Goal: Task Accomplishment & Management: Manage account settings

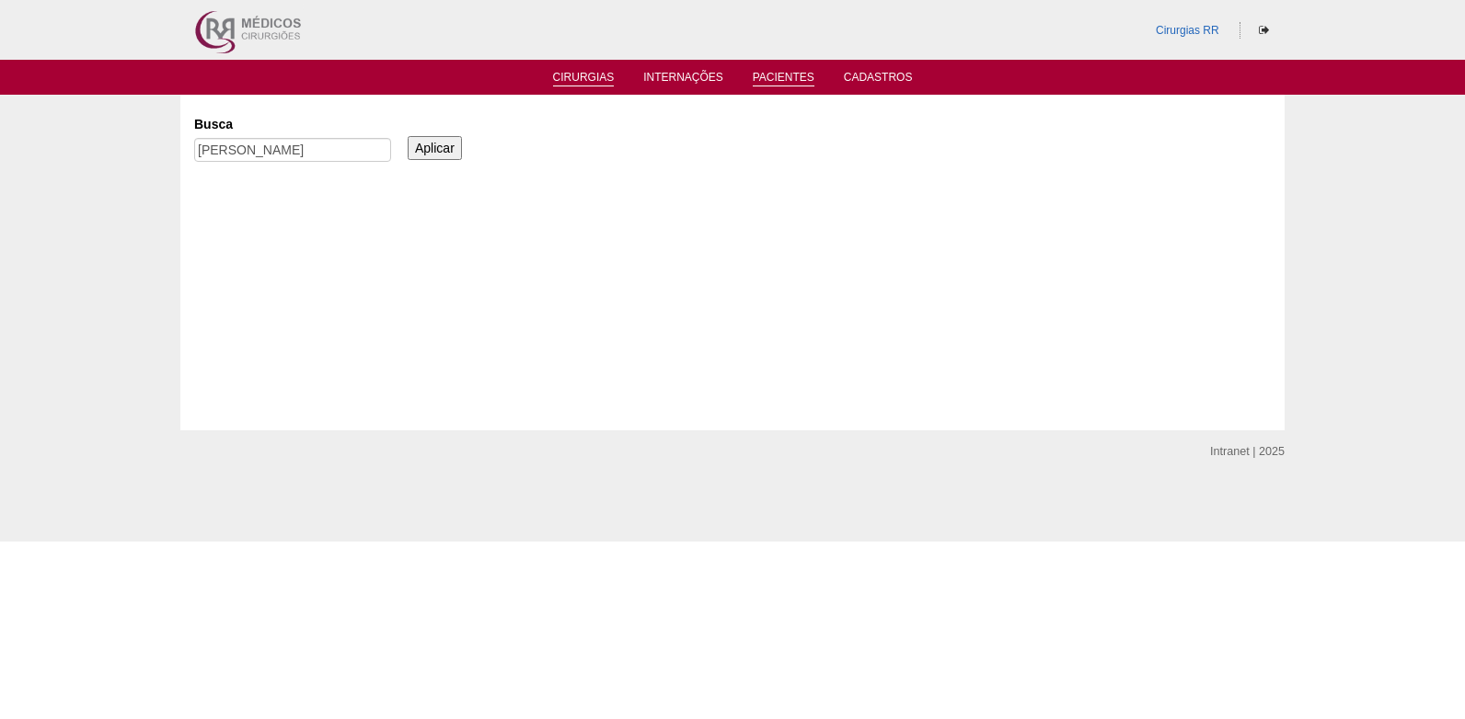
click at [566, 76] on link "Cirurgias" at bounding box center [584, 79] width 62 height 16
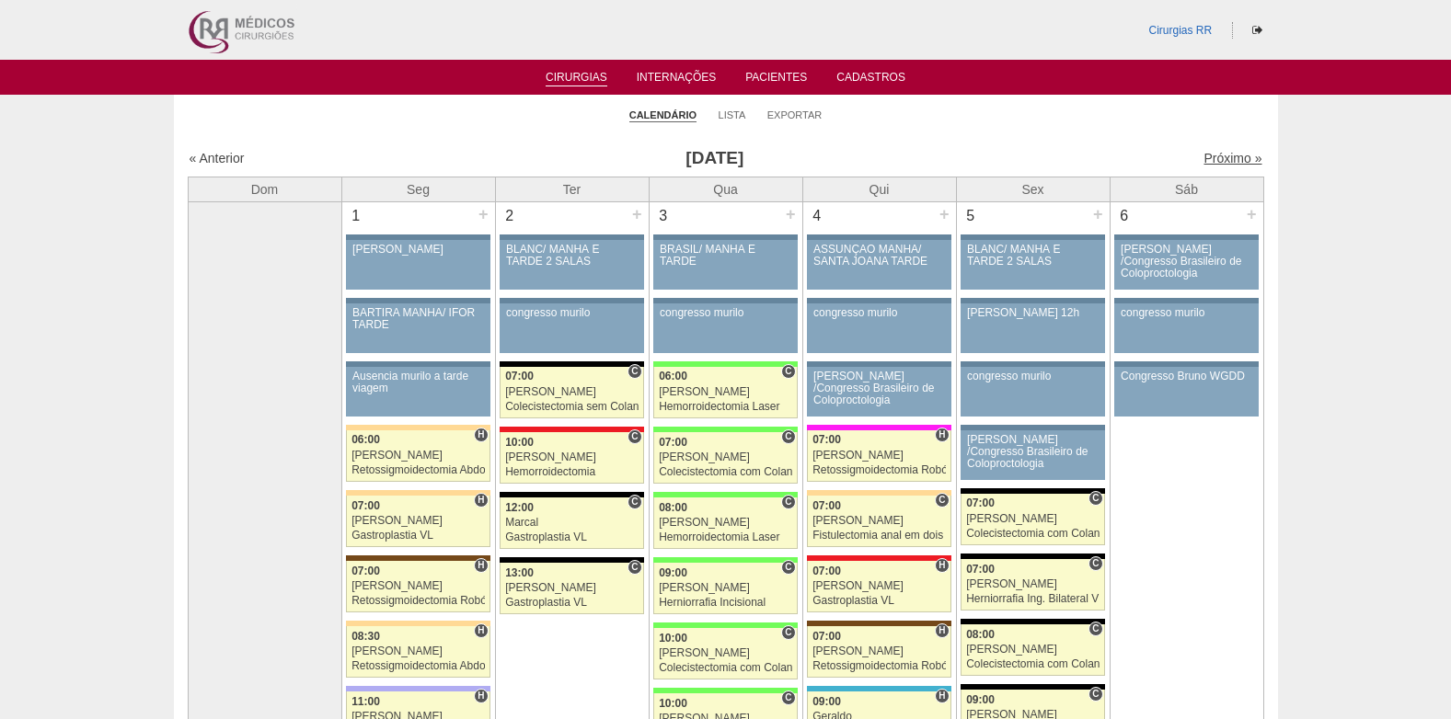
click at [1228, 158] on link "Próximo »" at bounding box center [1232, 158] width 58 height 15
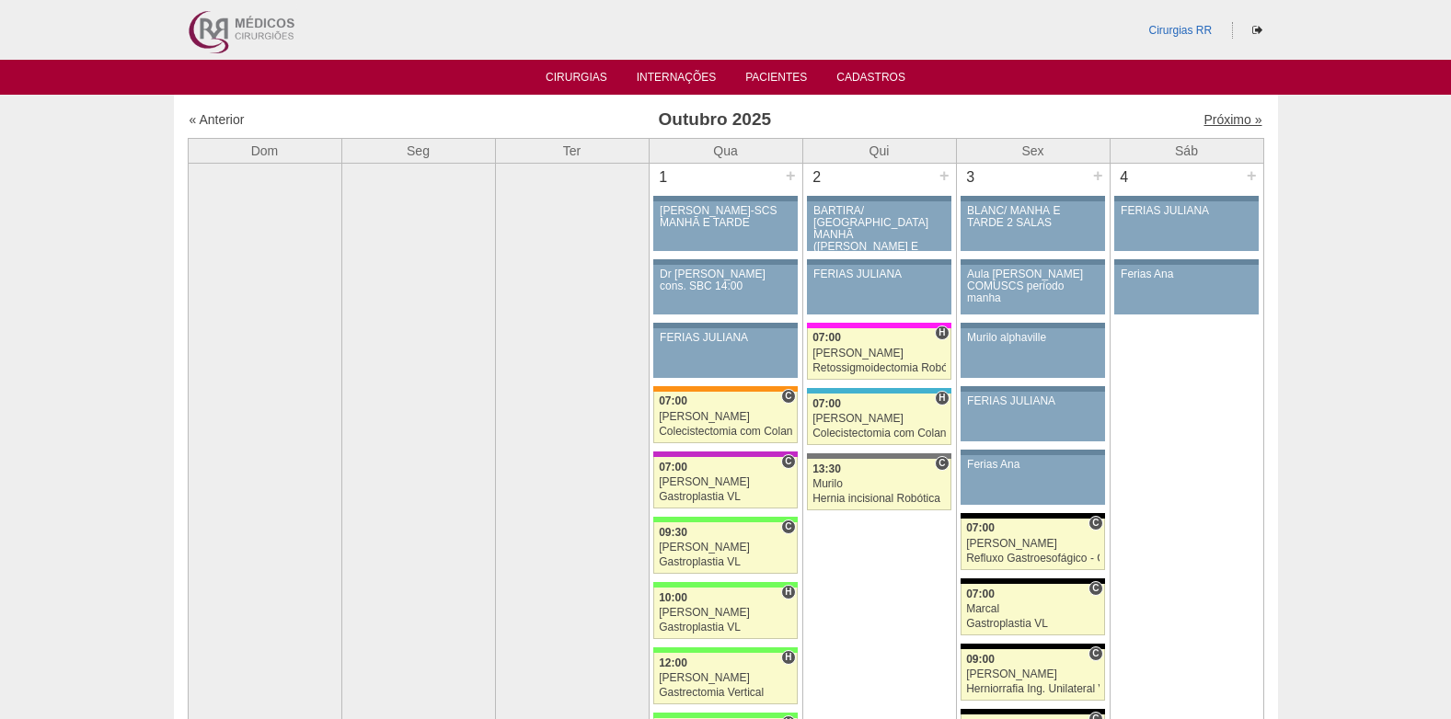
click at [1214, 113] on link "Próximo »" at bounding box center [1232, 119] width 58 height 15
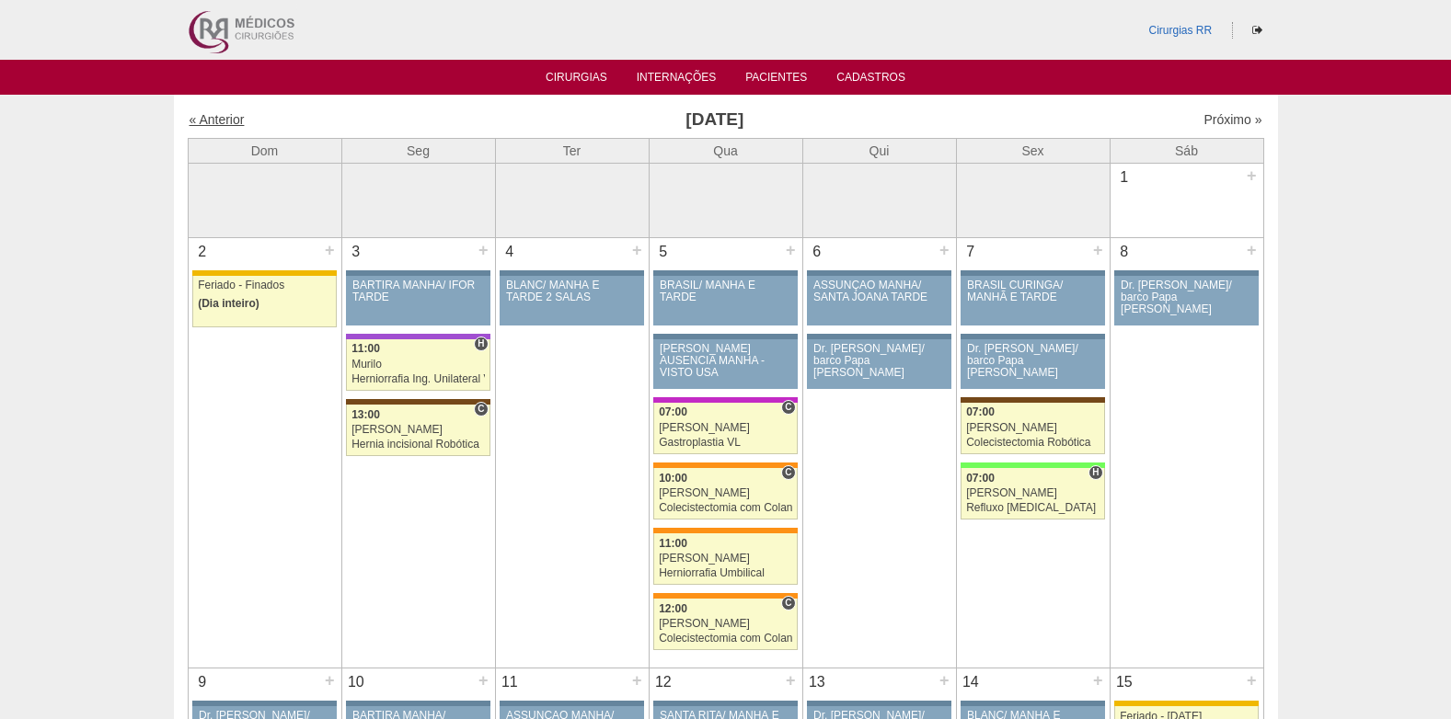
click at [226, 121] on link "« Anterior" at bounding box center [217, 119] width 55 height 15
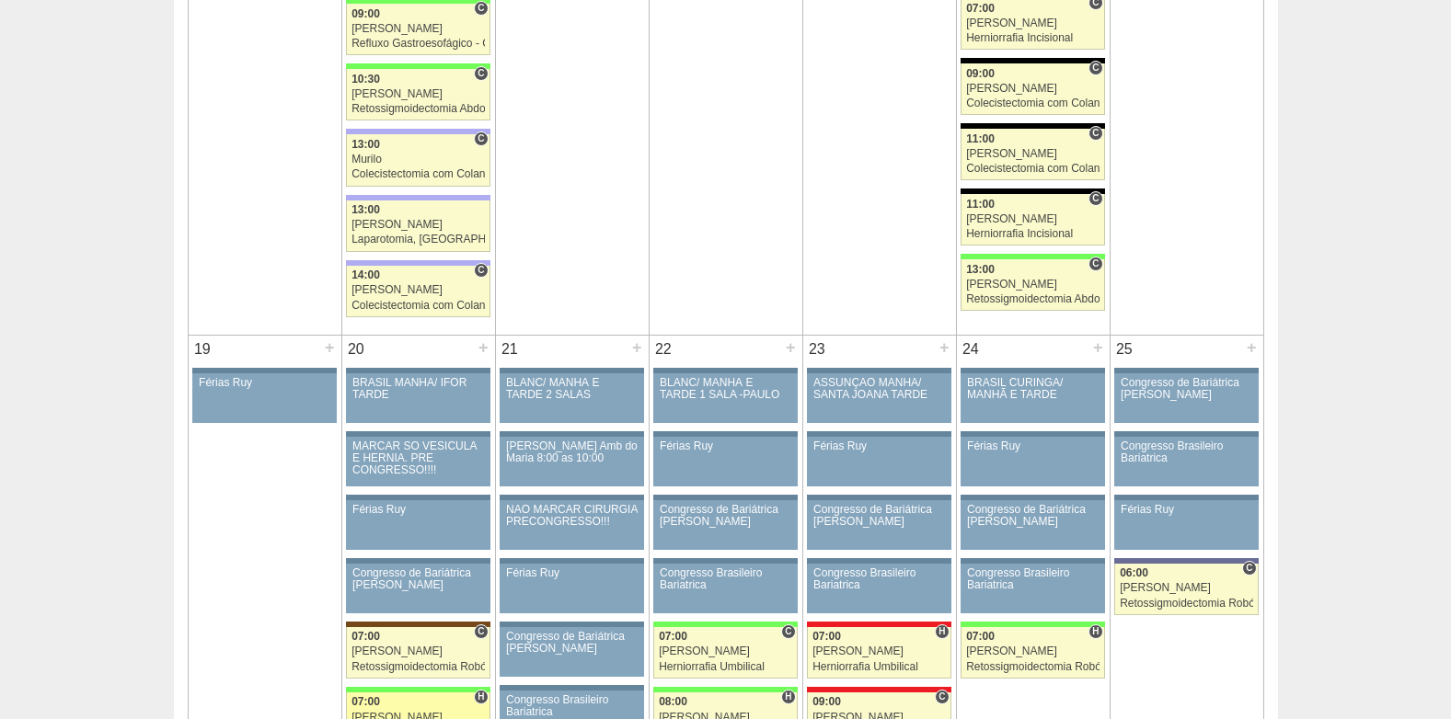
scroll to position [2760, 0]
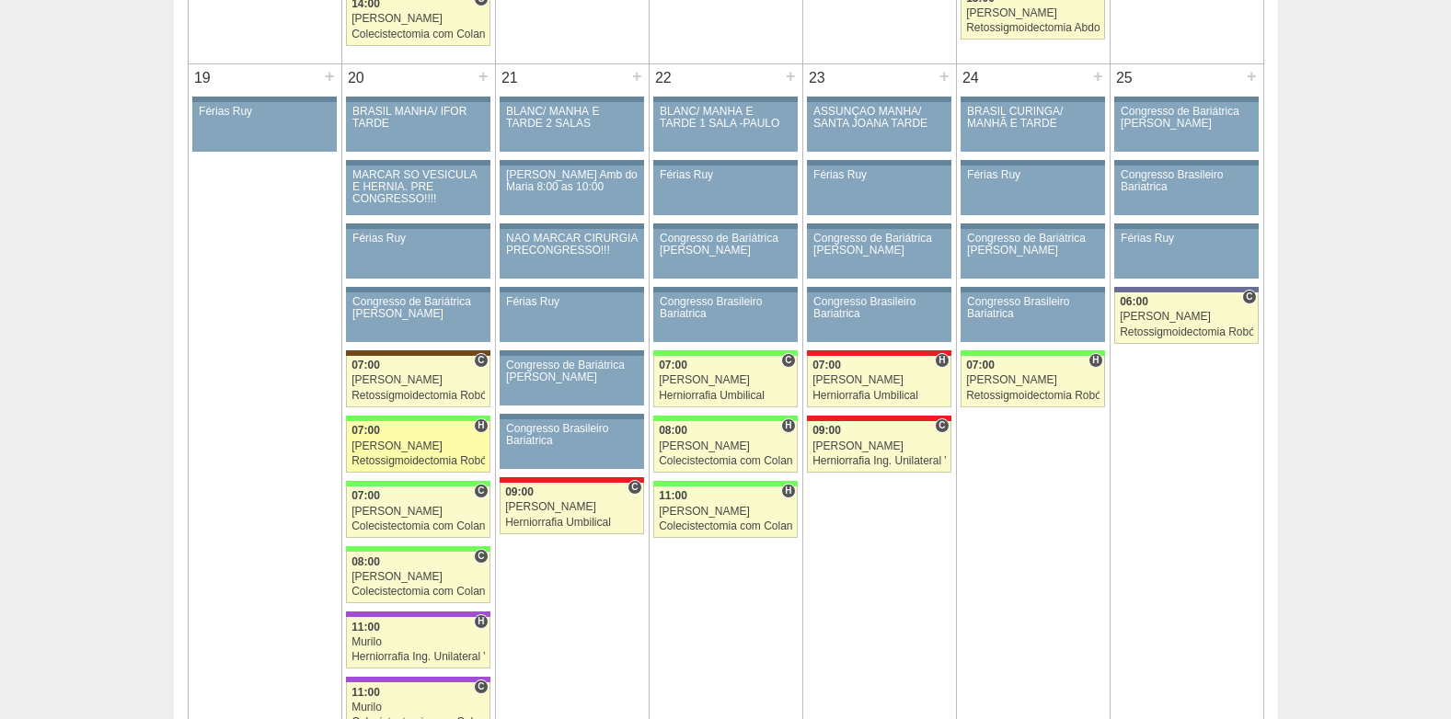
click at [414, 446] on div "[PERSON_NAME]" at bounding box center [417, 447] width 133 height 12
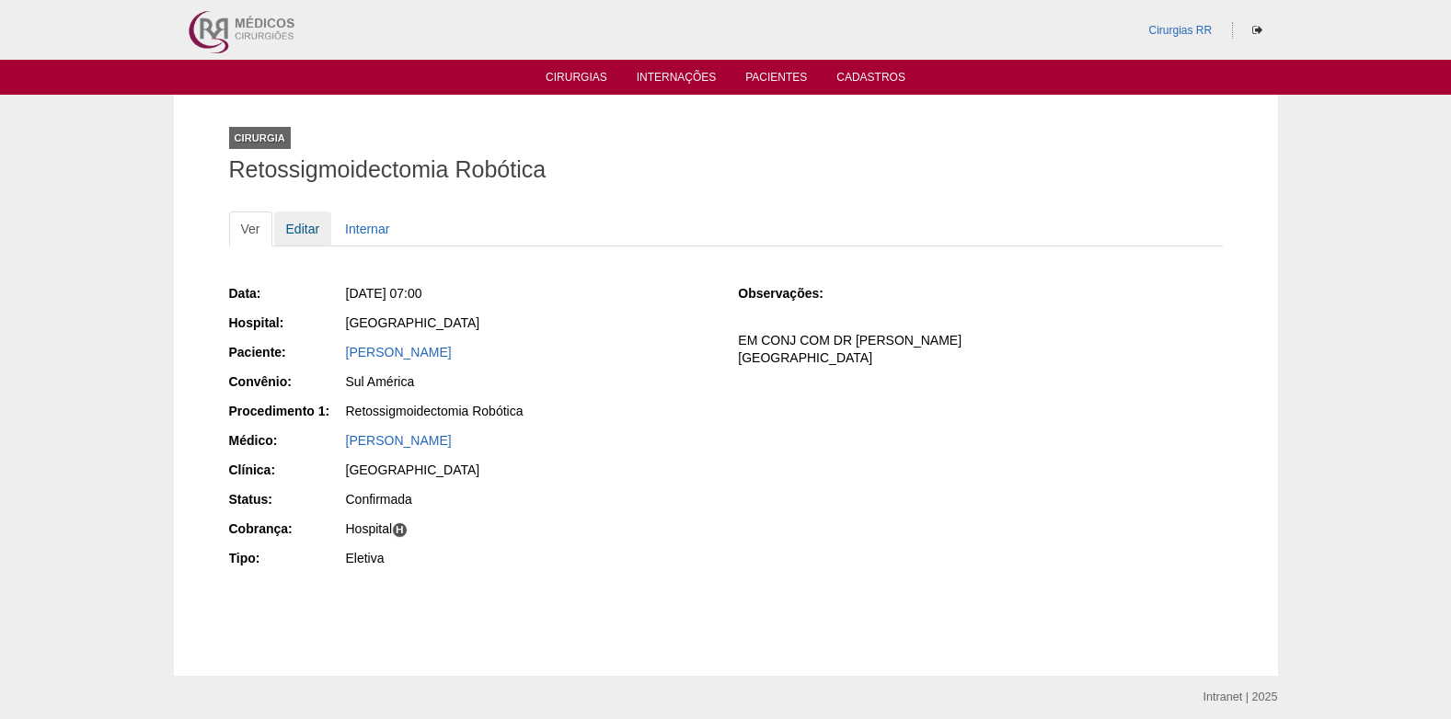
click at [292, 224] on link "Editar" at bounding box center [303, 229] width 58 height 35
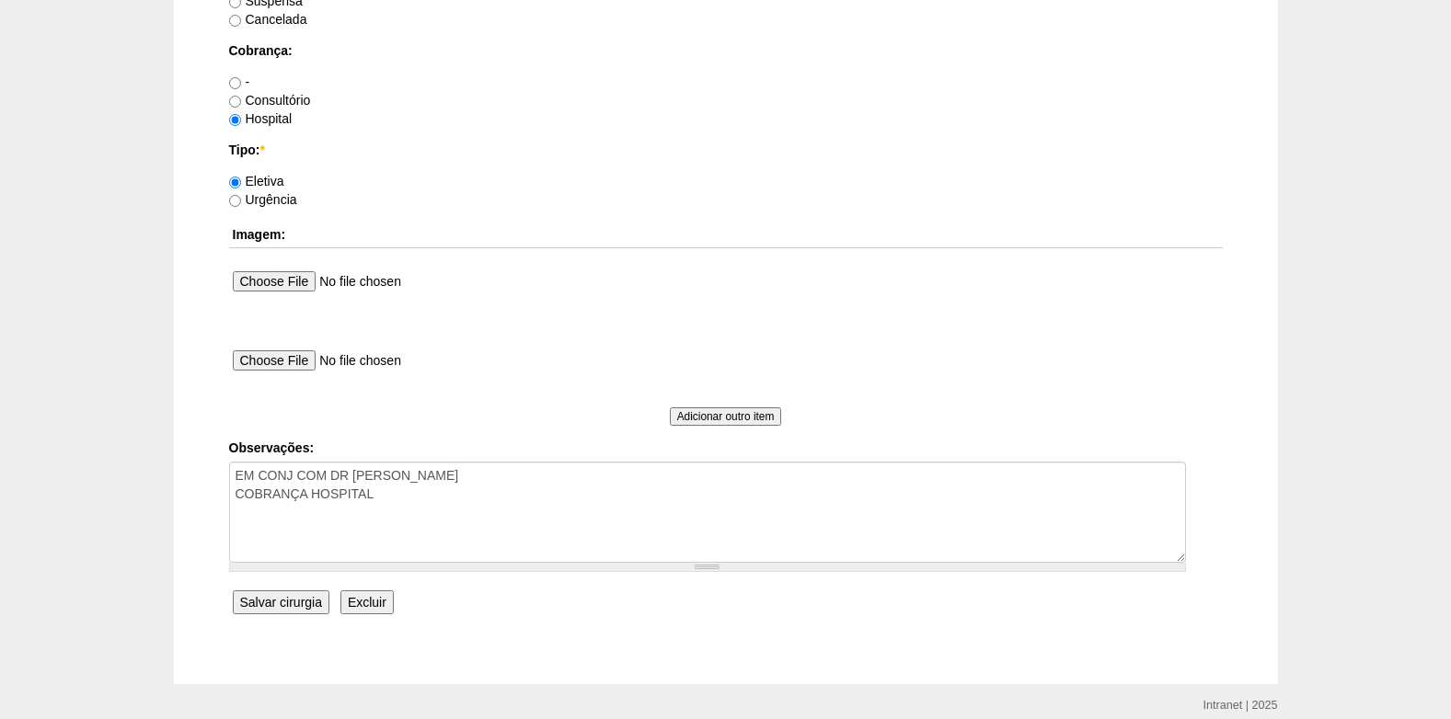
scroll to position [1652, 0]
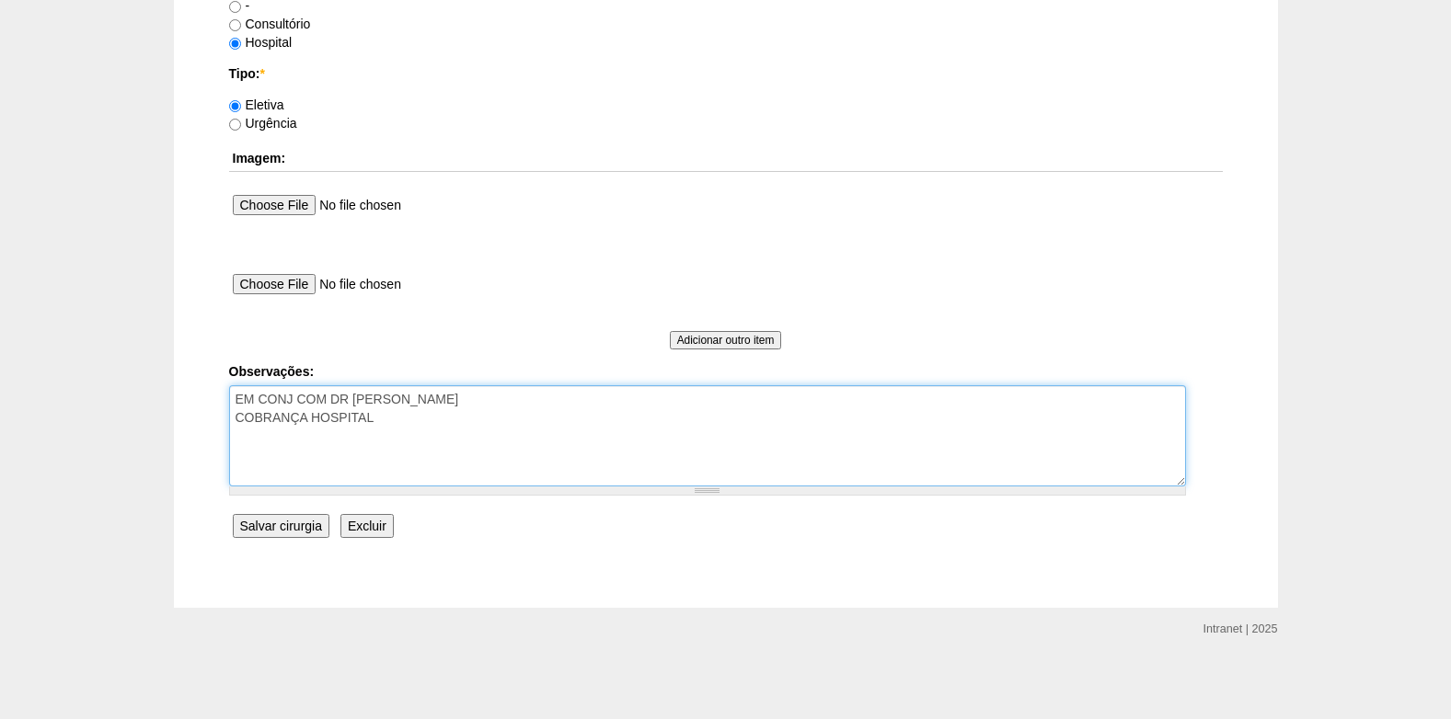
click at [401, 454] on textarea "EM CONJ COM DR ROGERS COBRANÇA HOSPITAL" at bounding box center [707, 436] width 957 height 101
type textarea "EM CONJ COM DR ROGERS COBRANÇA HOSPITAL AUTORIZADO OS 4 COD VENCE 27/10"
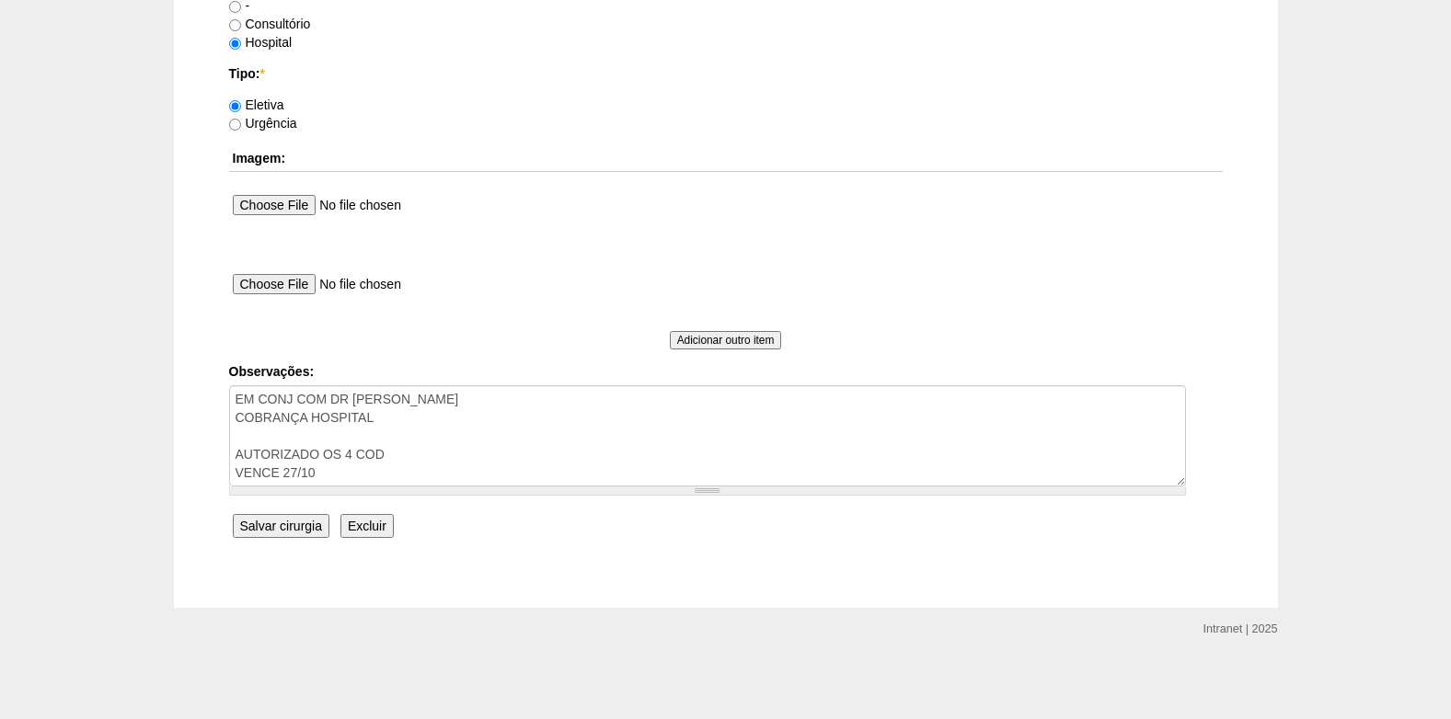
click at [293, 535] on input "Salvar cirurgia" at bounding box center [281, 526] width 97 height 24
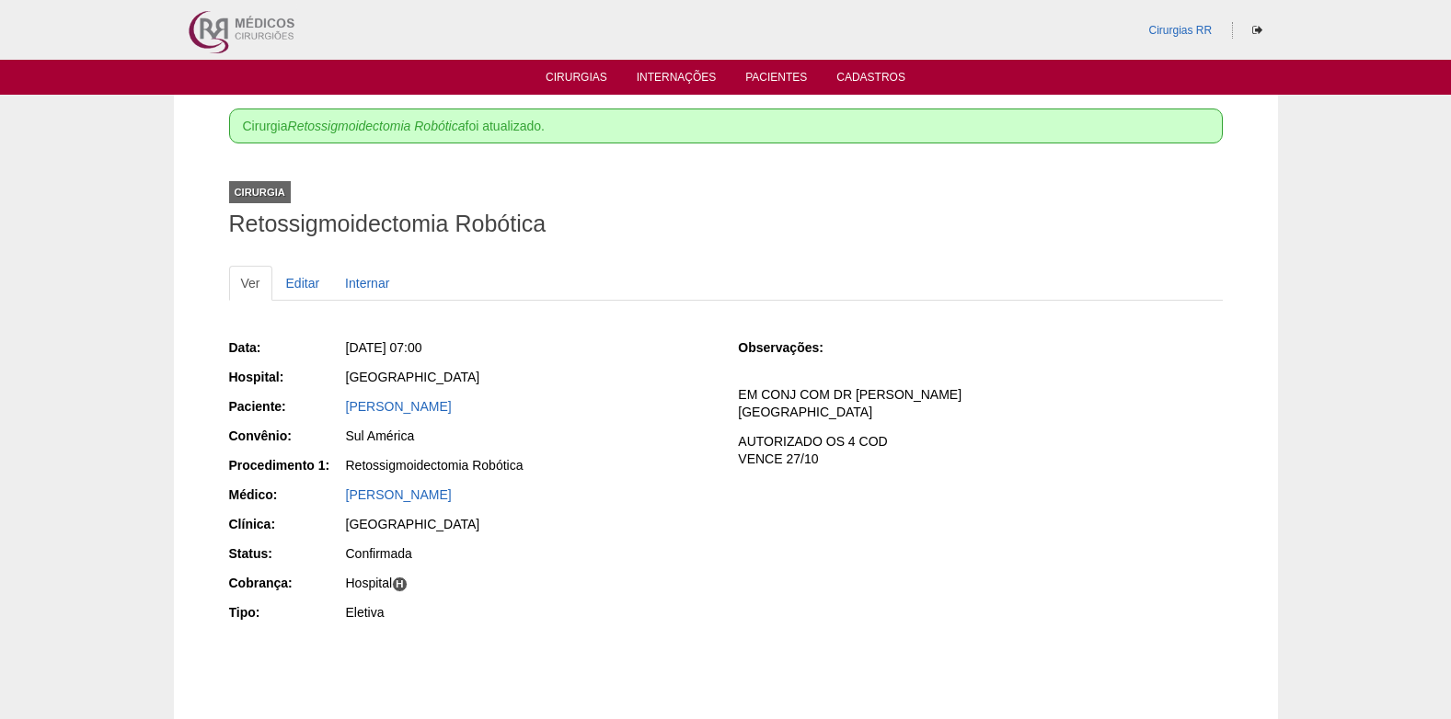
click at [293, 533] on div "Clínica:" at bounding box center [286, 524] width 115 height 18
click at [581, 76] on link "Cirurgias" at bounding box center [577, 79] width 62 height 16
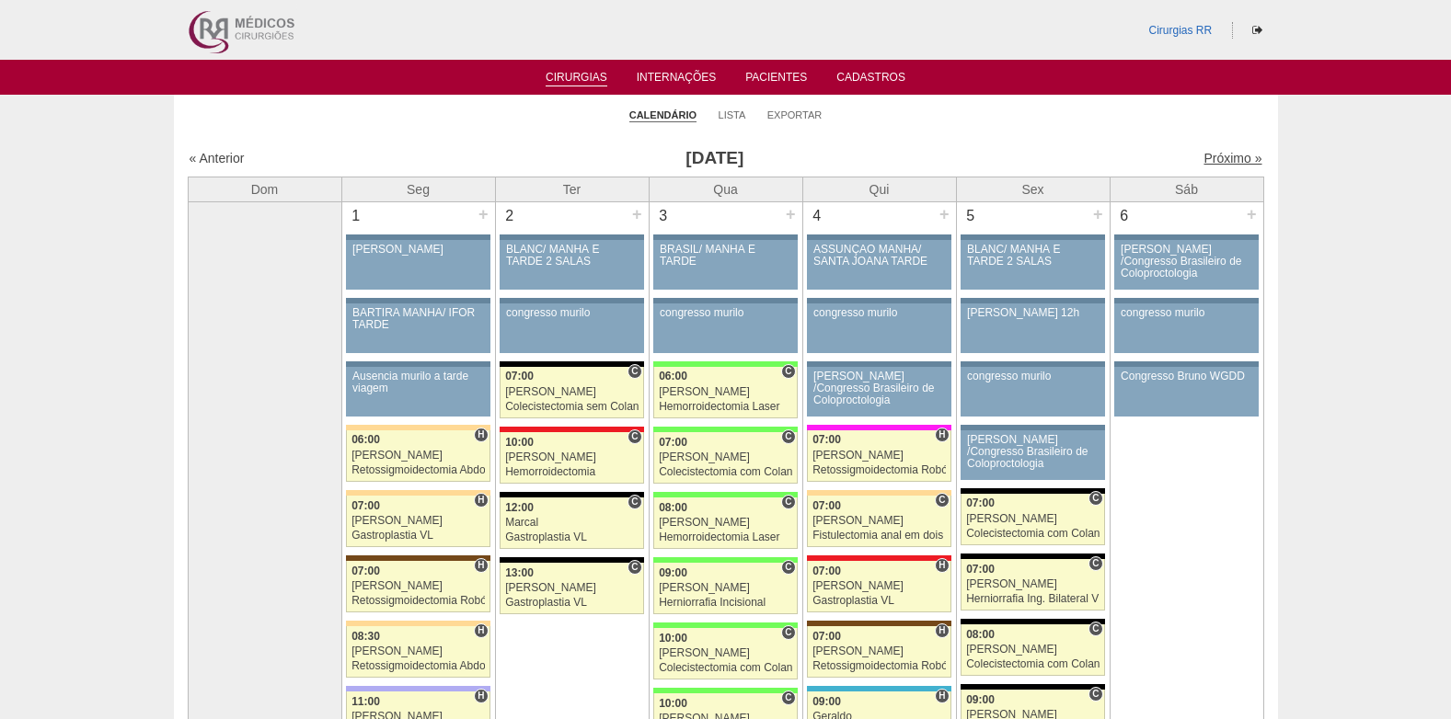
click at [1218, 161] on link "Próximo »" at bounding box center [1232, 158] width 58 height 15
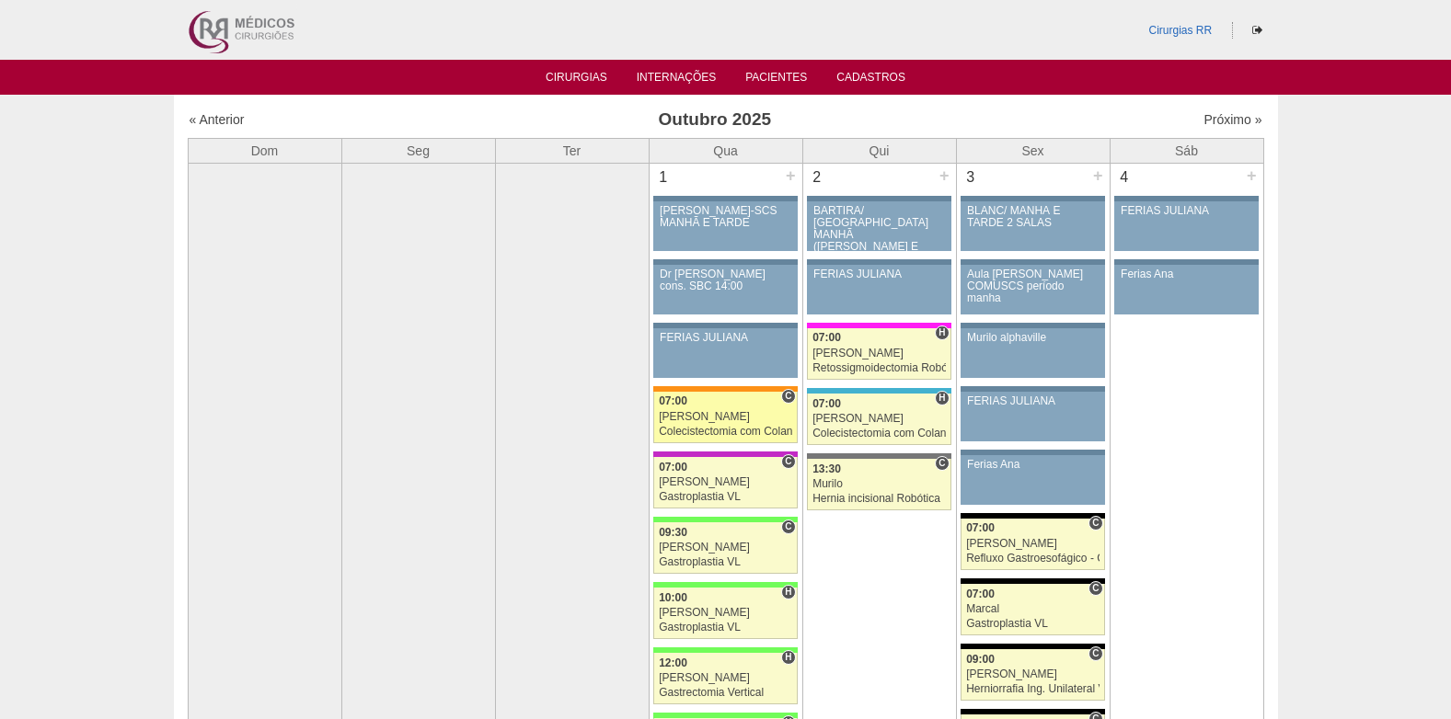
click at [691, 420] on div "[PERSON_NAME]" at bounding box center [725, 417] width 133 height 12
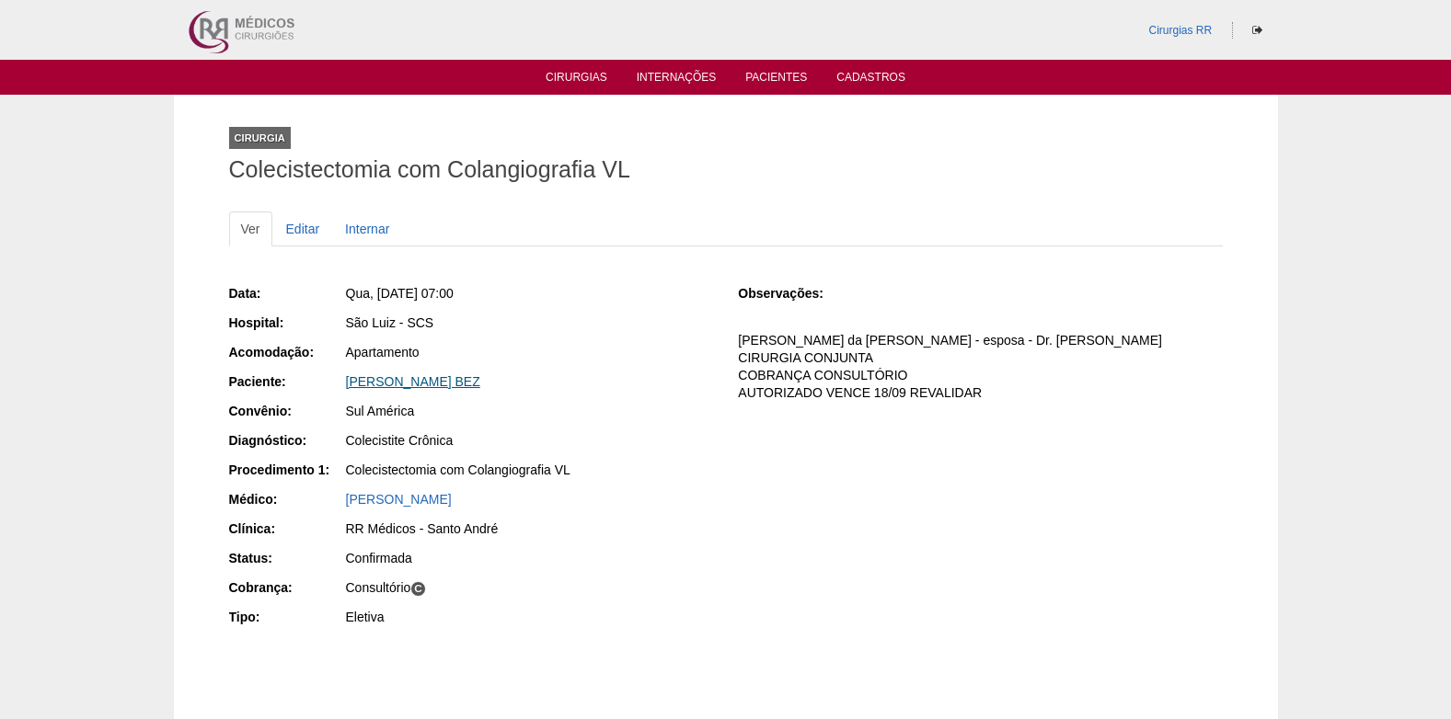
click at [419, 382] on link "[PERSON_NAME] BEZ" at bounding box center [413, 381] width 134 height 15
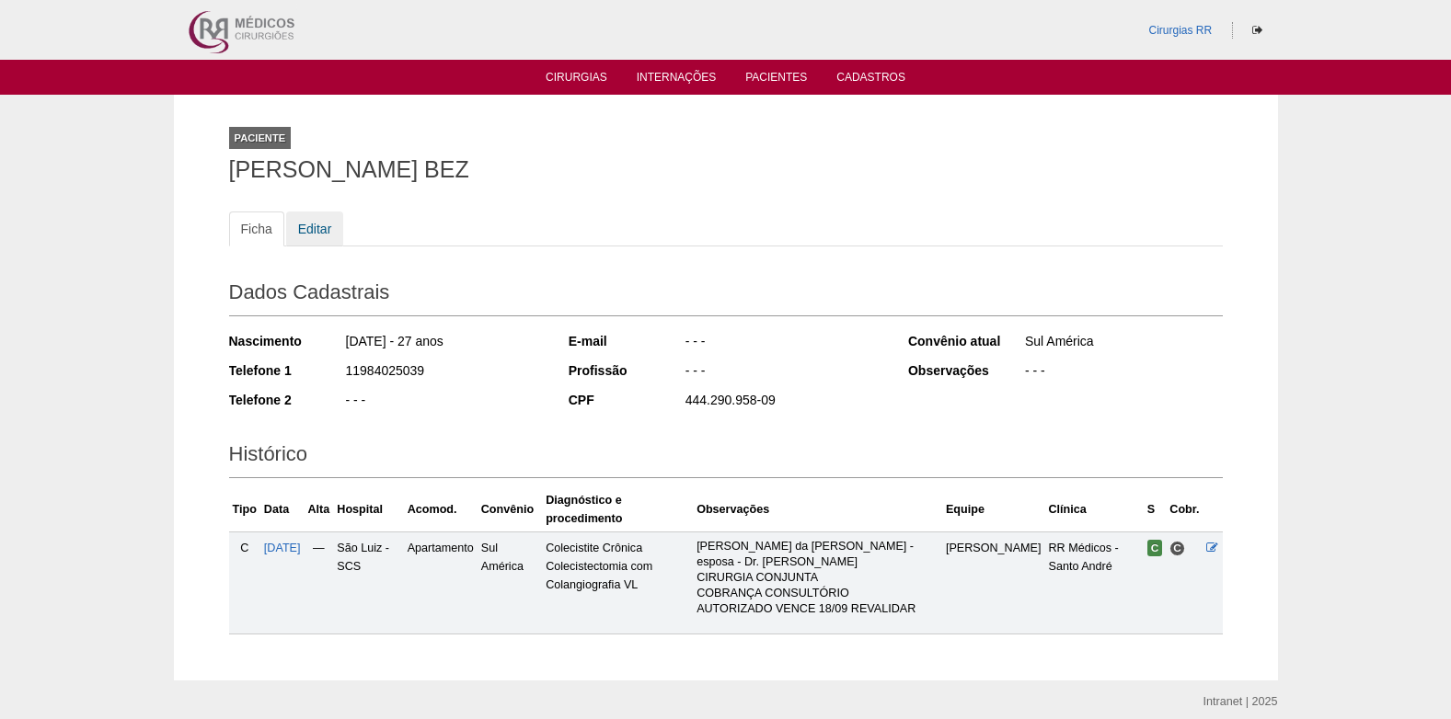
click at [310, 225] on link "Editar" at bounding box center [315, 229] width 58 height 35
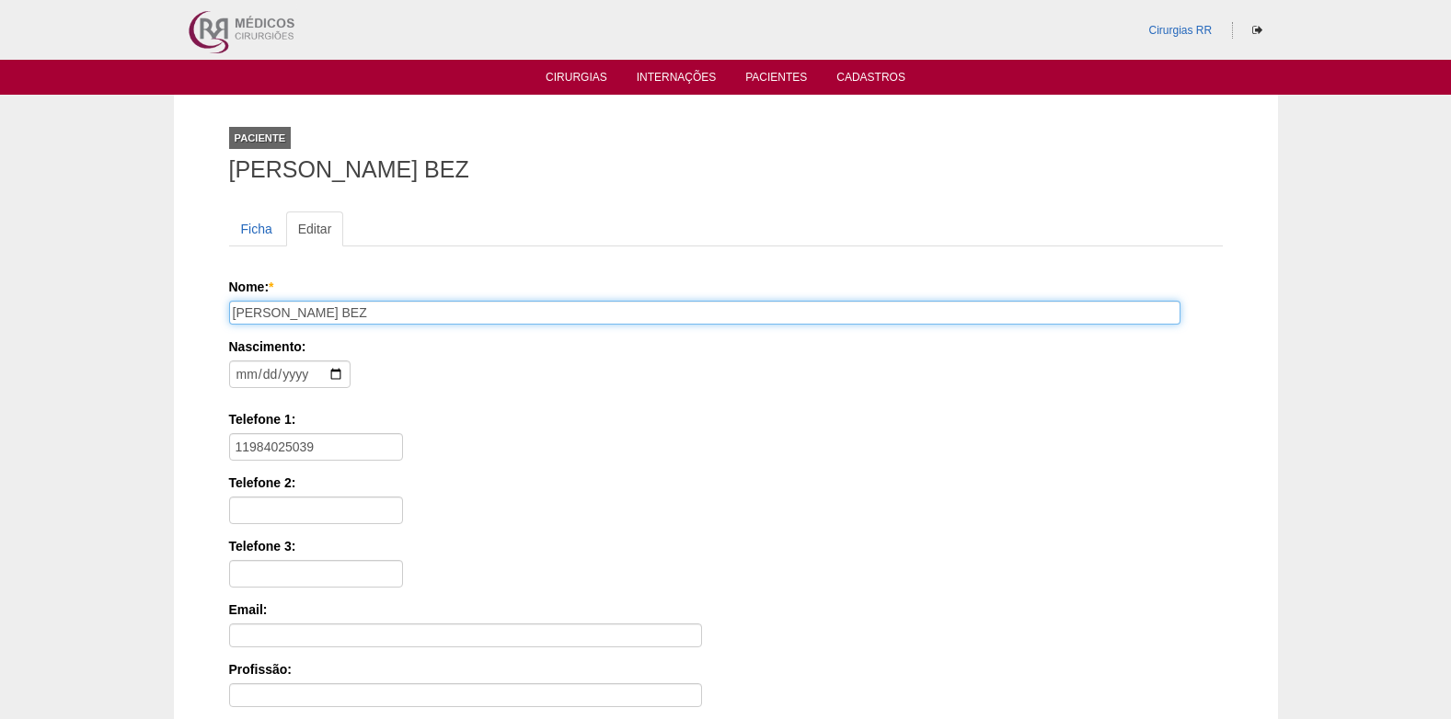
click at [477, 312] on input "[PERSON_NAME] BEZ" at bounding box center [704, 313] width 951 height 24
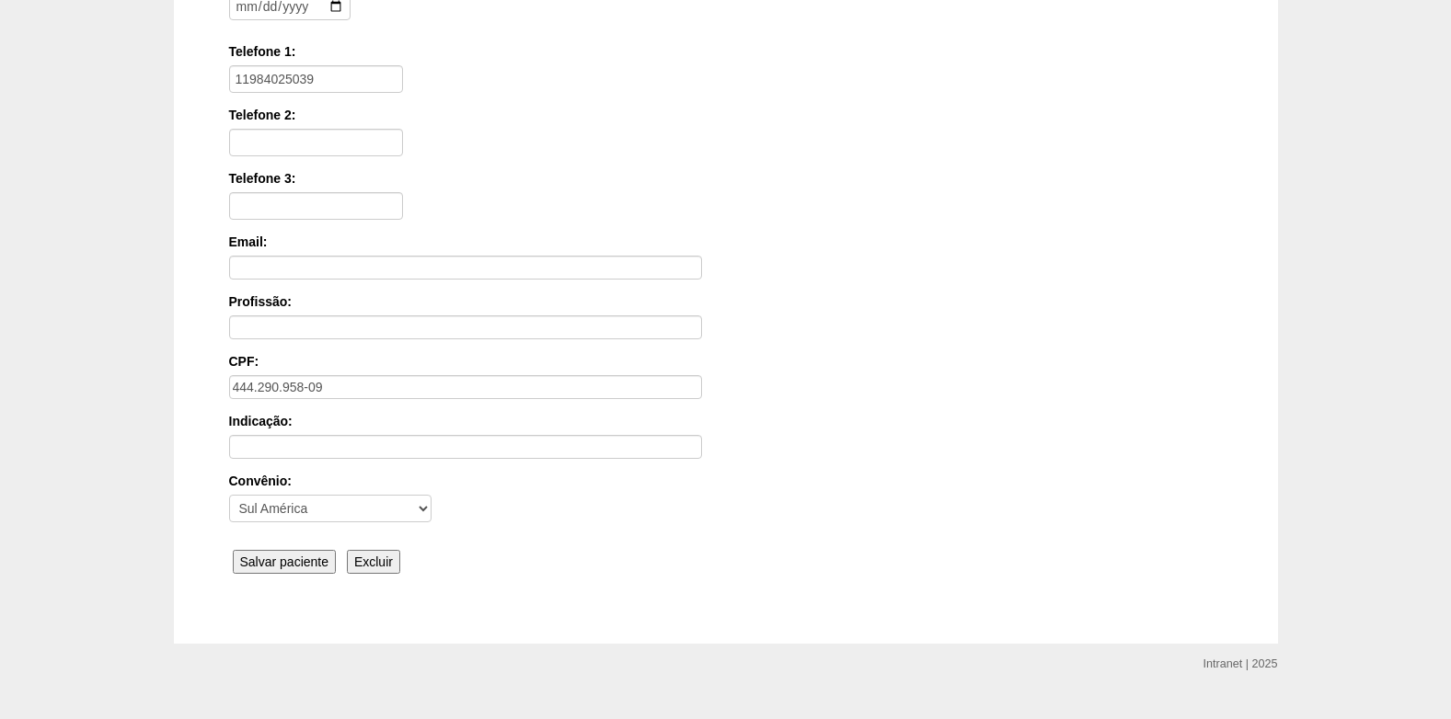
scroll to position [404, 0]
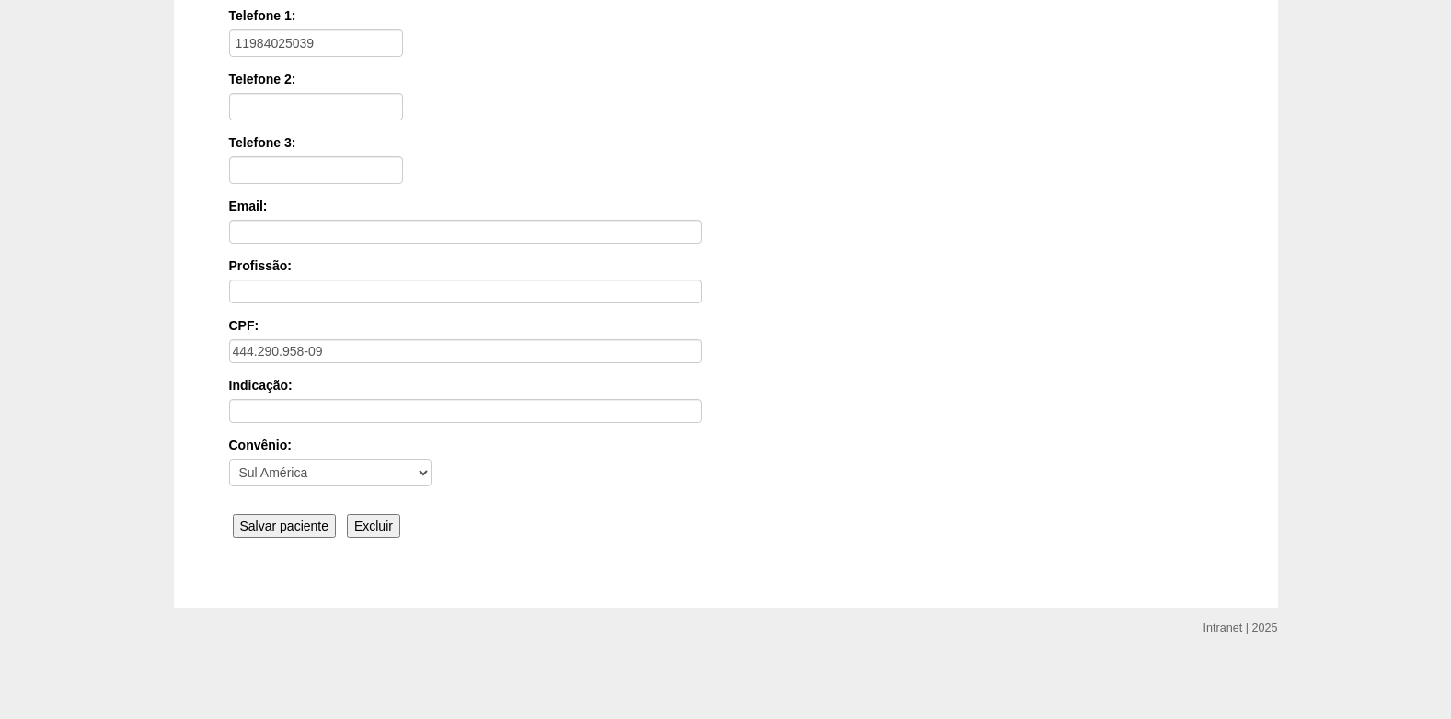
type input "REBECCA DE MELO OLIVEIRA BEZERRA"
click at [278, 529] on input "Salvar paciente" at bounding box center [285, 526] width 104 height 24
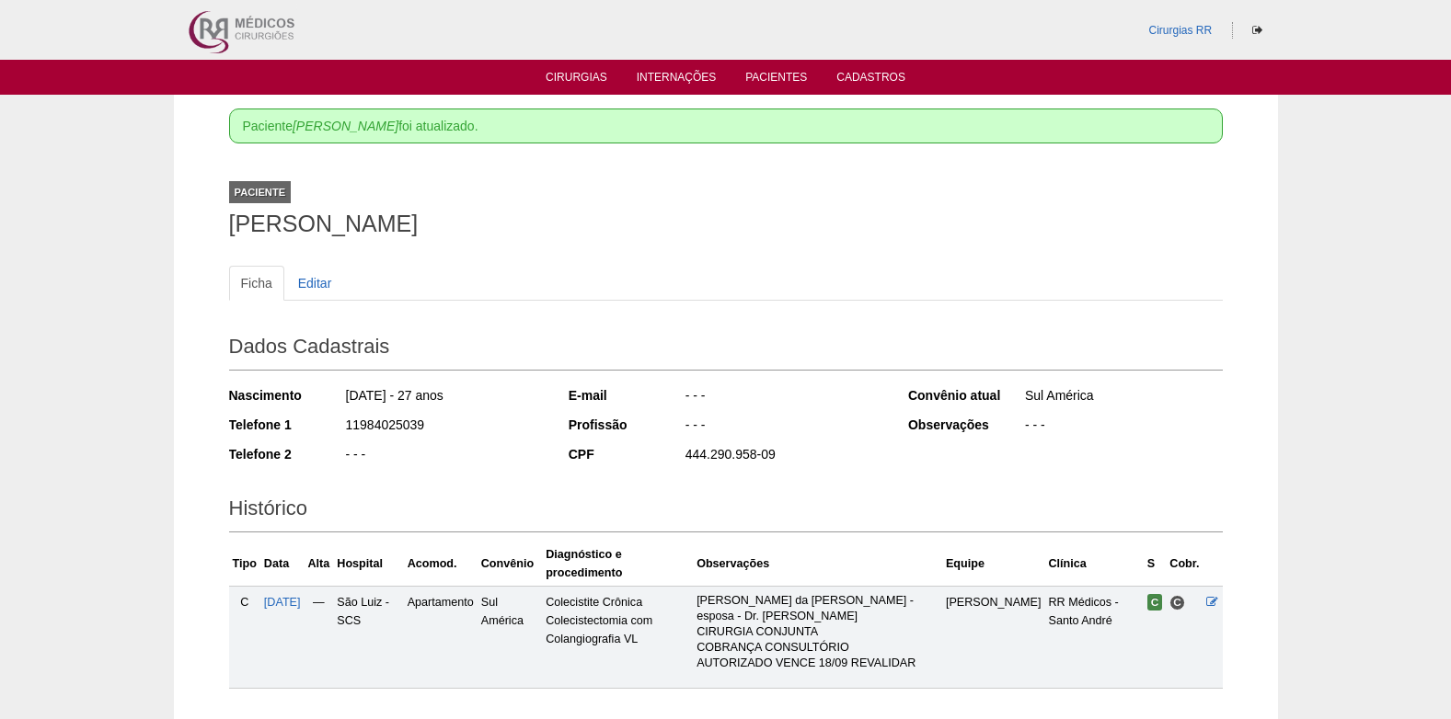
drag, startPoint x: 678, startPoint y: 226, endPoint x: 234, endPoint y: 222, distance: 444.4
click at [234, 222] on h1 "[PERSON_NAME]" at bounding box center [726, 224] width 994 height 23
copy h1 "[PERSON_NAME]"
click at [580, 78] on link "Cirurgias" at bounding box center [577, 79] width 62 height 16
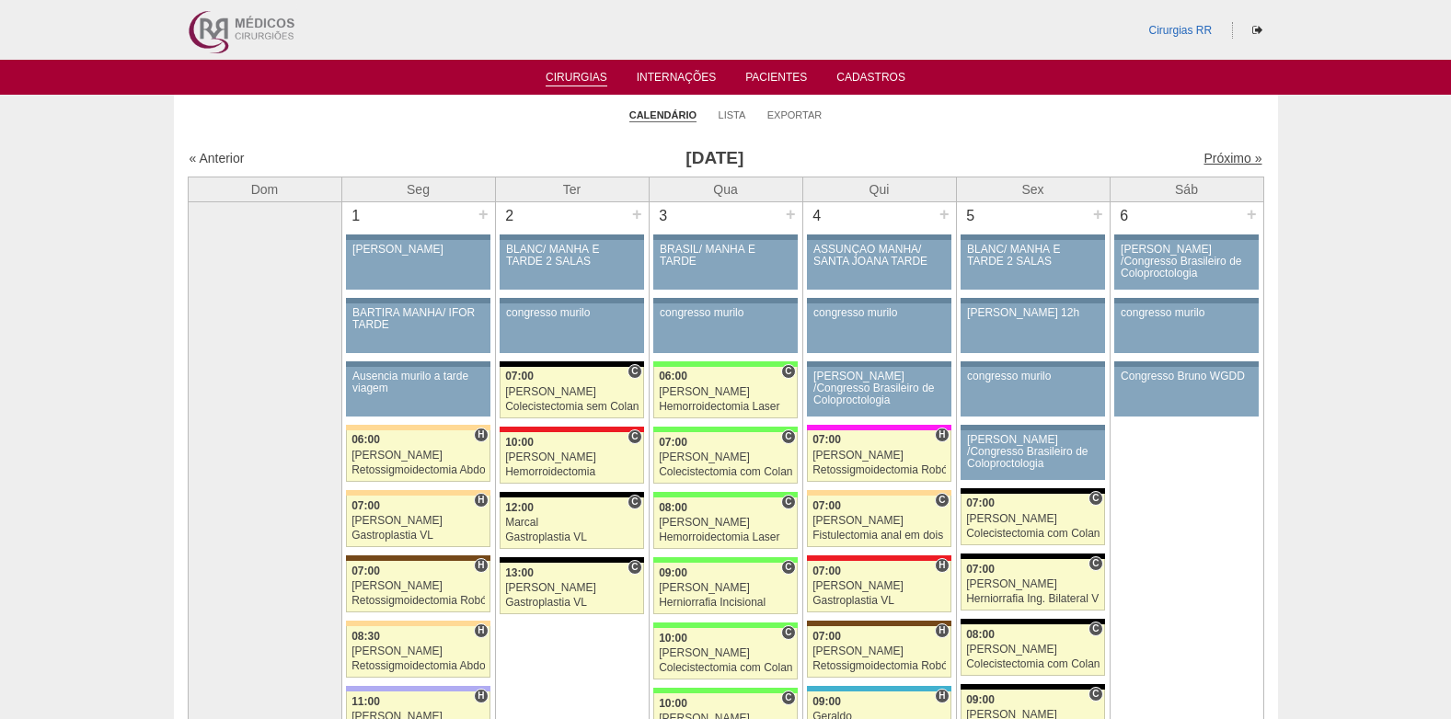
click at [1206, 160] on link "Próximo »" at bounding box center [1232, 158] width 58 height 15
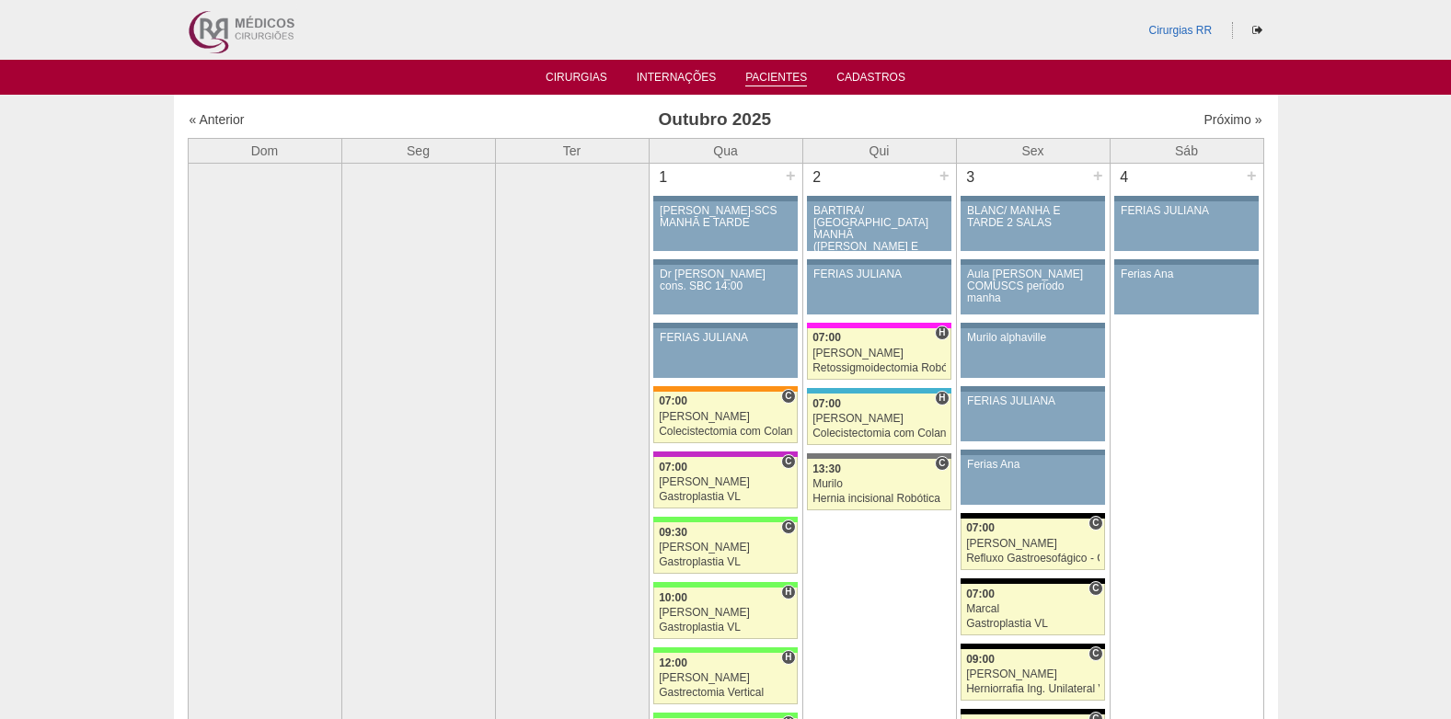
click at [761, 75] on link "Pacientes" at bounding box center [776, 79] width 62 height 16
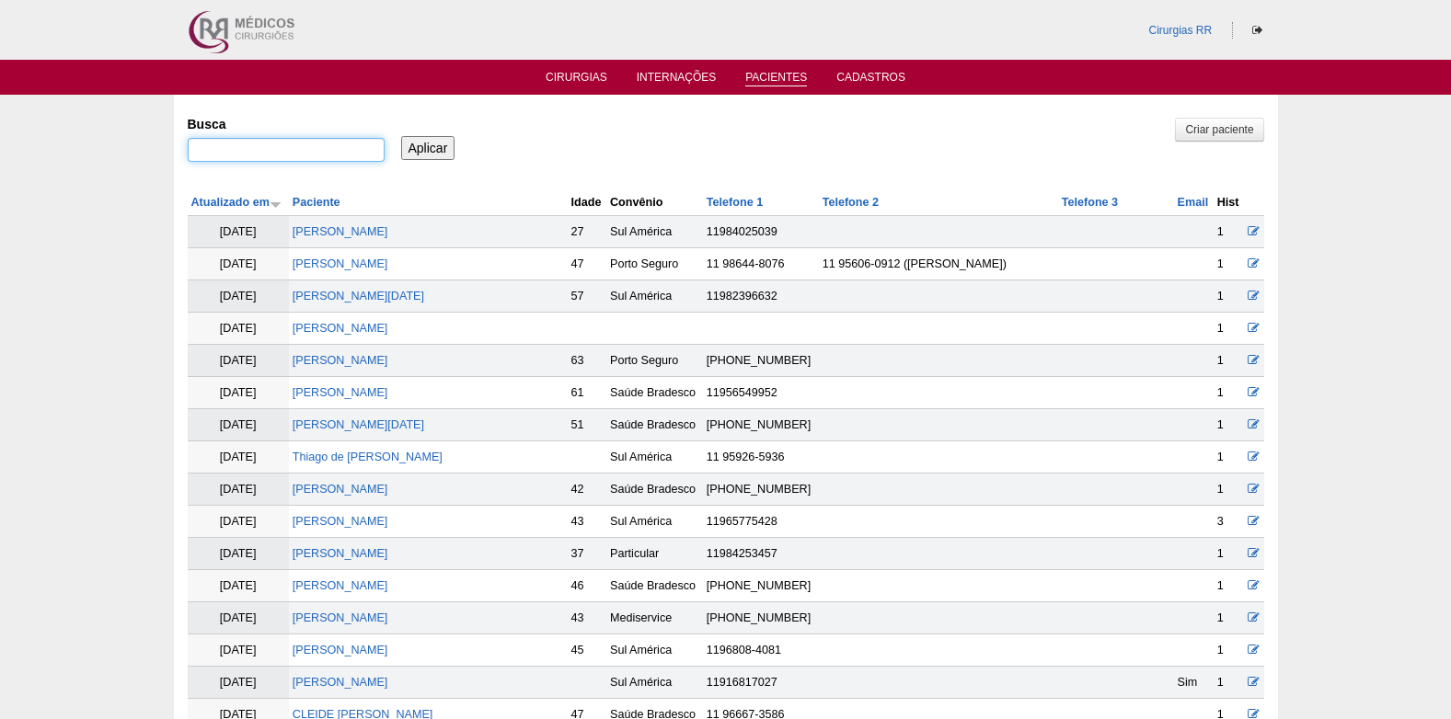
click at [319, 145] on input "Busca" at bounding box center [286, 150] width 197 height 24
paste input "[PERSON_NAME]"
type input "[PERSON_NAME]"
click at [419, 145] on input "Aplicar" at bounding box center [428, 148] width 54 height 24
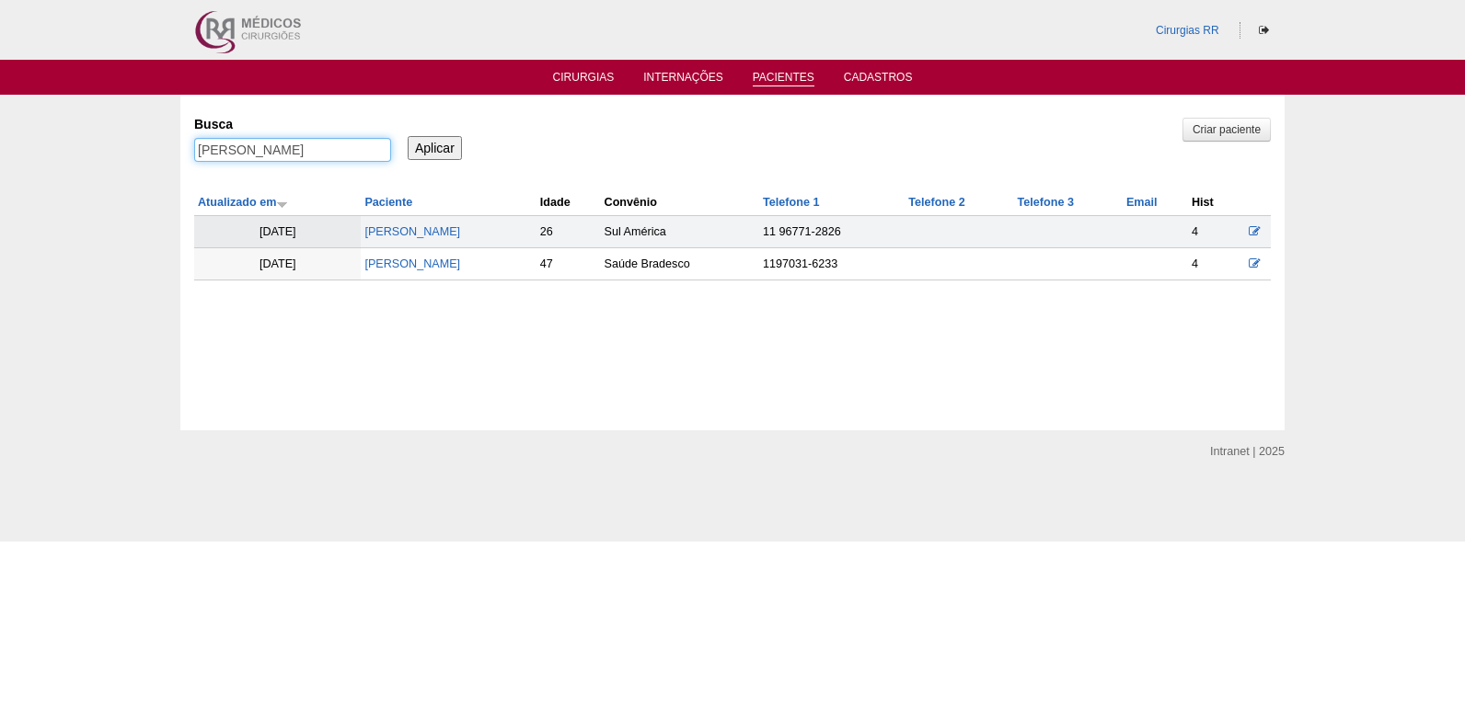
drag, startPoint x: 346, startPoint y: 148, endPoint x: 159, endPoint y: 155, distance: 186.9
click at [159, 155] on div "Pacientes Criar paciente Busca LIVIA MIKA ARAKAKI Aplicar Atualizado em Pacient…" at bounding box center [732, 263] width 1465 height 336
click at [578, 73] on link "Cirurgias" at bounding box center [584, 79] width 62 height 16
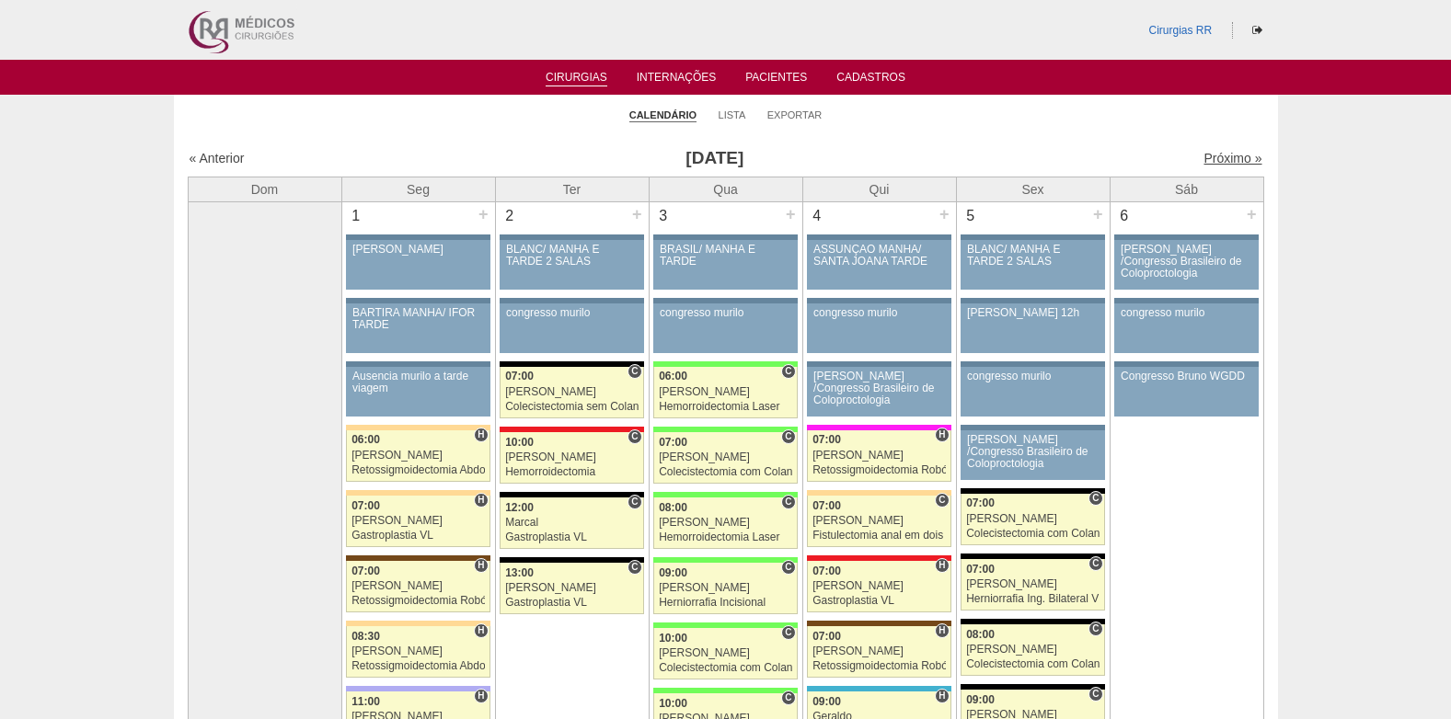
click at [1219, 164] on link "Próximo »" at bounding box center [1232, 158] width 58 height 15
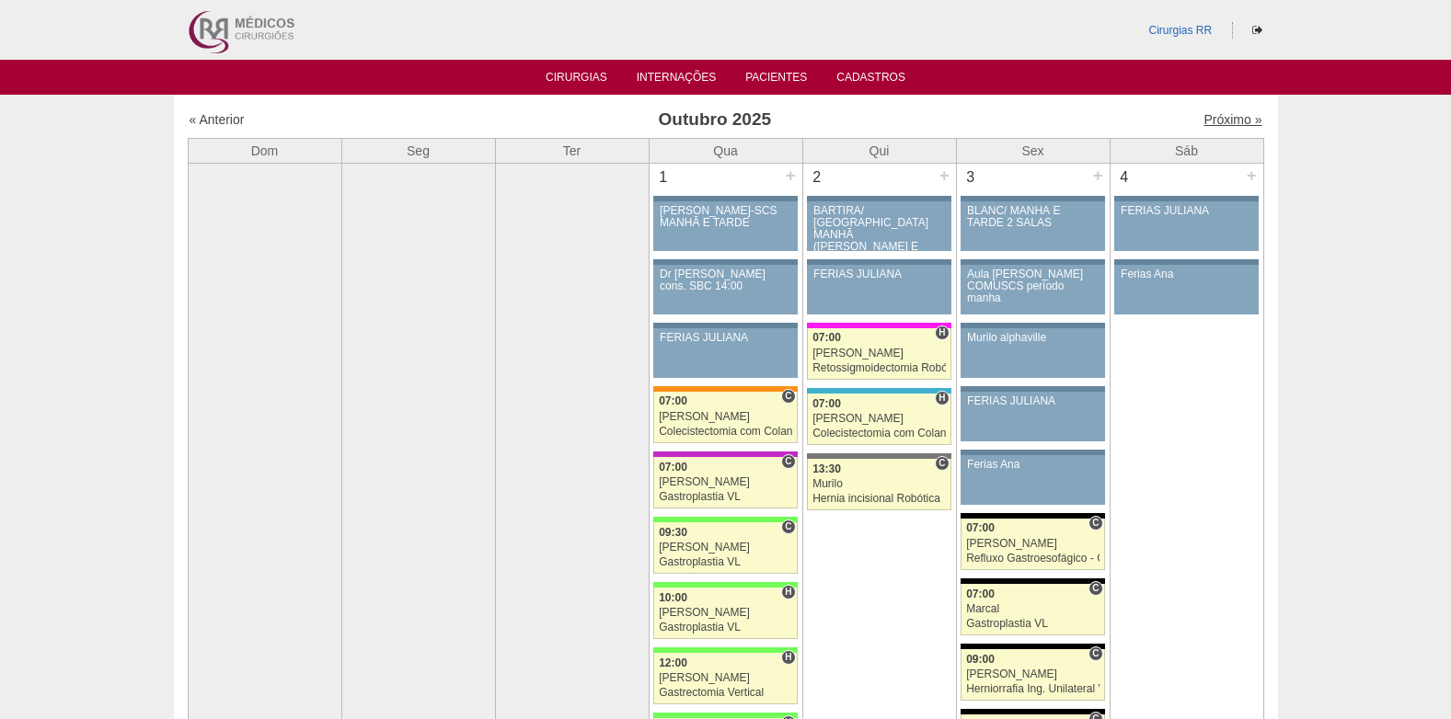
click at [1211, 123] on link "Próximo »" at bounding box center [1232, 119] width 58 height 15
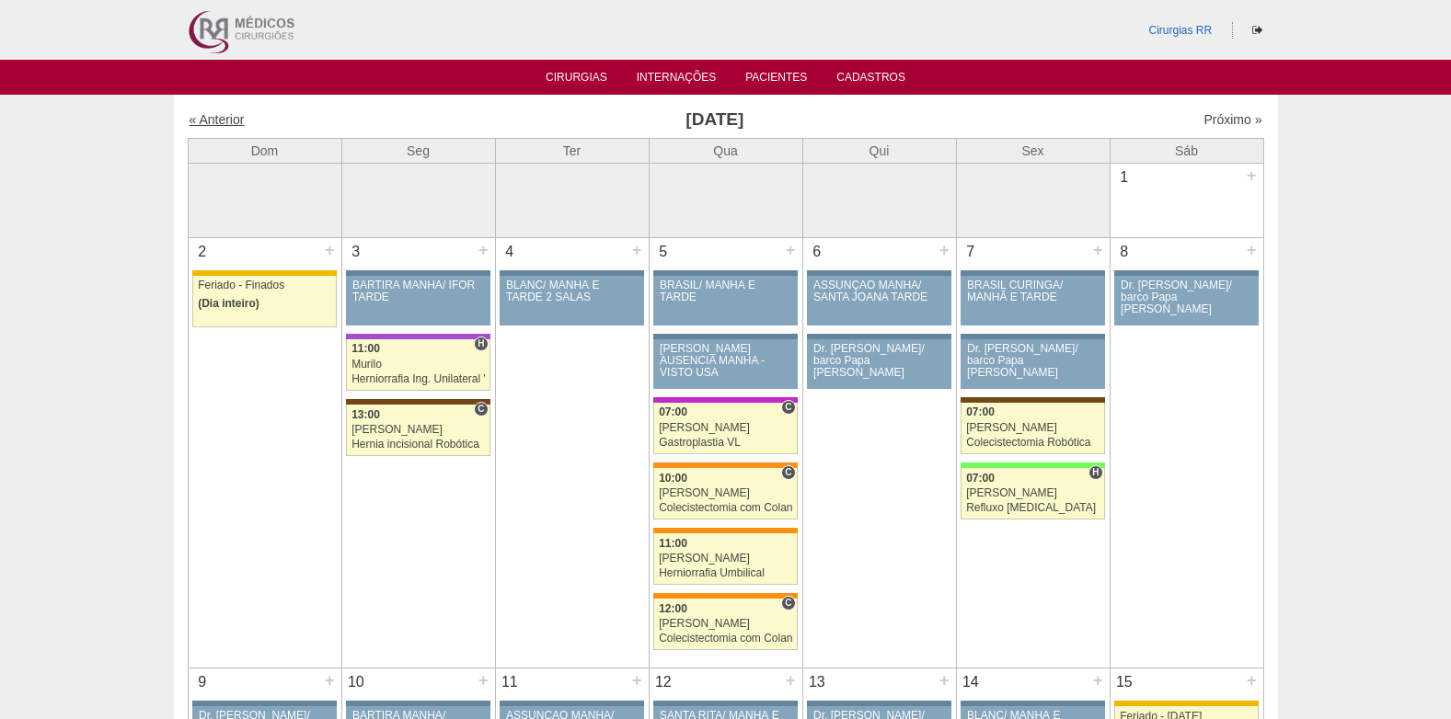
click at [200, 125] on link "« Anterior" at bounding box center [217, 119] width 55 height 15
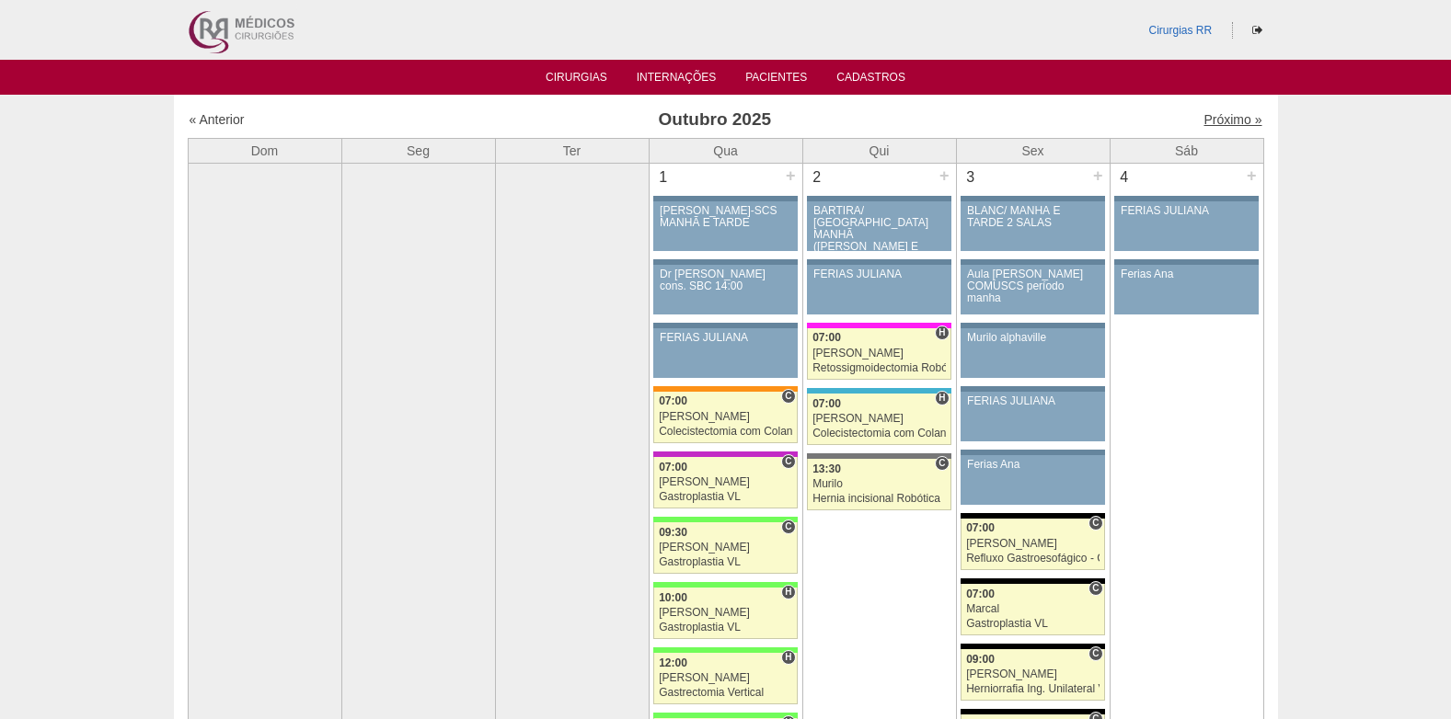
click at [1213, 117] on link "Próximo »" at bounding box center [1232, 119] width 58 height 15
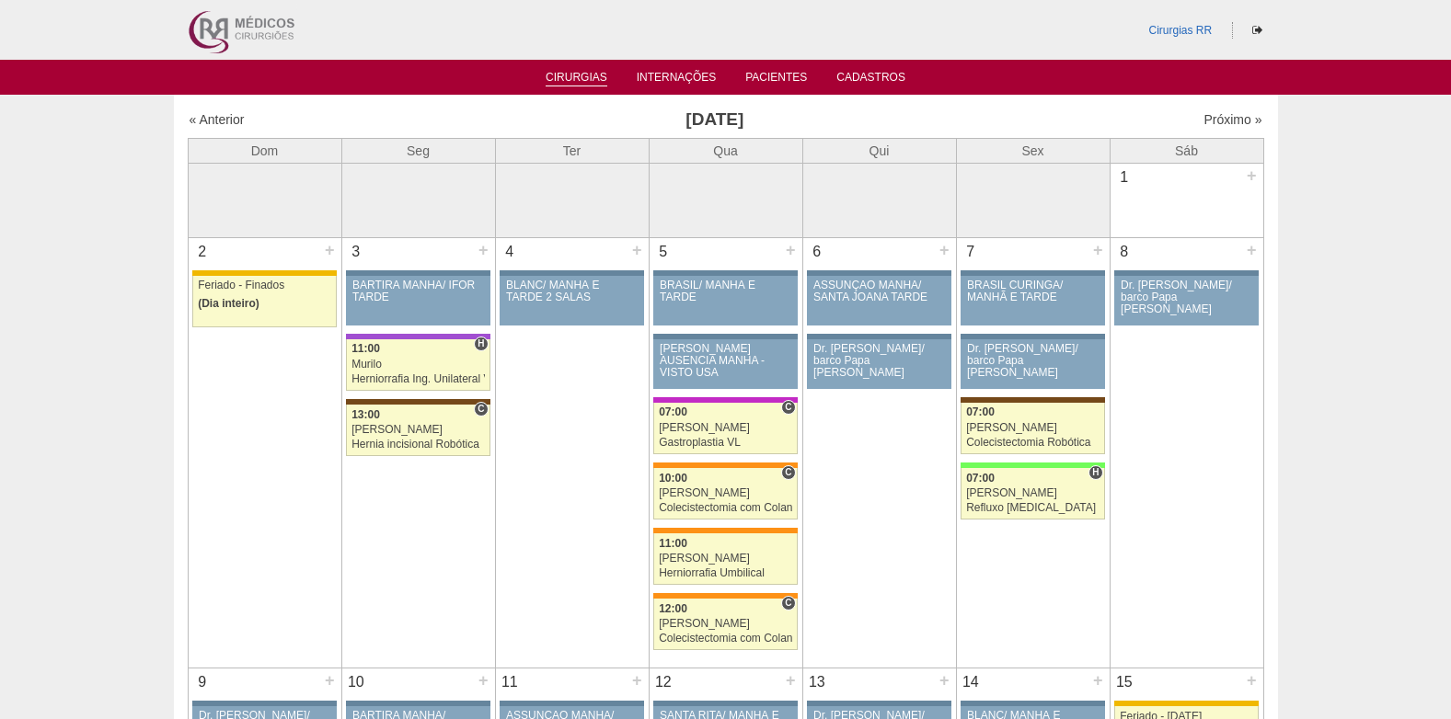
click at [573, 83] on link "Cirurgias" at bounding box center [577, 79] width 62 height 16
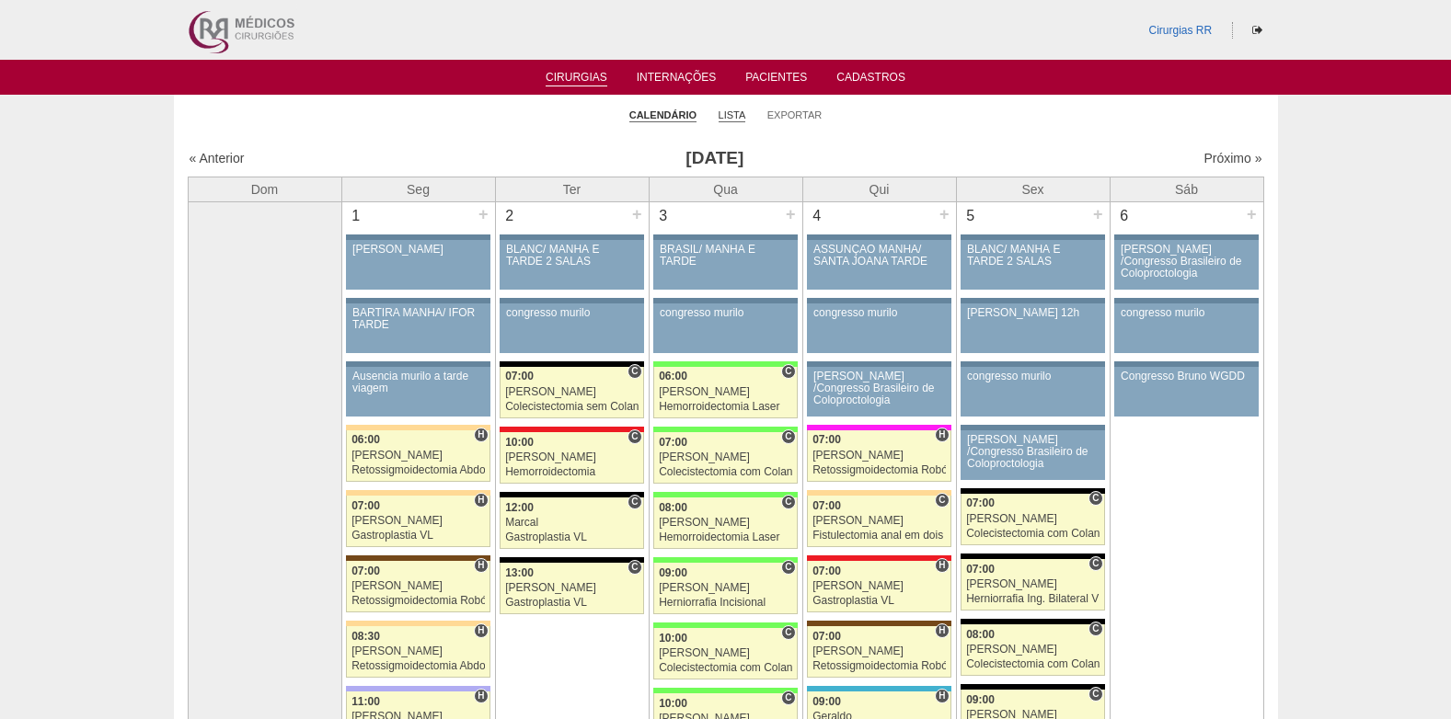
click at [731, 116] on link "Lista" at bounding box center [733, 116] width 28 height 14
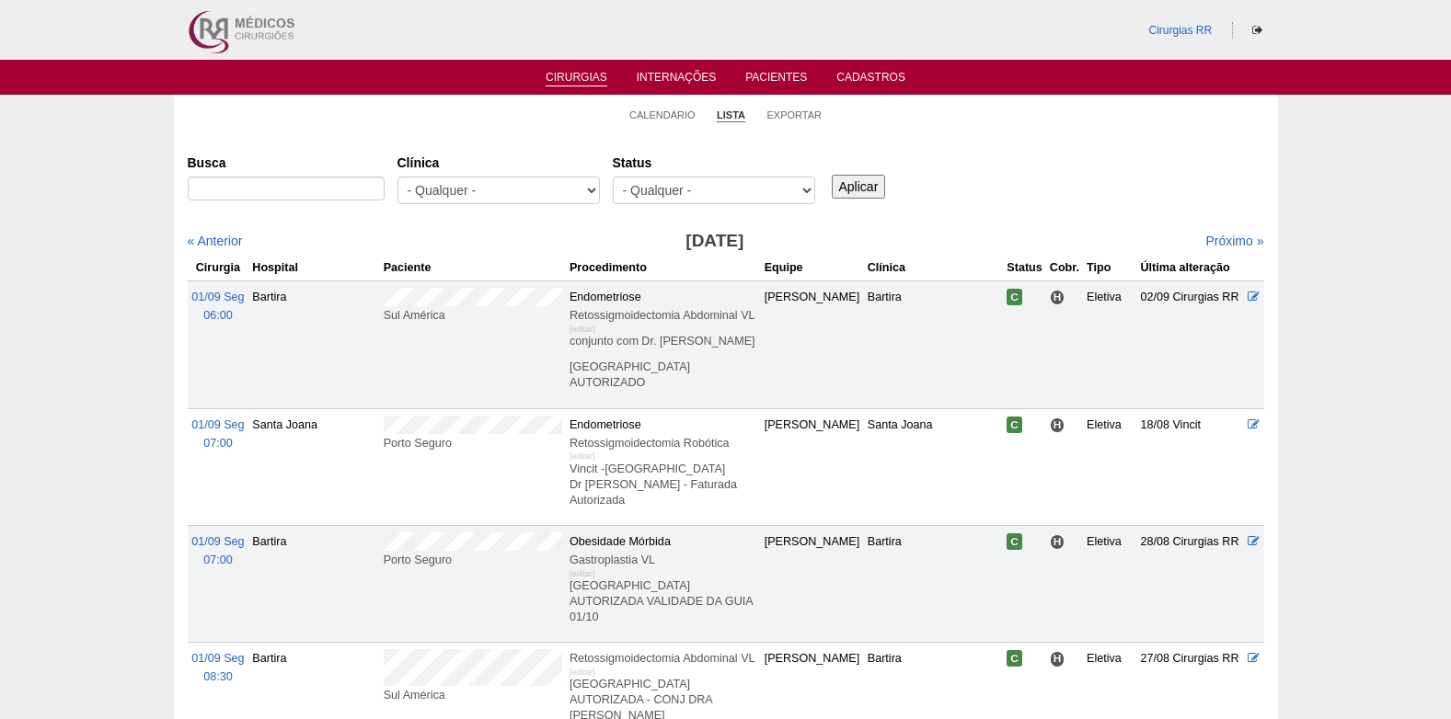
drag, startPoint x: 0, startPoint y: 0, endPoint x: 796, endPoint y: 191, distance: 818.5
click at [800, 191] on select "- Qualquer - Reservada Confirmada Suspensa Cancelada" at bounding box center [714, 191] width 202 height 28
click at [764, 190] on select "- Qualquer - Reservada Confirmada Suspensa Cancelada" at bounding box center [714, 191] width 202 height 28
select select "resr"
click at [613, 177] on select "- Qualquer - Reservada Confirmada Suspensa Cancelada" at bounding box center [714, 191] width 202 height 28
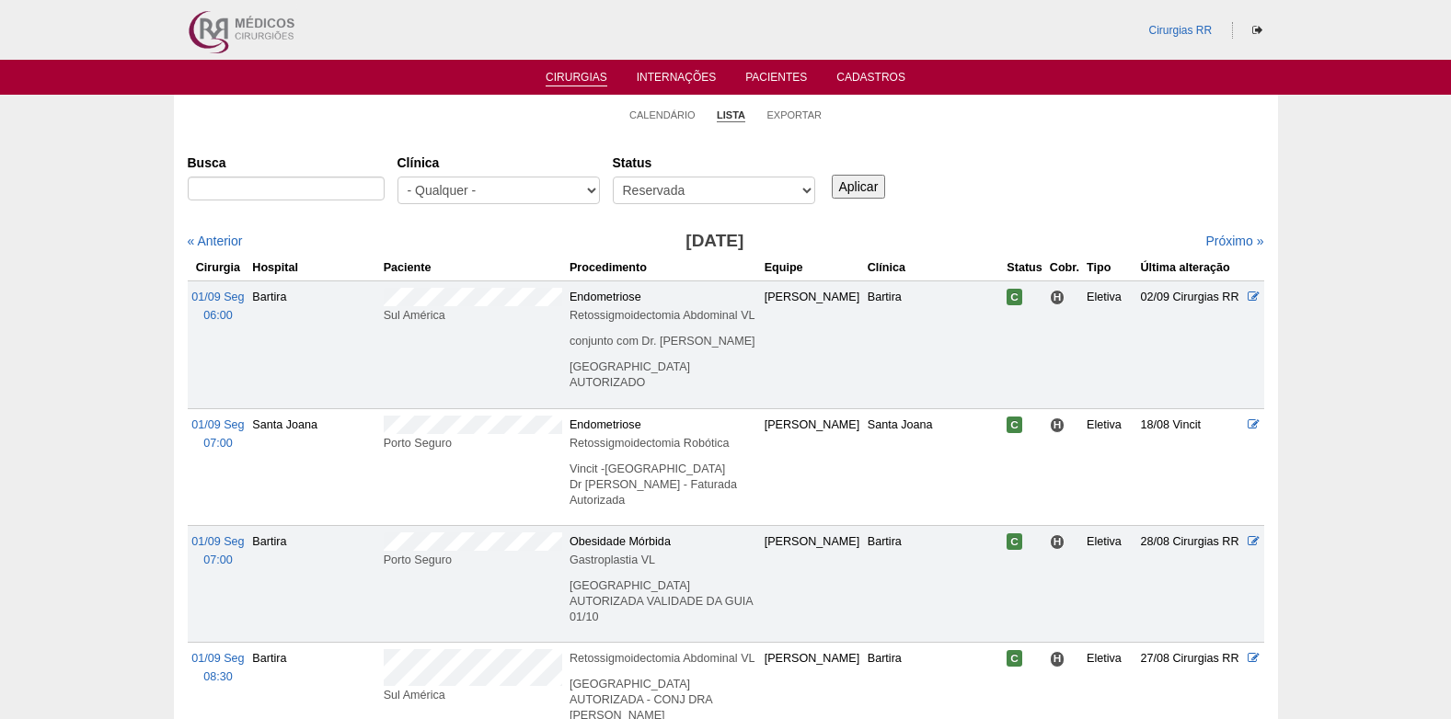
click at [882, 186] on input "Aplicar" at bounding box center [859, 187] width 54 height 24
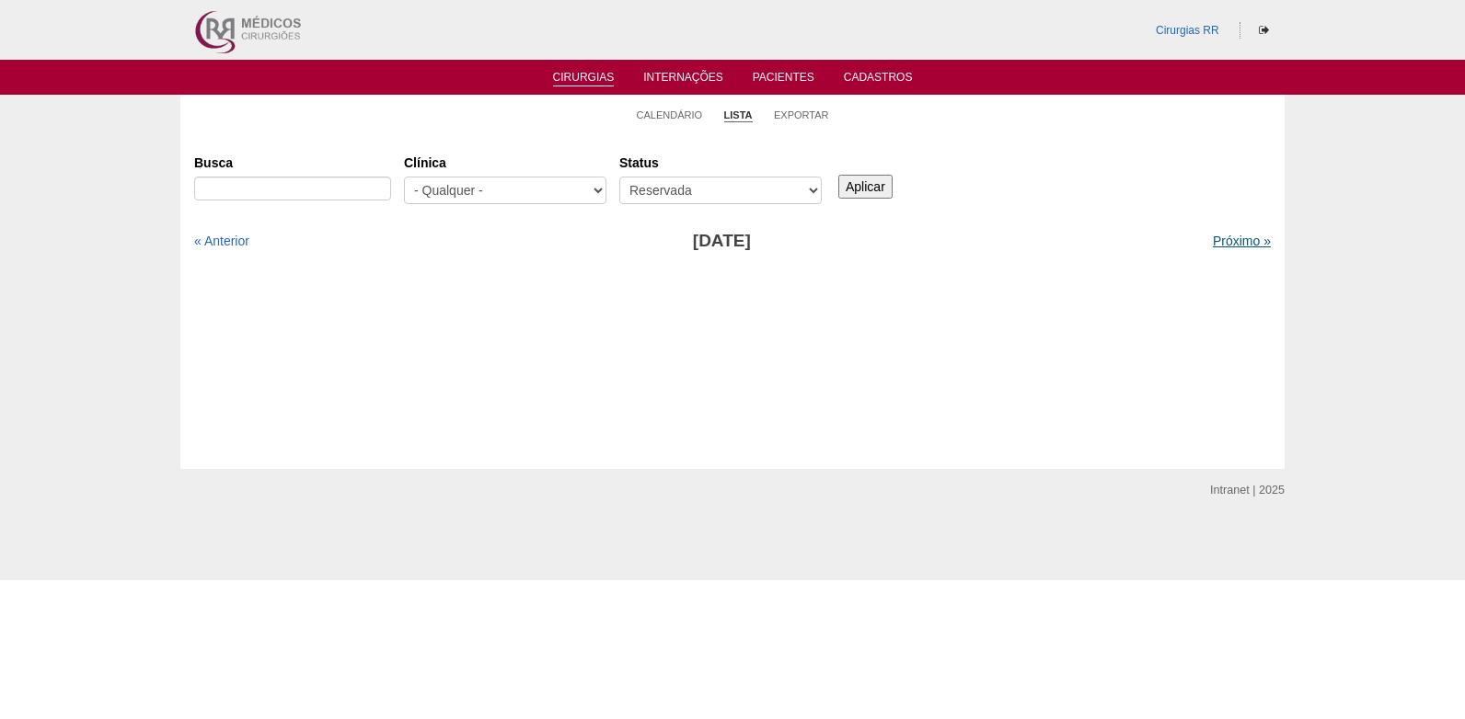
click at [1219, 244] on link "Próximo »" at bounding box center [1242, 241] width 58 height 15
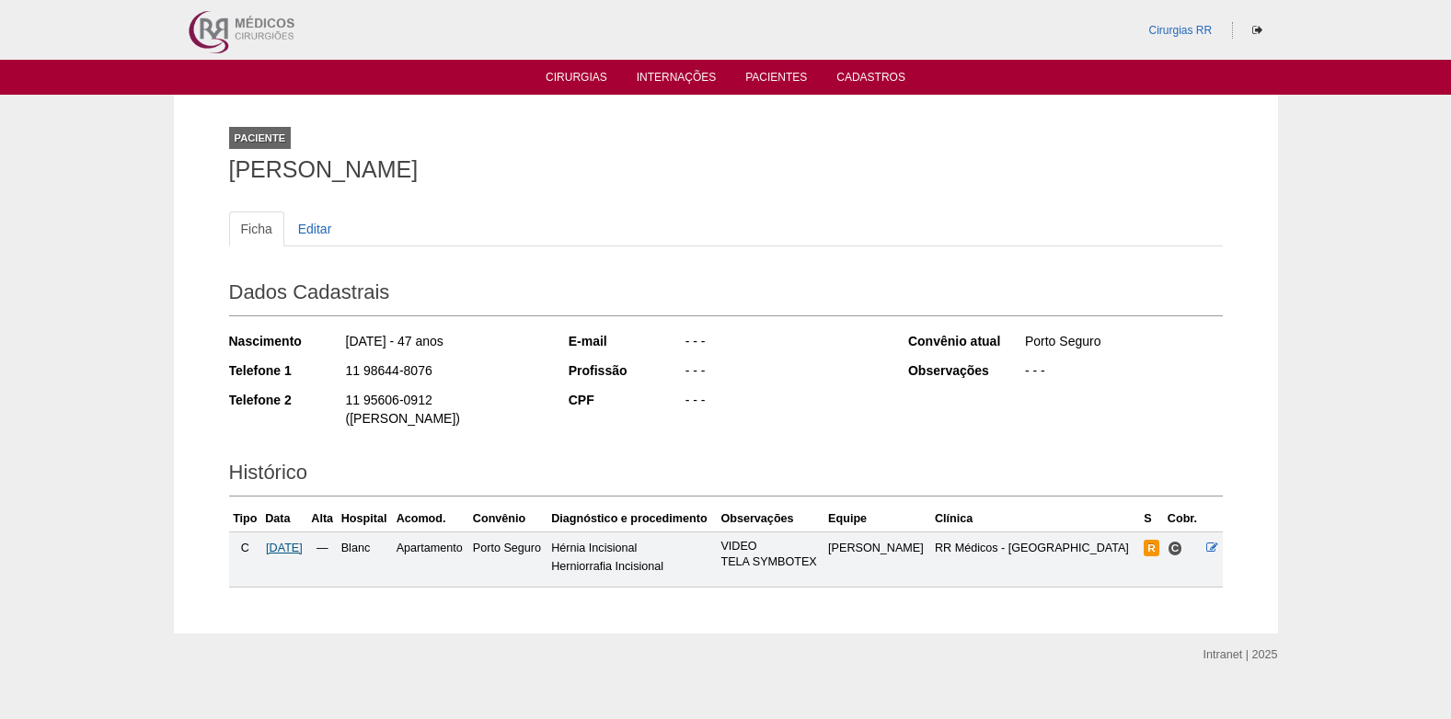
click at [298, 542] on span "[DATE]" at bounding box center [284, 548] width 37 height 13
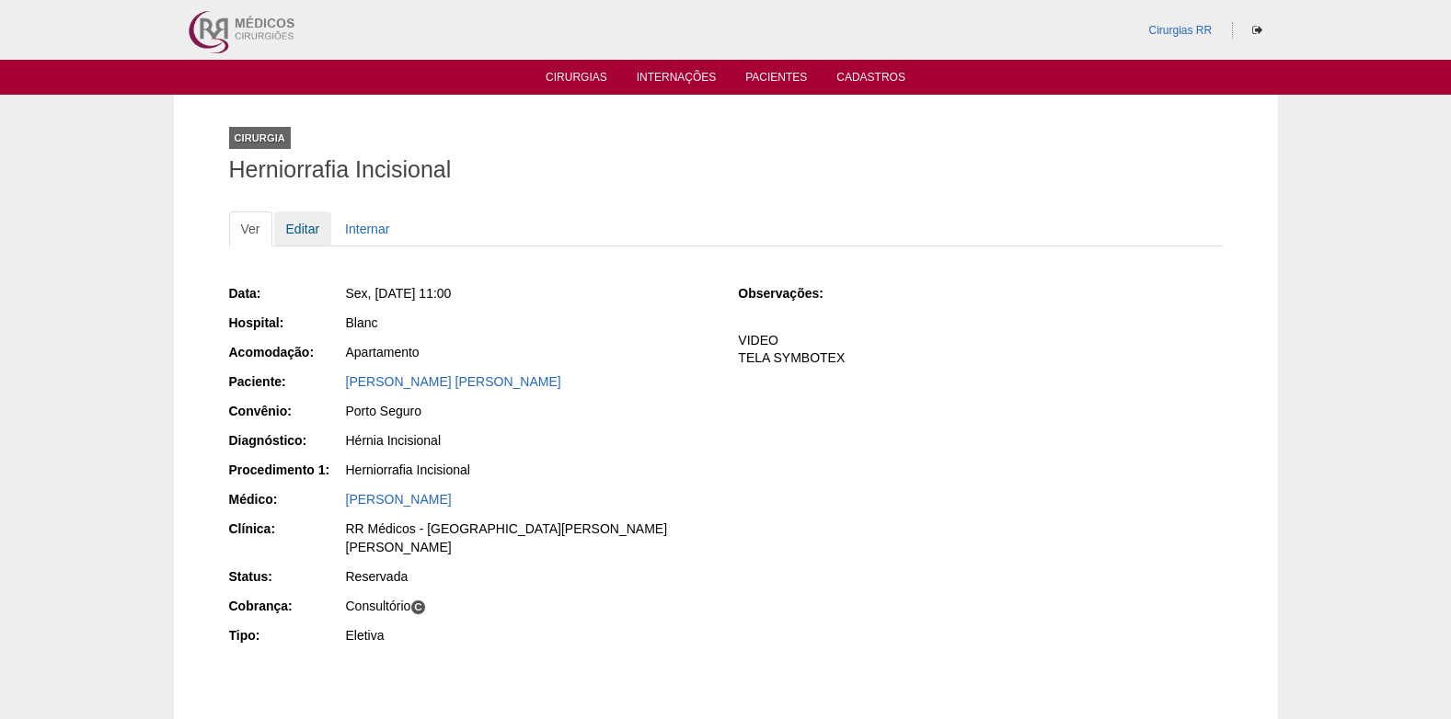
click at [306, 221] on link "Editar" at bounding box center [303, 229] width 58 height 35
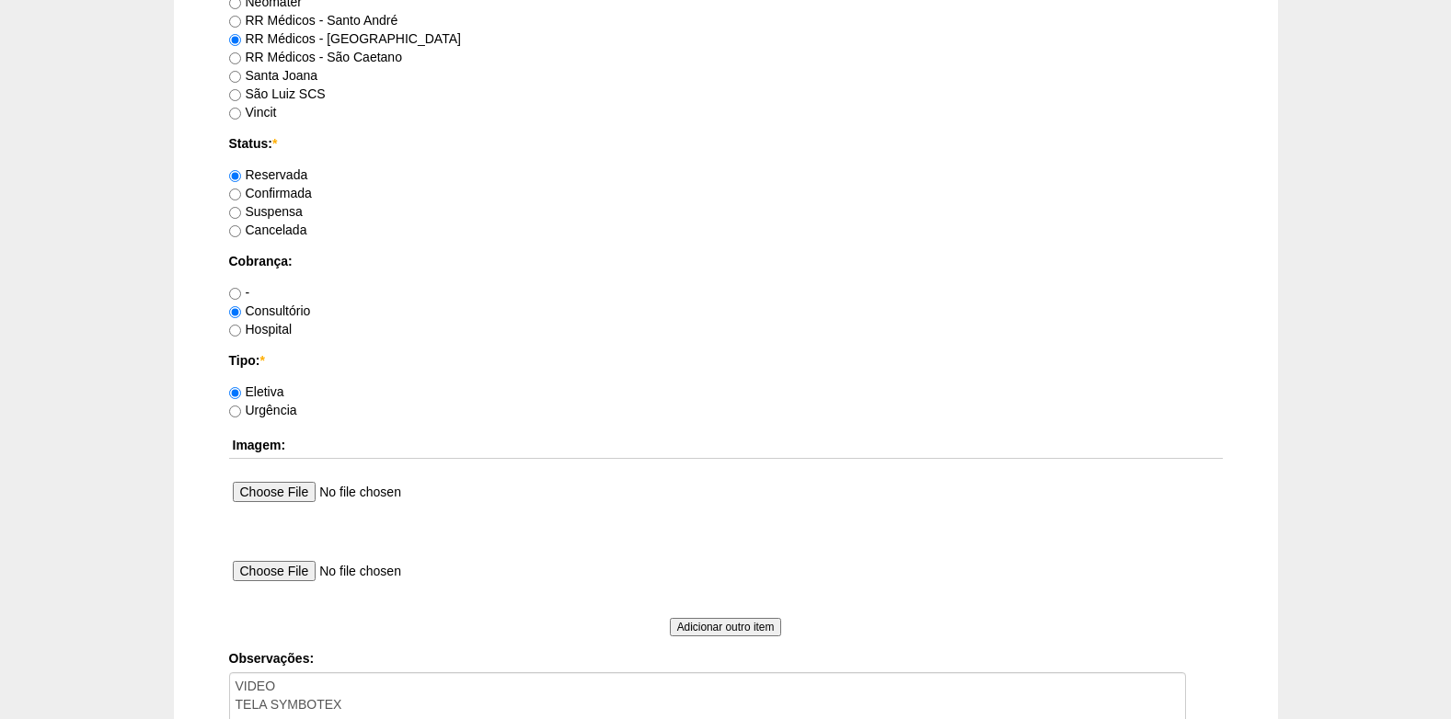
scroll to position [1472, 0]
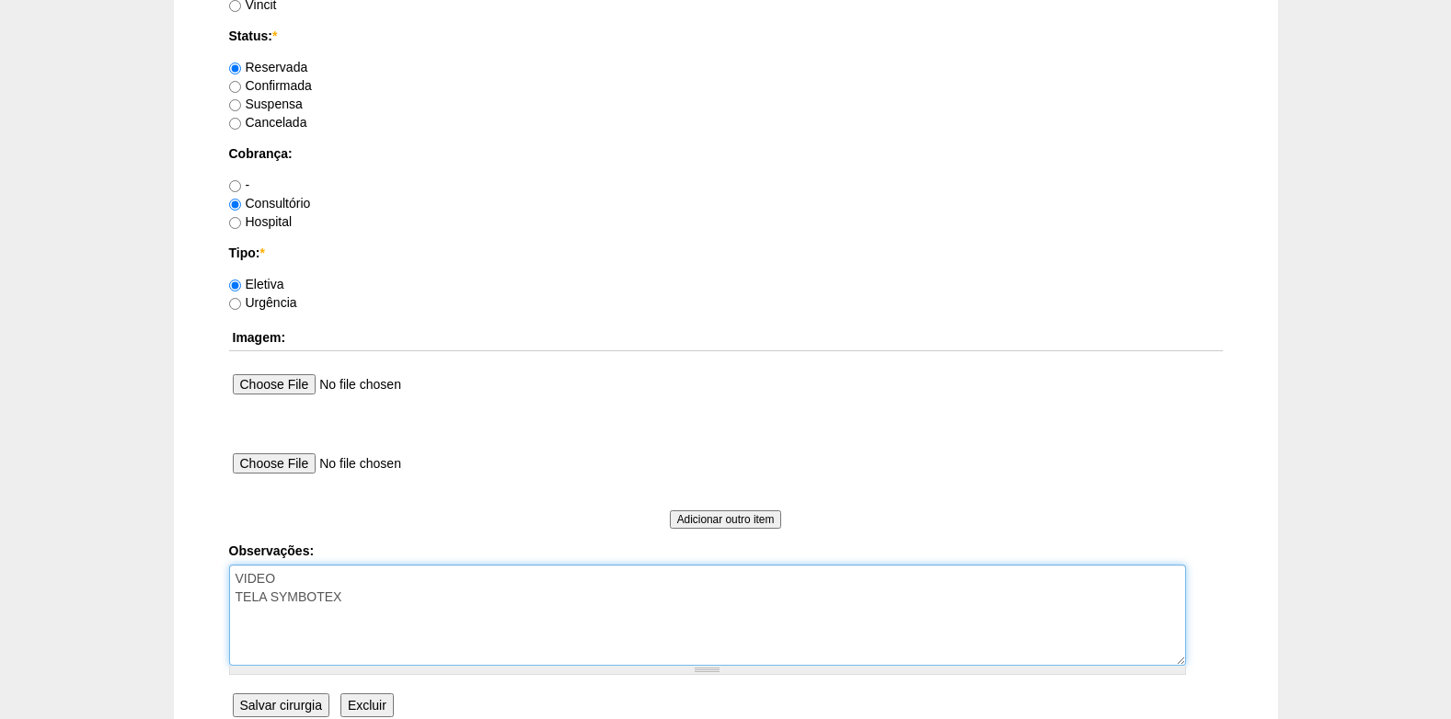
drag, startPoint x: 415, startPoint y: 580, endPoint x: 421, endPoint y: 597, distance: 18.6
click at [416, 581] on textarea "VIDEO TELA SYMBOTEX" at bounding box center [707, 615] width 957 height 101
click at [420, 599] on textarea "VIDEO TELA SYMBOTEX" at bounding box center [707, 615] width 957 height 101
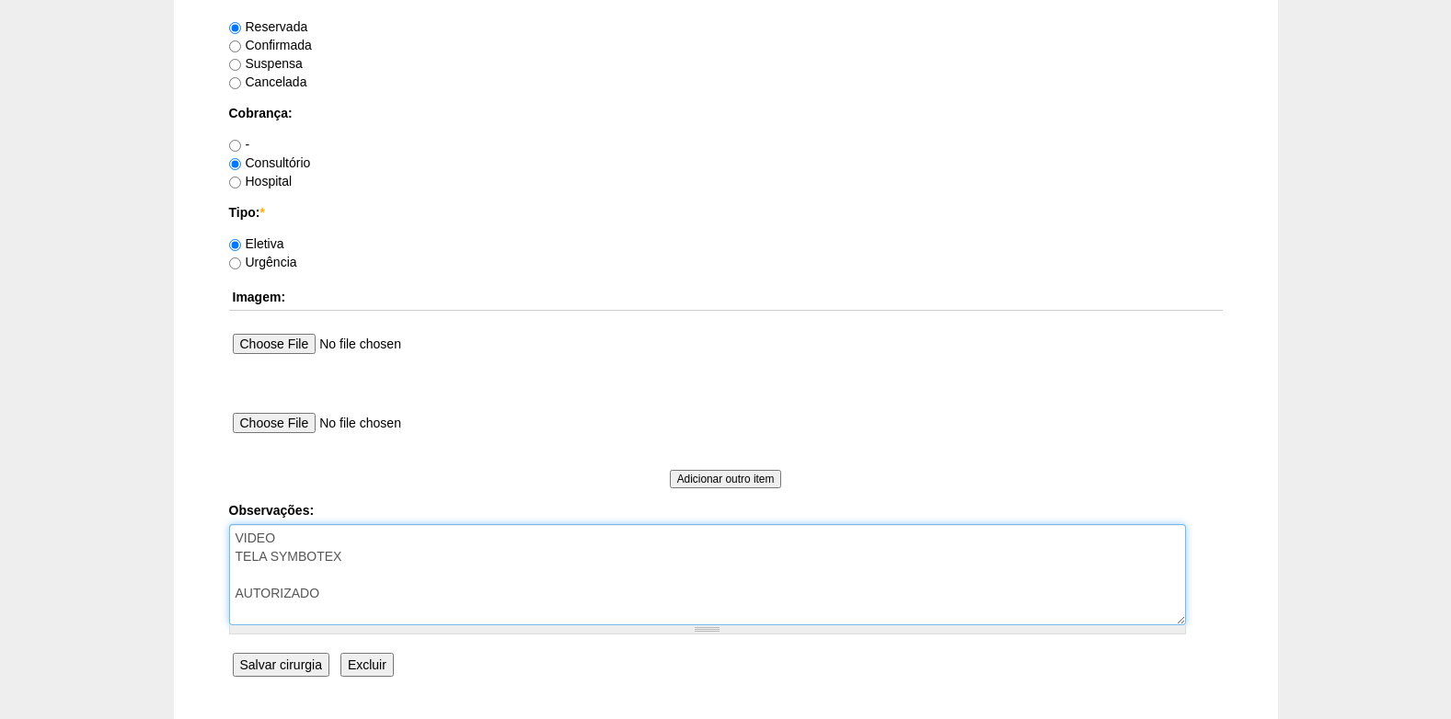
scroll to position [1652, 0]
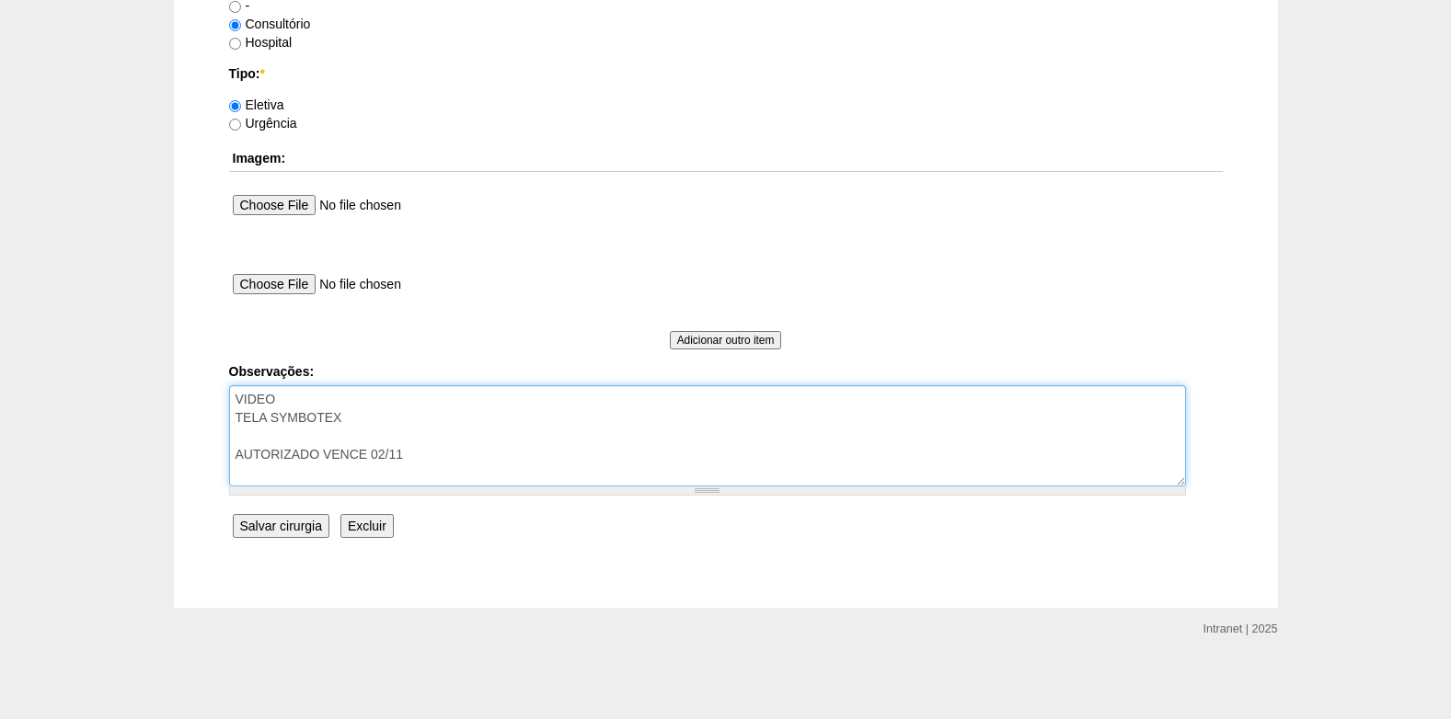
click at [417, 424] on textarea "VIDEO TELA SYMBOTEX" at bounding box center [707, 436] width 957 height 101
type textarea "VIDEO TELA SYMBOTEX- OK AUT AUTORIZADO VENCE 02/11"
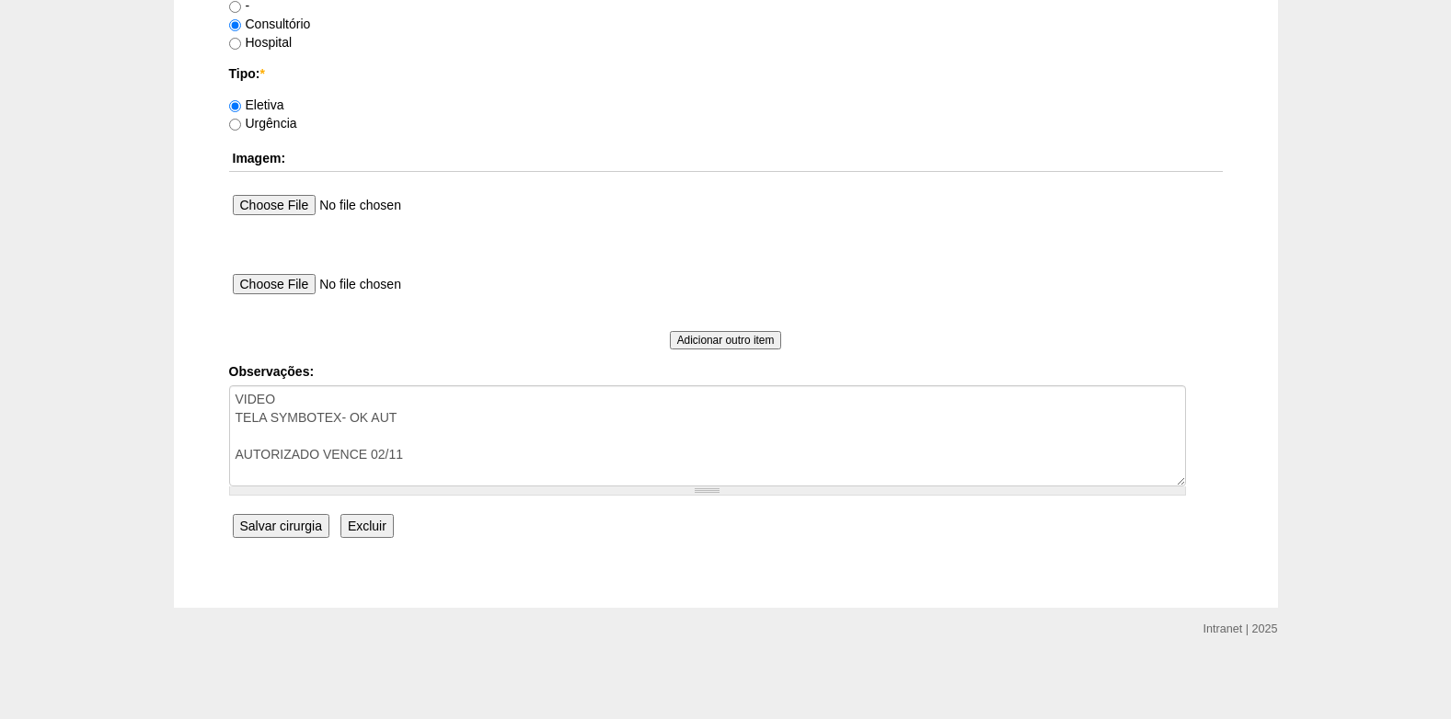
click at [293, 524] on input "Salvar cirurgia" at bounding box center [281, 526] width 97 height 24
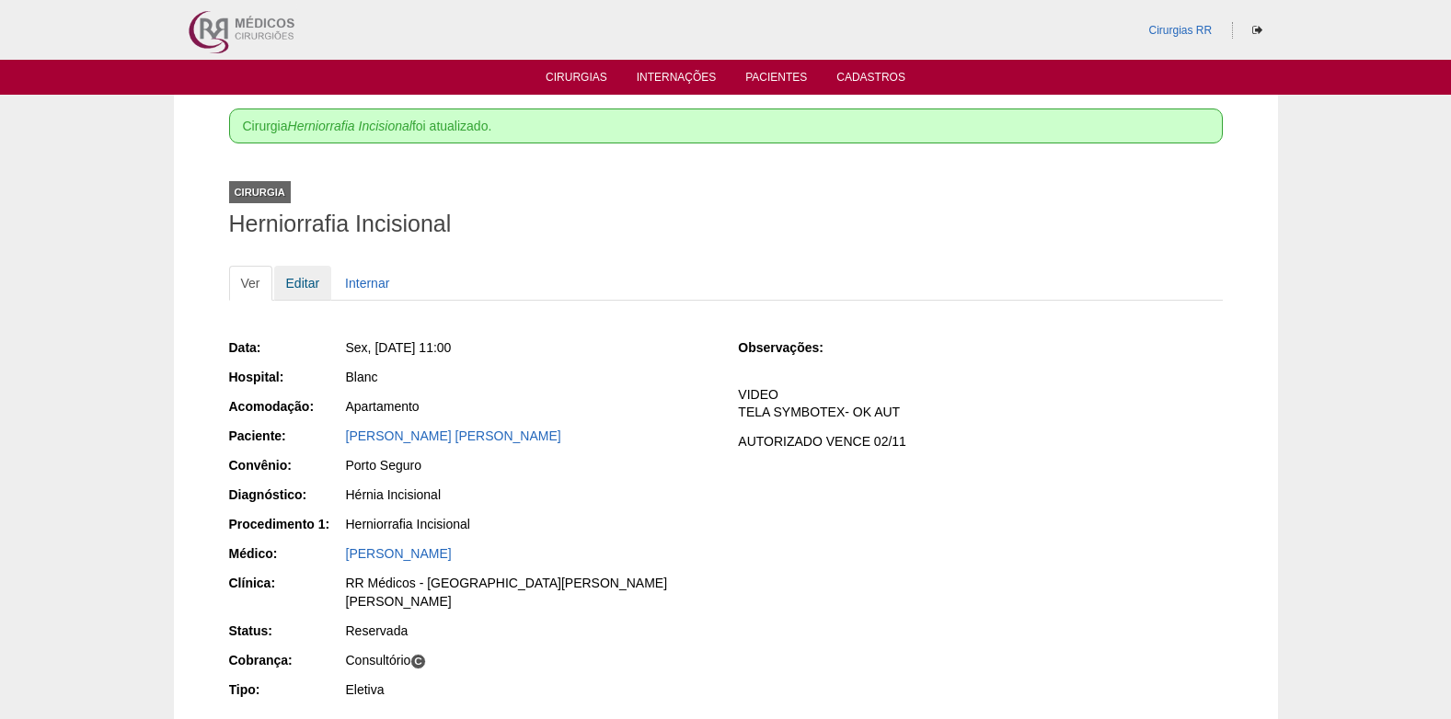
click at [295, 285] on link "Editar" at bounding box center [303, 283] width 58 height 35
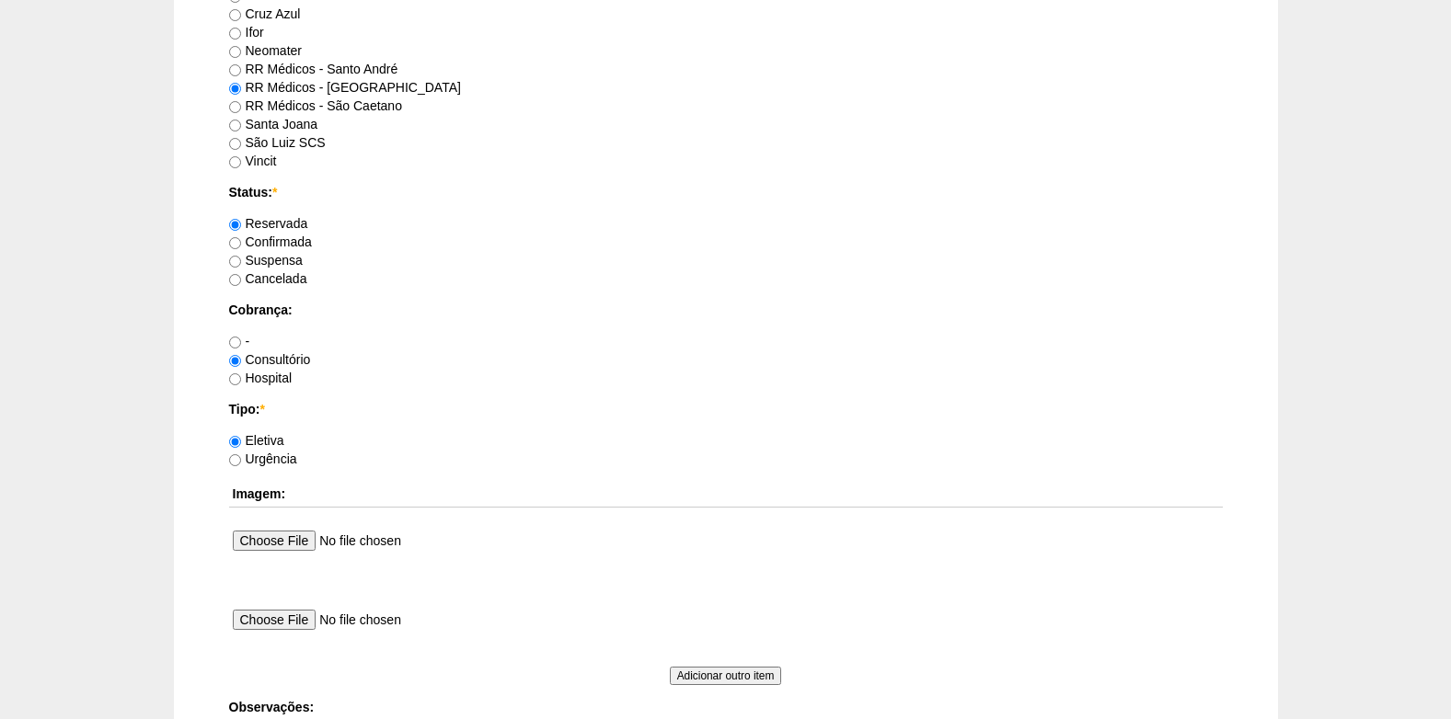
scroll to position [1283, 0]
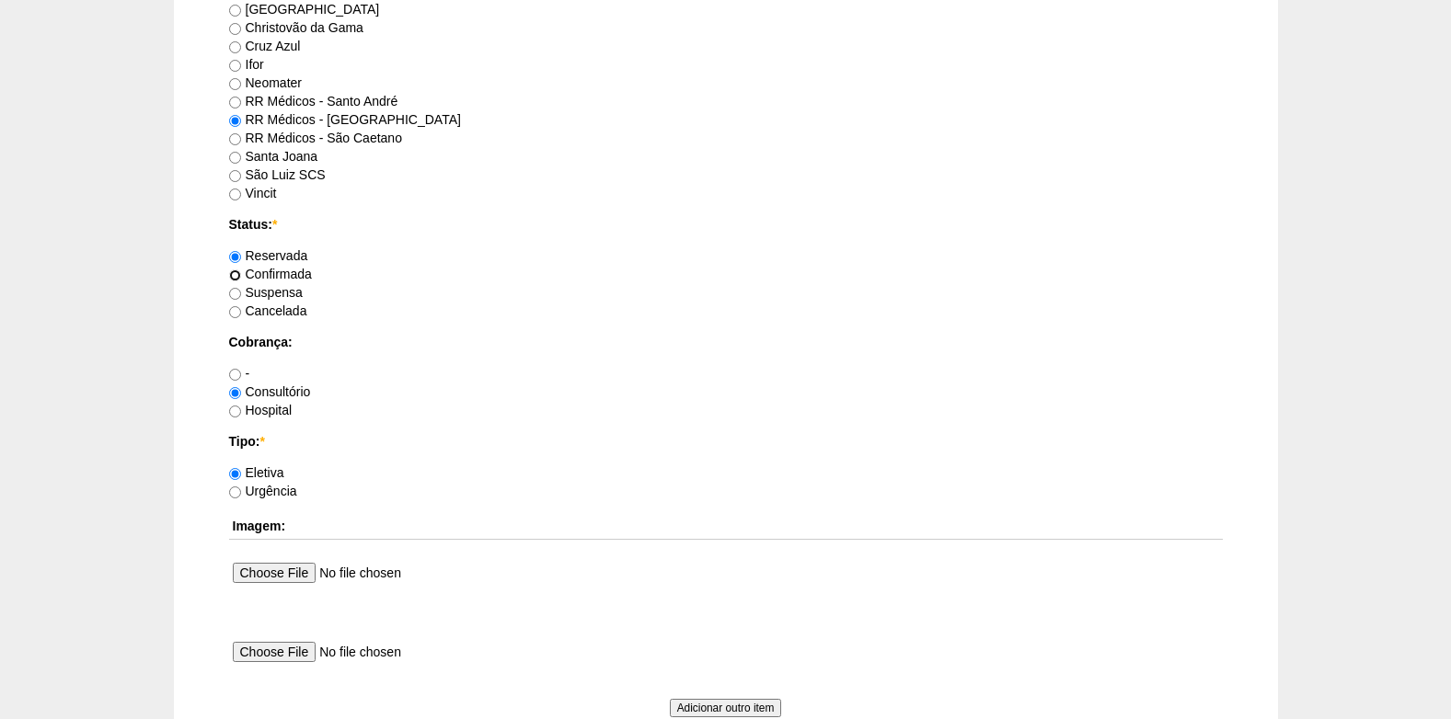
click at [237, 276] on input "Confirmada" at bounding box center [235, 276] width 12 height 12
radio input "true"
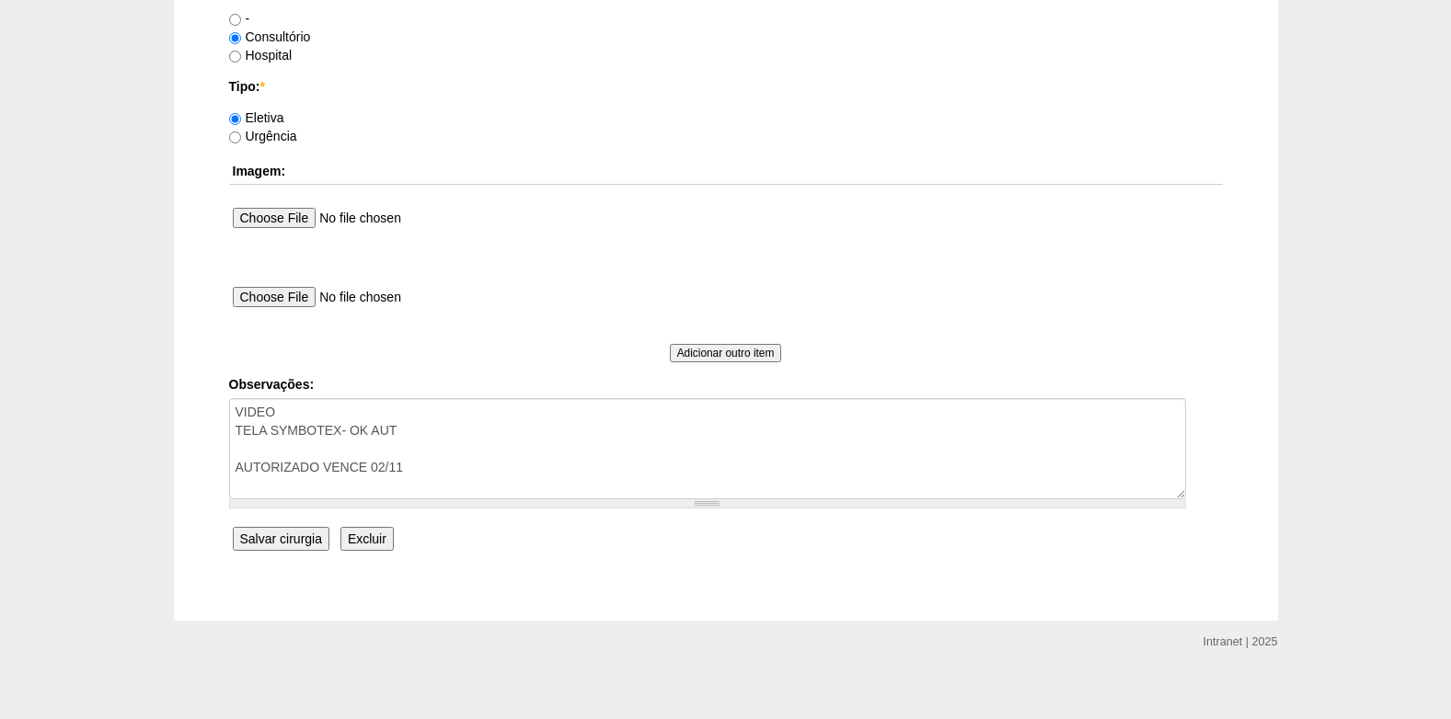
scroll to position [1652, 0]
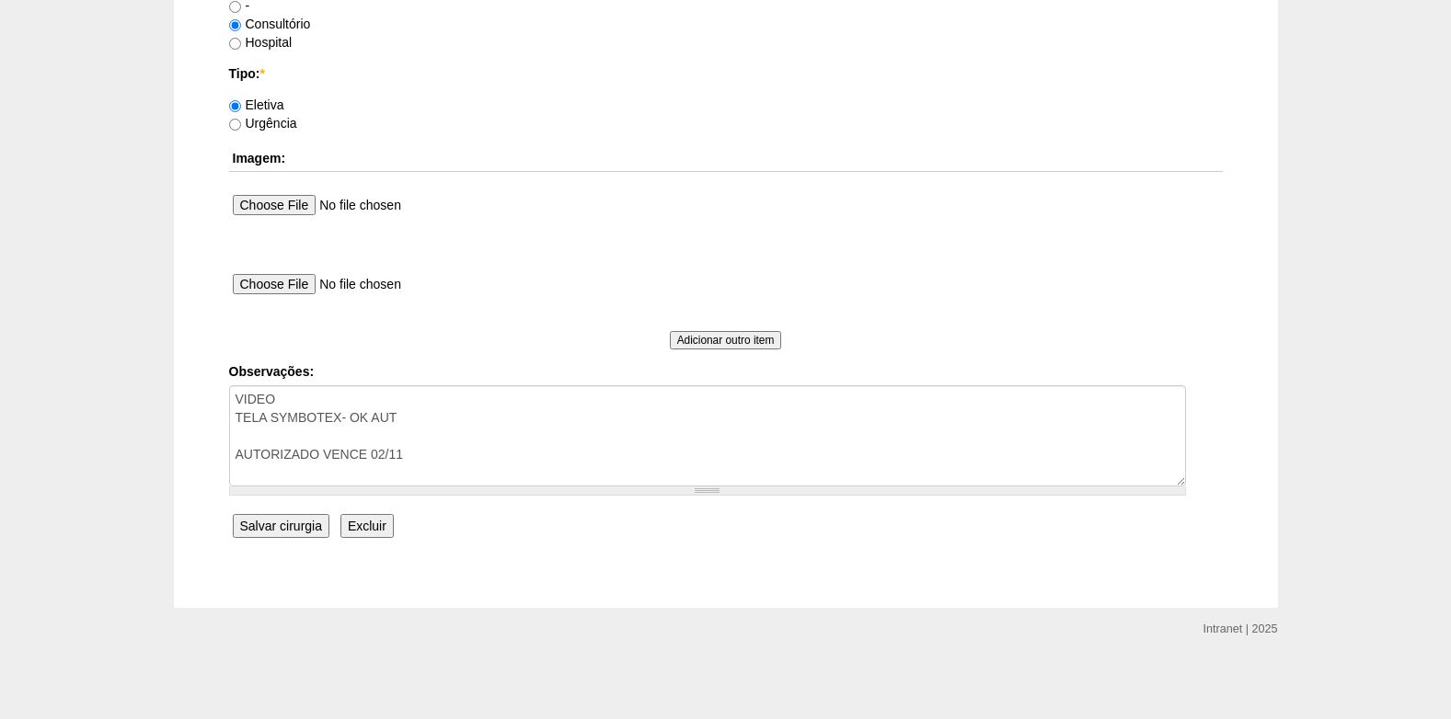
click at [274, 522] on input "Salvar cirurgia" at bounding box center [281, 526] width 97 height 24
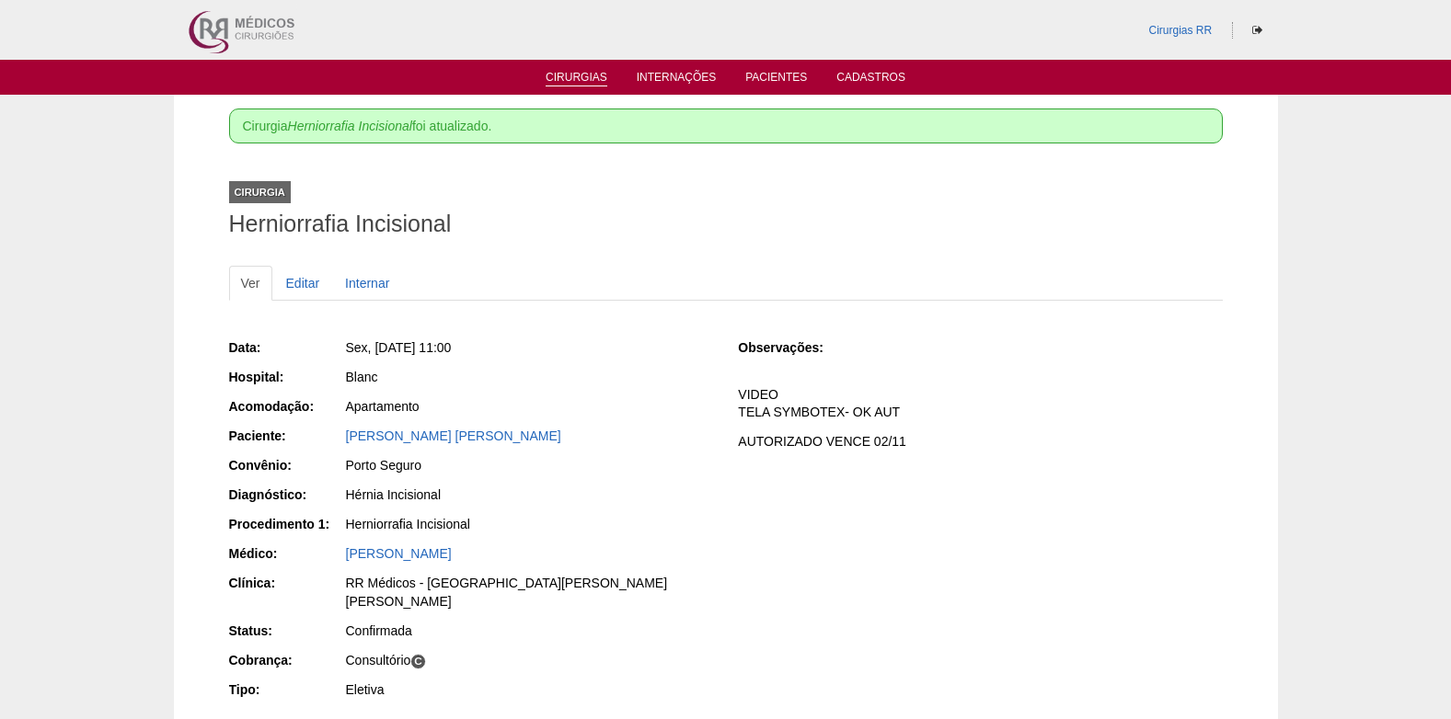
click at [603, 72] on link "Cirurgias" at bounding box center [577, 79] width 62 height 16
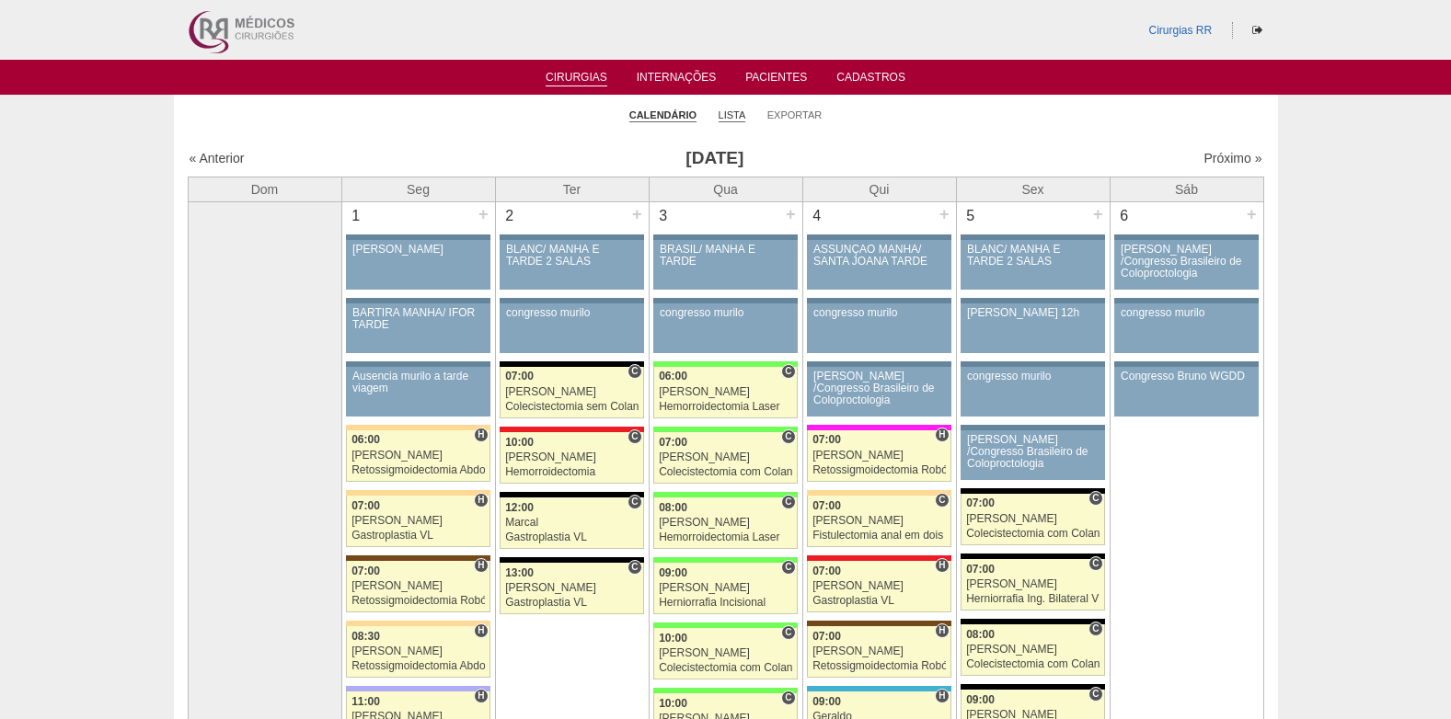
click at [730, 110] on link "Lista" at bounding box center [733, 116] width 28 height 14
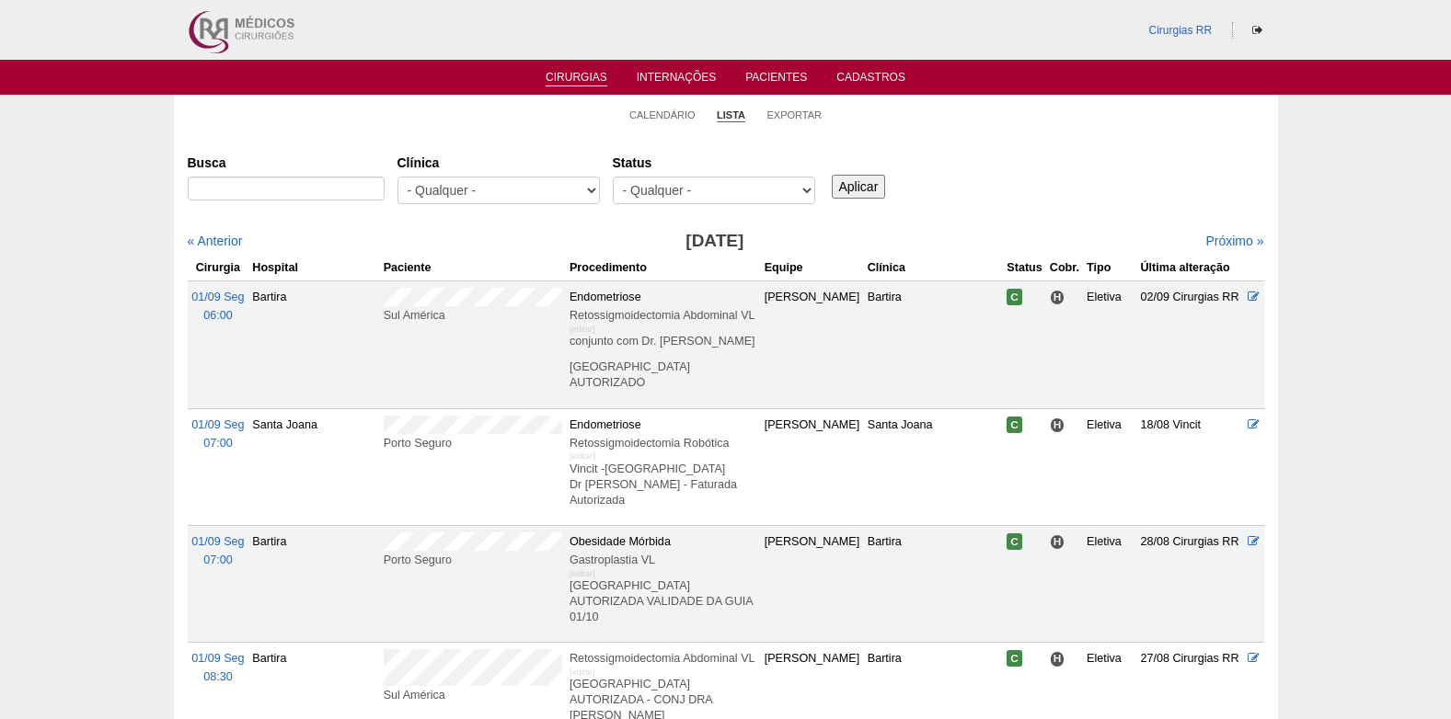
select select "resr"
click at [613, 177] on select "- Qualquer - Reservada Confirmada Suspensa Cancelada" at bounding box center [714, 191] width 202 height 28
click at [866, 178] on input "Aplicar" at bounding box center [859, 187] width 54 height 24
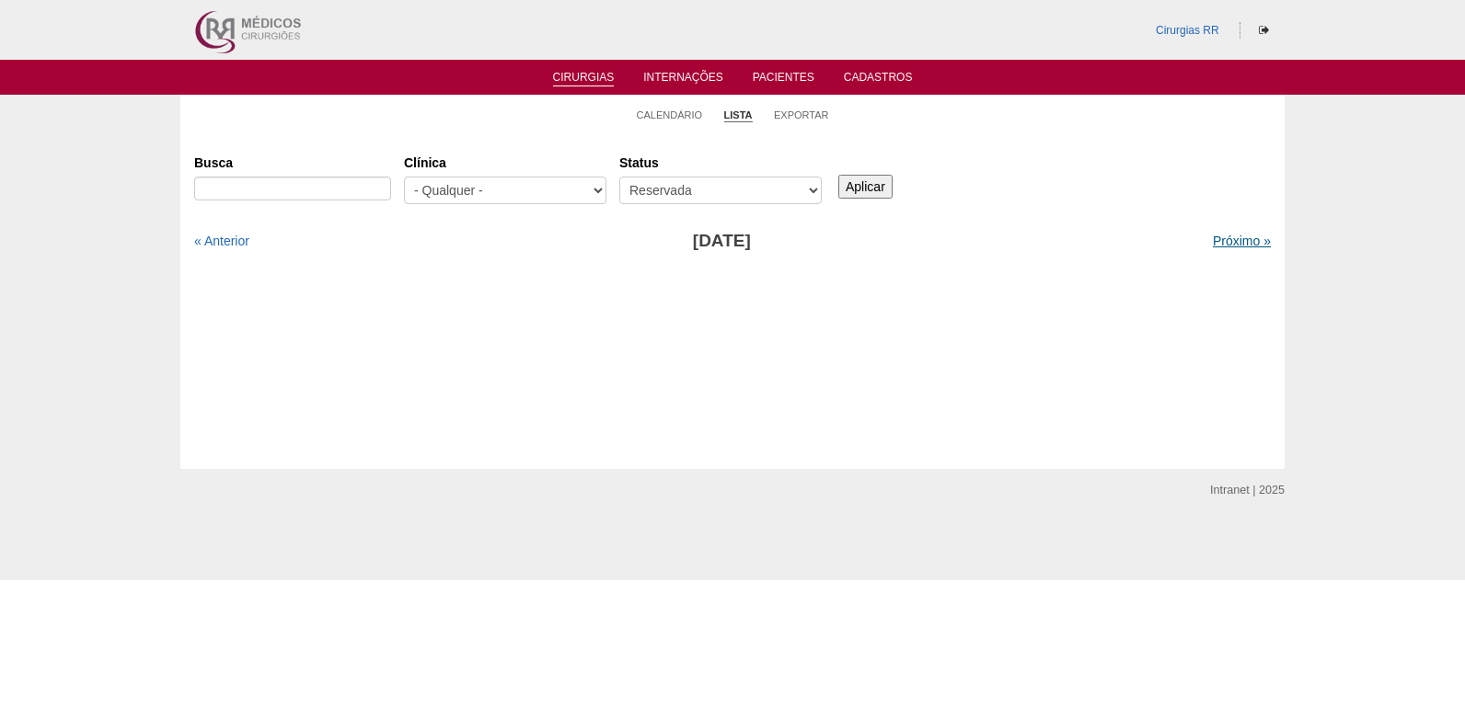
click at [1213, 240] on link "Próximo »" at bounding box center [1242, 241] width 58 height 15
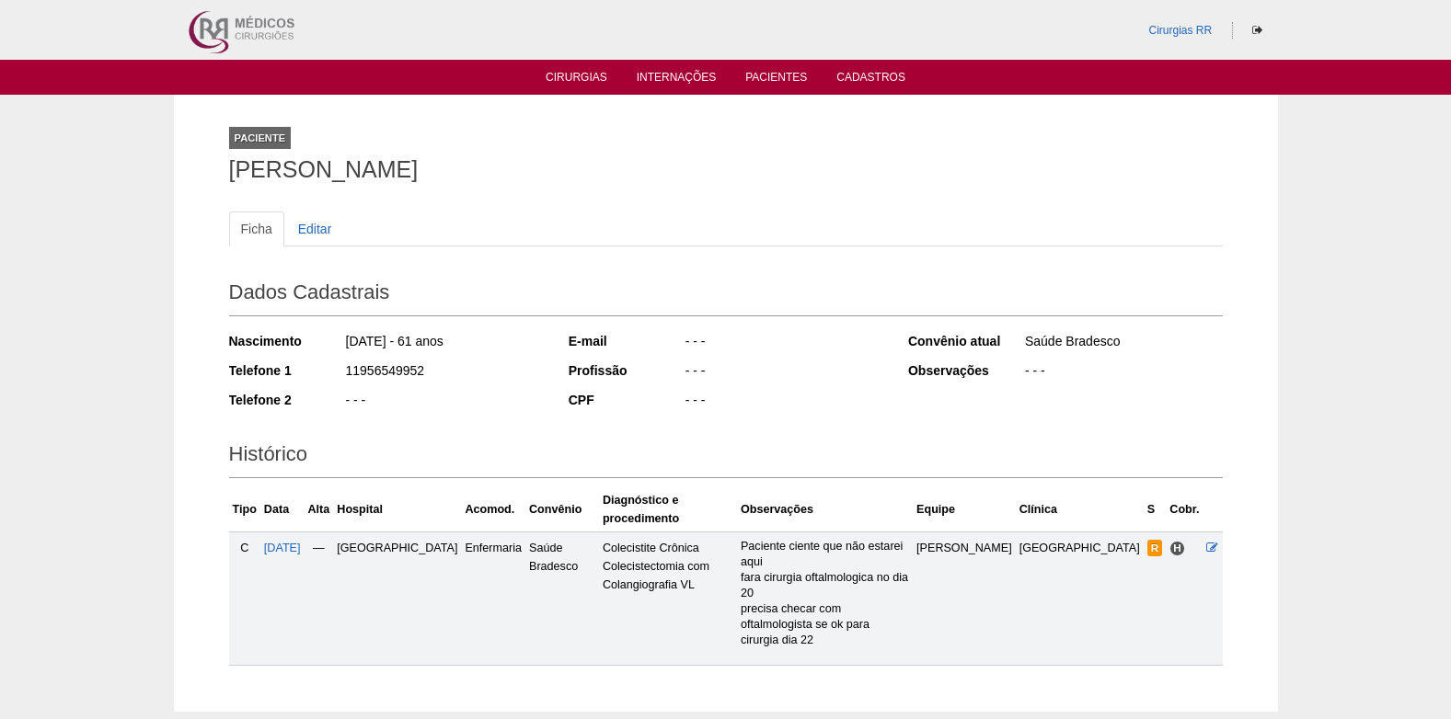
drag, startPoint x: 328, startPoint y: 169, endPoint x: 509, endPoint y: 175, distance: 180.4
click at [509, 175] on h1 "[PERSON_NAME] Emi [PERSON_NAME] [PERSON_NAME]" at bounding box center [726, 169] width 994 height 23
copy h1 "Kawaoka Oliveira"
click at [286, 542] on span "22/10/2025" at bounding box center [282, 548] width 37 height 13
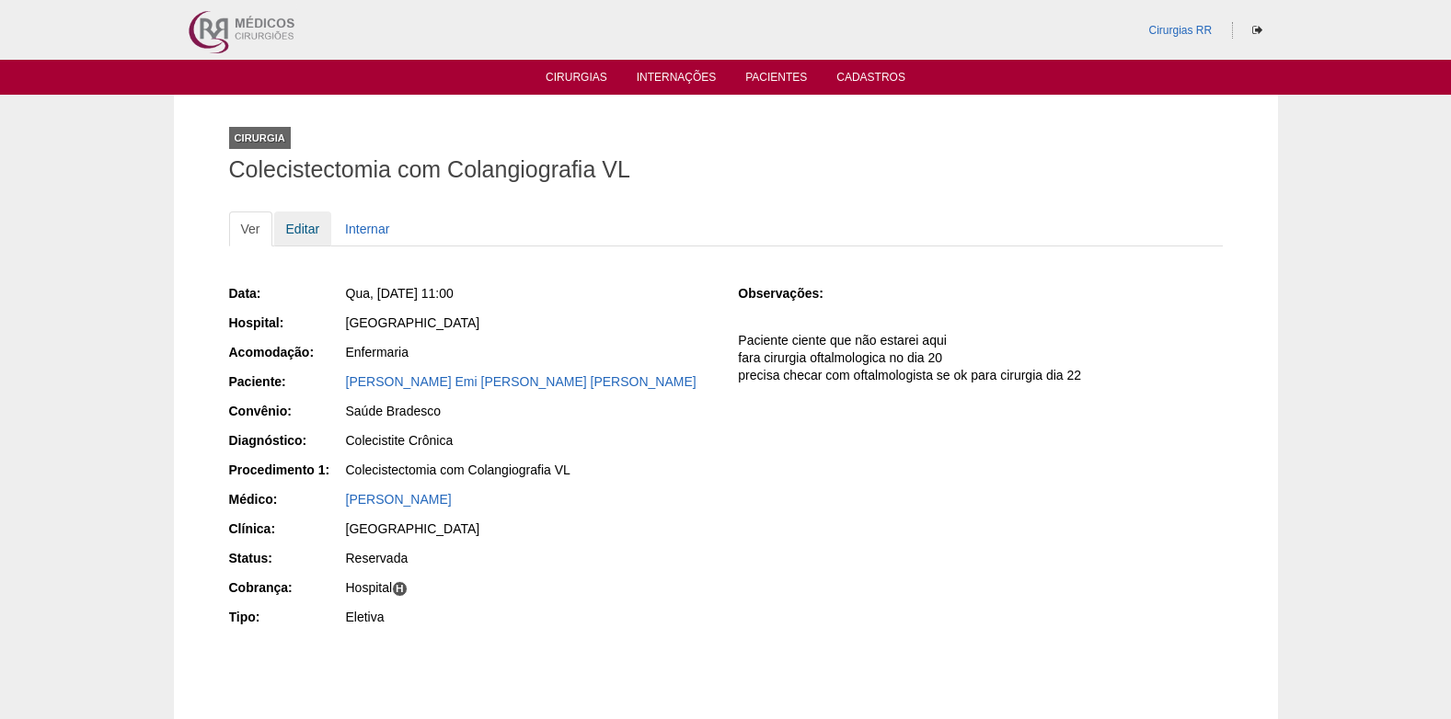
click at [299, 221] on link "Editar" at bounding box center [303, 229] width 58 height 35
click at [401, 374] on link "[PERSON_NAME] Emi [PERSON_NAME] [PERSON_NAME]" at bounding box center [521, 381] width 351 height 15
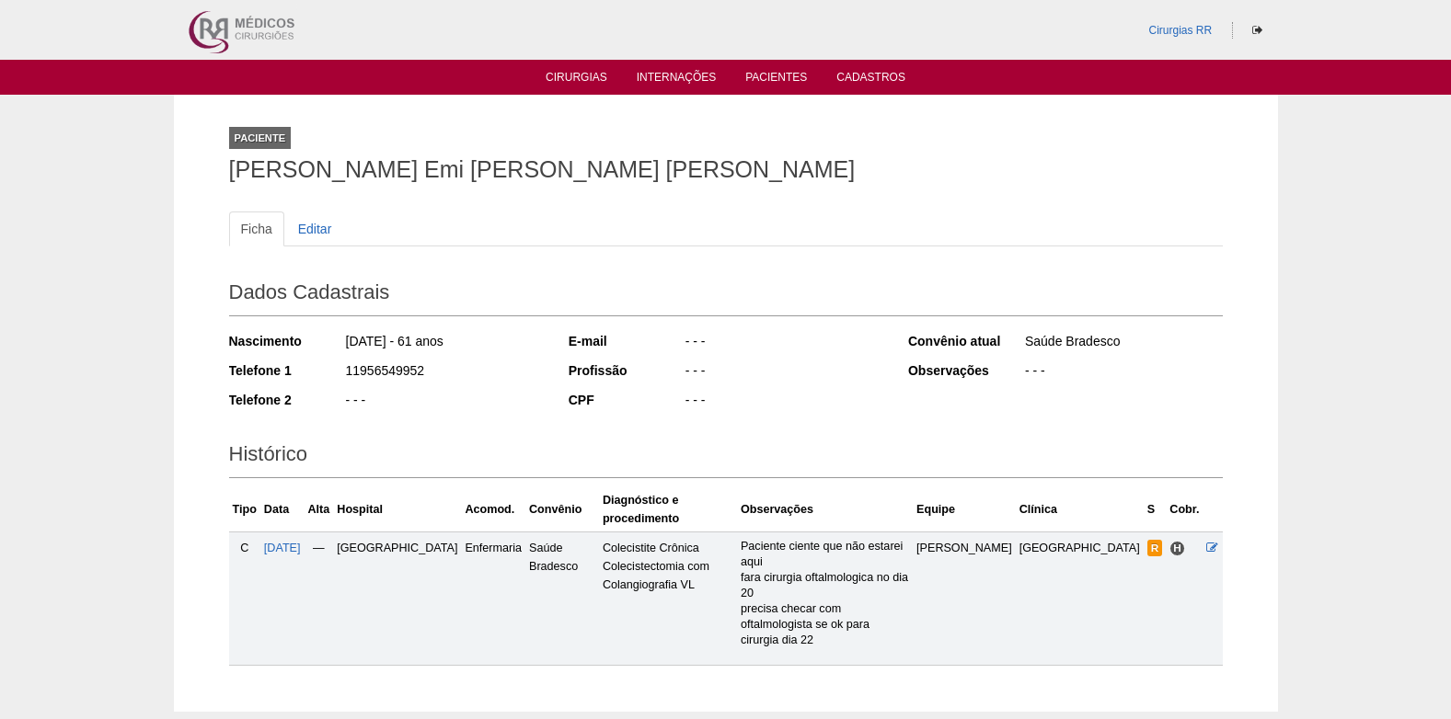
drag, startPoint x: 427, startPoint y: 370, endPoint x: 345, endPoint y: 368, distance: 81.9
click at [345, 368] on div "11956549952" at bounding box center [444, 373] width 200 height 23
copy div "11956549952"
drag, startPoint x: 346, startPoint y: 342, endPoint x: 409, endPoint y: 340, distance: 62.6
click at [409, 340] on div "17/11/1963 - 61 anos" at bounding box center [444, 343] width 200 height 23
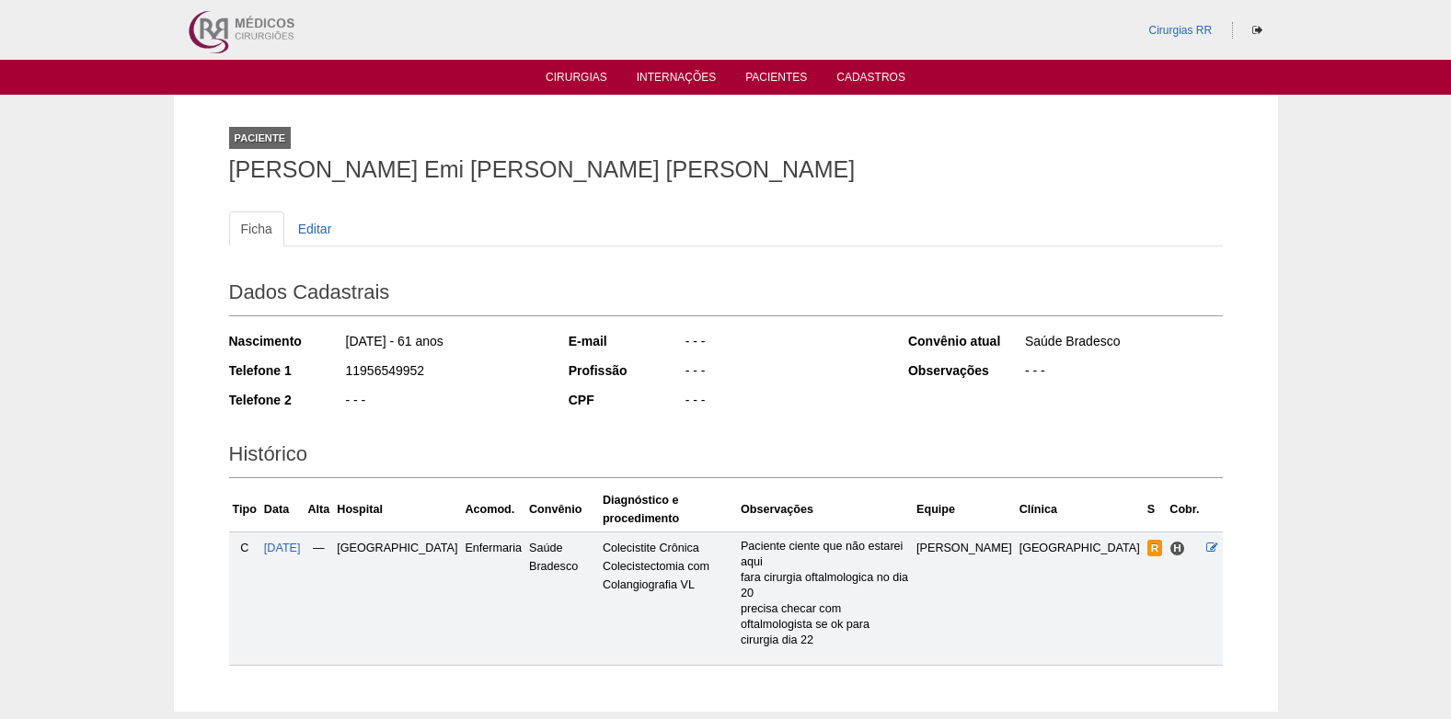
copy div "17/11/1963"
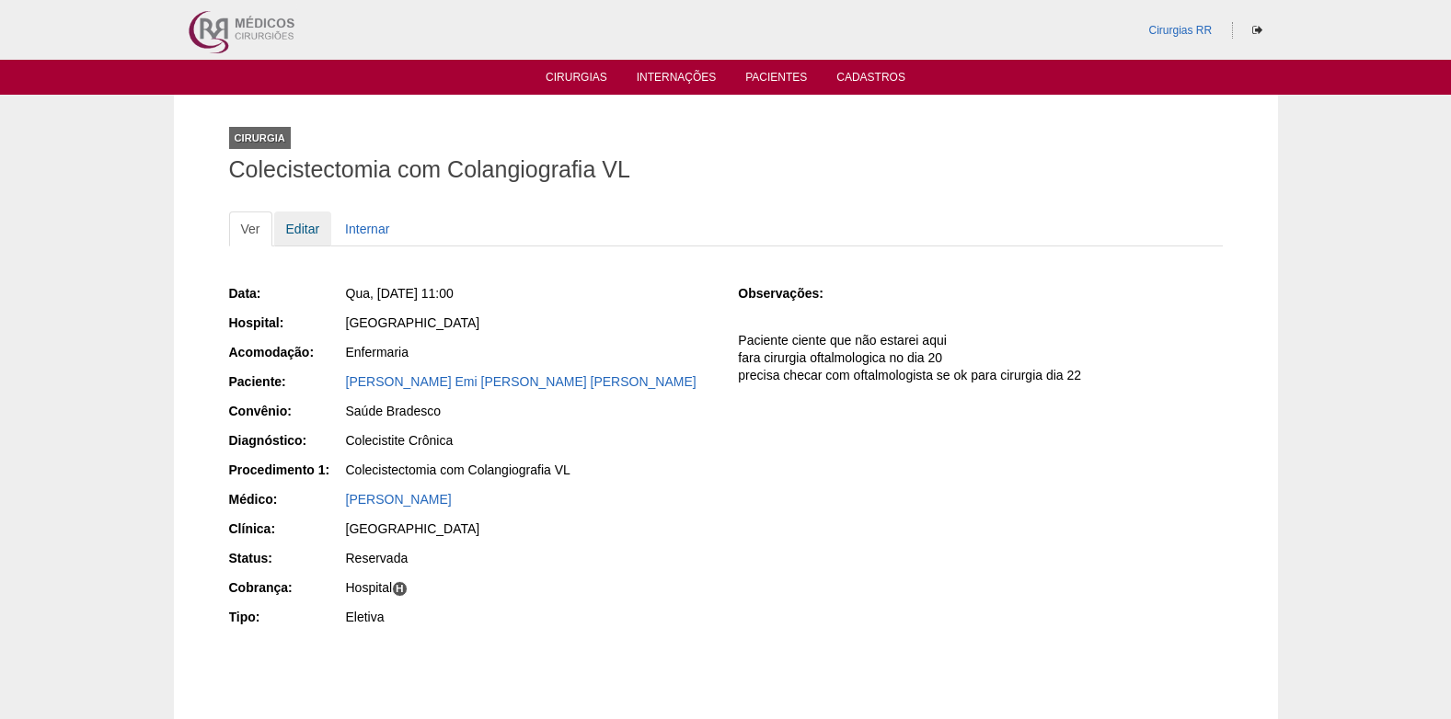
click at [297, 229] on link "Editar" at bounding box center [303, 229] width 58 height 35
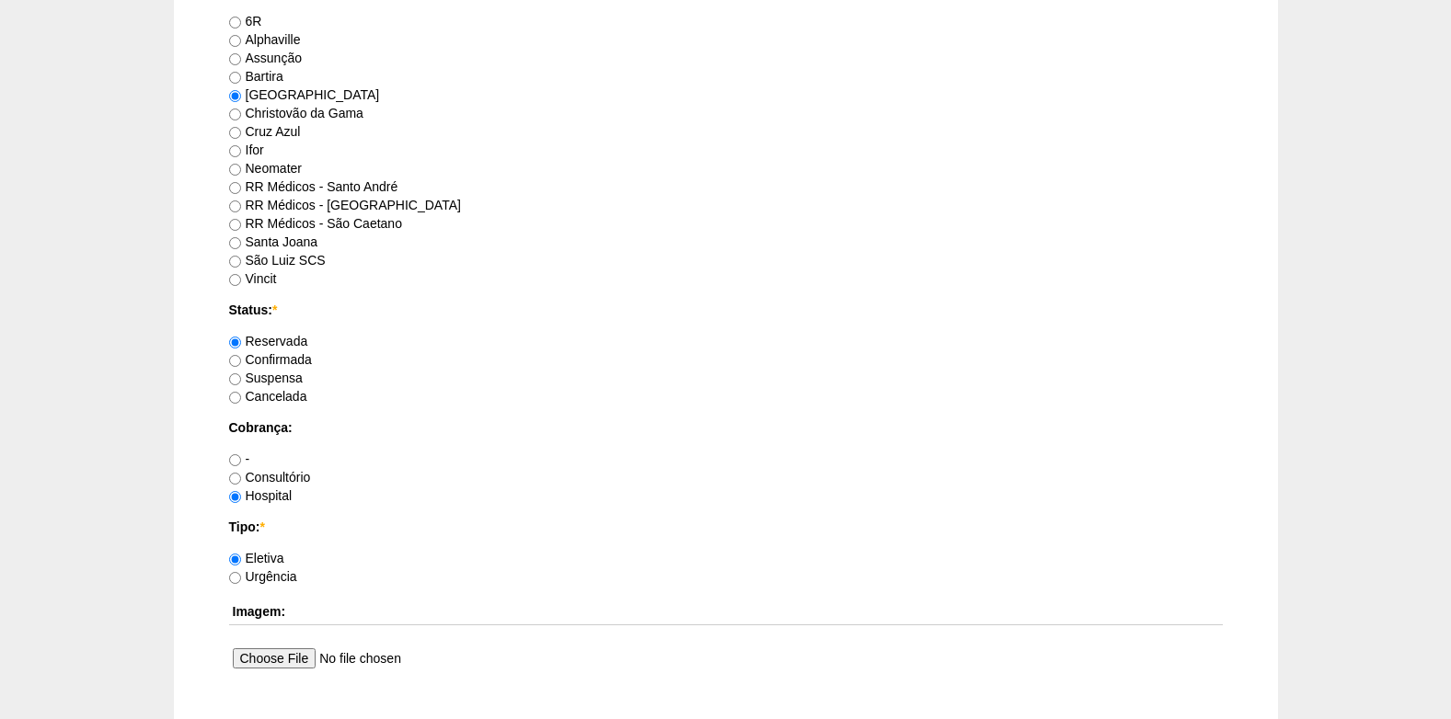
scroll to position [1380, 0]
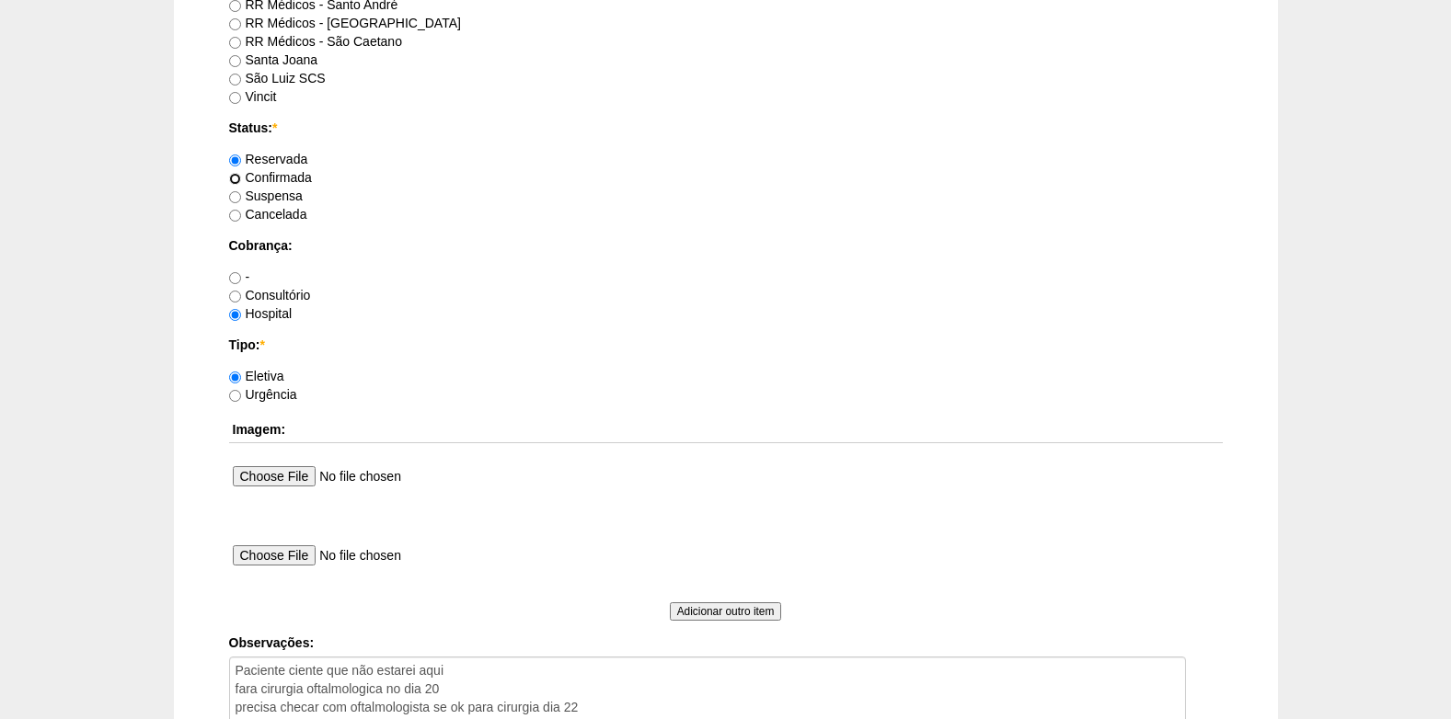
click at [229, 177] on input "Confirmada" at bounding box center [235, 179] width 12 height 12
radio input "true"
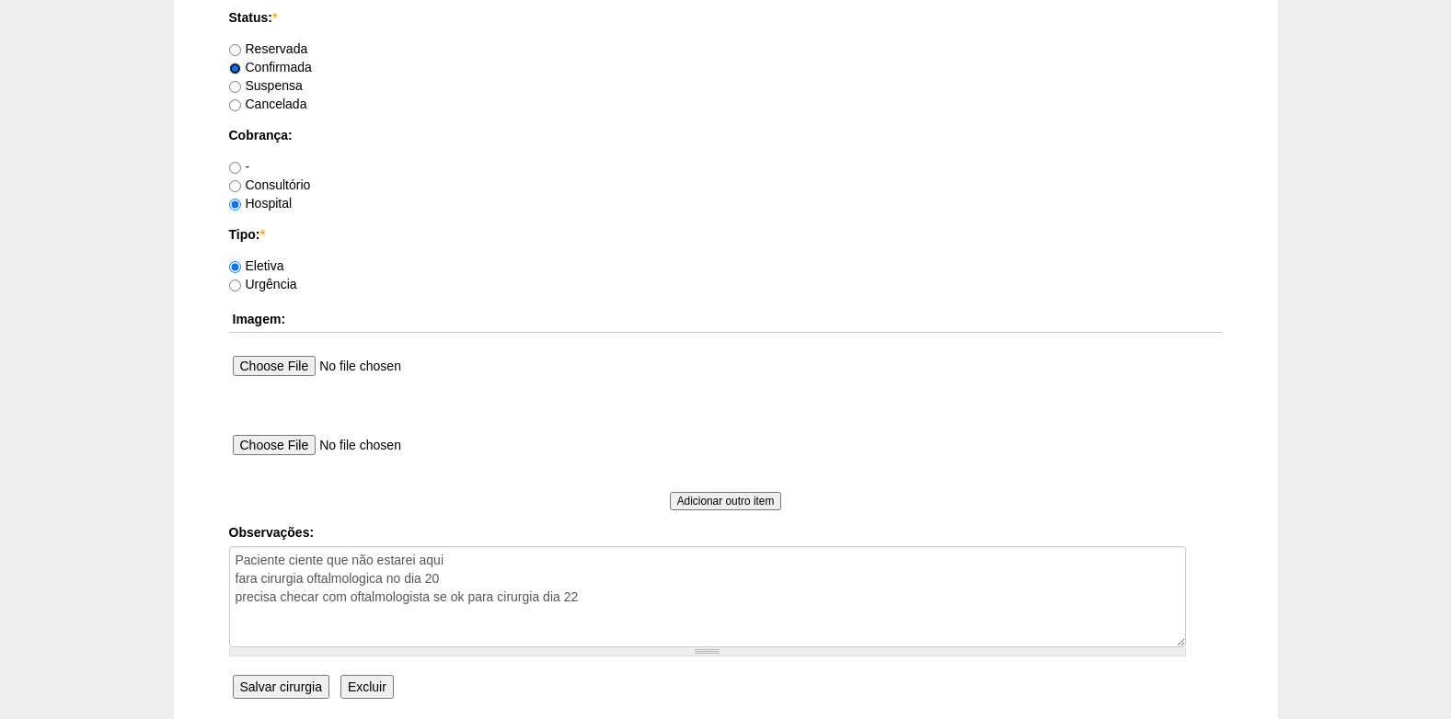
scroll to position [1652, 0]
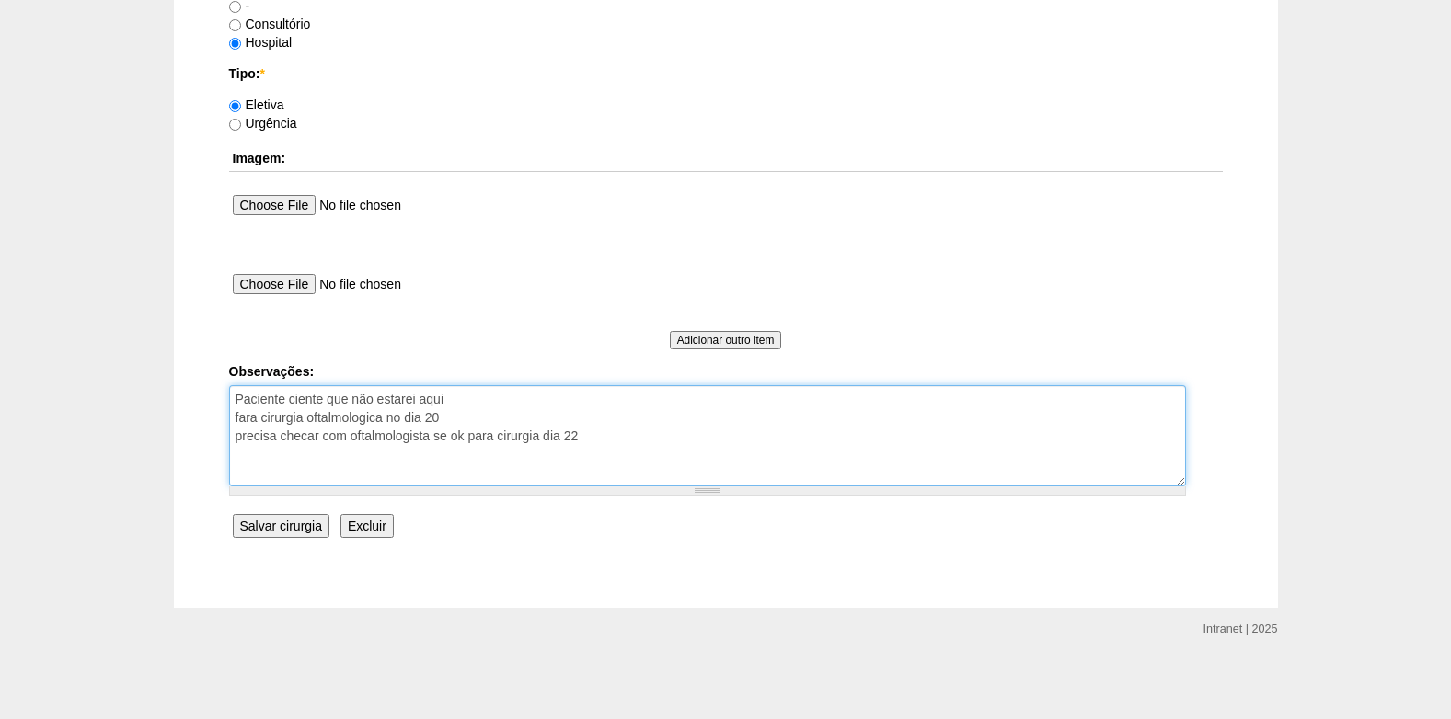
click at [663, 441] on textarea "Paciente ciente que não estarei aqui fara cirurgia oftalmologica no dia 20 prec…" at bounding box center [707, 436] width 957 height 101
type textarea "Paciente ciente que não estarei aqui fara cirurgia oftalmologica no dia 20 prec…"
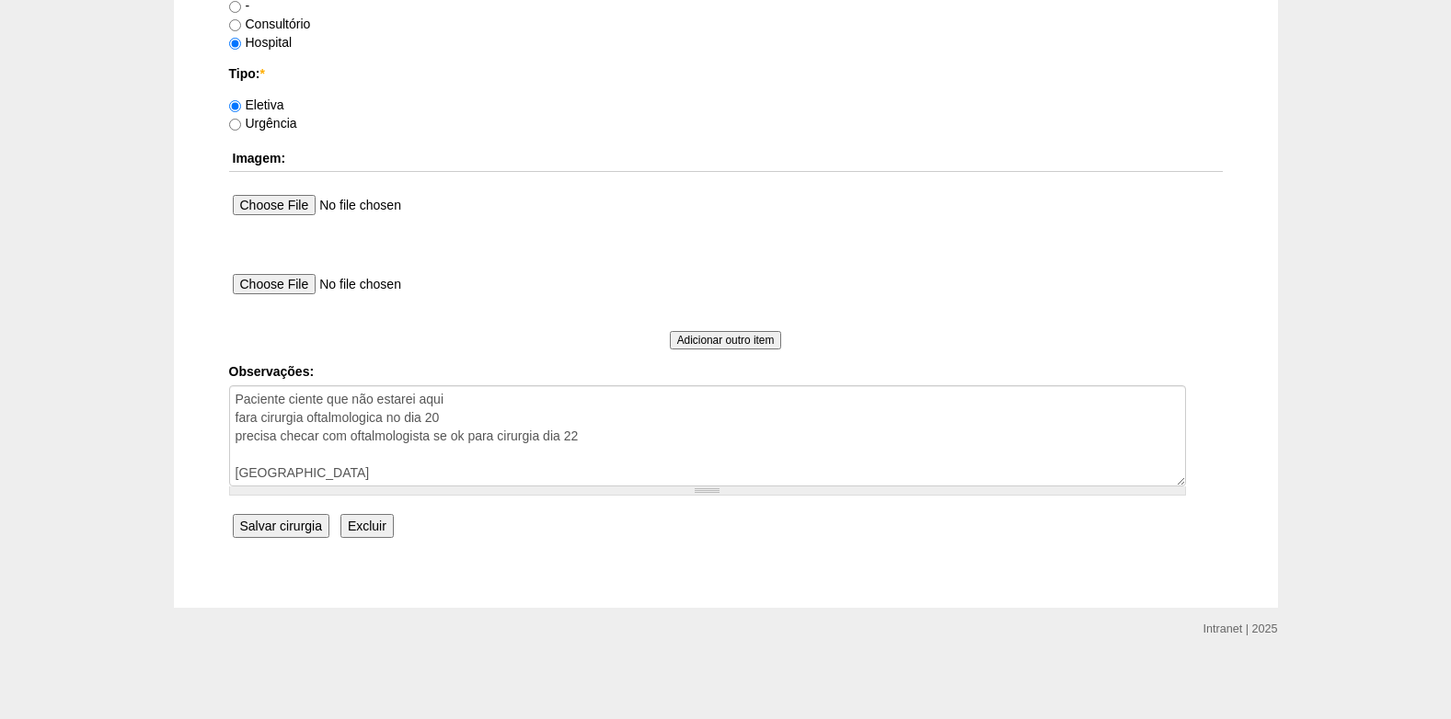
click at [263, 523] on input "Salvar cirurgia" at bounding box center [281, 526] width 97 height 24
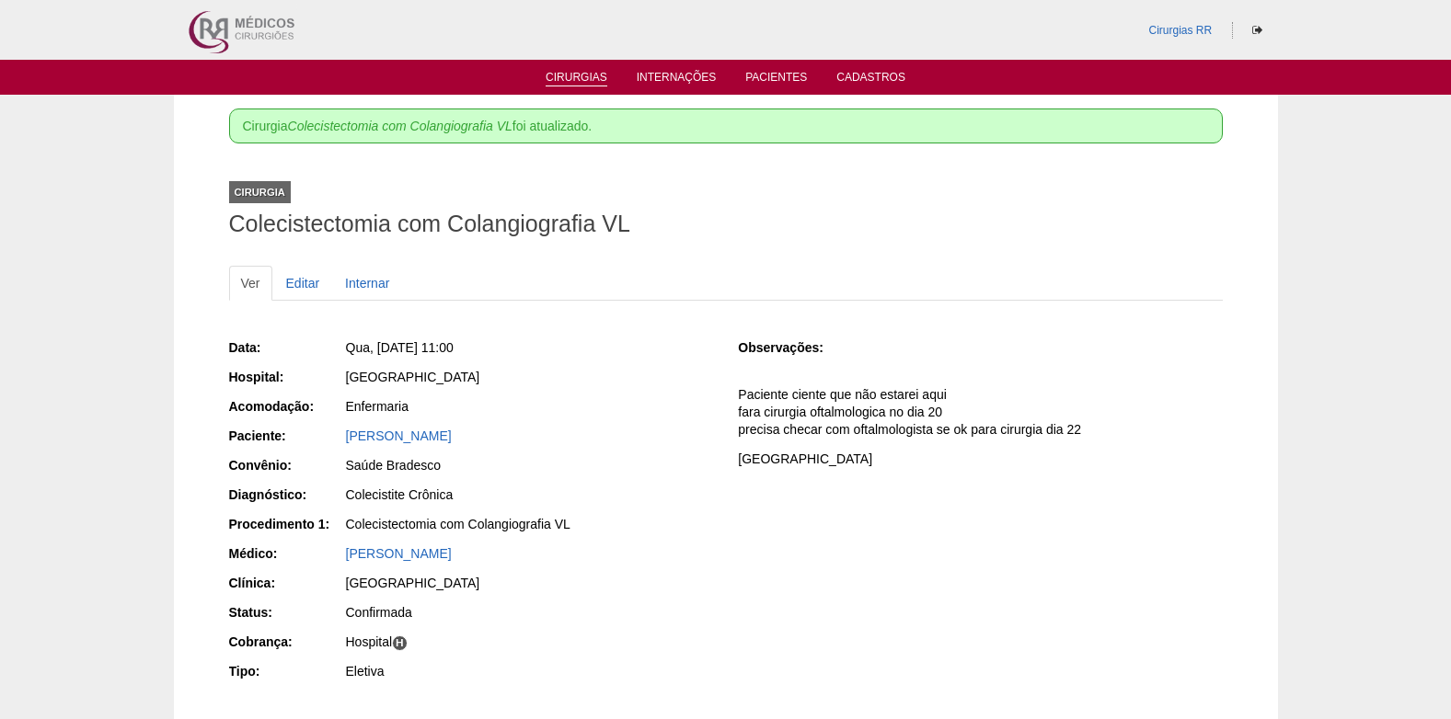
click at [580, 74] on link "Cirurgias" at bounding box center [577, 79] width 62 height 16
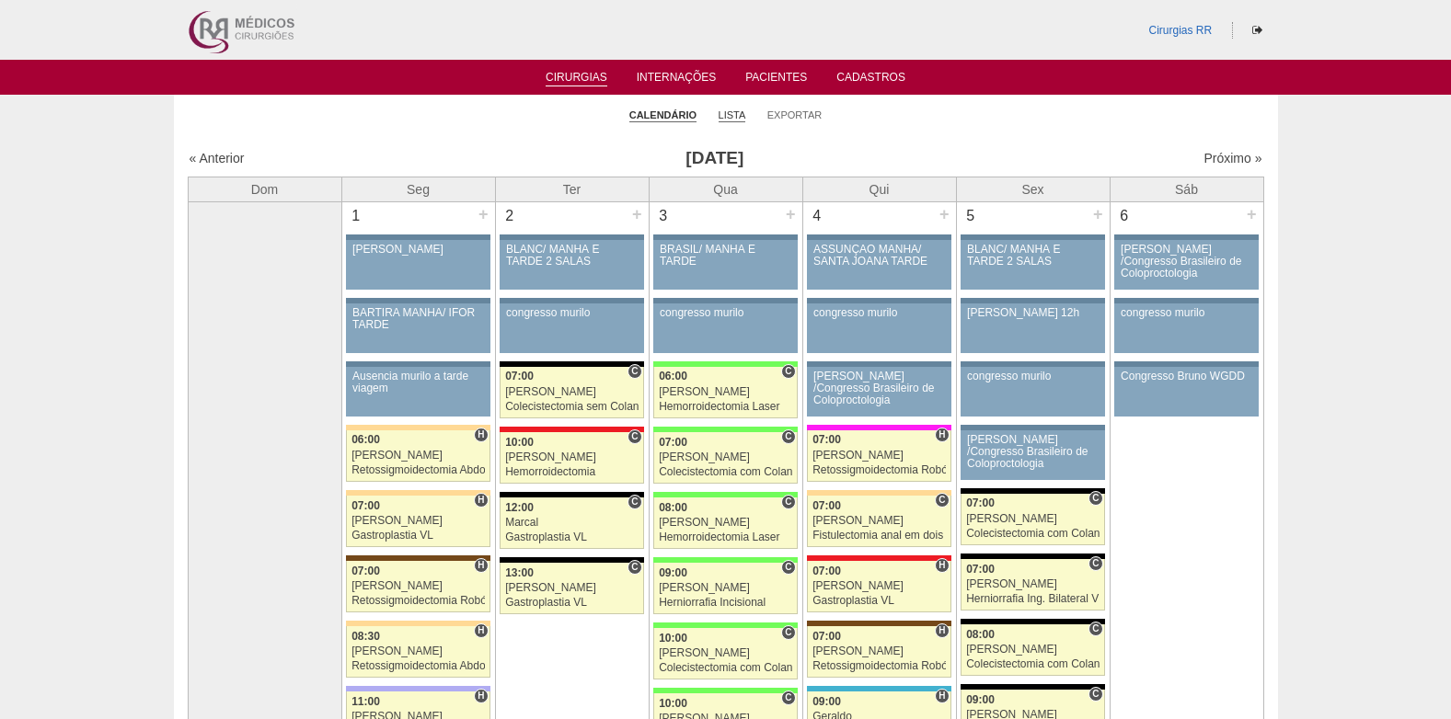
click at [733, 115] on link "Lista" at bounding box center [733, 116] width 28 height 14
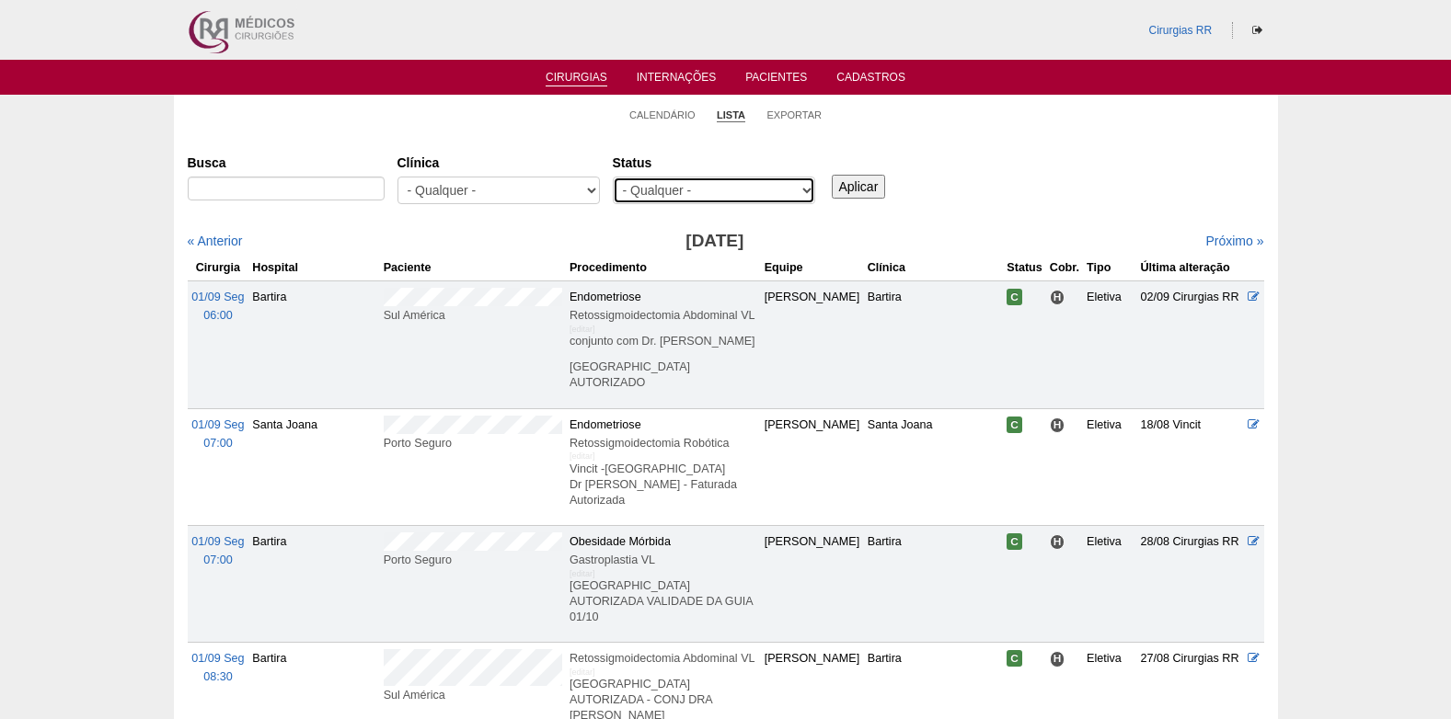
click at [702, 186] on select "- Qualquer - Reservada Confirmada Suspensa Cancelada" at bounding box center [714, 191] width 202 height 28
select select "resr"
click at [613, 177] on select "- Qualquer - Reservada Confirmada Suspensa Cancelada" at bounding box center [714, 191] width 202 height 28
click at [851, 188] on input "Aplicar" at bounding box center [859, 187] width 54 height 24
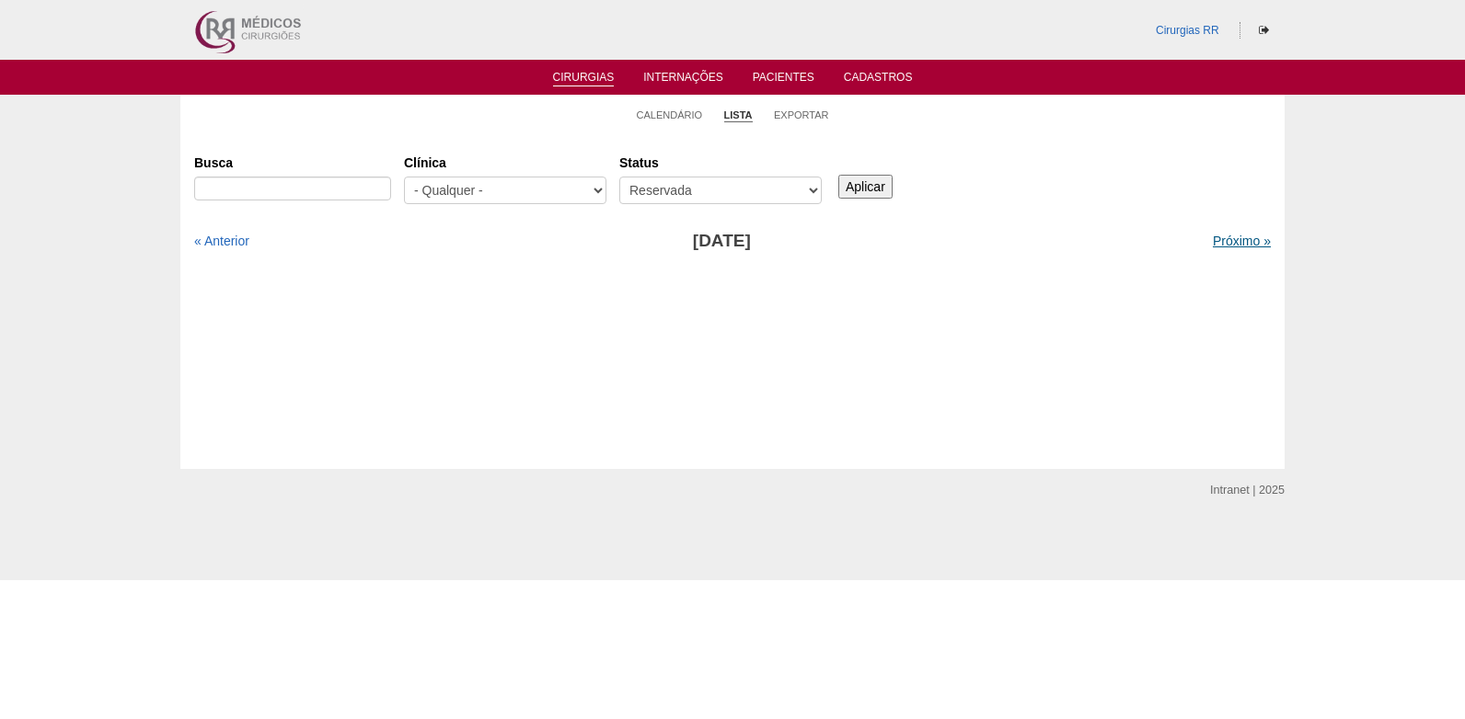
click at [1221, 243] on link "Próximo »" at bounding box center [1242, 241] width 58 height 15
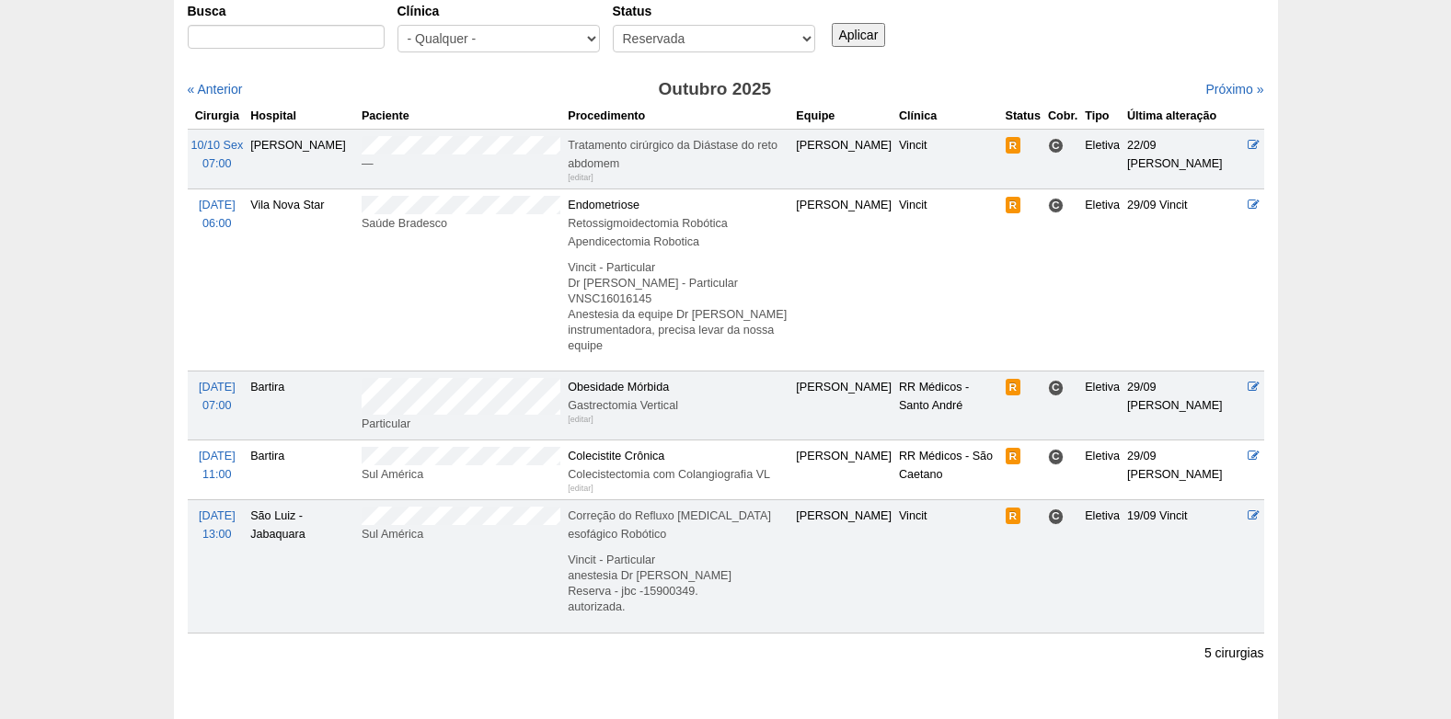
scroll to position [184, 0]
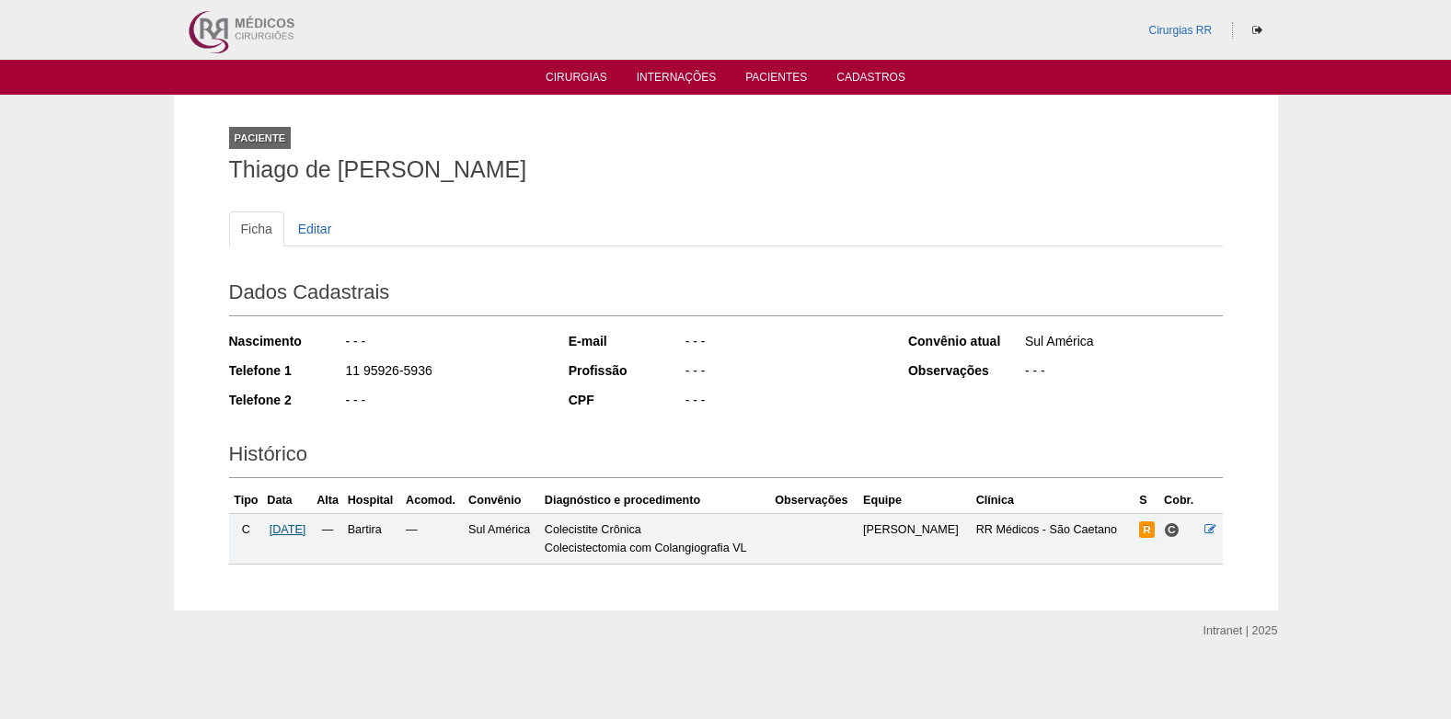
click at [306, 529] on span "[DATE]" at bounding box center [288, 530] width 37 height 13
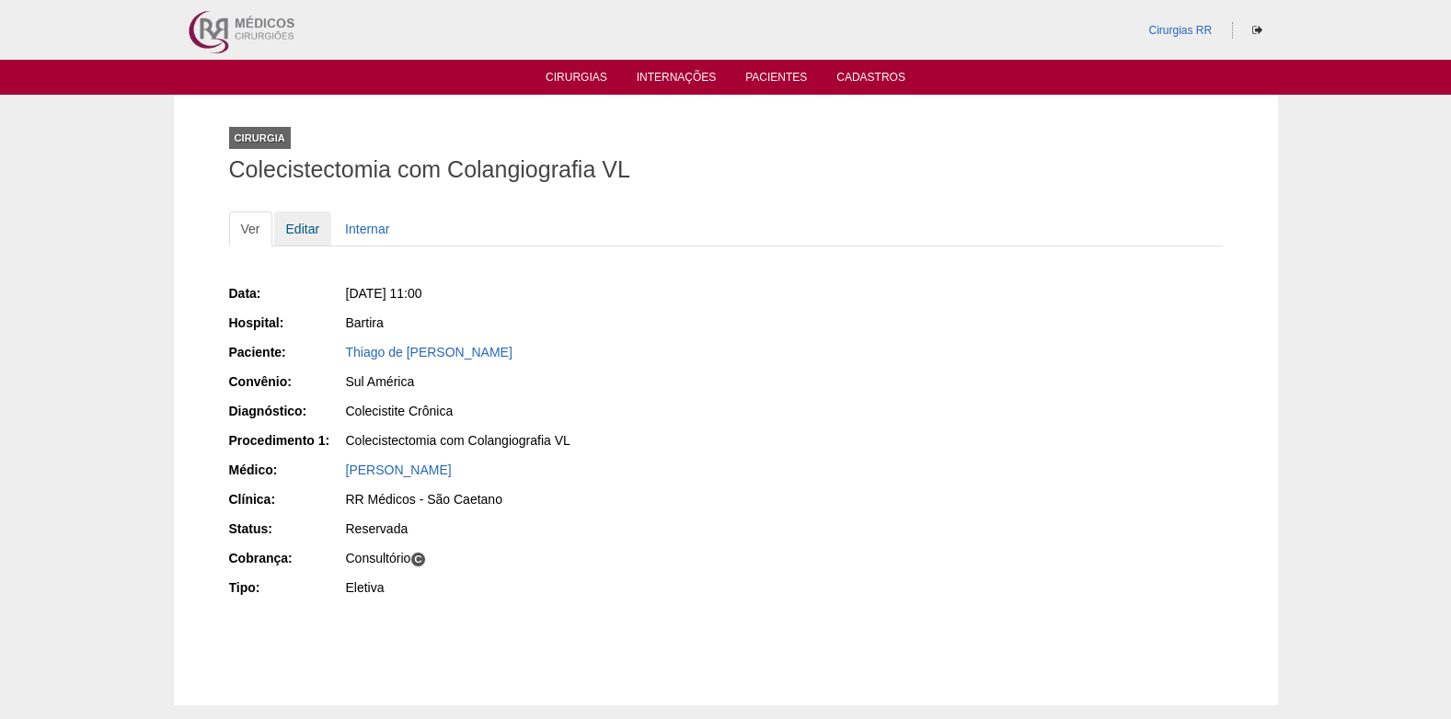
click at [310, 227] on link "Editar" at bounding box center [303, 229] width 58 height 35
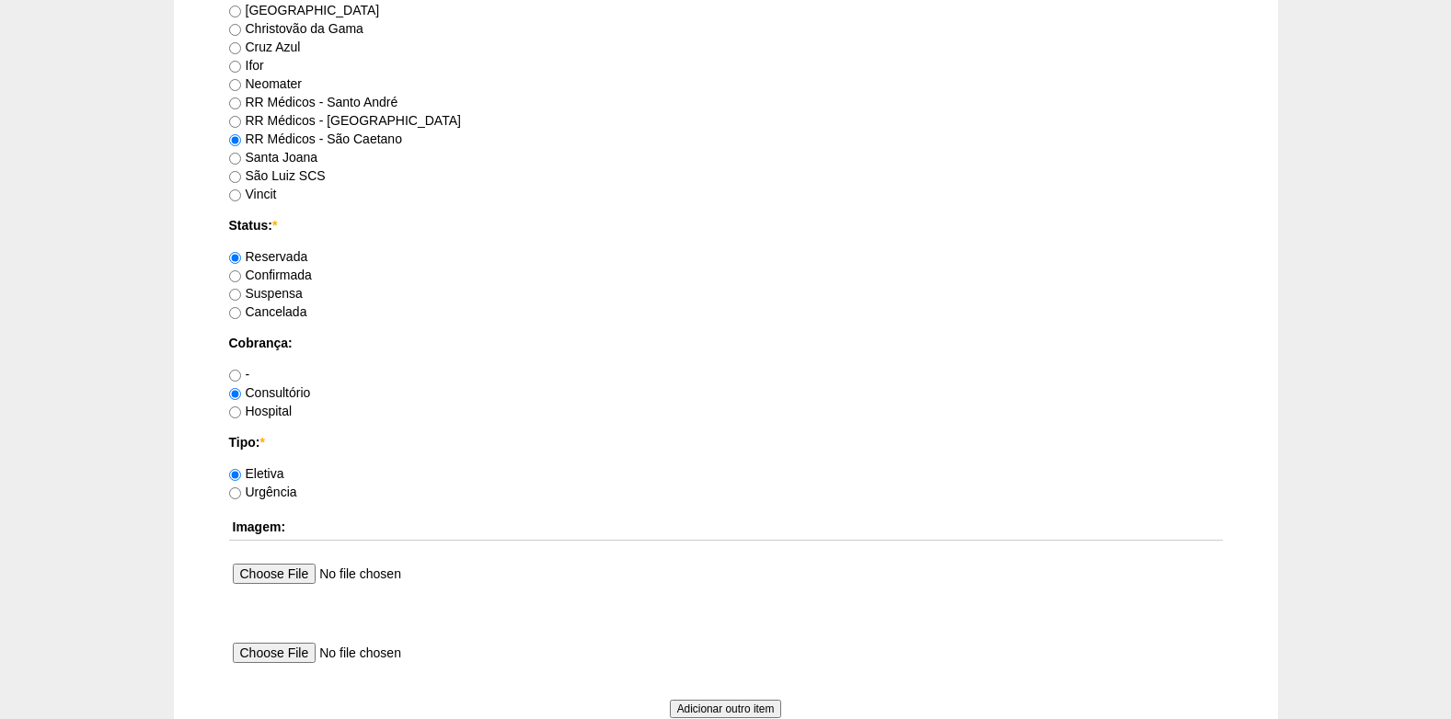
scroll to position [1288, 0]
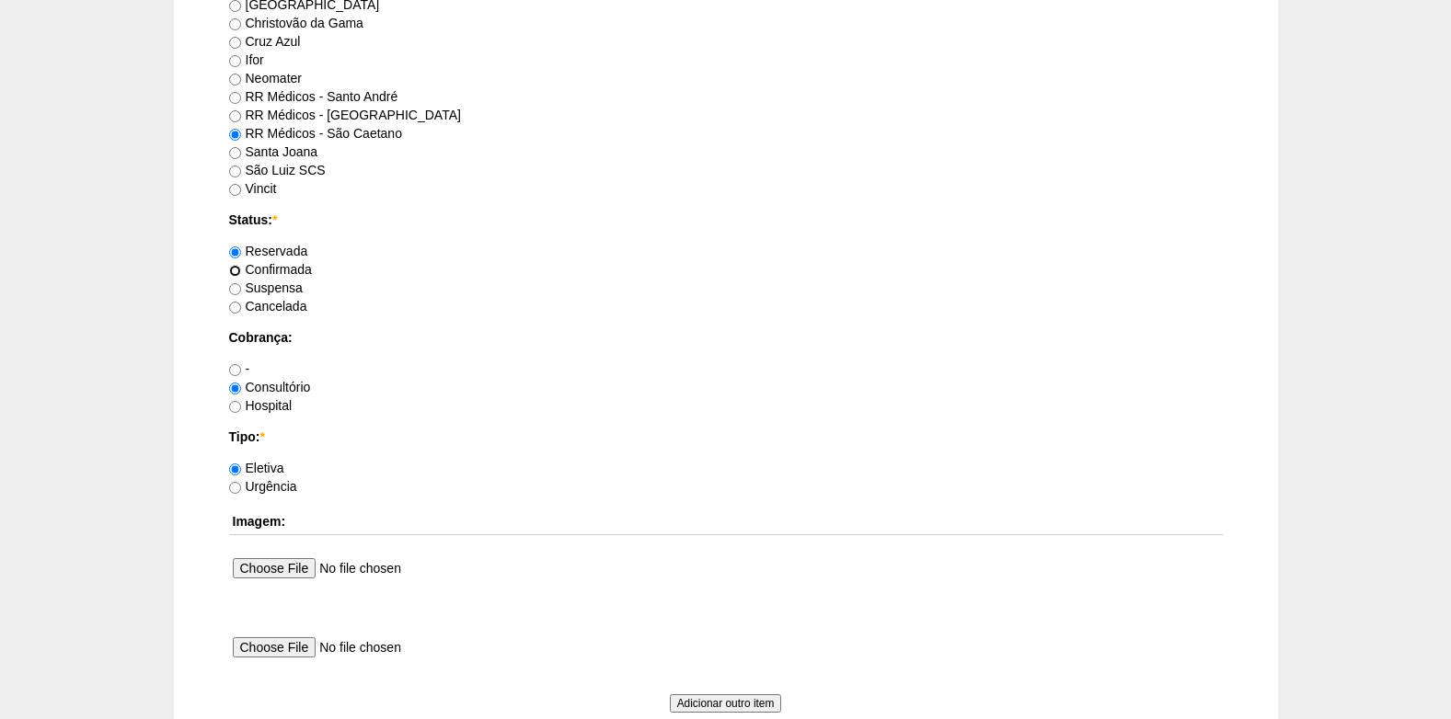
click at [236, 270] on input "Confirmada" at bounding box center [235, 271] width 12 height 12
radio input "true"
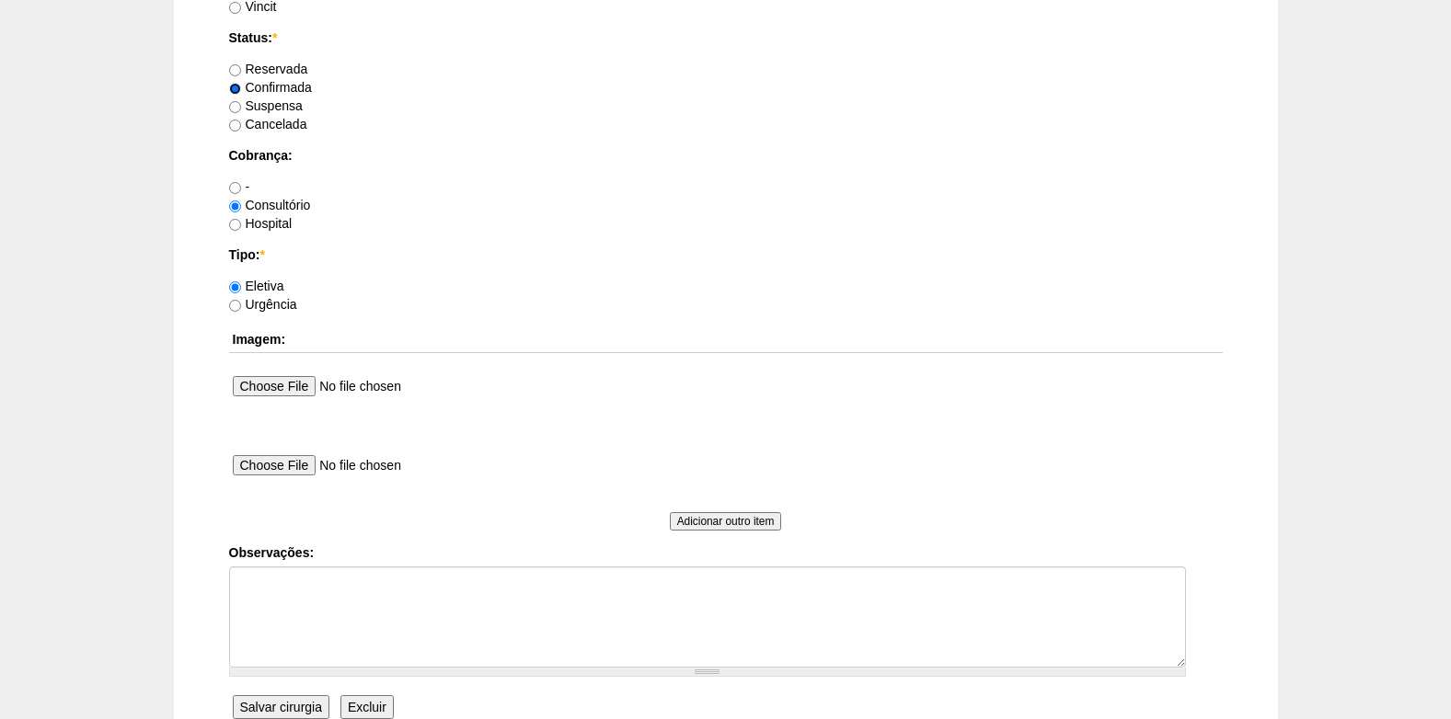
scroll to position [1472, 0]
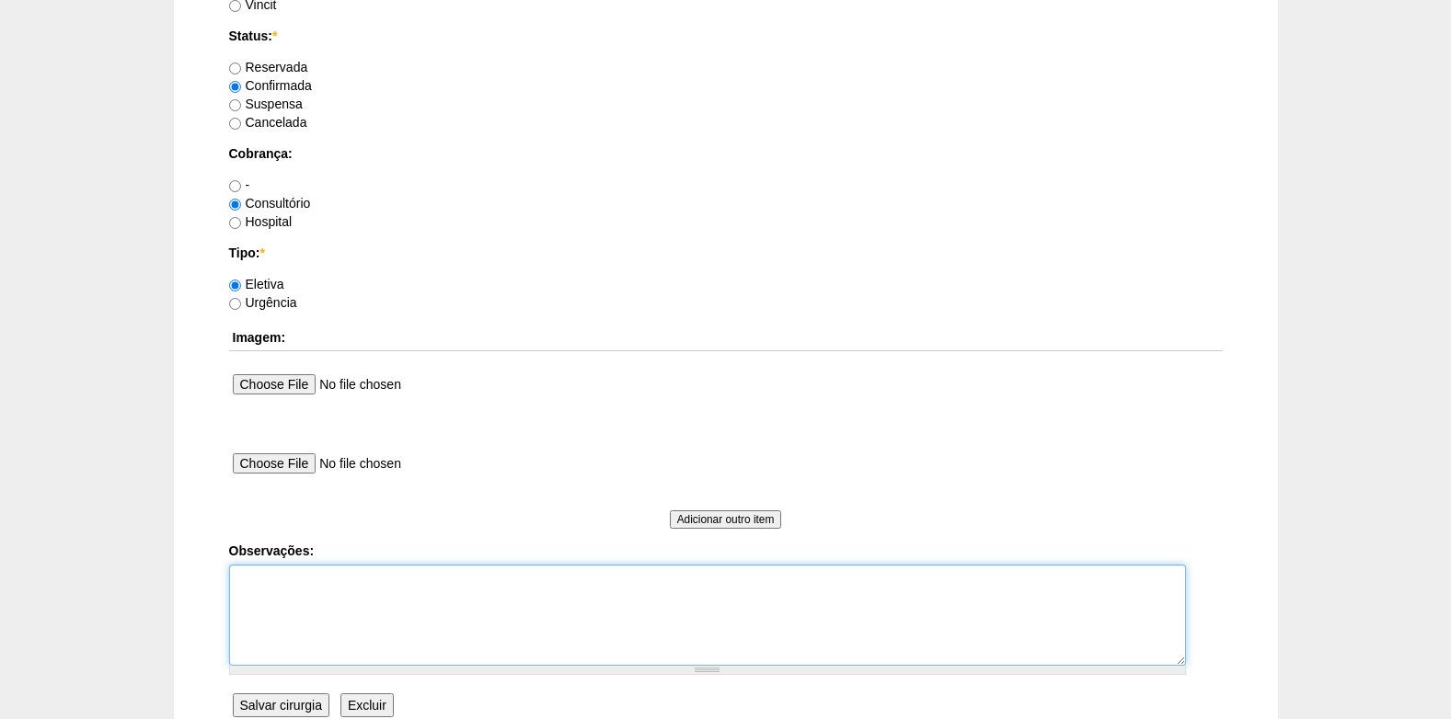
click at [269, 586] on textarea "Observações:" at bounding box center [707, 615] width 957 height 101
type textarea "c"
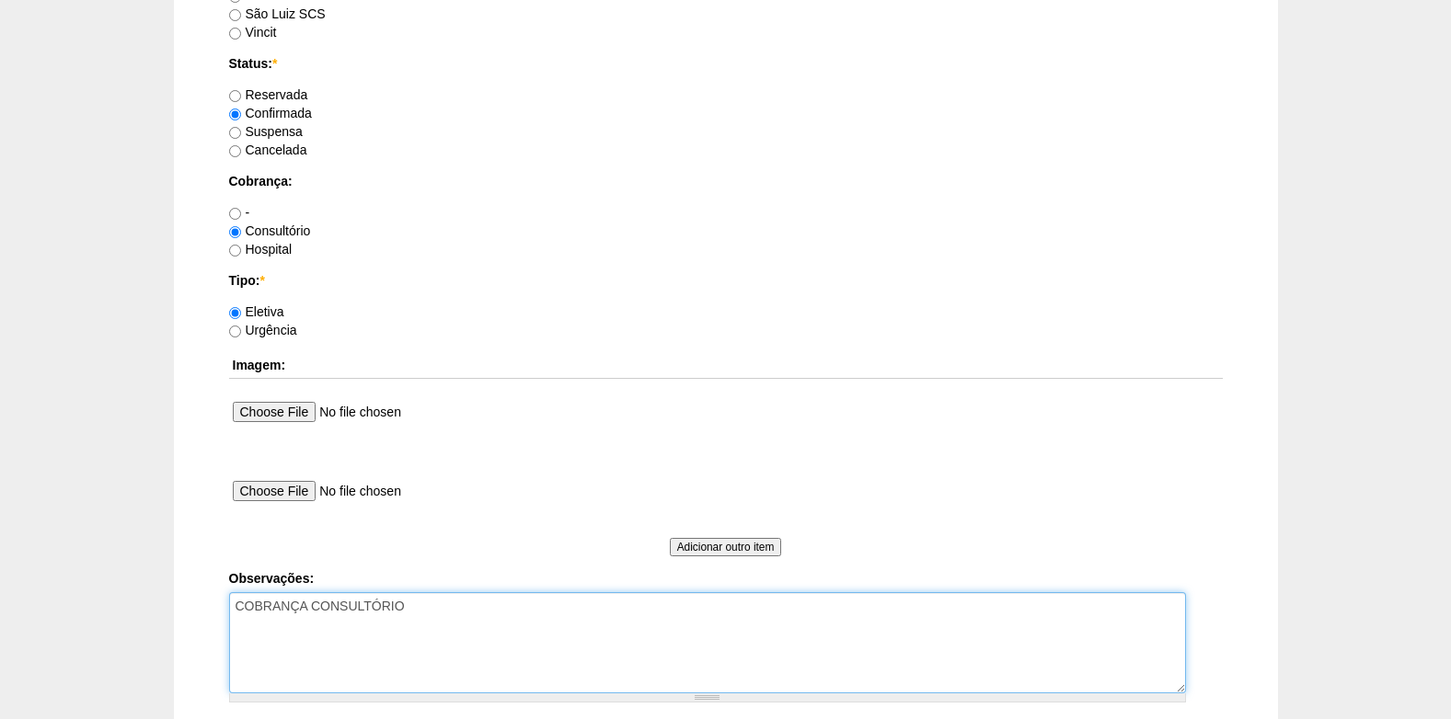
scroll to position [1564, 0]
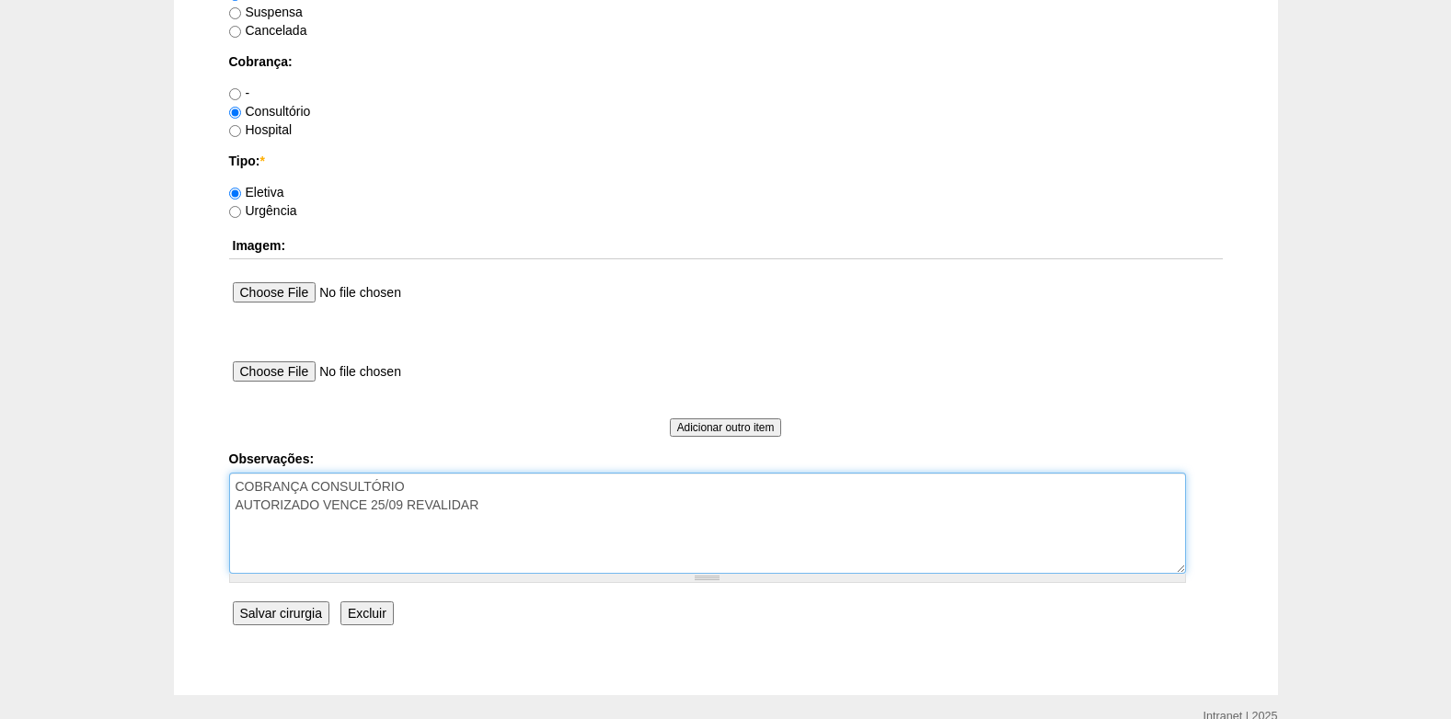
type textarea "COBRANÇA CONSULTÓRIO AUTORIZADO VENCE 25/09 REVALIDAR"
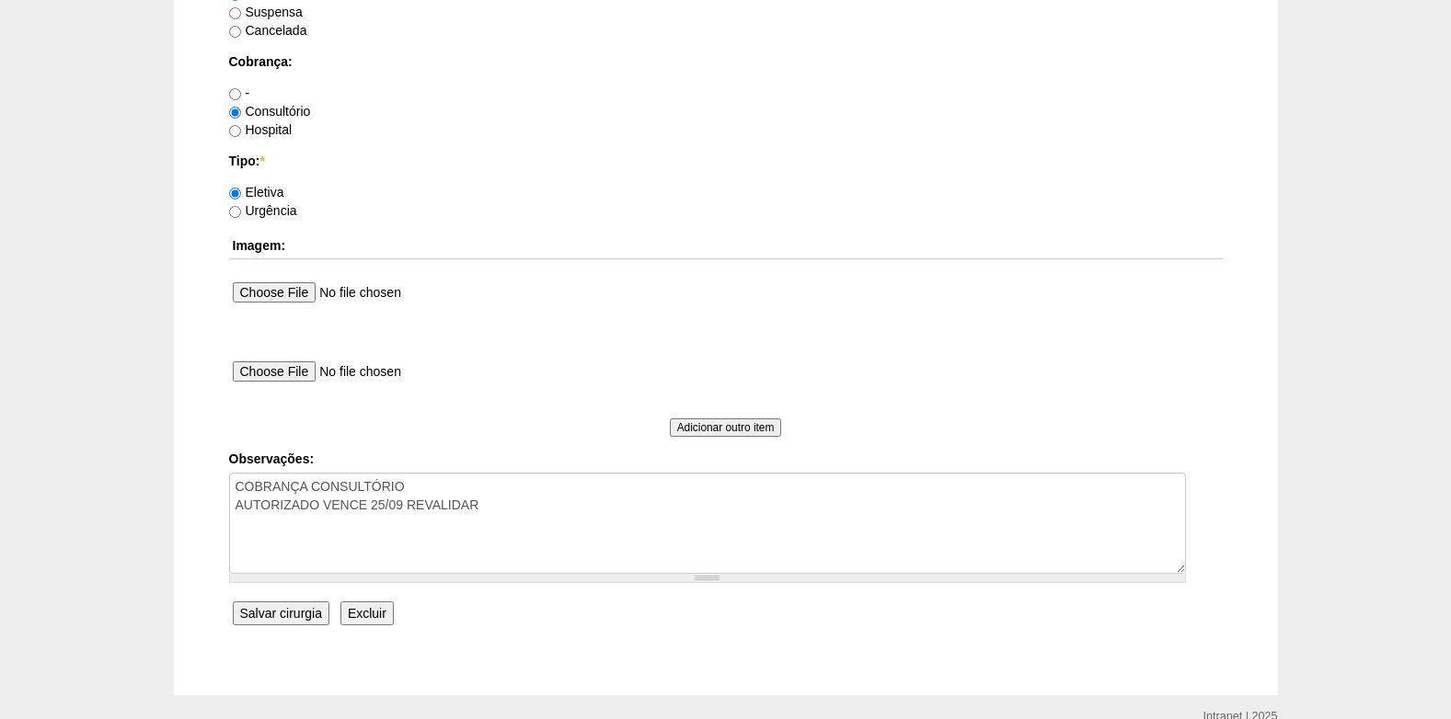
click at [279, 605] on input "Salvar cirurgia" at bounding box center [281, 614] width 97 height 24
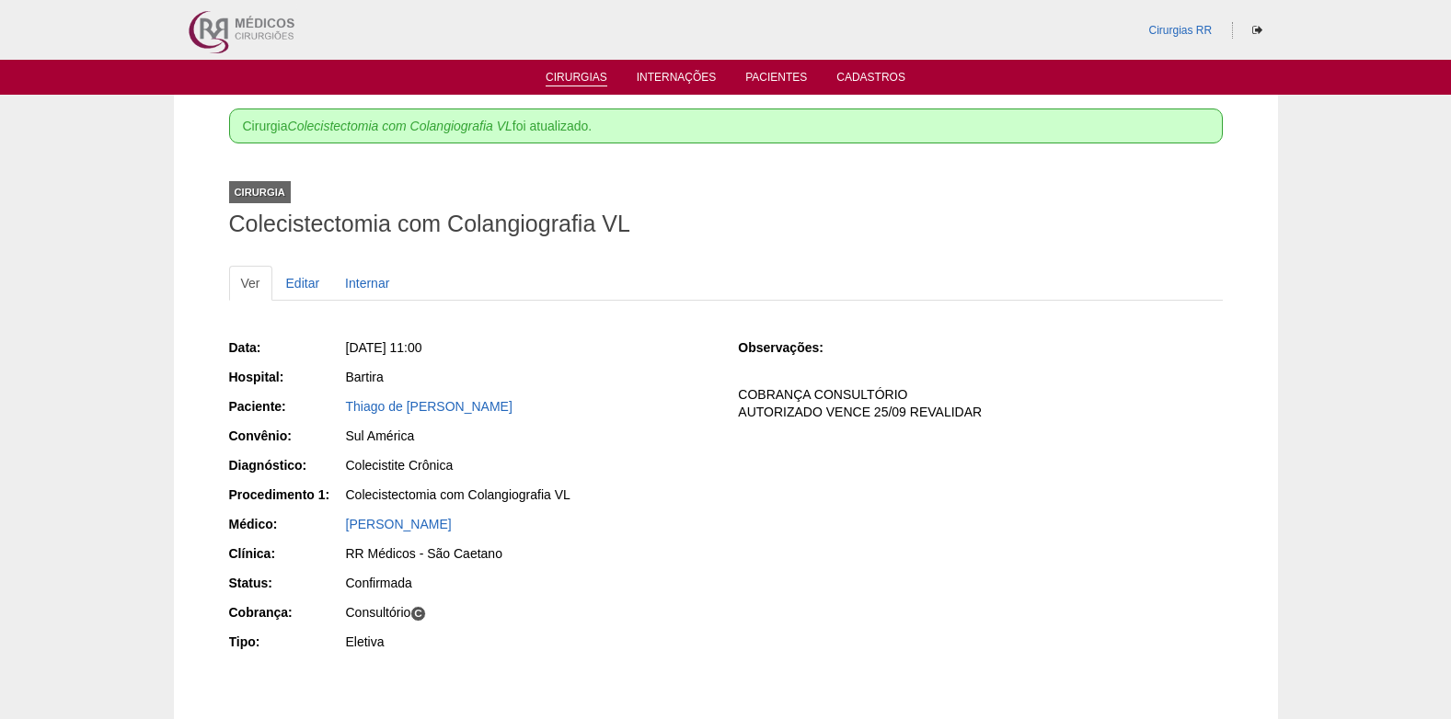
click at [547, 81] on link "Cirurgias" at bounding box center [577, 79] width 62 height 16
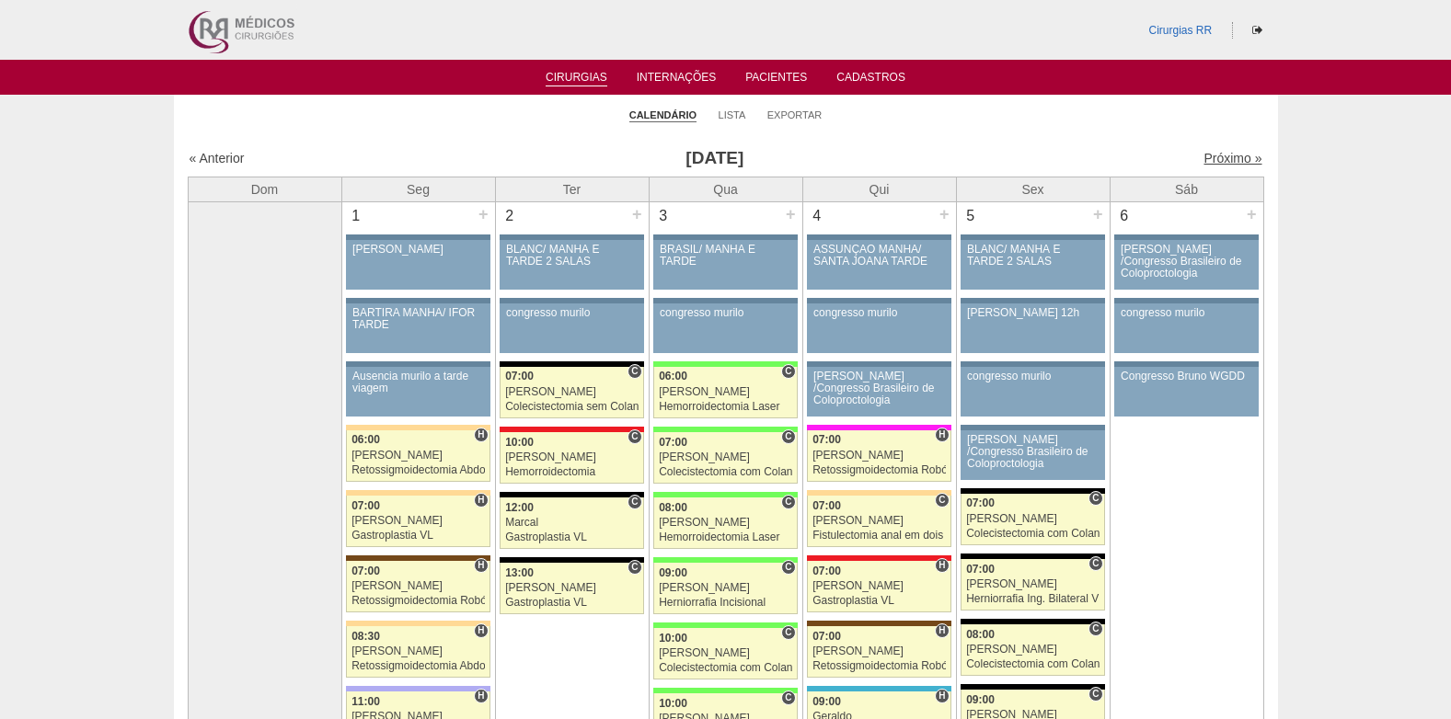
click at [1207, 159] on link "Próximo »" at bounding box center [1232, 158] width 58 height 15
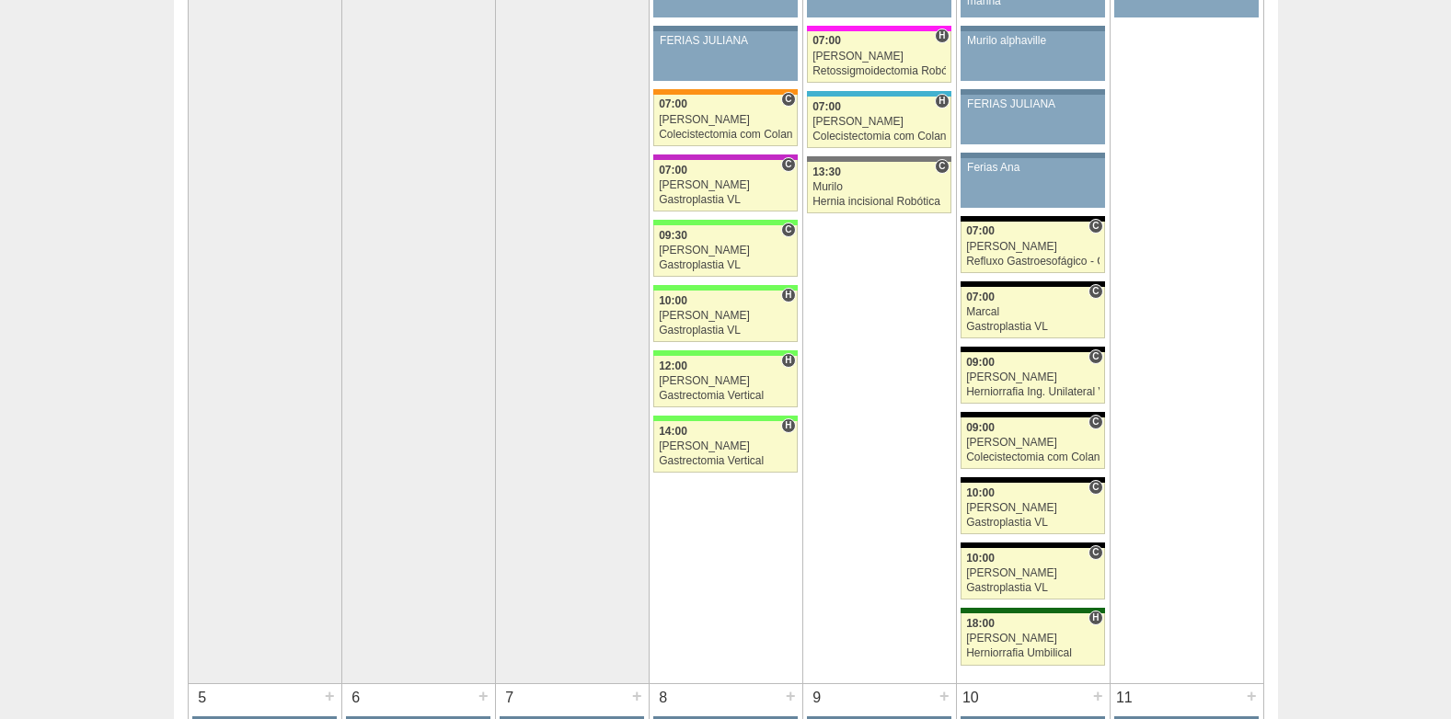
scroll to position [368, 0]
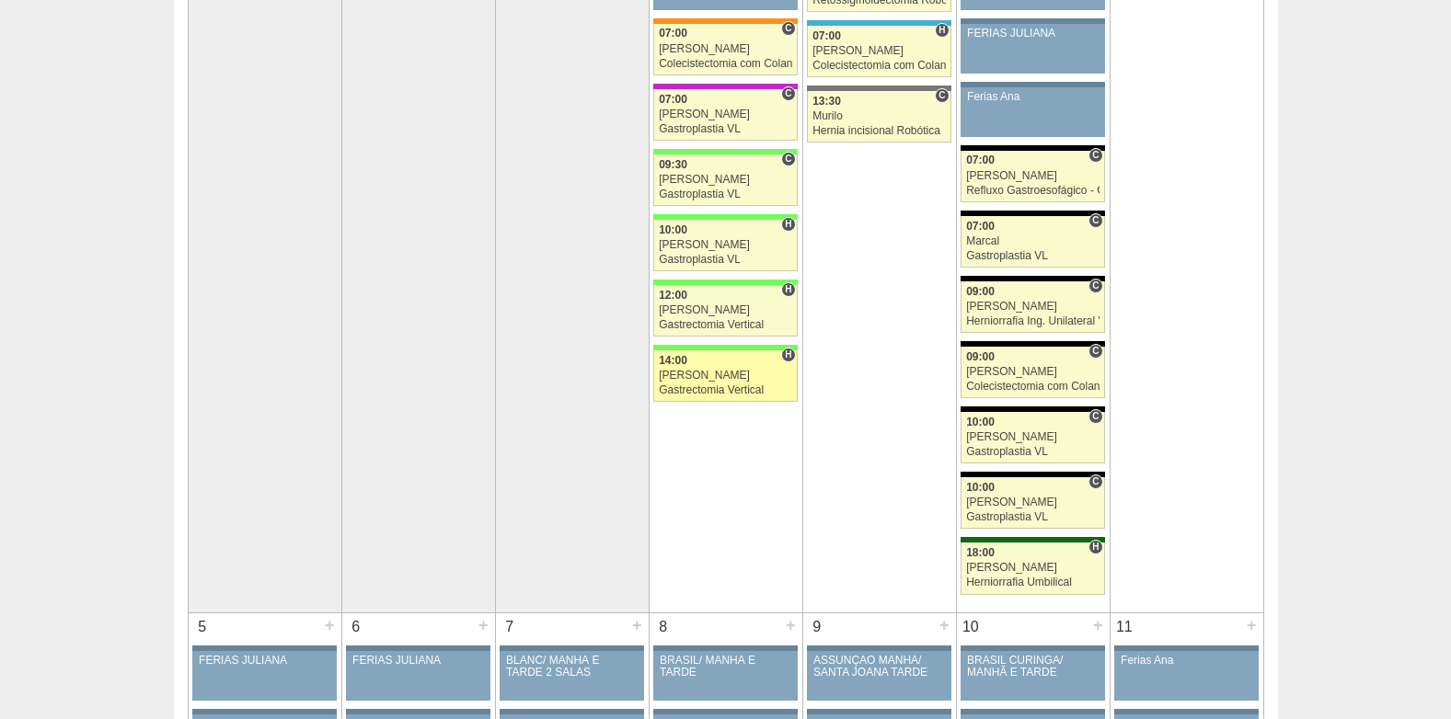
click at [735, 373] on div "[PERSON_NAME]" at bounding box center [725, 376] width 133 height 12
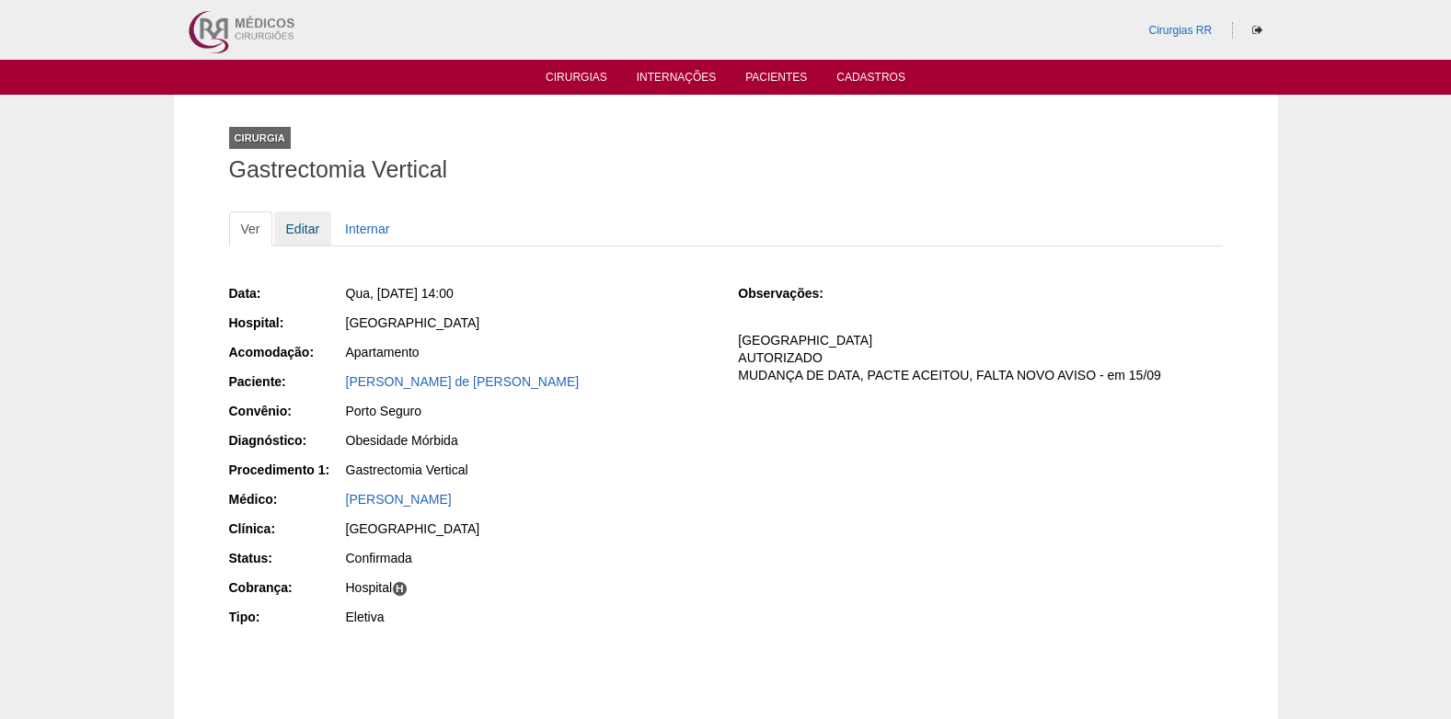
click at [310, 233] on link "Editar" at bounding box center [303, 229] width 58 height 35
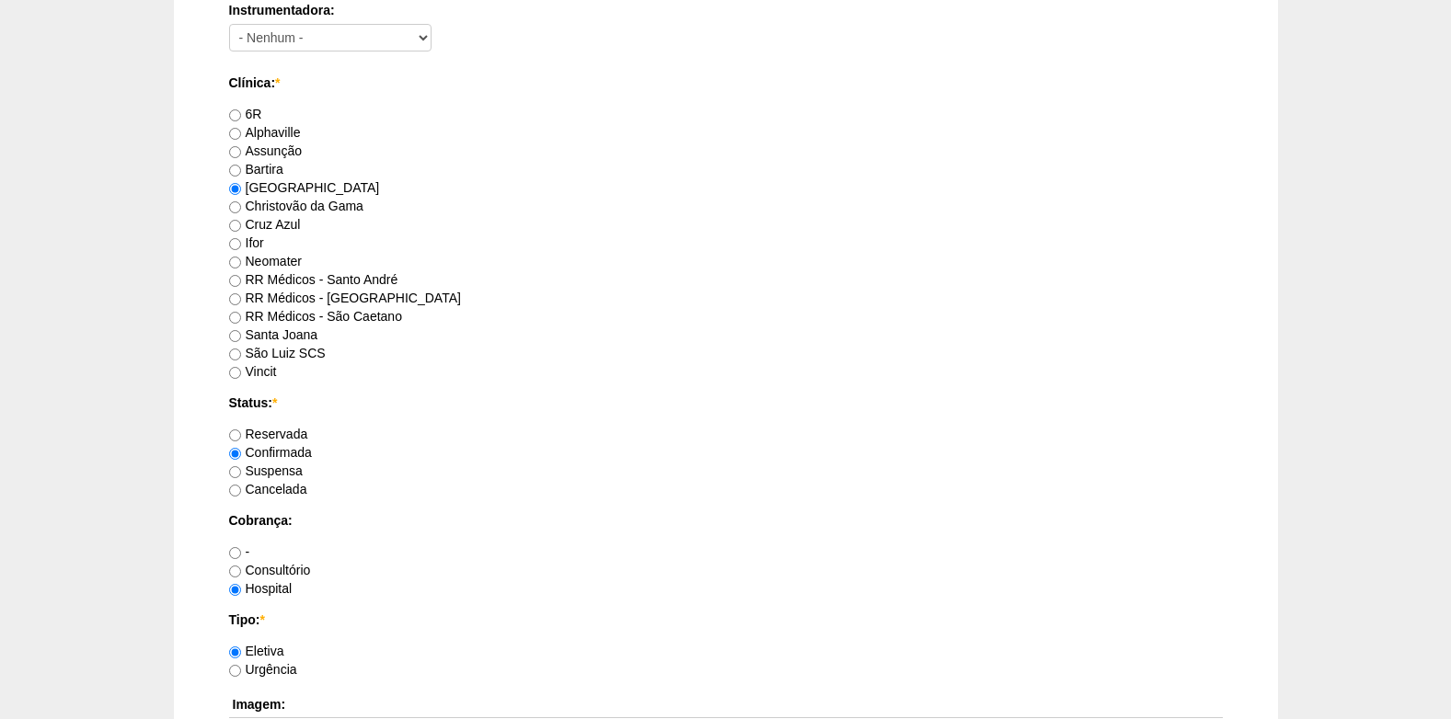
scroll to position [1104, 0]
click at [243, 475] on label "Suspensa" at bounding box center [266, 472] width 74 height 15
click at [241, 475] on input "Suspensa" at bounding box center [235, 473] width 12 height 12
radio input "true"
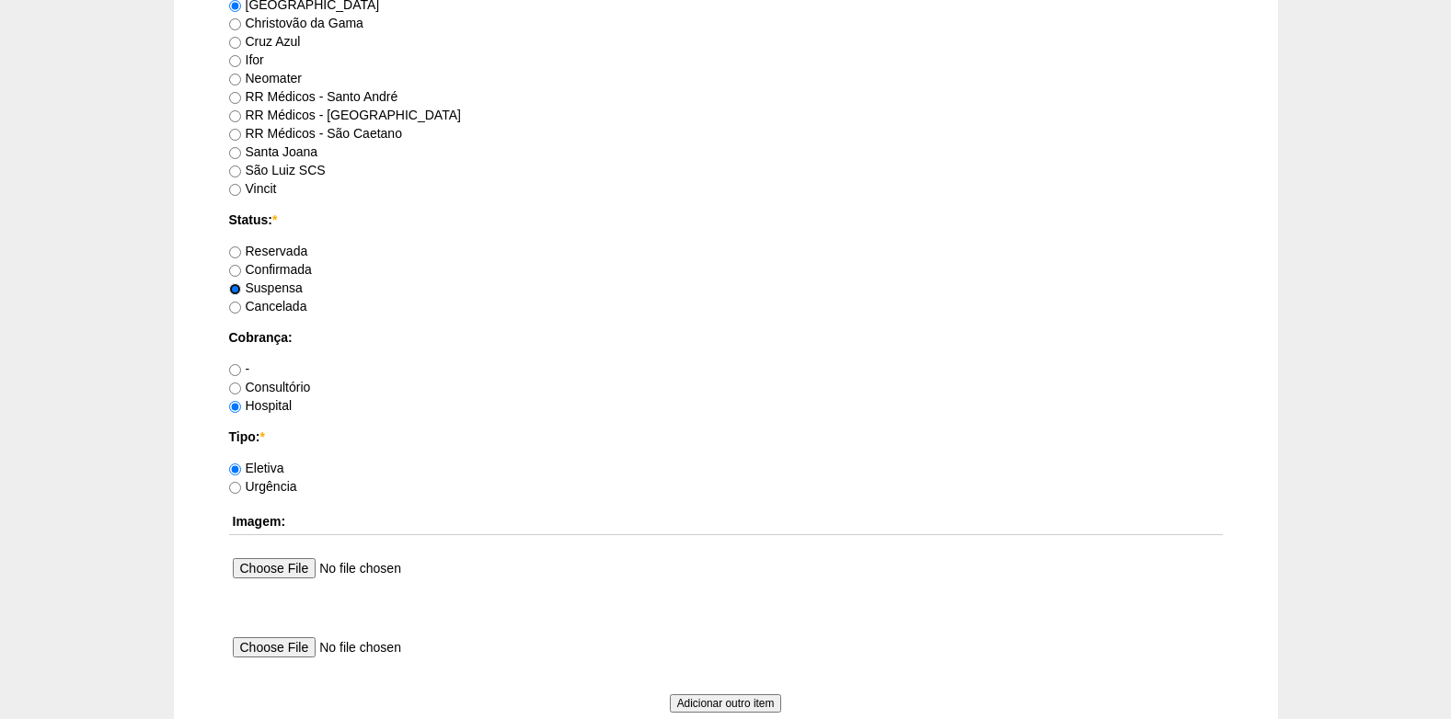
scroll to position [1652, 0]
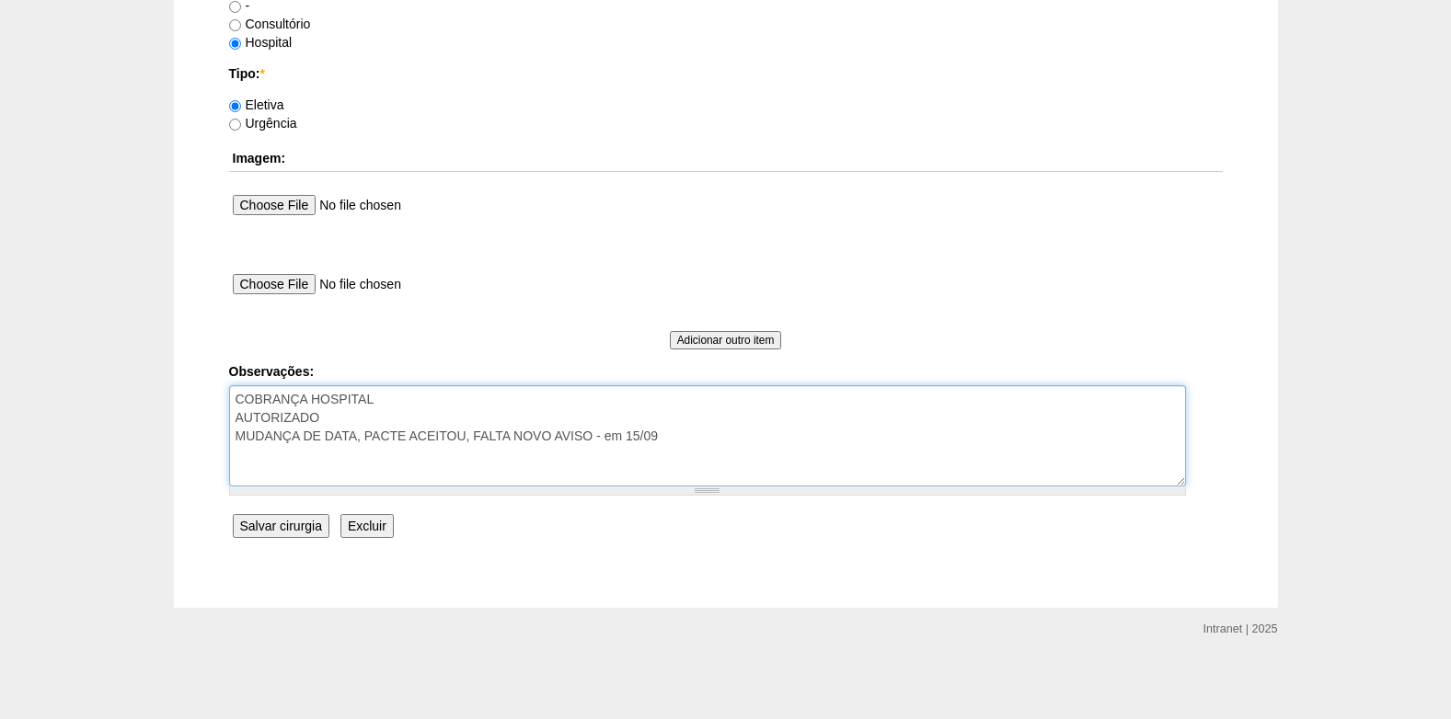
click at [709, 441] on textarea "COBRANÇA HOSPITAL AUTORIZADO MUDANÇA DE DATA, PACTE ACEITOU, FALTA NOVO AVISO -…" at bounding box center [707, 436] width 957 height 101
type textarea "COBRANÇA HOSPITAL AUTORIZADO MUDANÇA DE DATA, PACTE ACEITOU, FALTA NOVO AVISO -…"
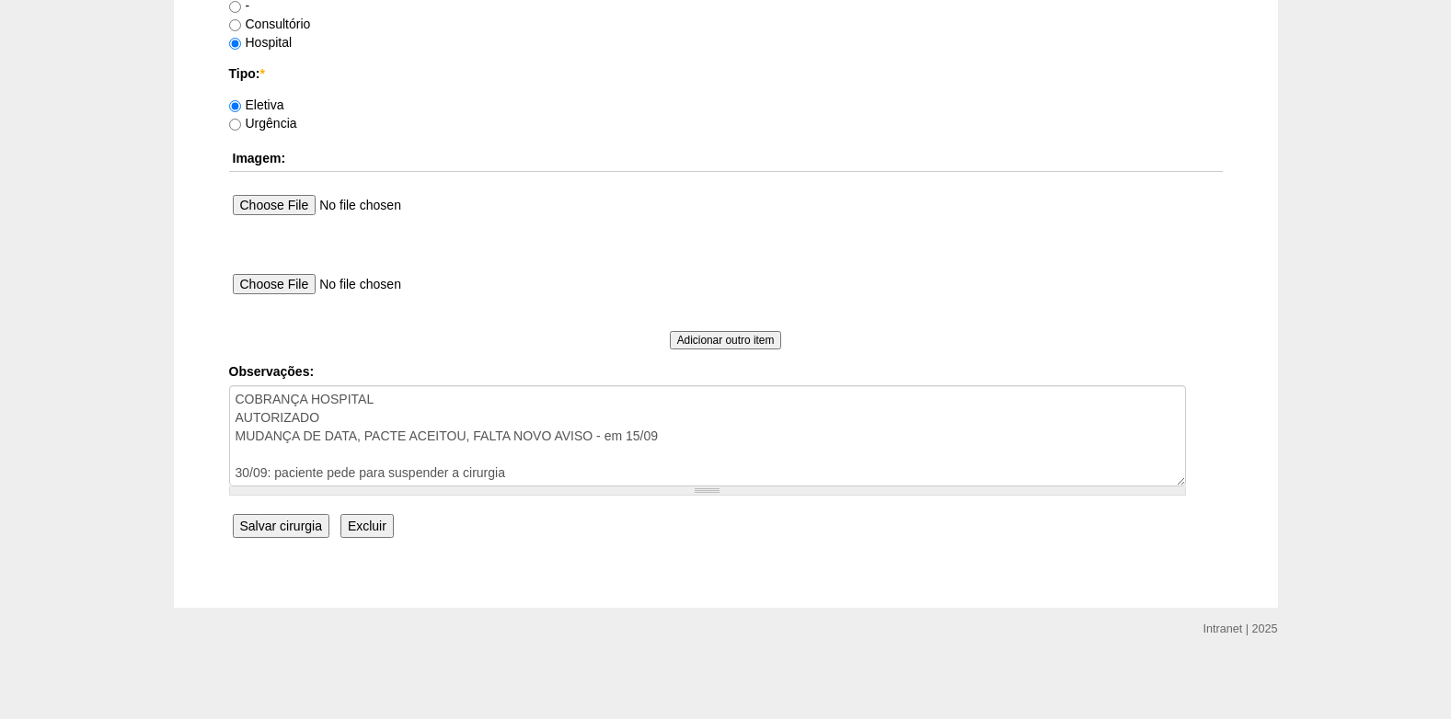
click at [292, 524] on input "Salvar cirurgia" at bounding box center [281, 526] width 97 height 24
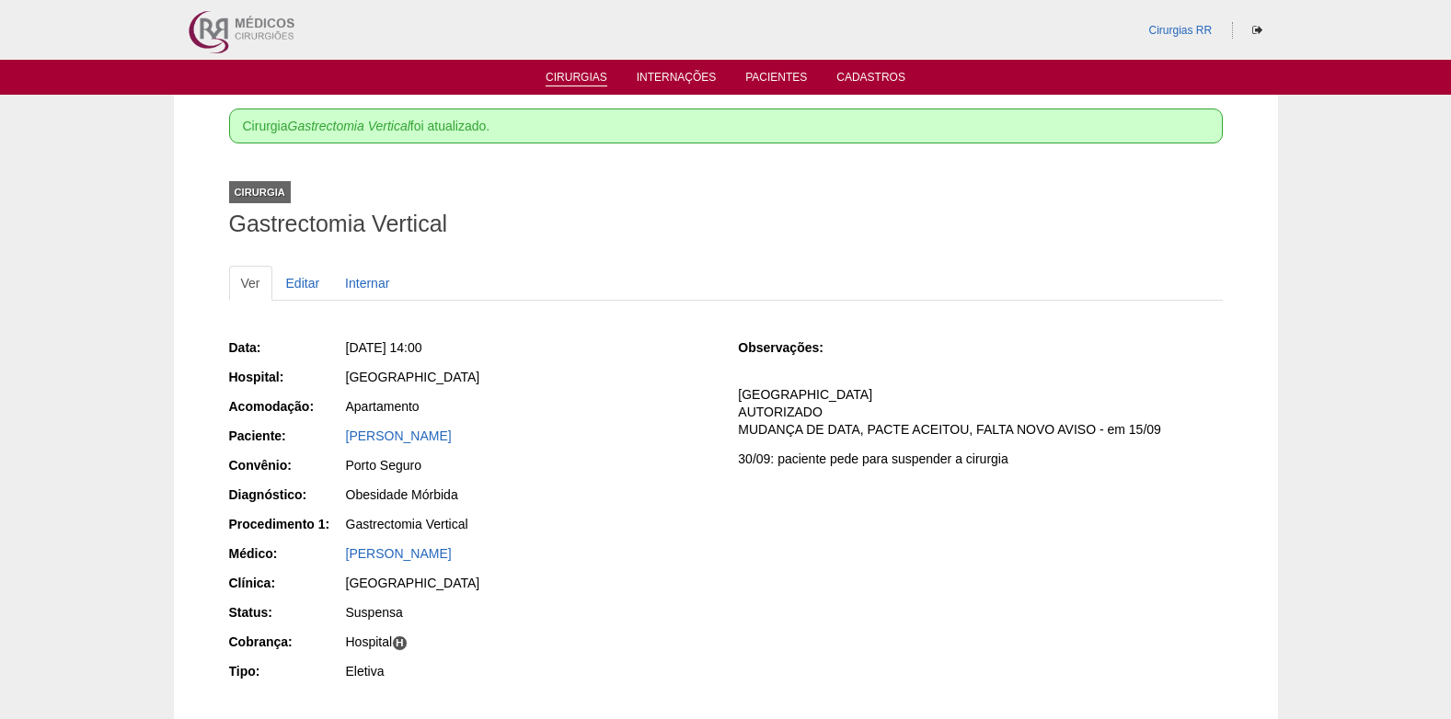
click at [576, 75] on link "Cirurgias" at bounding box center [577, 79] width 62 height 16
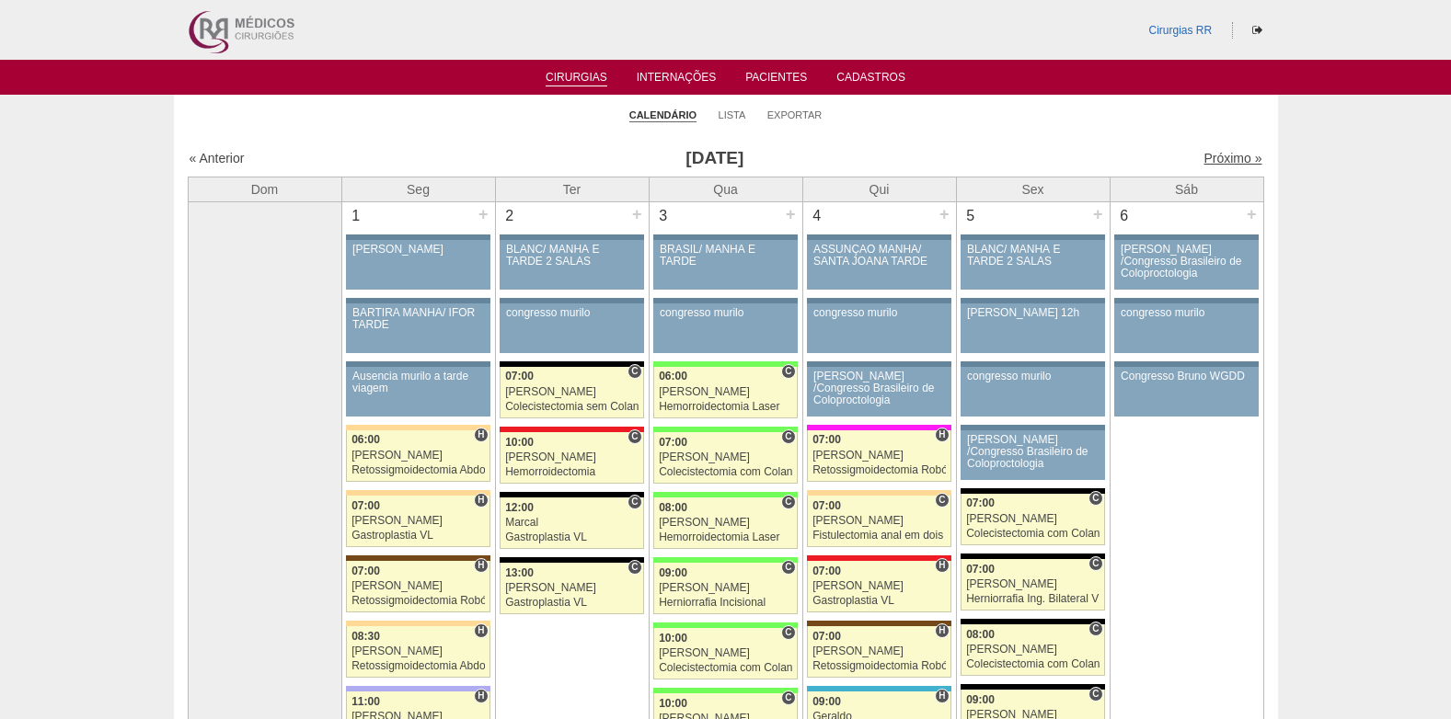
click at [1218, 160] on link "Próximo »" at bounding box center [1232, 158] width 58 height 15
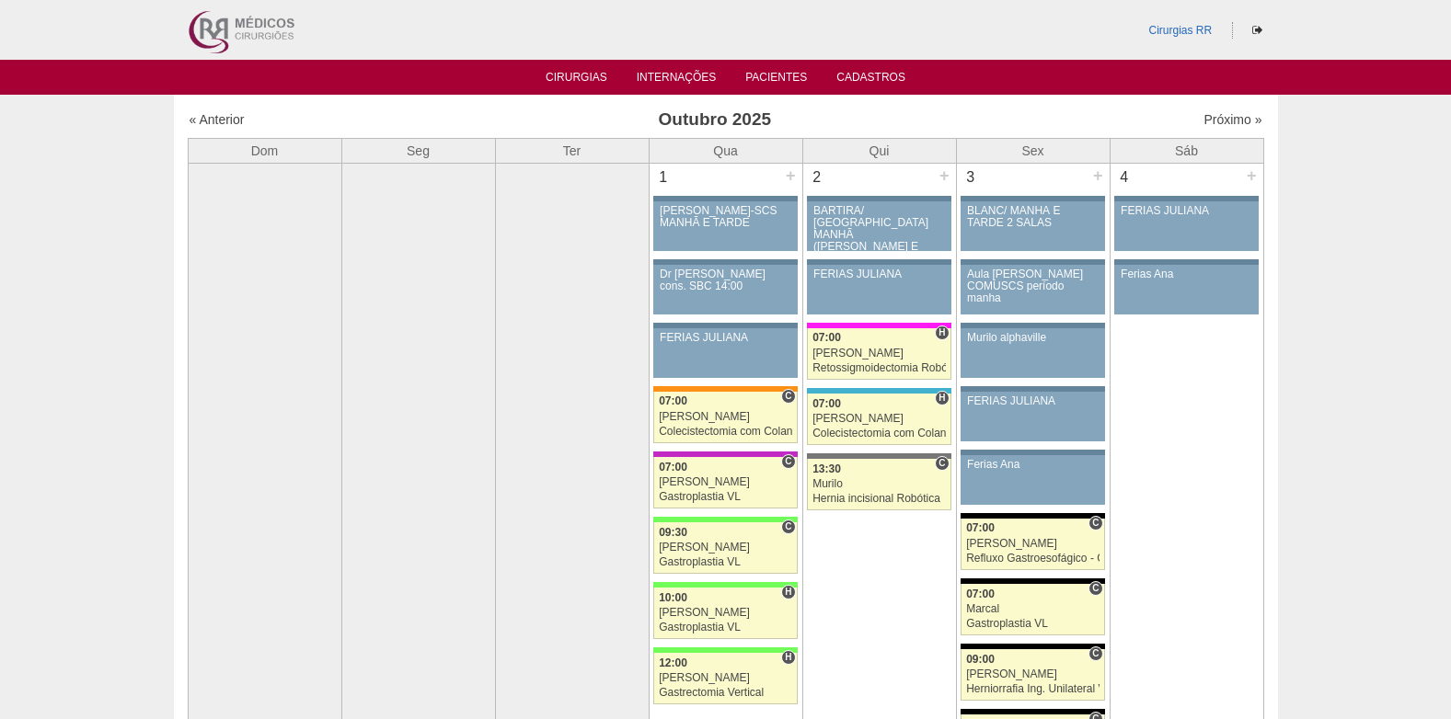
click at [784, 64] on ul "Cirurgias Internações Pacientes Cadastros" at bounding box center [725, 77] width 1451 height 35
click at [783, 70] on li "Pacientes" at bounding box center [775, 76] width 87 height 15
click at [777, 73] on link "Pacientes" at bounding box center [776, 79] width 62 height 16
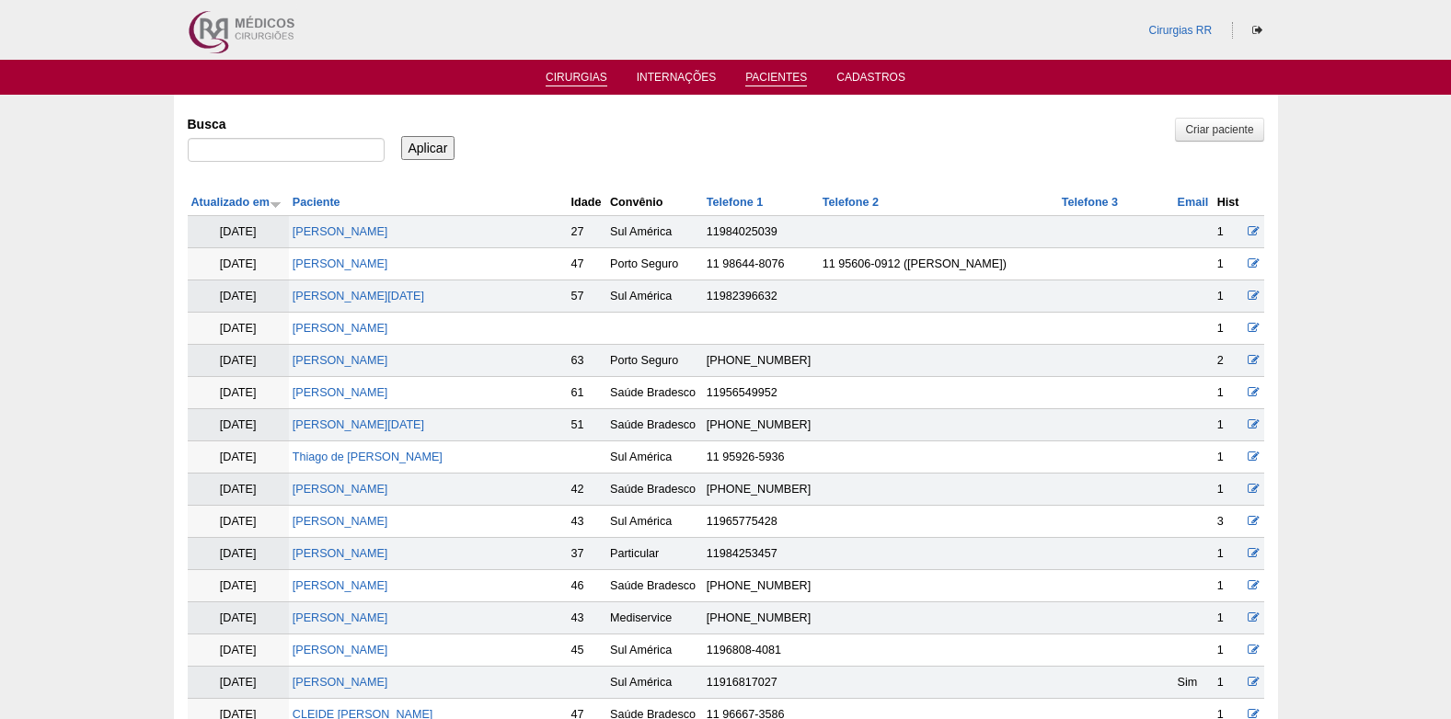
click at [586, 72] on link "Cirurgias" at bounding box center [577, 79] width 62 height 16
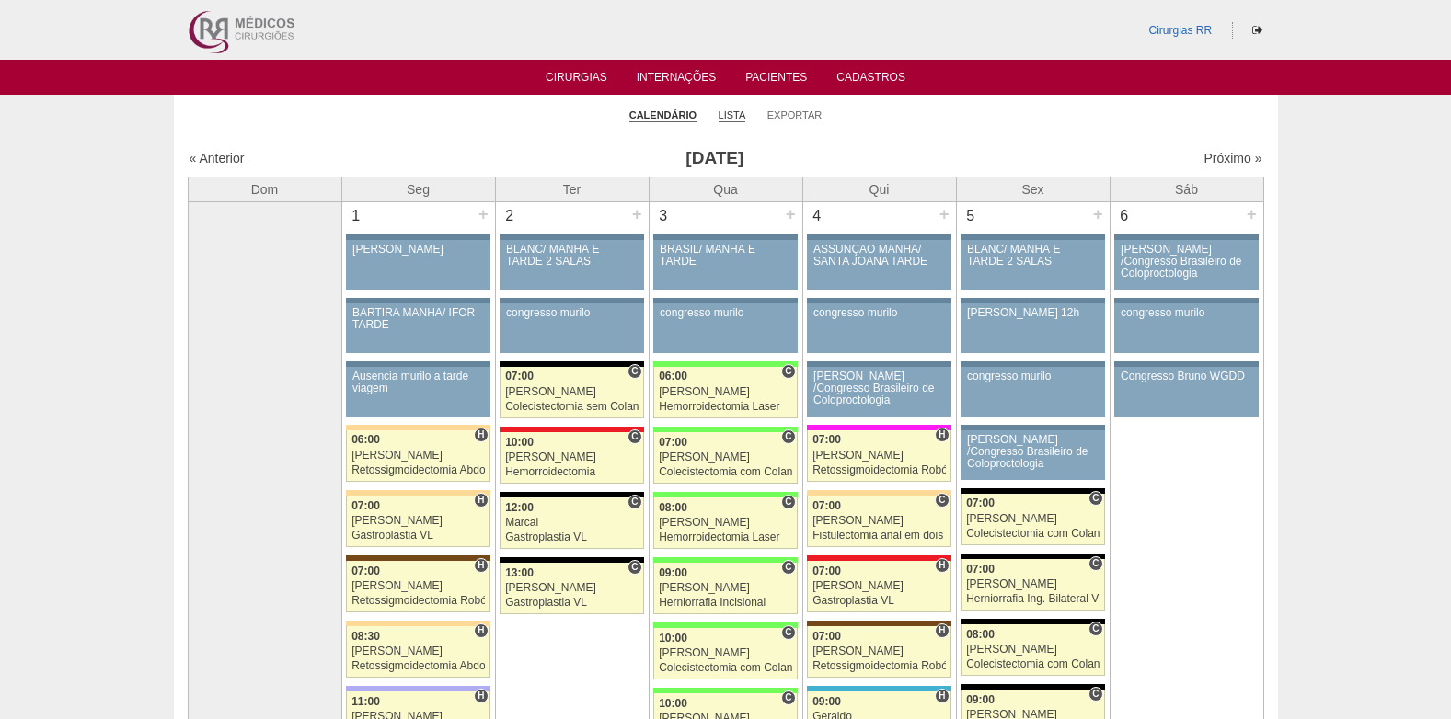
click at [739, 115] on link "Lista" at bounding box center [733, 116] width 28 height 14
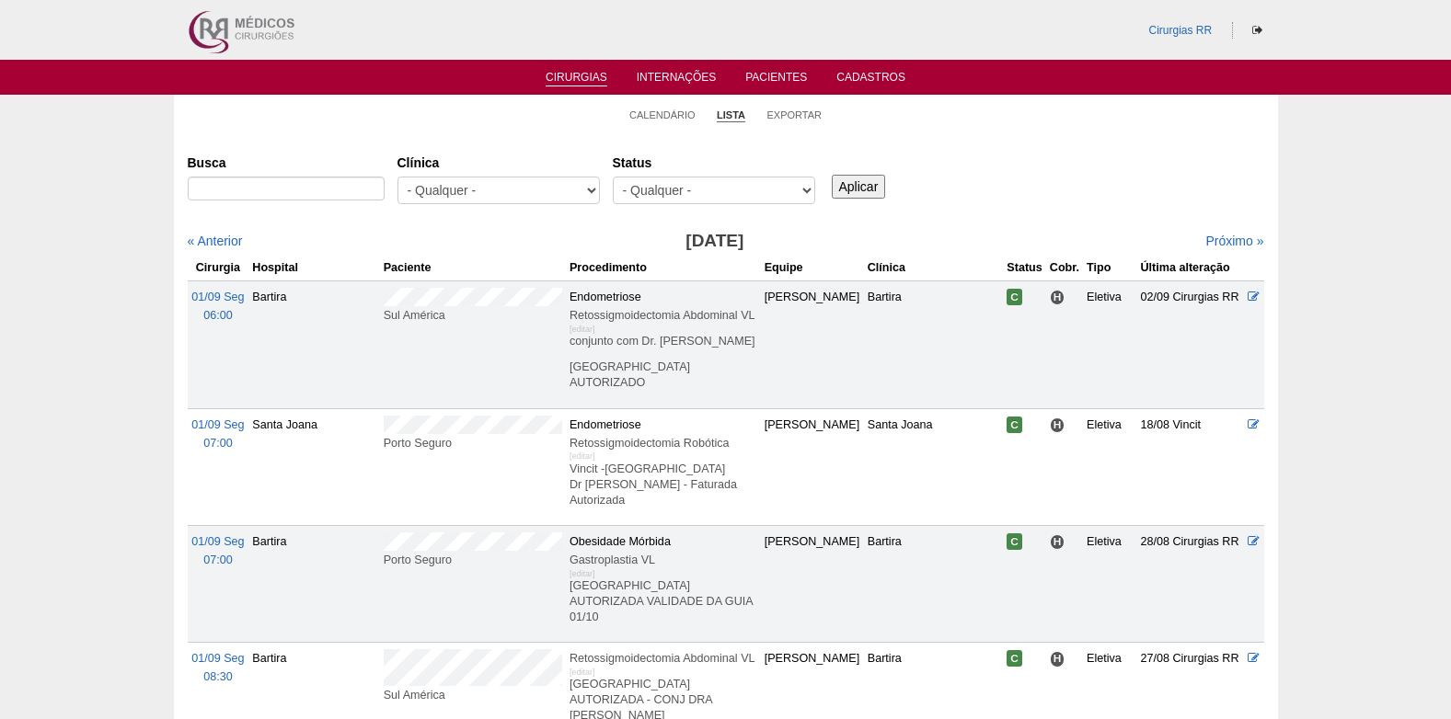
select select "resr"
click at [613, 177] on select "- Qualquer - Reservada Confirmada Suspensa Cancelada" at bounding box center [714, 191] width 202 height 28
click at [868, 190] on input "Aplicar" at bounding box center [859, 187] width 54 height 24
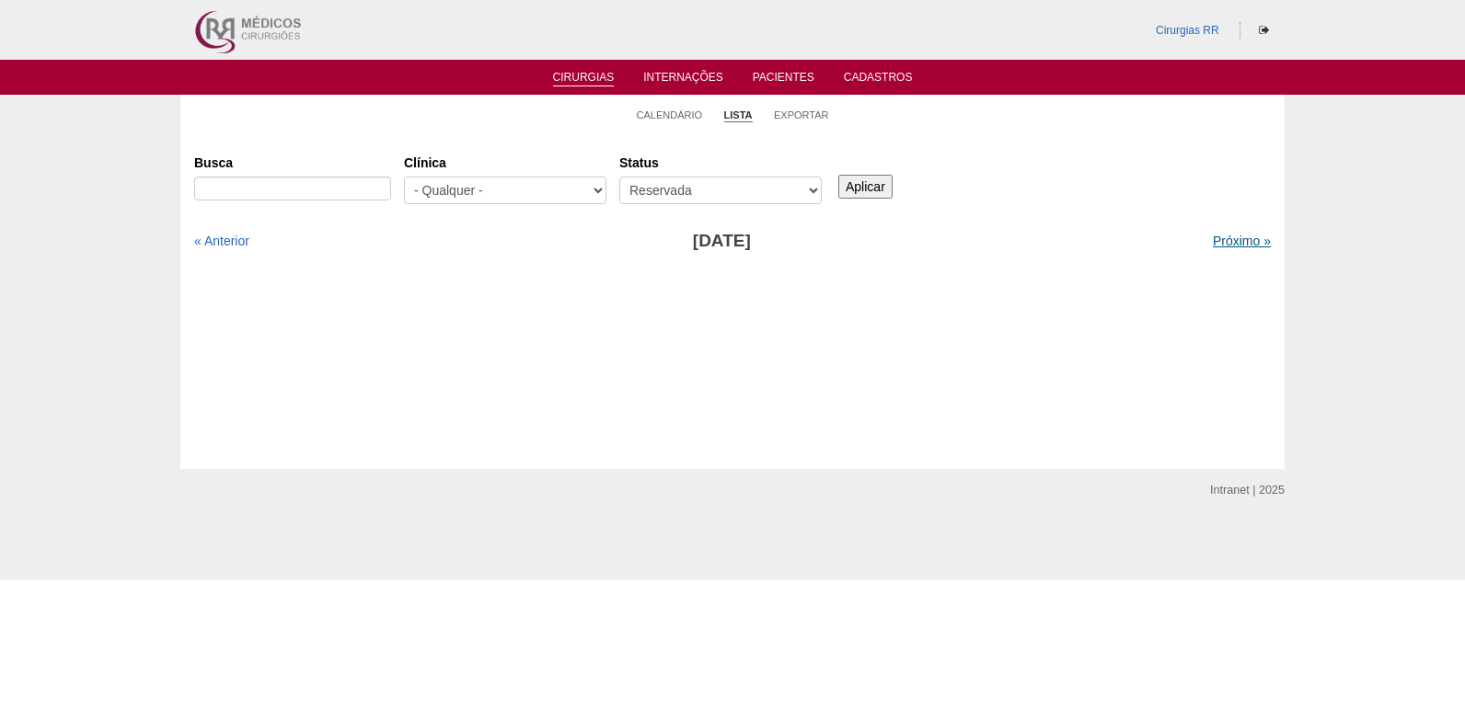
click at [1223, 242] on link "Próximo »" at bounding box center [1242, 241] width 58 height 15
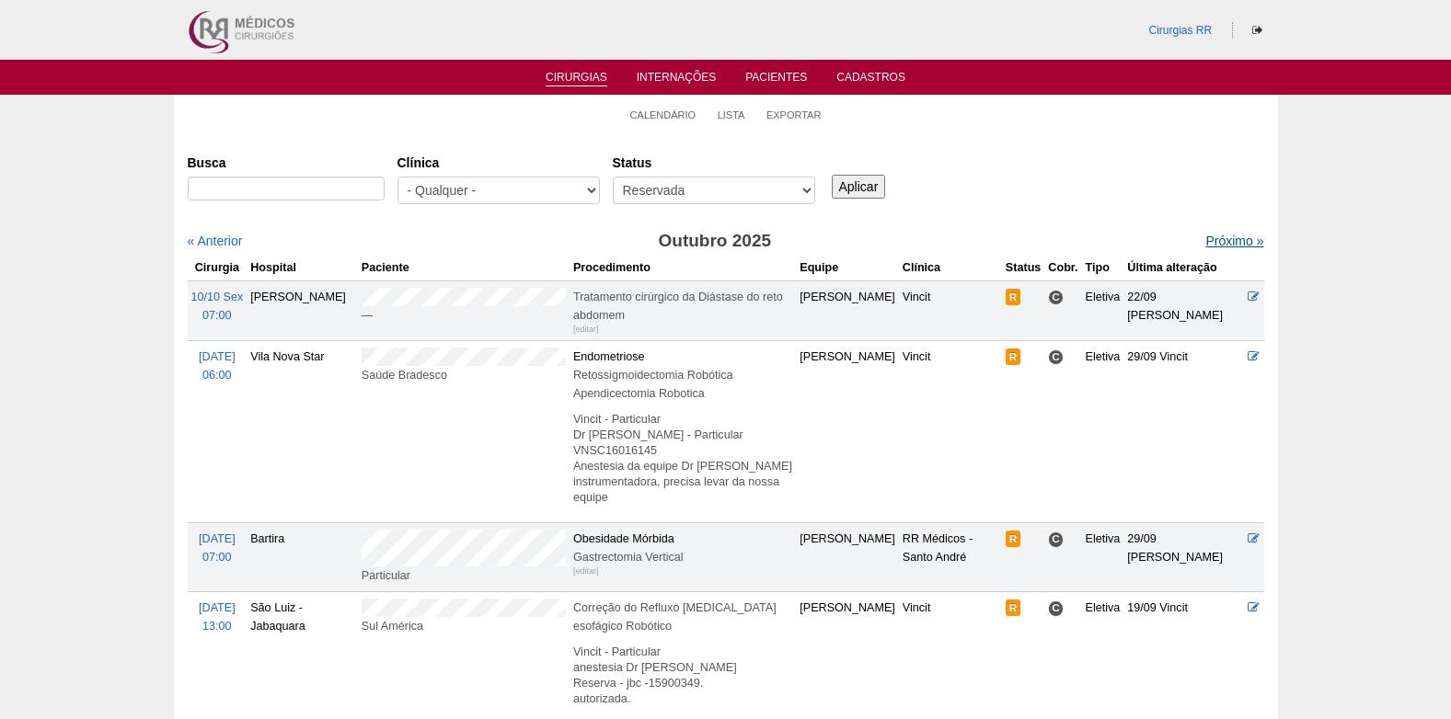
click at [1214, 237] on link "Próximo »" at bounding box center [1234, 241] width 58 height 15
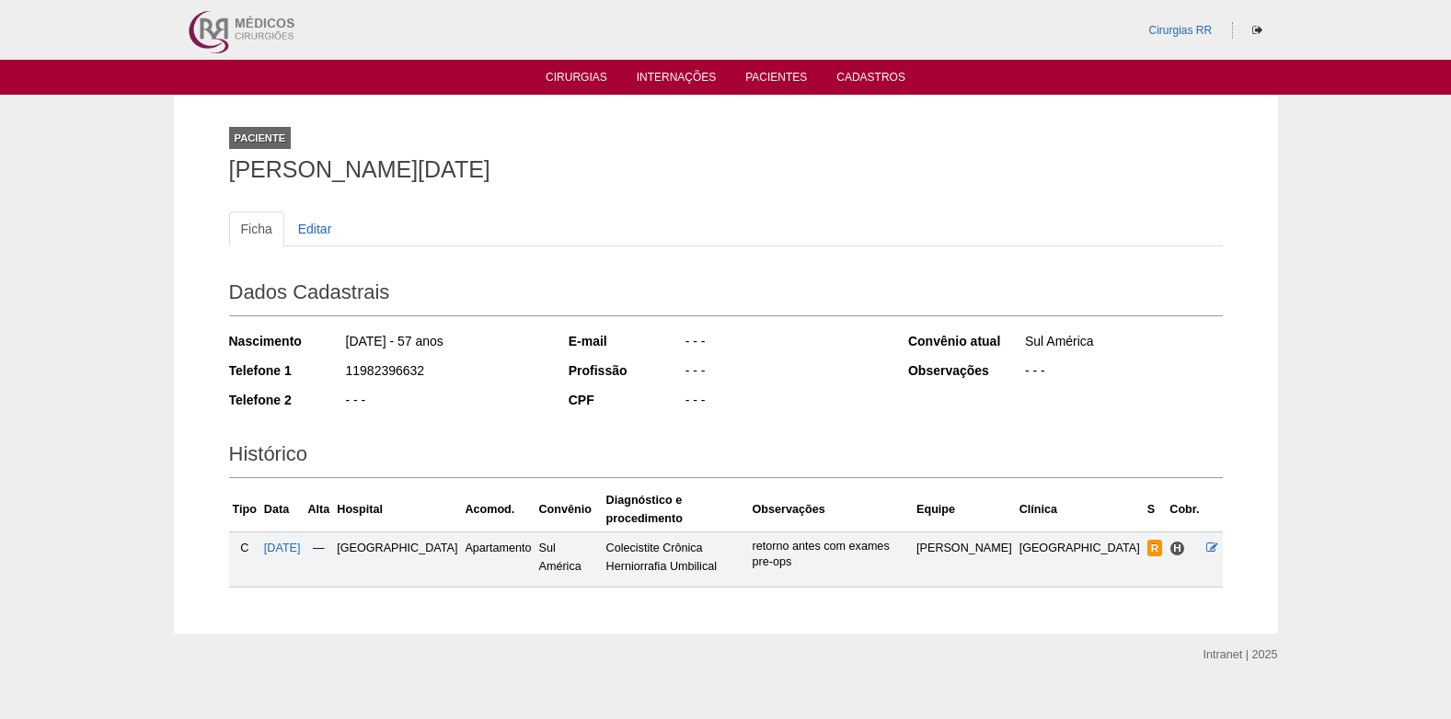
drag, startPoint x: 235, startPoint y: 173, endPoint x: 650, endPoint y: 174, distance: 415.0
click at [650, 174] on h1 "[PERSON_NAME][DATE]" at bounding box center [726, 169] width 994 height 23
copy h1 "[PERSON_NAME][DATE]"
click at [301, 542] on span "26/11/2025" at bounding box center [282, 548] width 37 height 13
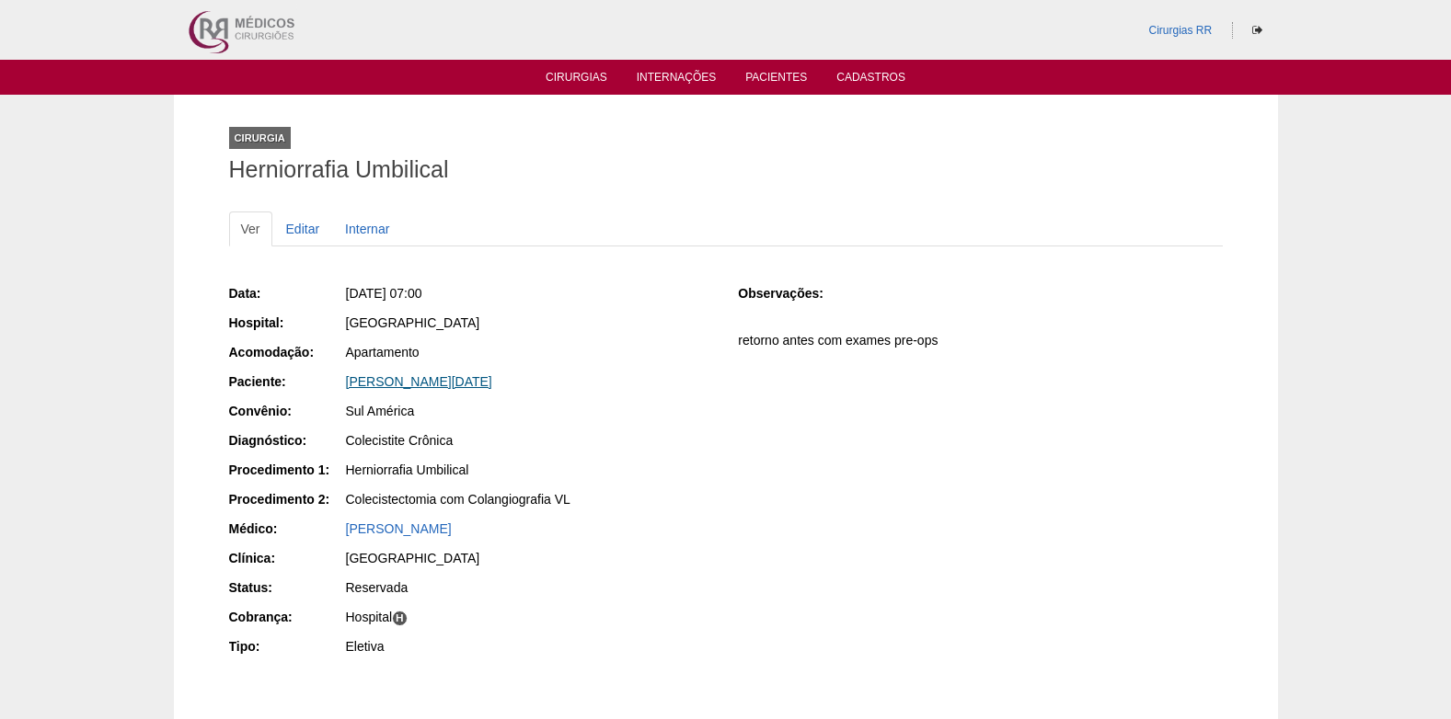
click at [404, 382] on link "[PERSON_NAME][DATE]" at bounding box center [419, 381] width 146 height 15
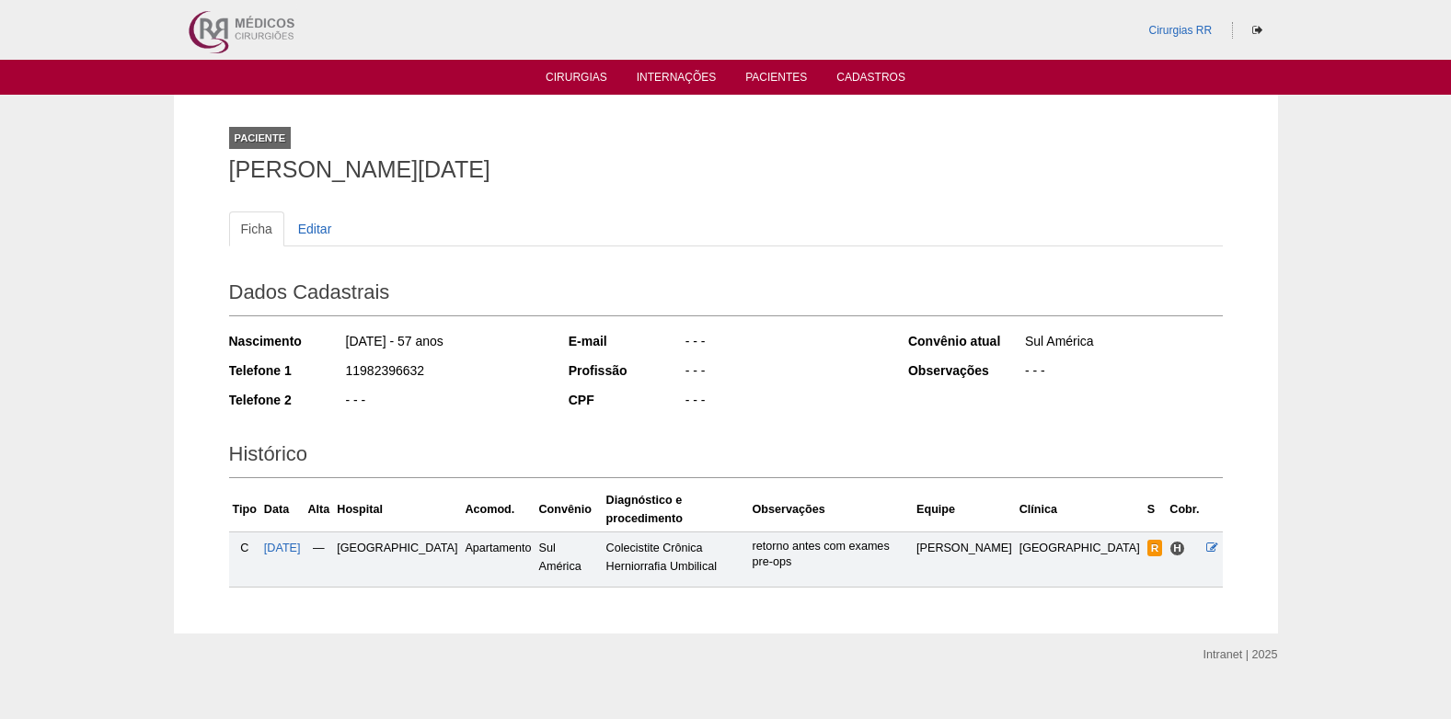
drag, startPoint x: 348, startPoint y: 371, endPoint x: 427, endPoint y: 373, distance: 79.1
click at [427, 373] on div "11982396632" at bounding box center [444, 373] width 200 height 23
copy div "11982396632"
drag, startPoint x: 344, startPoint y: 344, endPoint x: 409, endPoint y: 342, distance: 65.4
click at [409, 342] on div "15/10/1967 - 57 anos" at bounding box center [444, 343] width 200 height 23
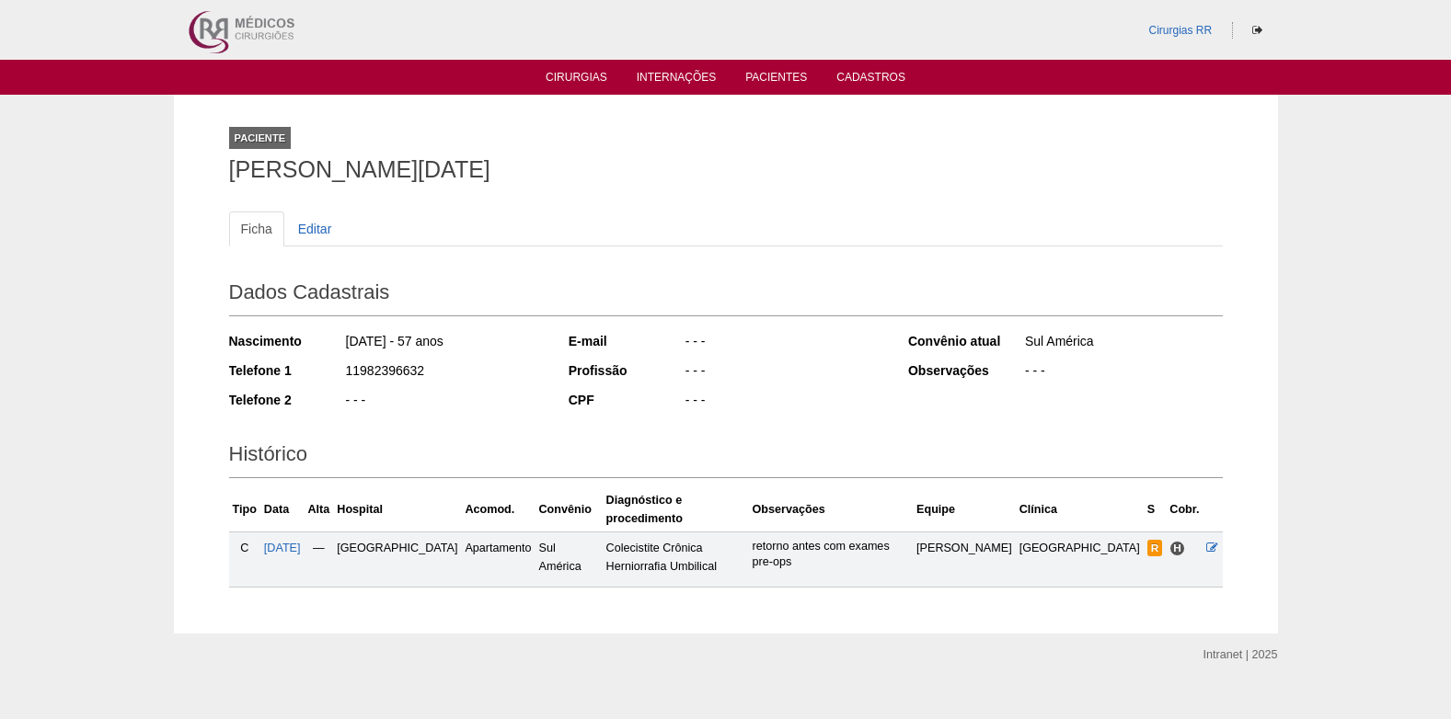
copy div "15/10/1967"
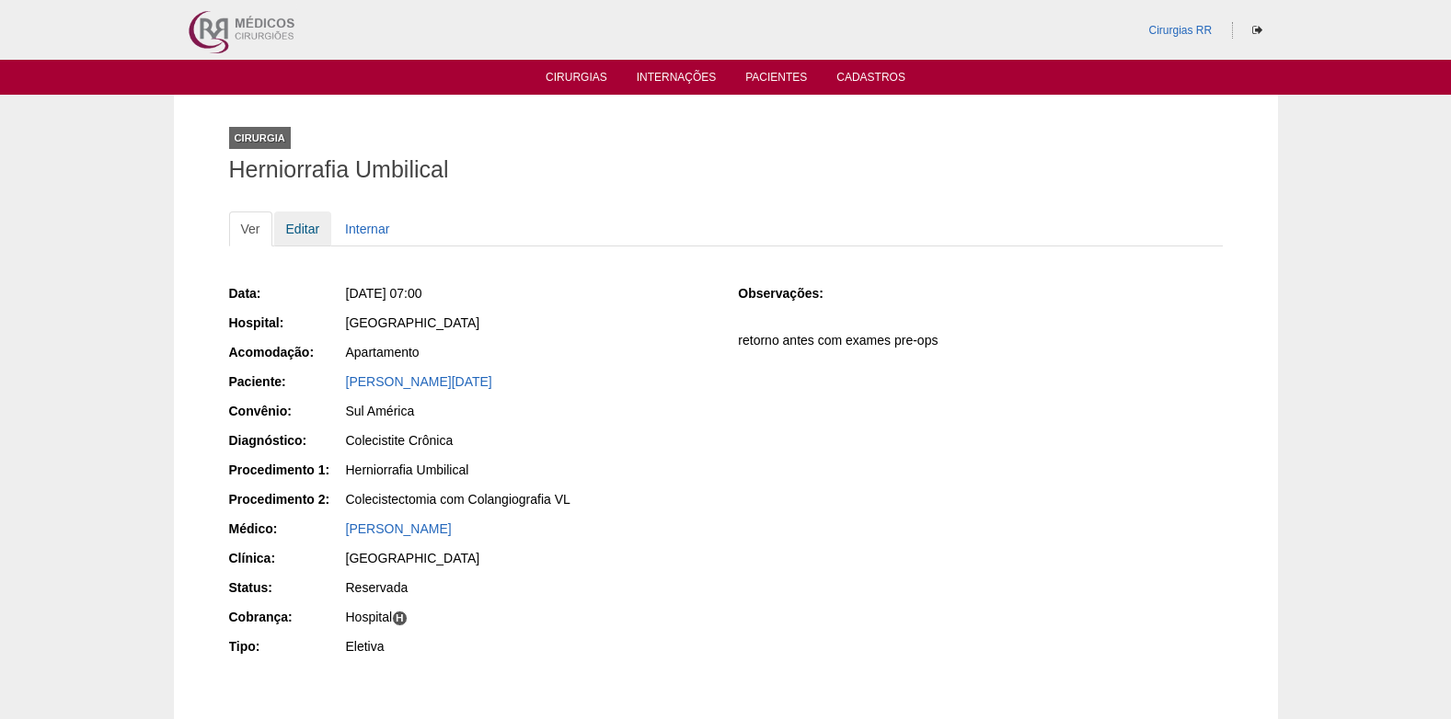
click at [304, 226] on link "Editar" at bounding box center [303, 229] width 58 height 35
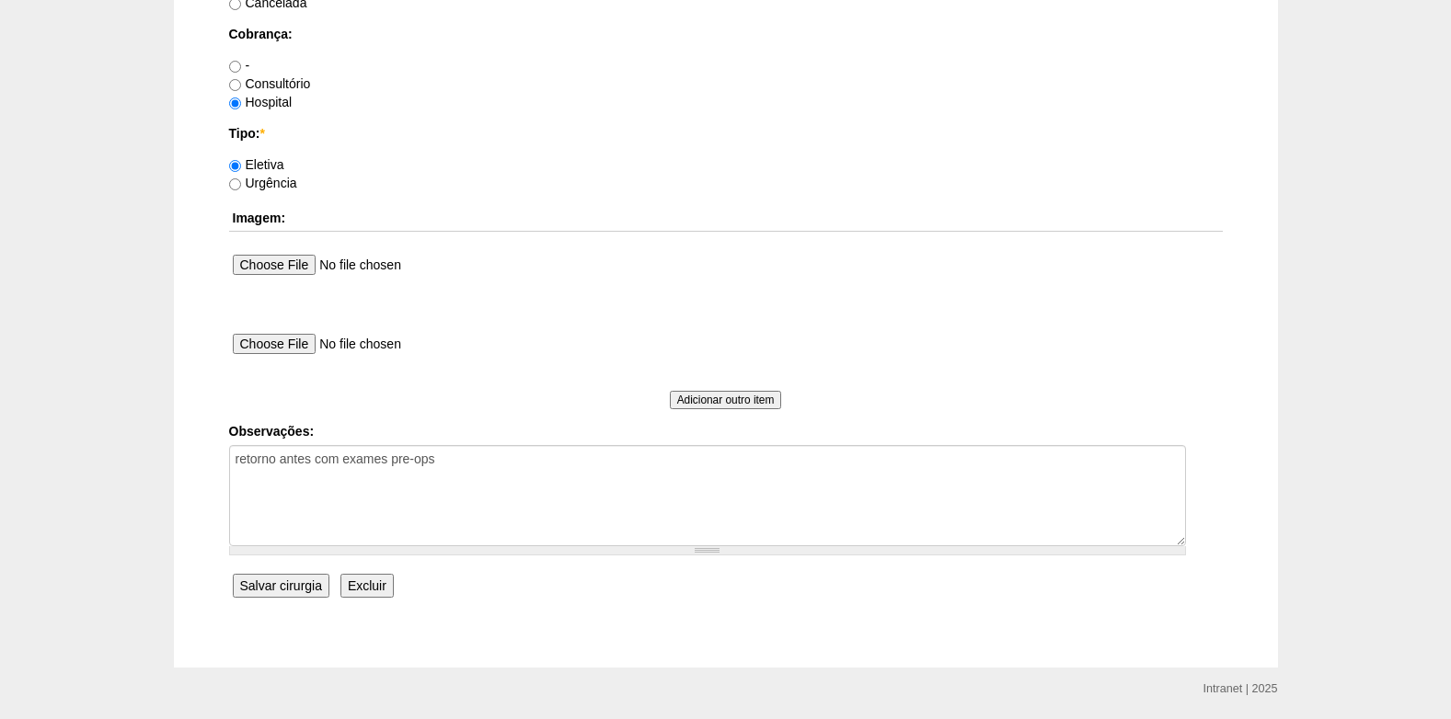
scroll to position [1560, 0]
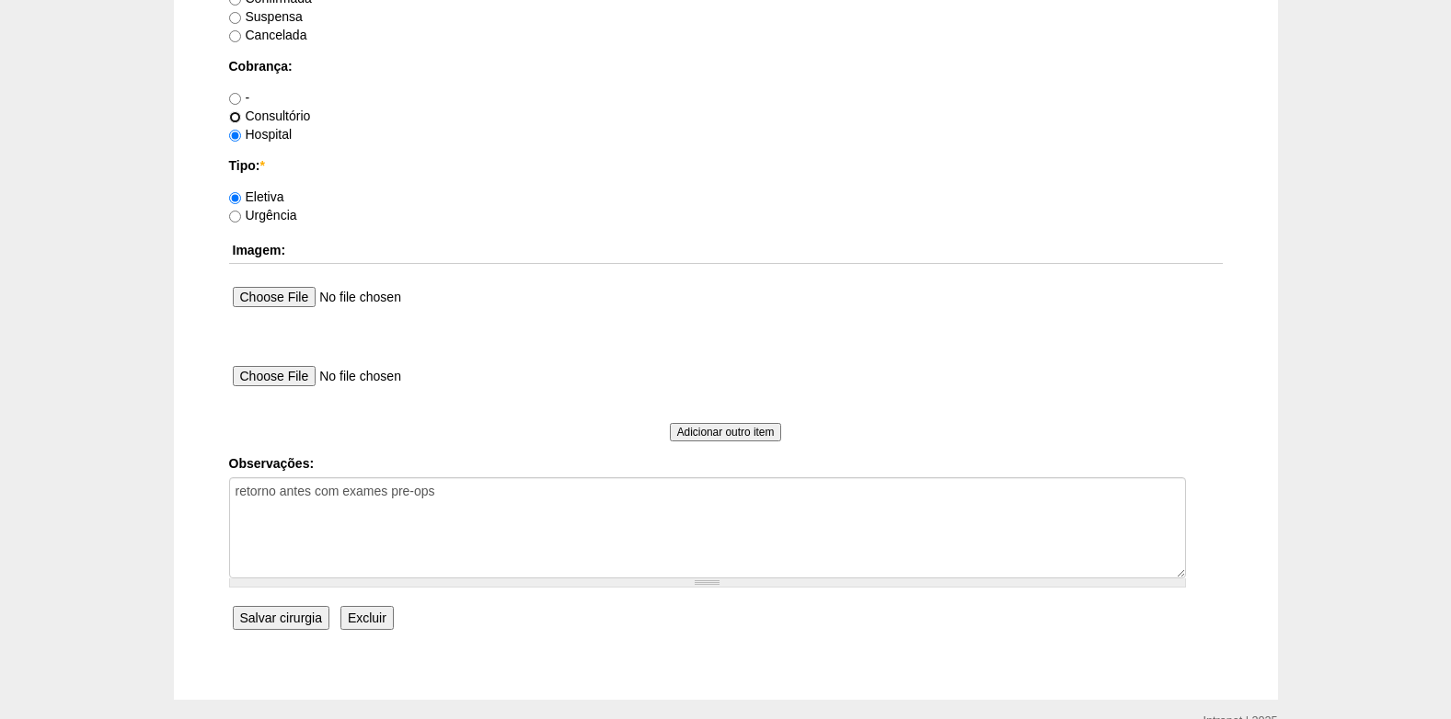
click at [233, 119] on input "Consultório" at bounding box center [235, 117] width 12 height 12
radio input "true"
click at [241, 137] on label "Hospital" at bounding box center [260, 134] width 63 height 15
click at [241, 137] on input "Hospital" at bounding box center [235, 136] width 12 height 12
radio input "true"
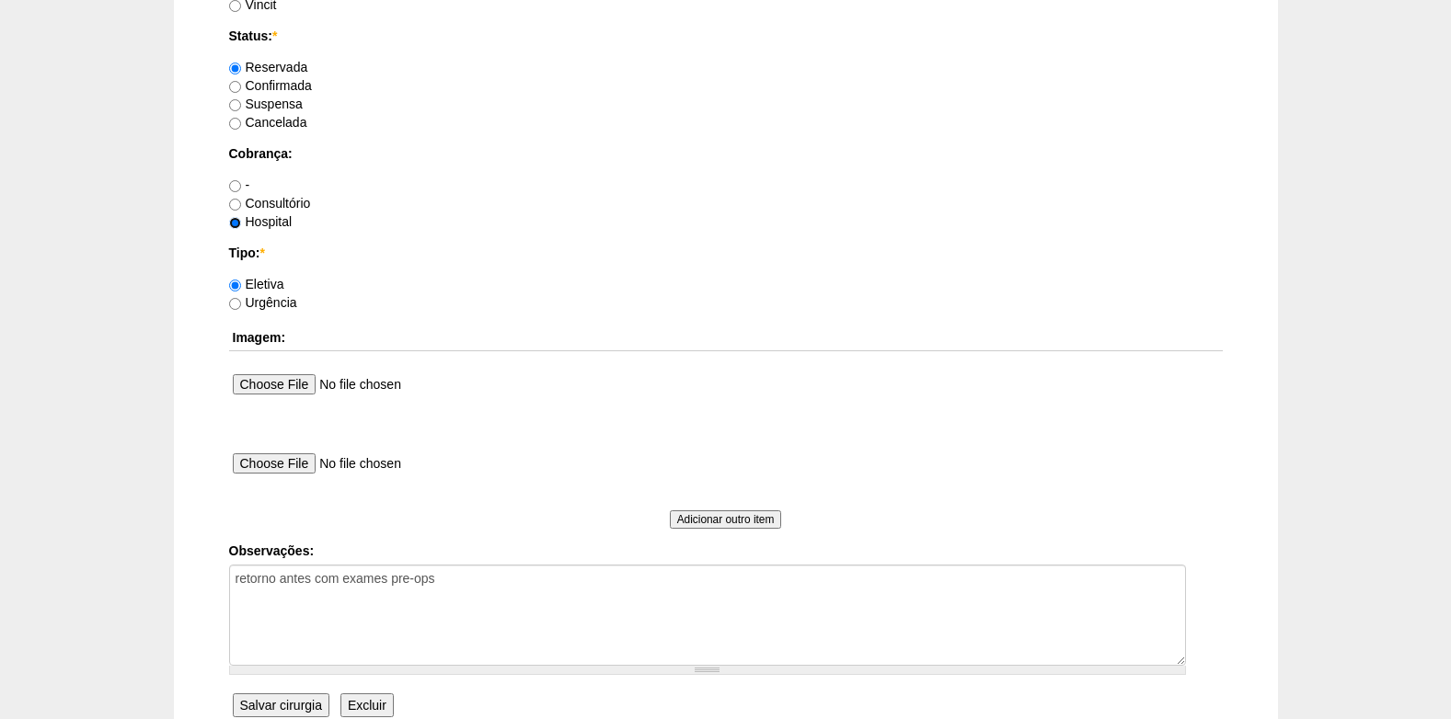
scroll to position [1283, 0]
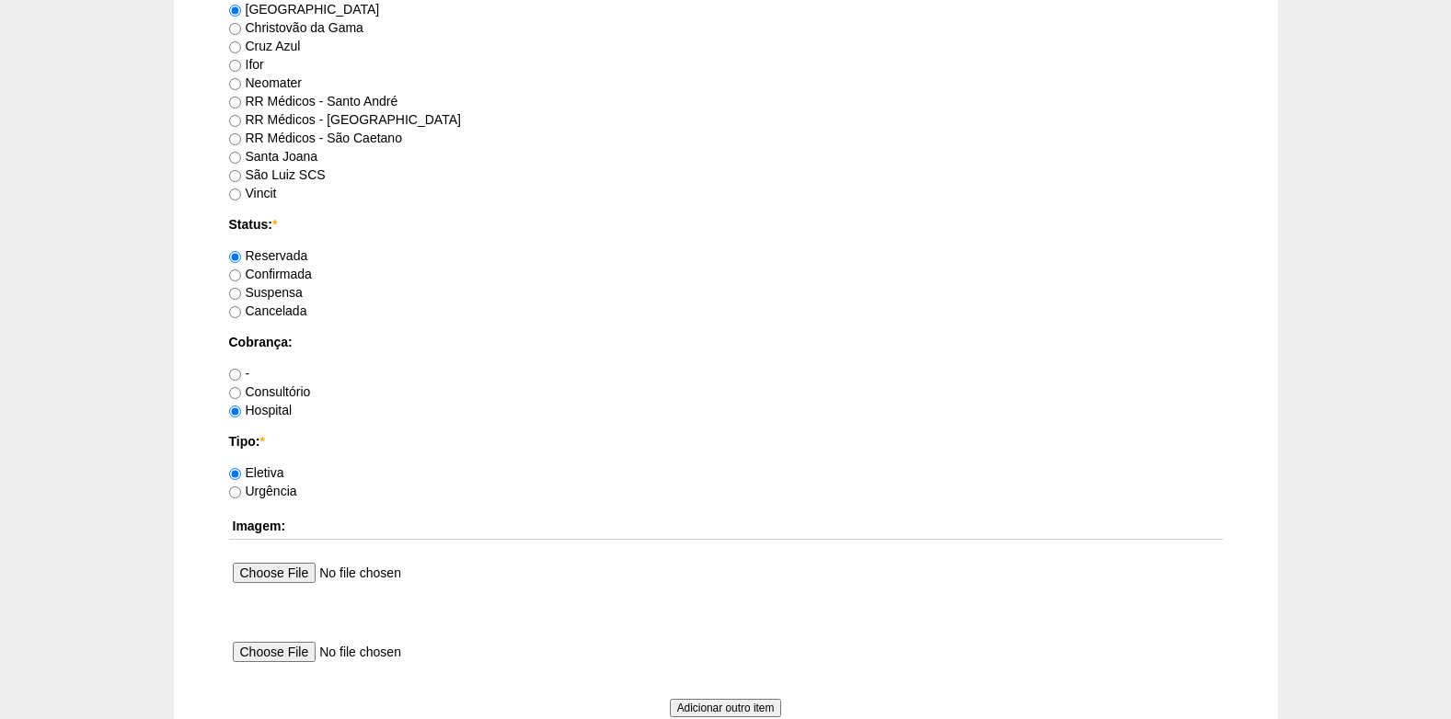
click at [241, 275] on label "Confirmada" at bounding box center [270, 274] width 83 height 15
click at [241, 275] on input "Confirmada" at bounding box center [235, 276] width 12 height 12
radio input "true"
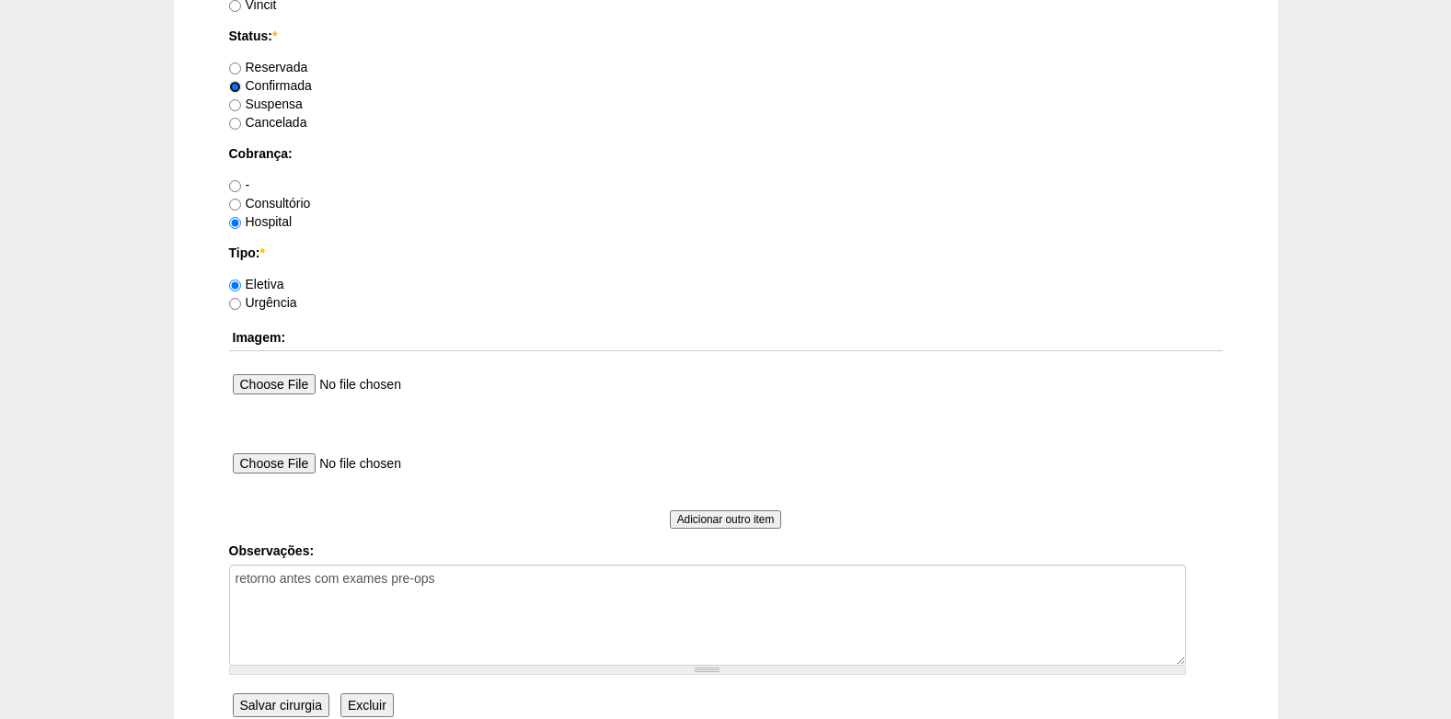
scroll to position [1652, 0]
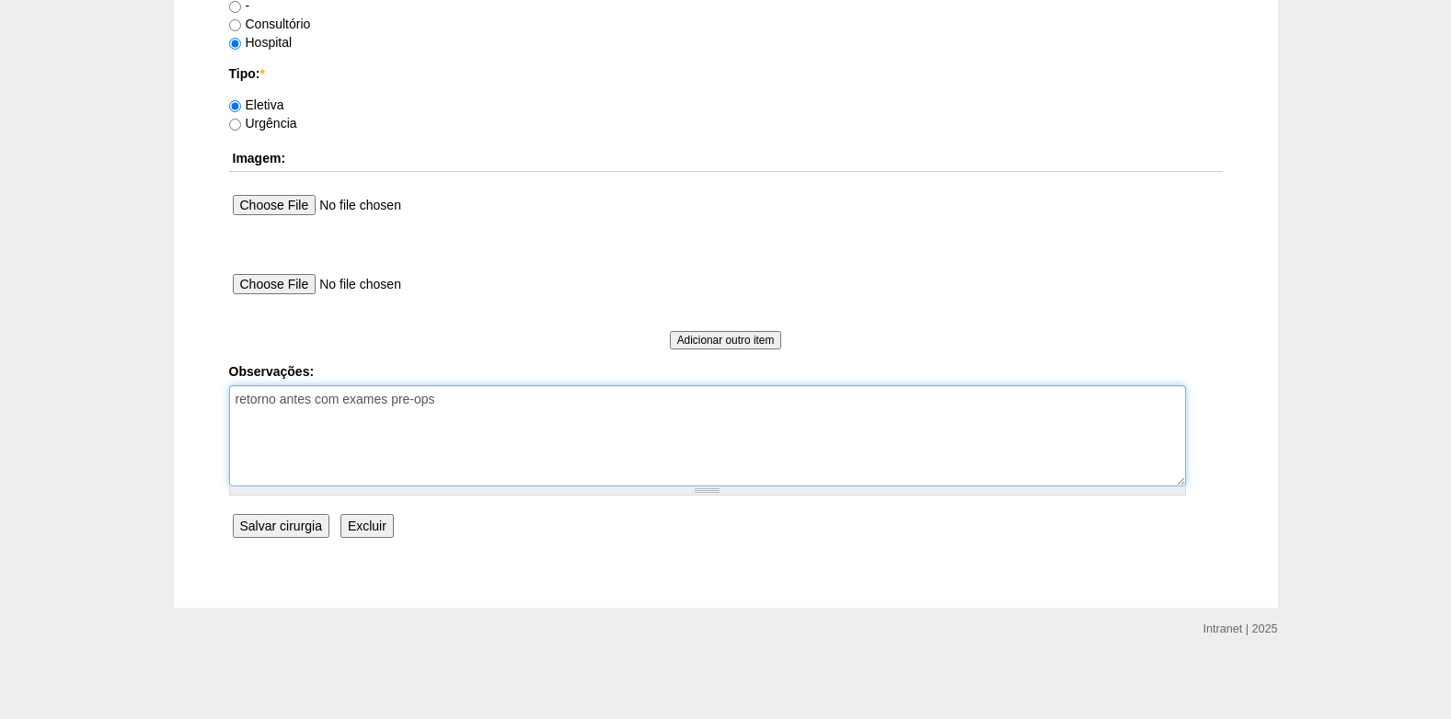
click at [288, 451] on textarea "retorno antes com exames pre-ops" at bounding box center [707, 436] width 957 height 101
drag, startPoint x: 466, startPoint y: 428, endPoint x: 479, endPoint y: 422, distance: 14.9
click at [472, 424] on textarea "retorno antes com exames pre-ops" at bounding box center [707, 436] width 957 height 101
type textarea "retorno antes com exames pre-ops COBRANÇA HOSPITAL"
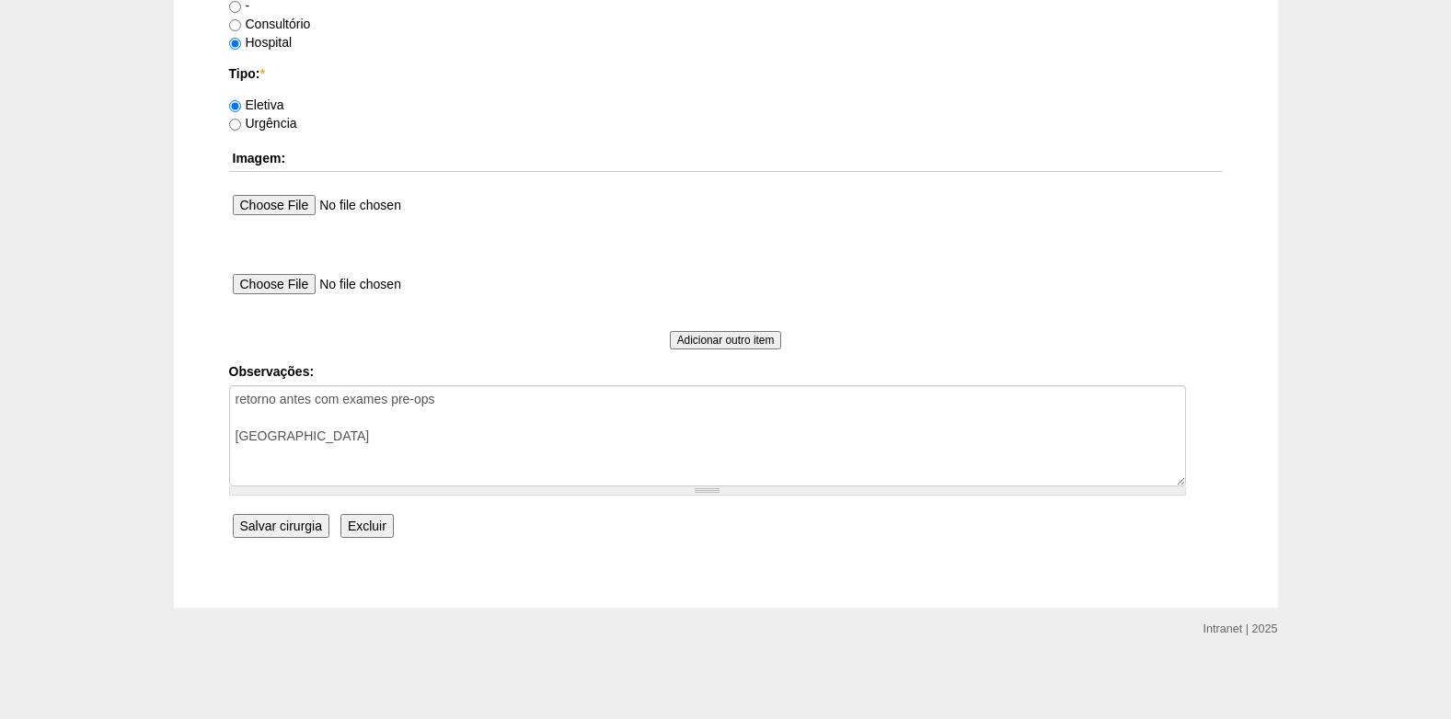
click at [248, 534] on input "Salvar cirurgia" at bounding box center [281, 526] width 97 height 24
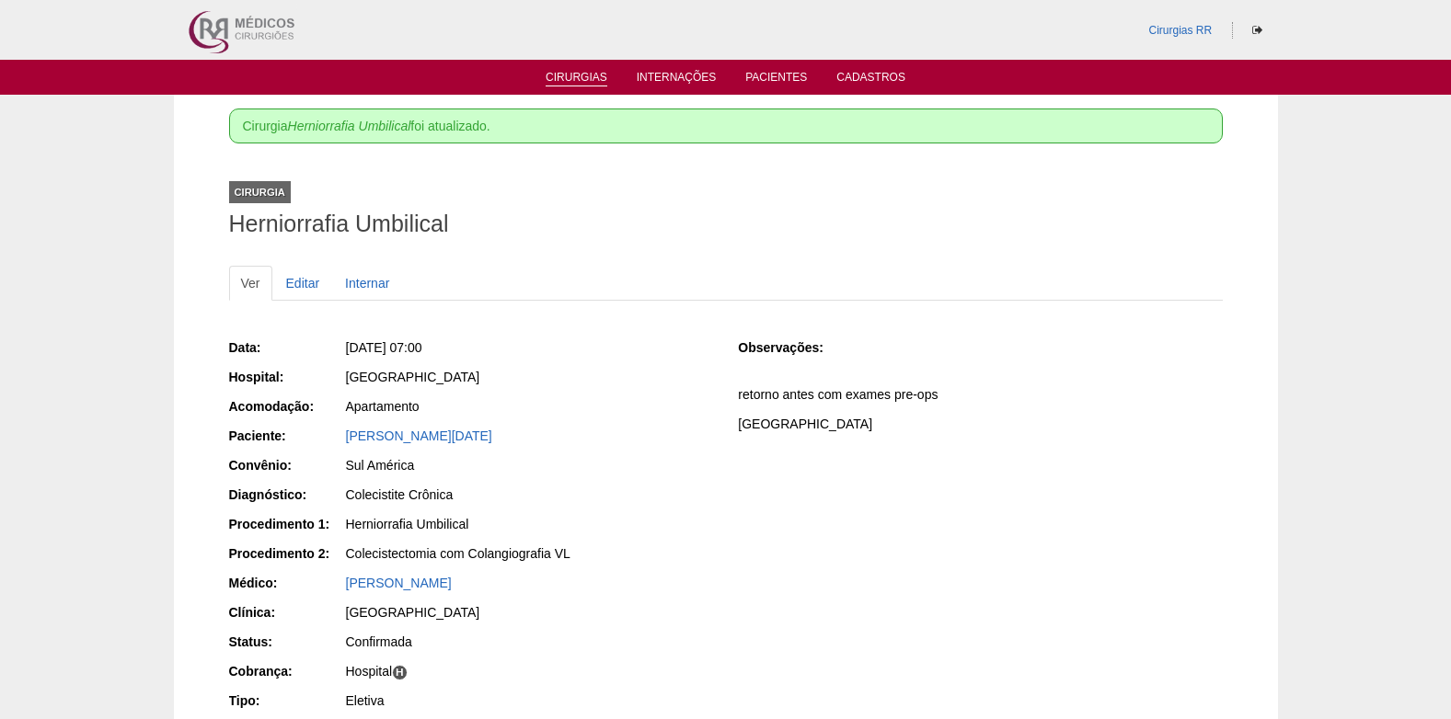
click at [581, 86] on link "Cirurgias" at bounding box center [577, 79] width 62 height 16
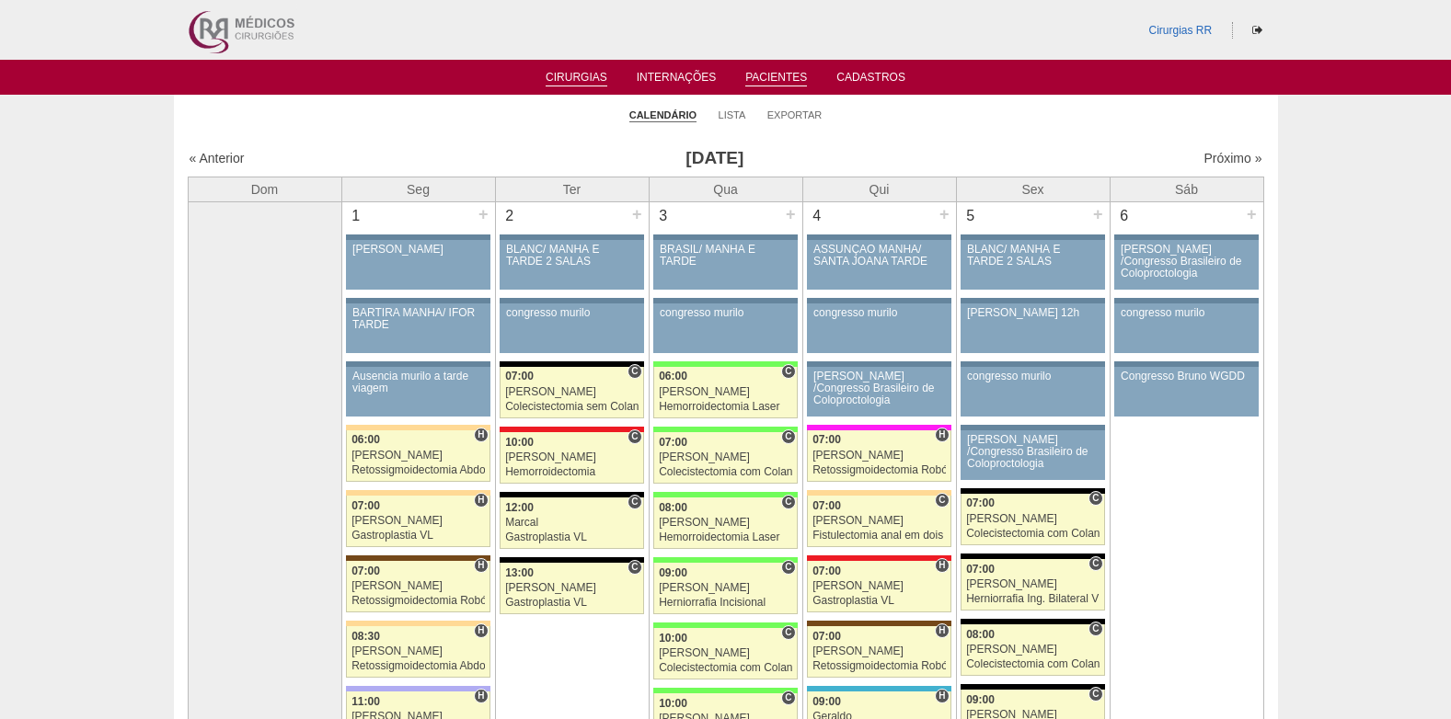
click at [767, 77] on link "Pacientes" at bounding box center [776, 79] width 62 height 16
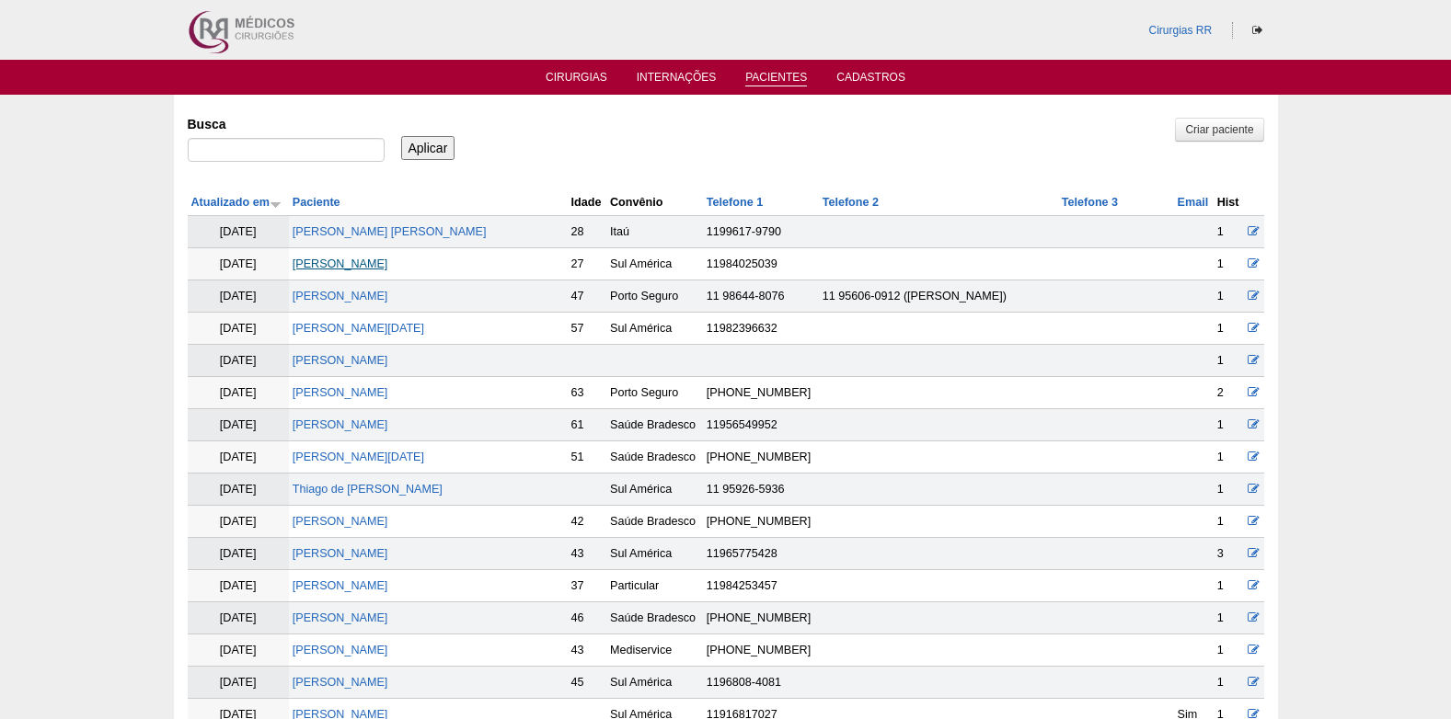
click at [388, 268] on link "[PERSON_NAME]" at bounding box center [341, 264] width 96 height 13
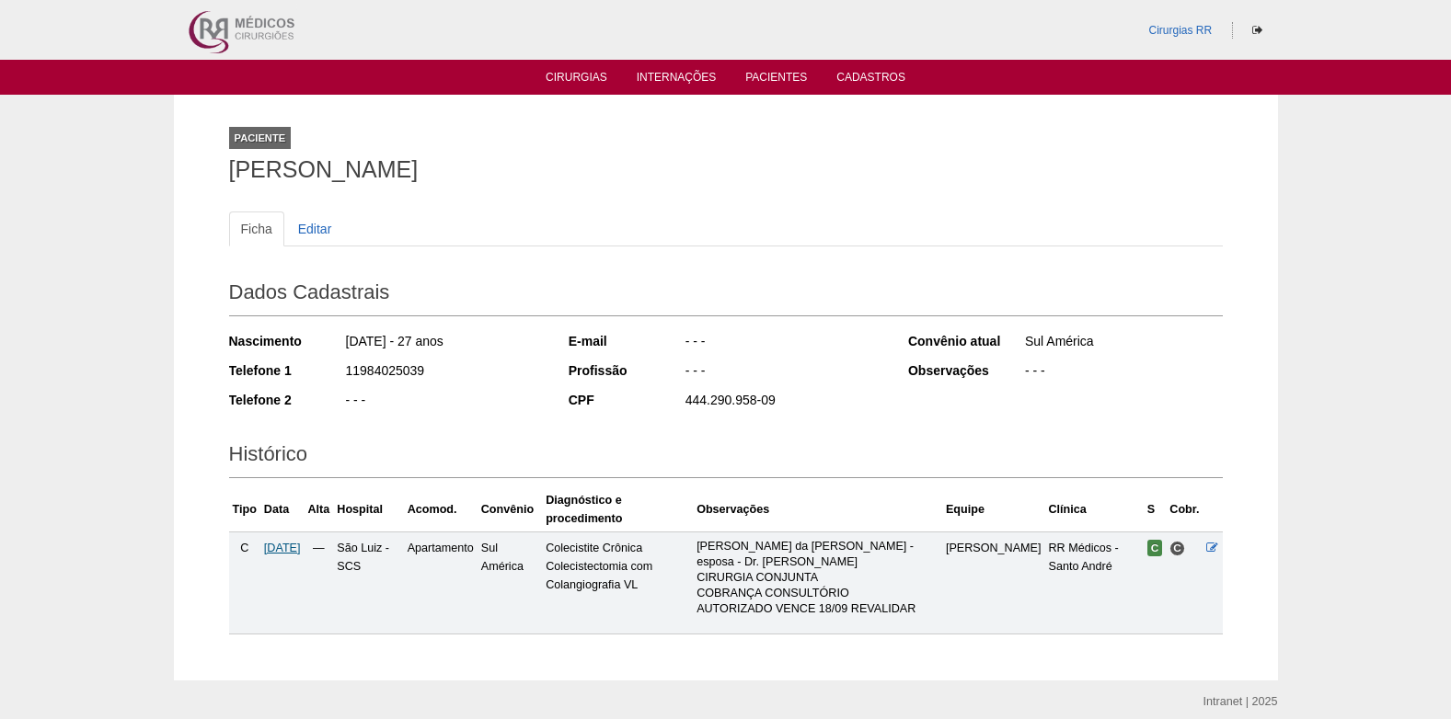
click at [297, 542] on span "[DATE]" at bounding box center [282, 548] width 37 height 13
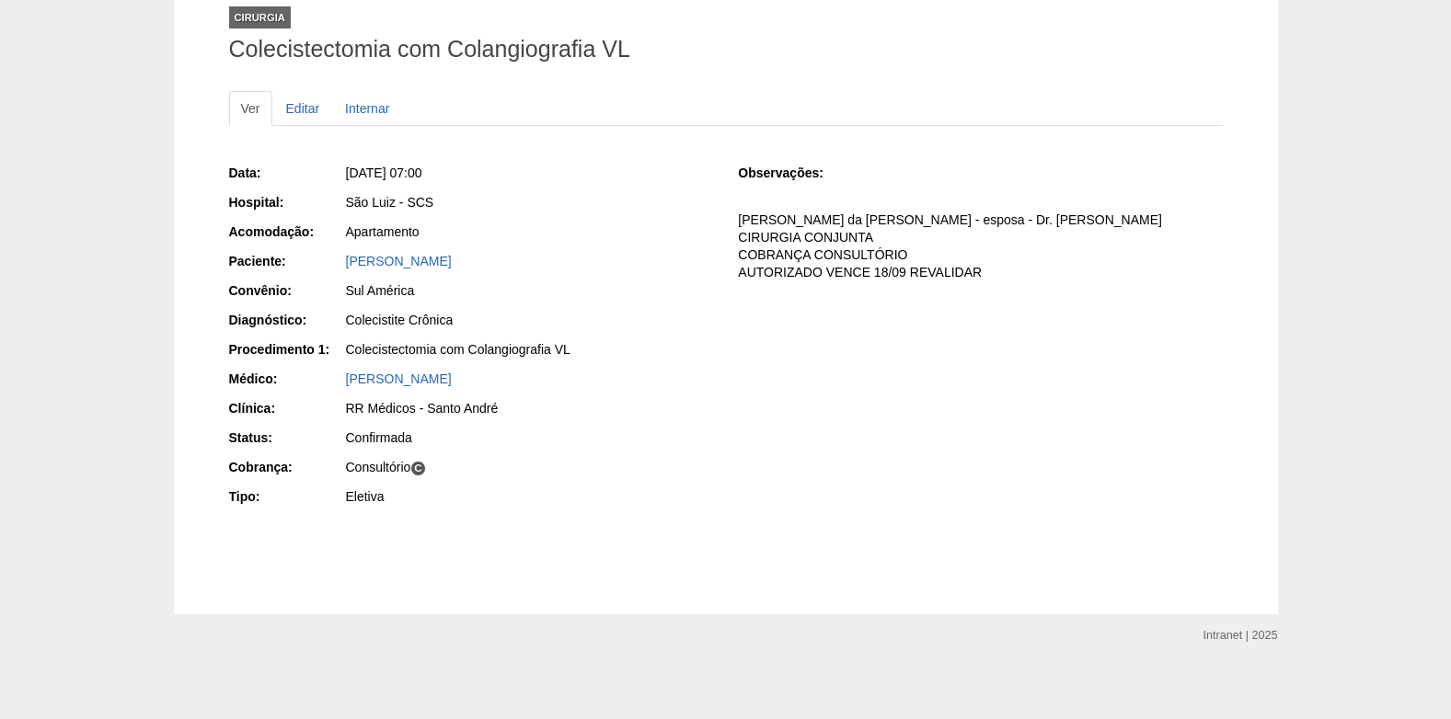
scroll to position [127, 0]
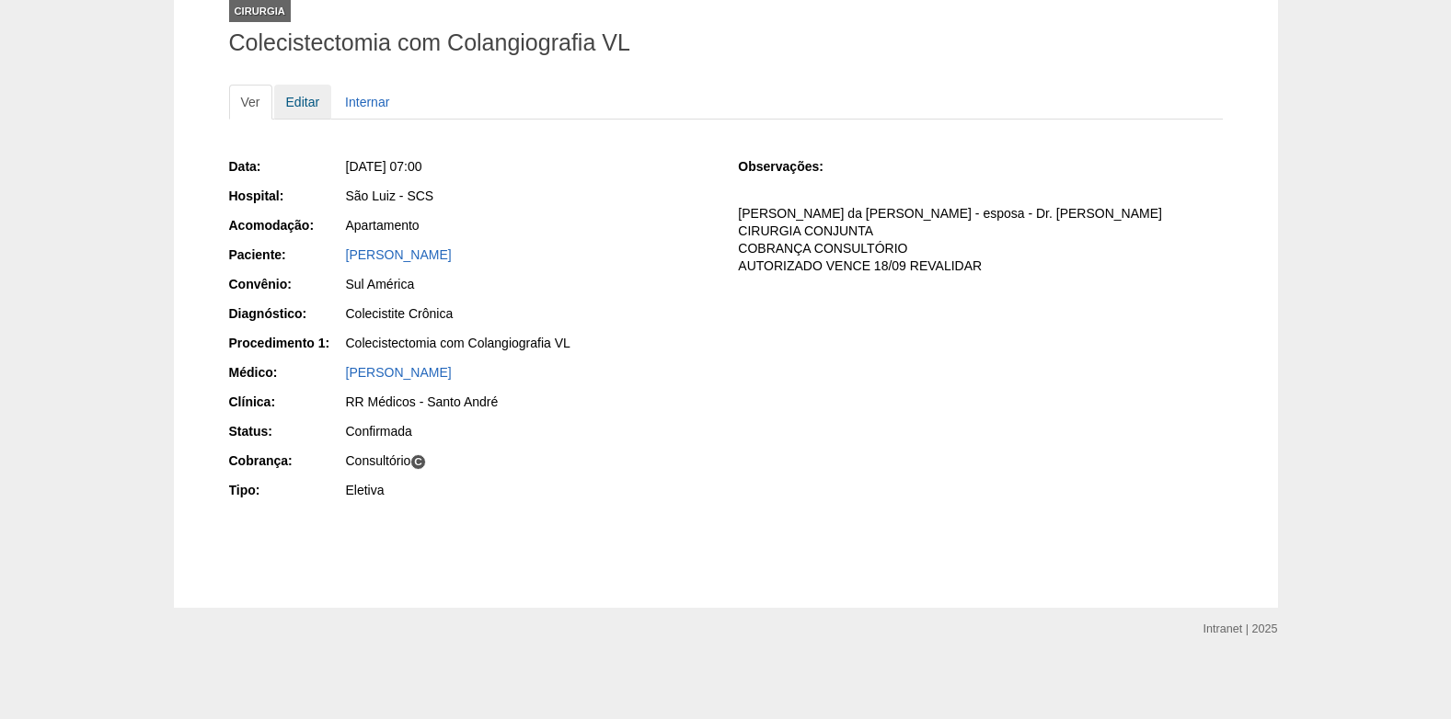
click at [296, 103] on link "Editar" at bounding box center [303, 102] width 58 height 35
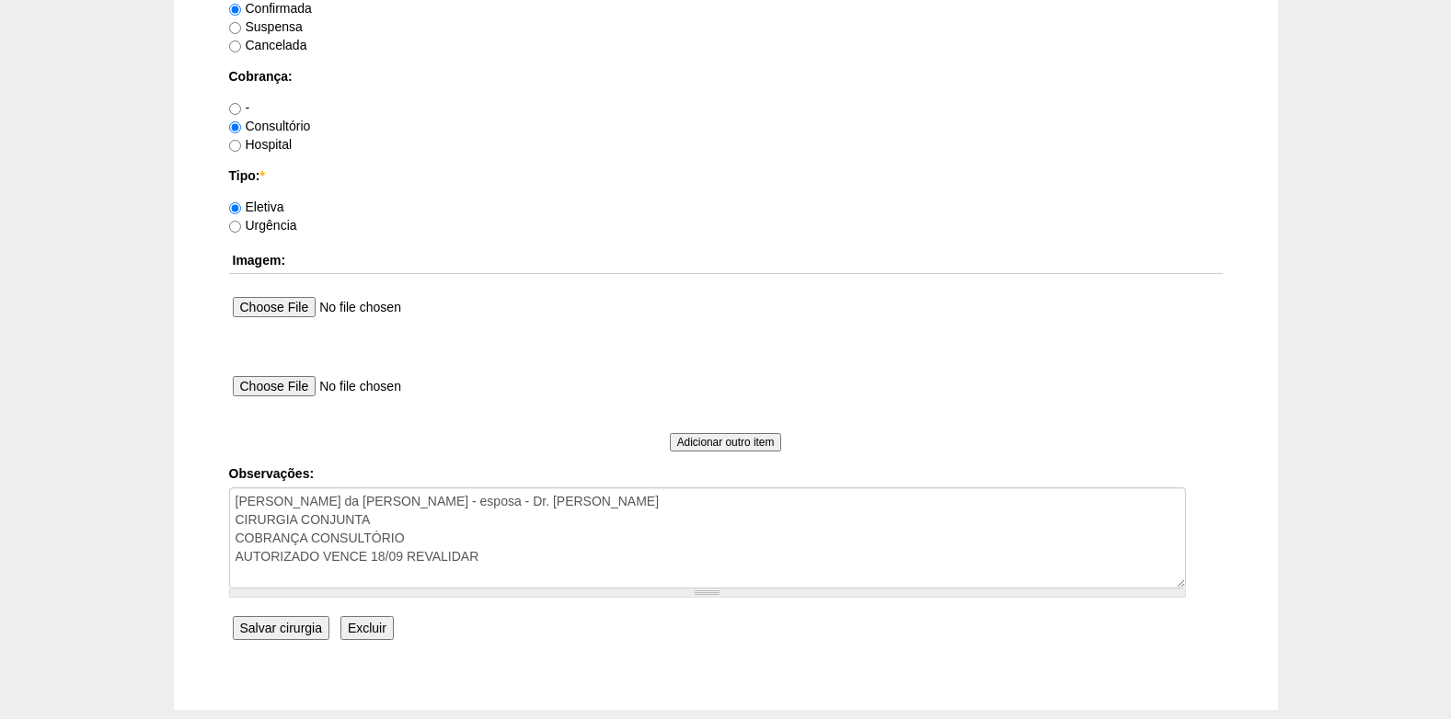
scroll to position [1652, 0]
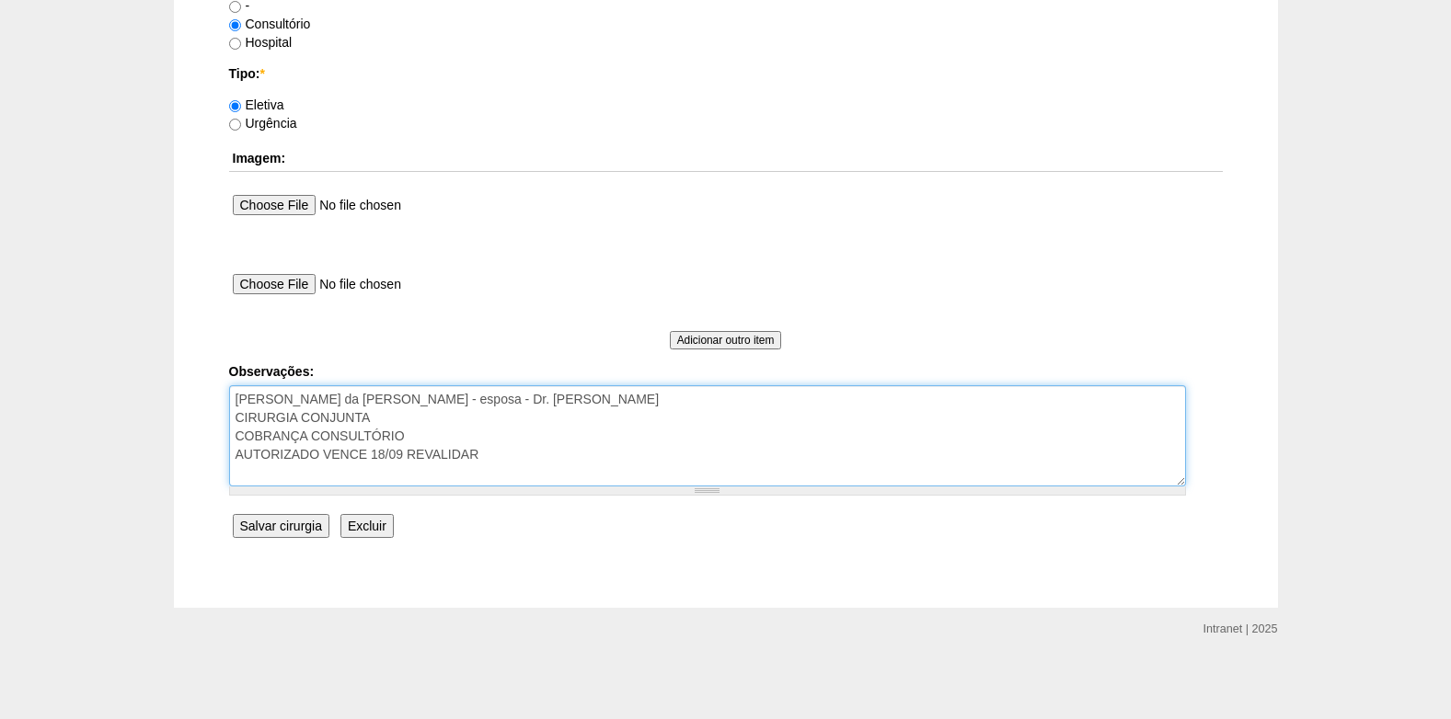
drag, startPoint x: 490, startPoint y: 457, endPoint x: 369, endPoint y: 462, distance: 121.5
click at [369, 462] on textarea "Irma da Isabella - esposa - Dr. Pablo CIRURGIA CONJUNTA COBRANÇA CONSULTÓRIO AU…" at bounding box center [707, 436] width 957 height 101
type textarea "Irma da Isabella - esposa - Dr. Pablo CIRURGIA CONJUNTA COBRANÇA CONSULTÓRIO AU…"
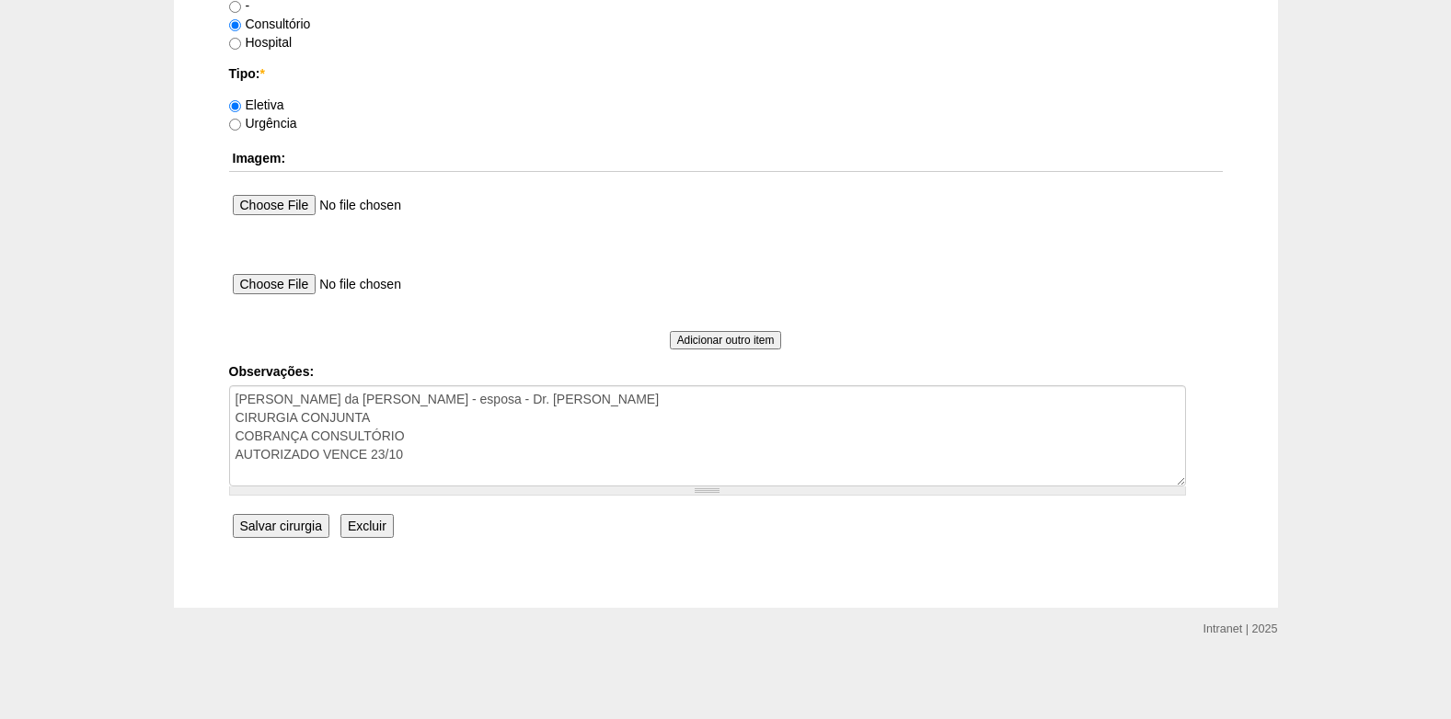
click at [289, 521] on input "Salvar cirurgia" at bounding box center [281, 526] width 97 height 24
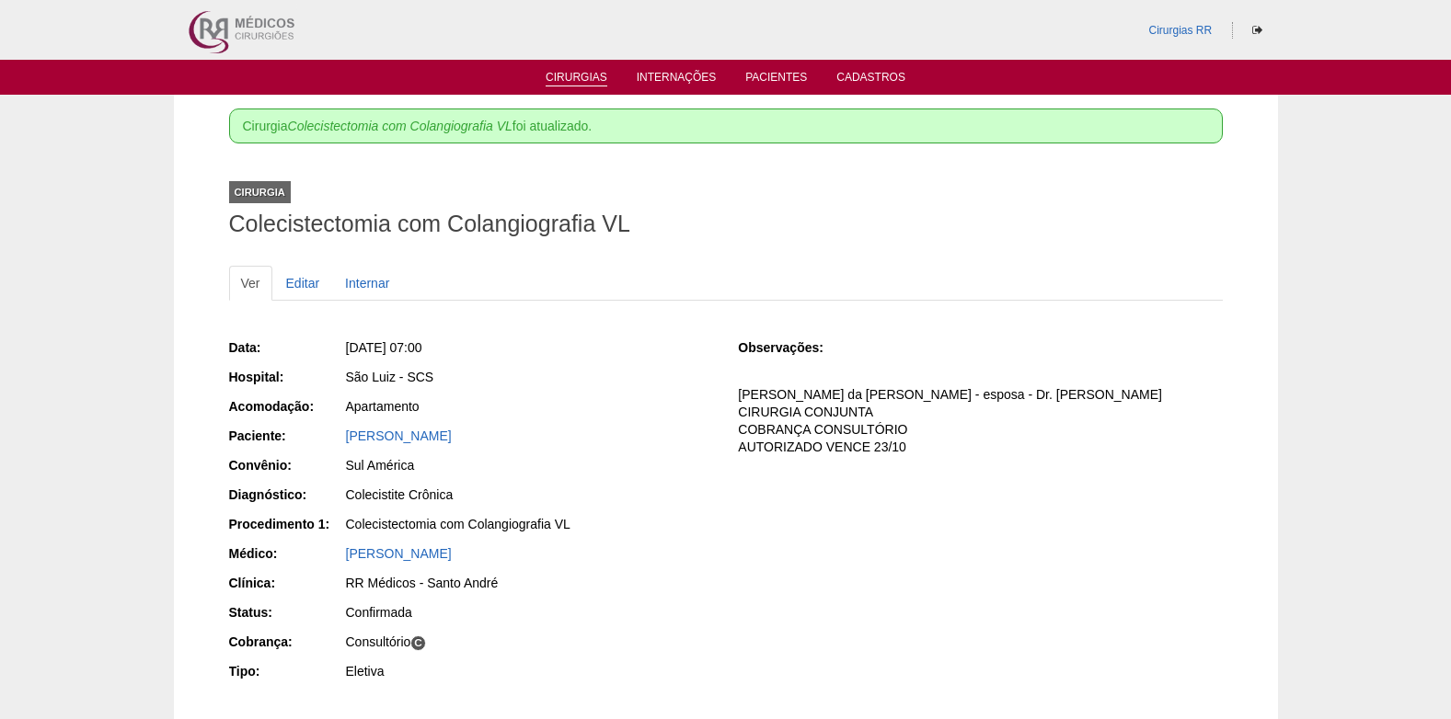
click at [572, 75] on link "Cirurgias" at bounding box center [577, 79] width 62 height 16
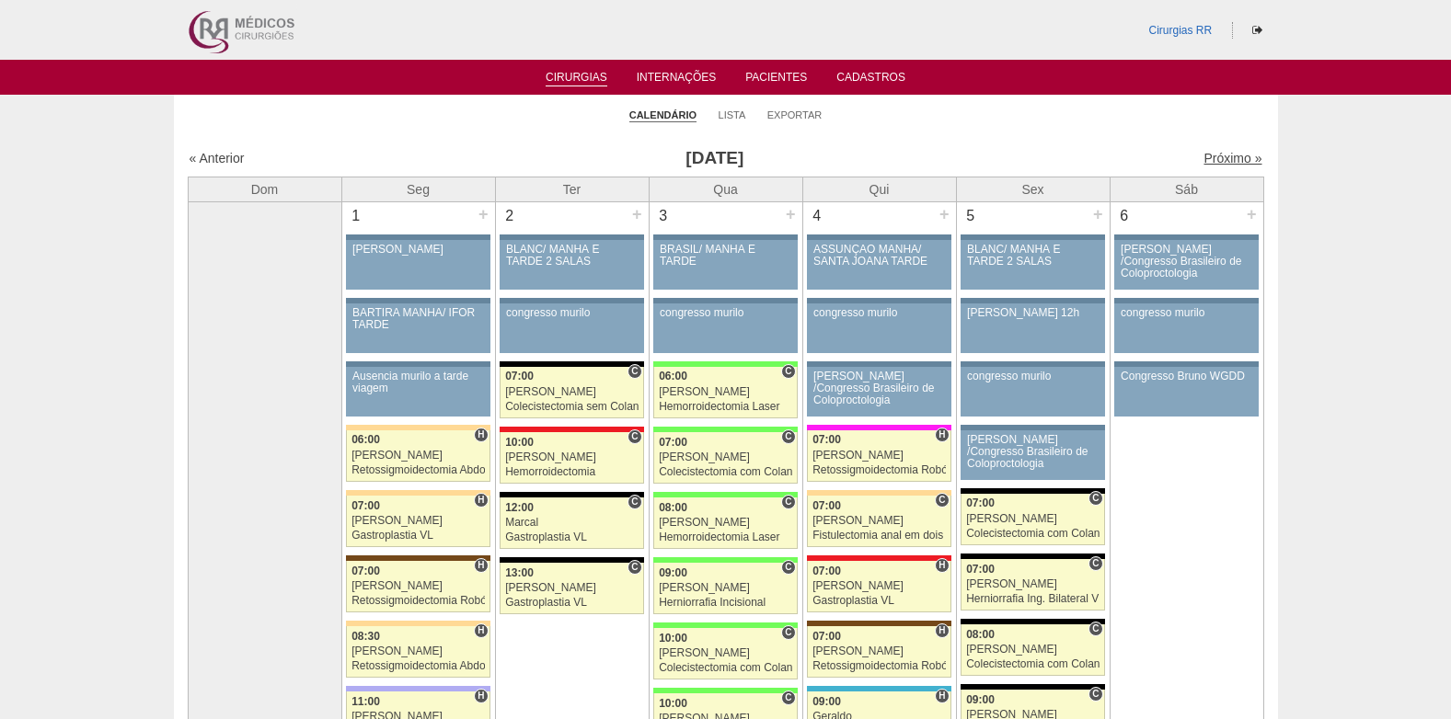
click at [1214, 156] on link "Próximo »" at bounding box center [1232, 158] width 58 height 15
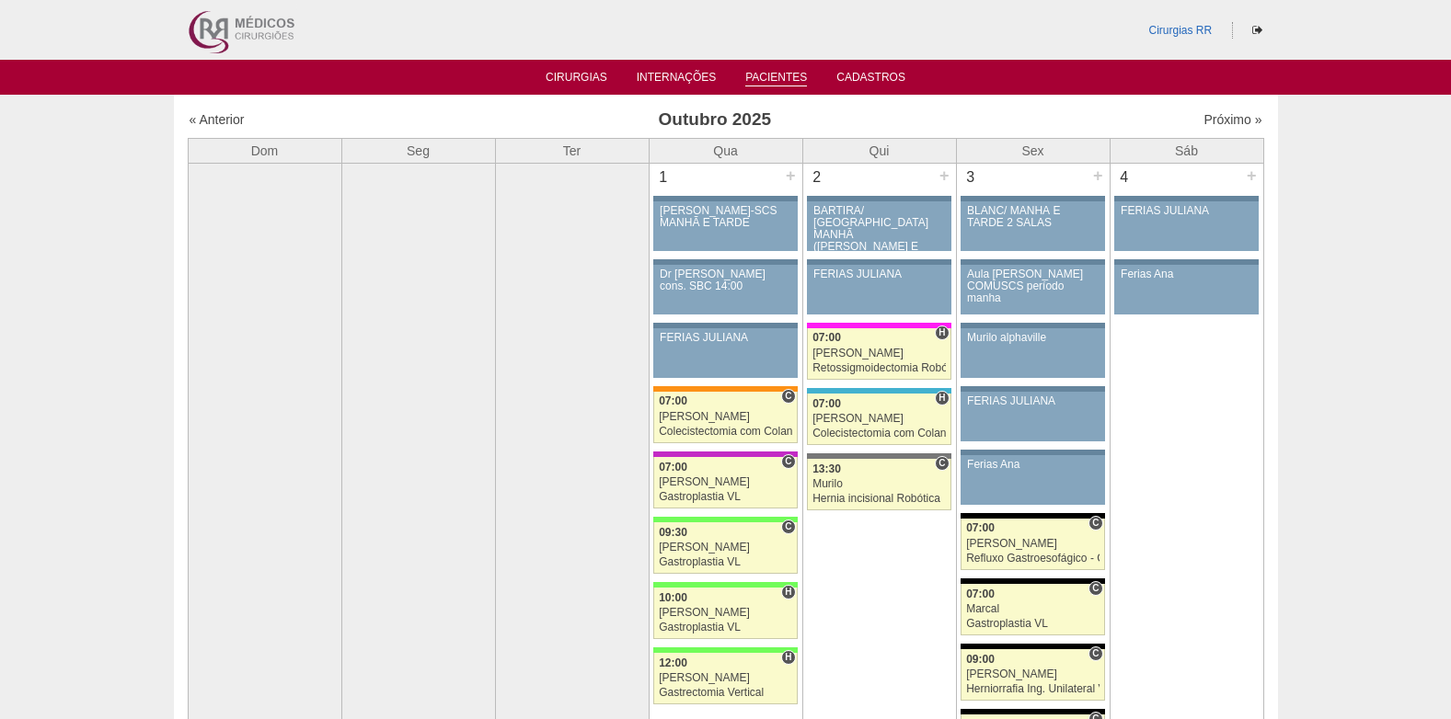
click at [759, 79] on link "Pacientes" at bounding box center [776, 79] width 62 height 16
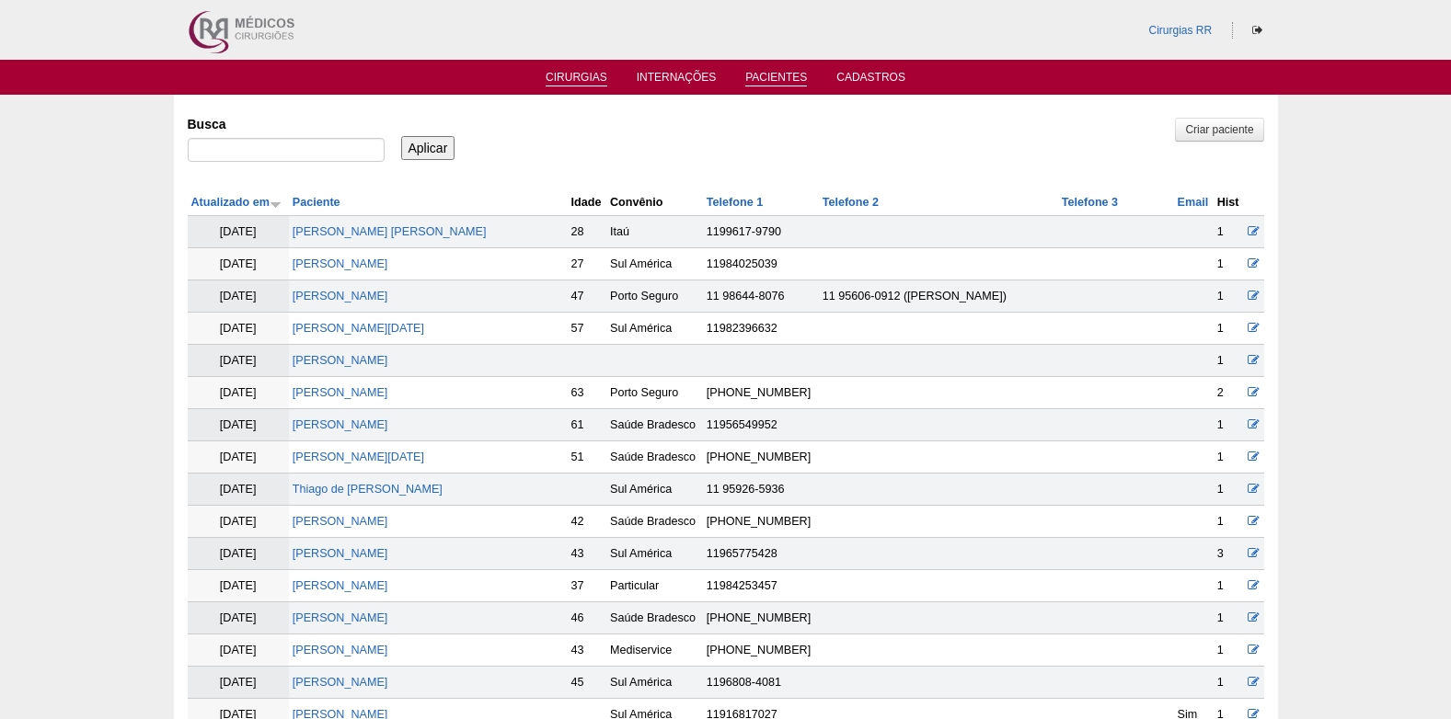
click at [570, 83] on link "Cirurgias" at bounding box center [577, 79] width 62 height 16
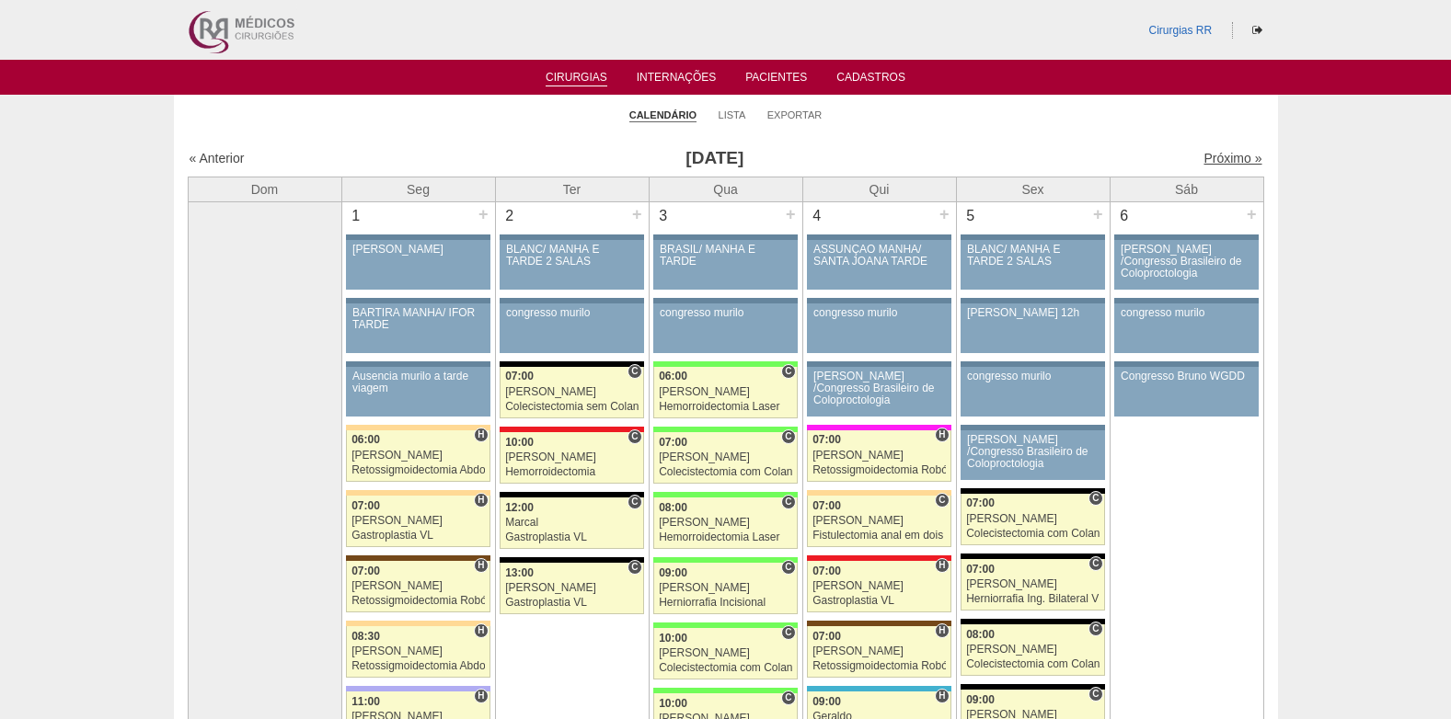
click at [1209, 159] on link "Próximo »" at bounding box center [1232, 158] width 58 height 15
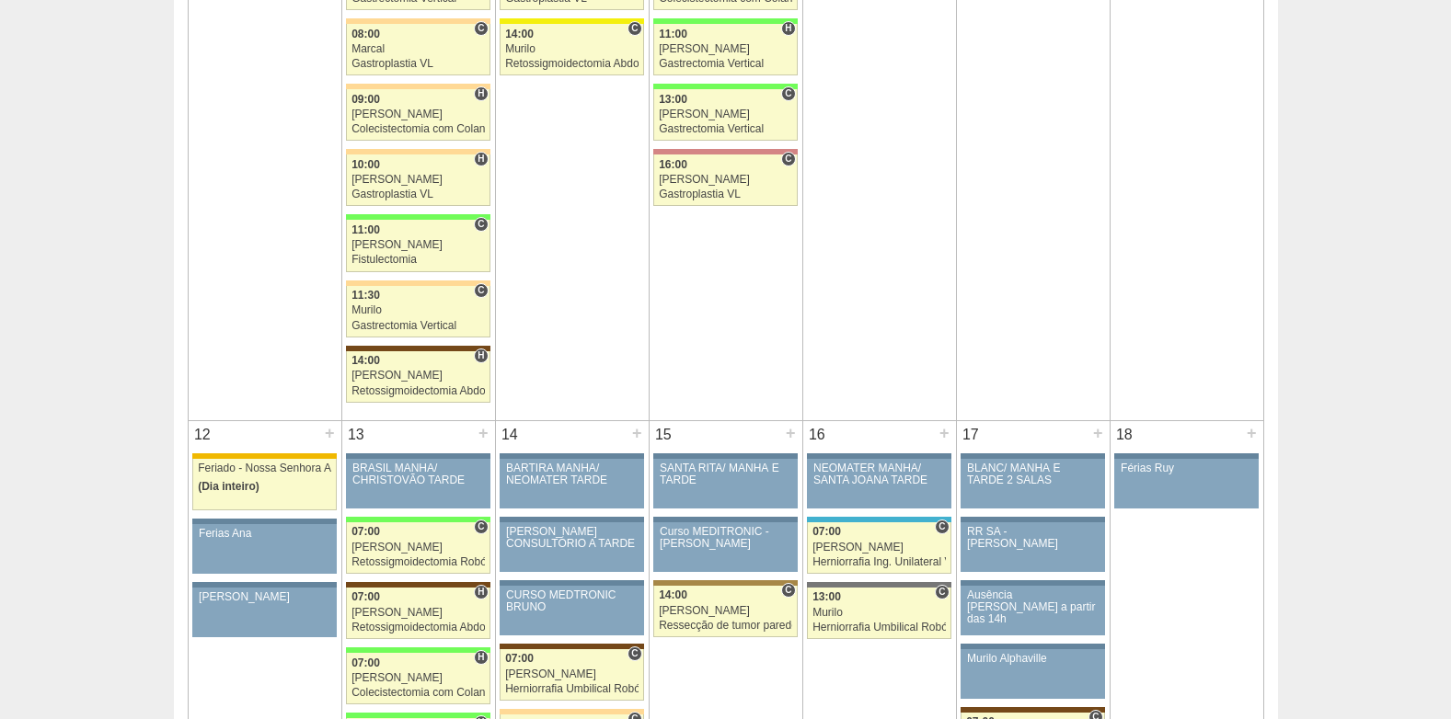
scroll to position [1564, 0]
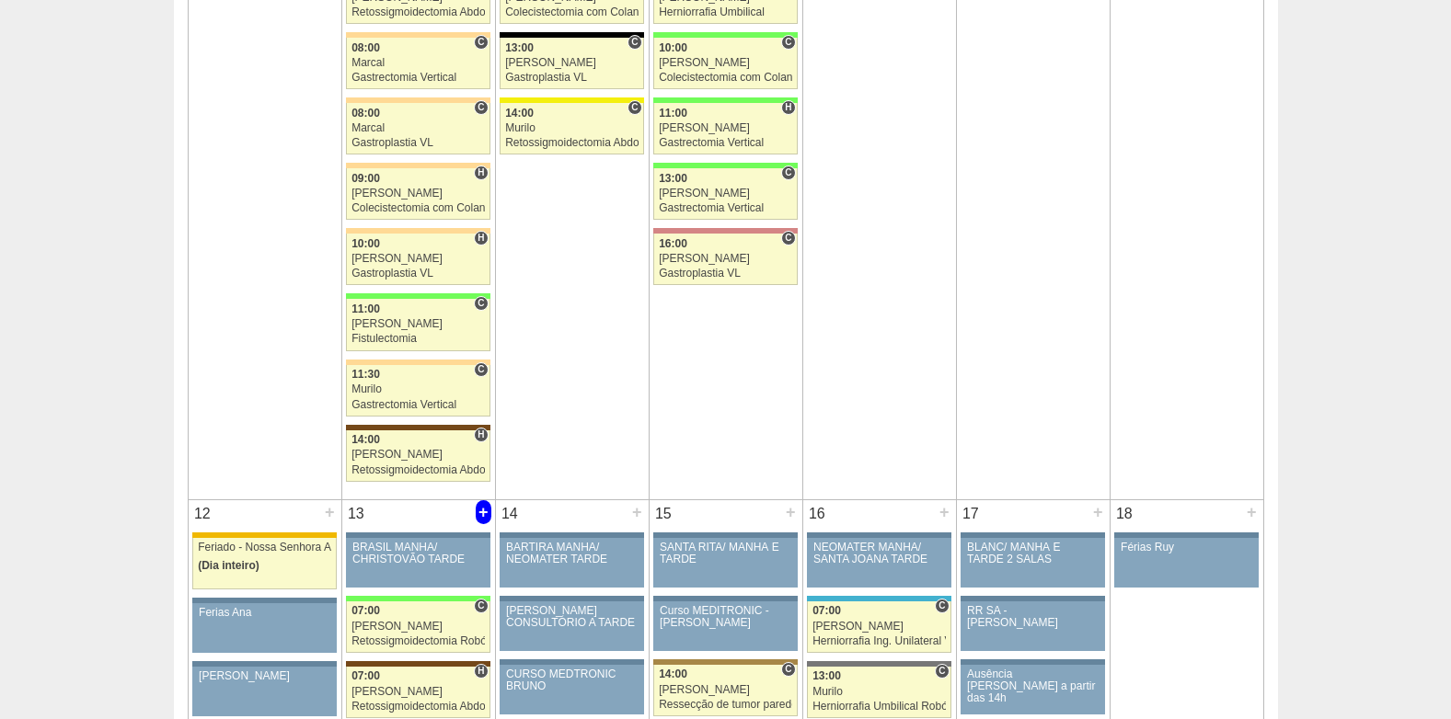
click at [478, 512] on div "+" at bounding box center [484, 513] width 16 height 24
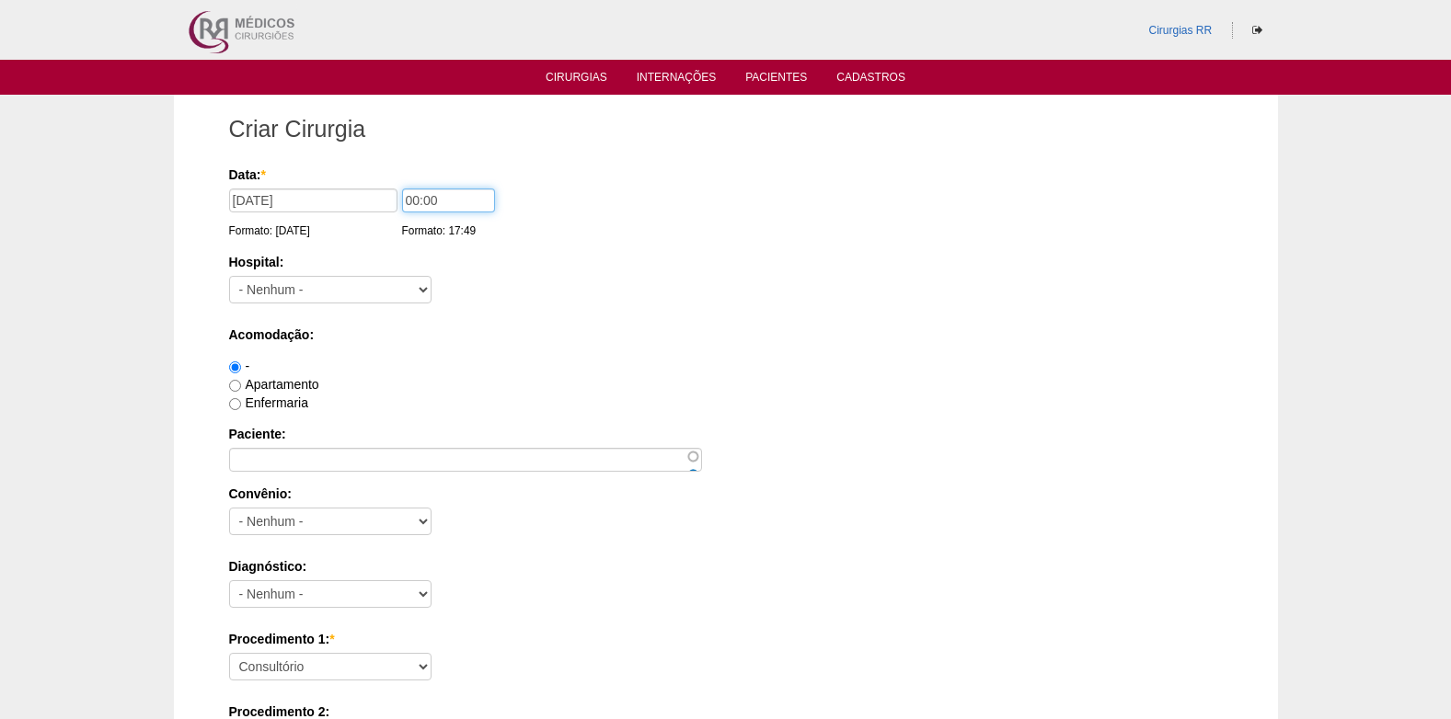
drag, startPoint x: 458, startPoint y: 201, endPoint x: 383, endPoint y: 210, distance: 76.0
click at [383, 184] on div "Data: * [DATE] Formato: [DATE] 00:00 Formato: 17:49" at bounding box center [722, 175] width 987 height 18
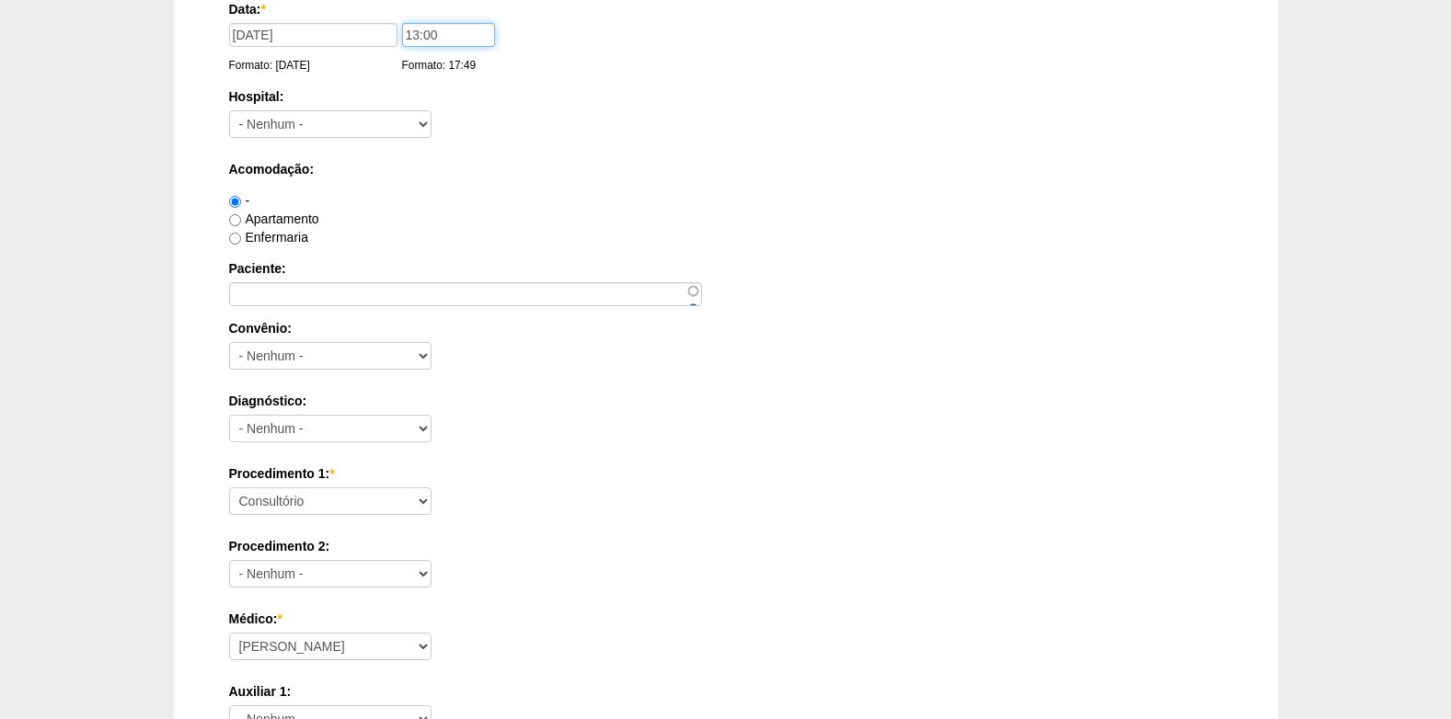
scroll to position [184, 0]
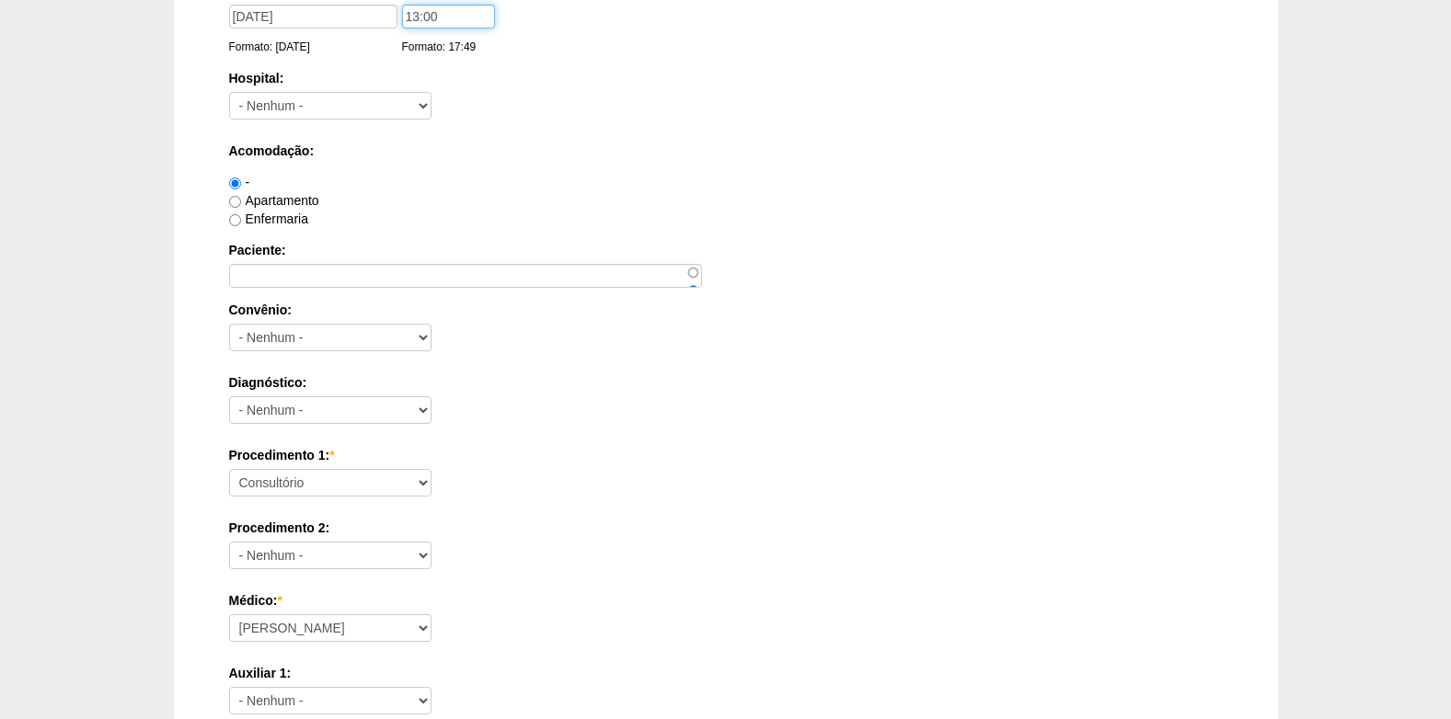
type input "13:00"
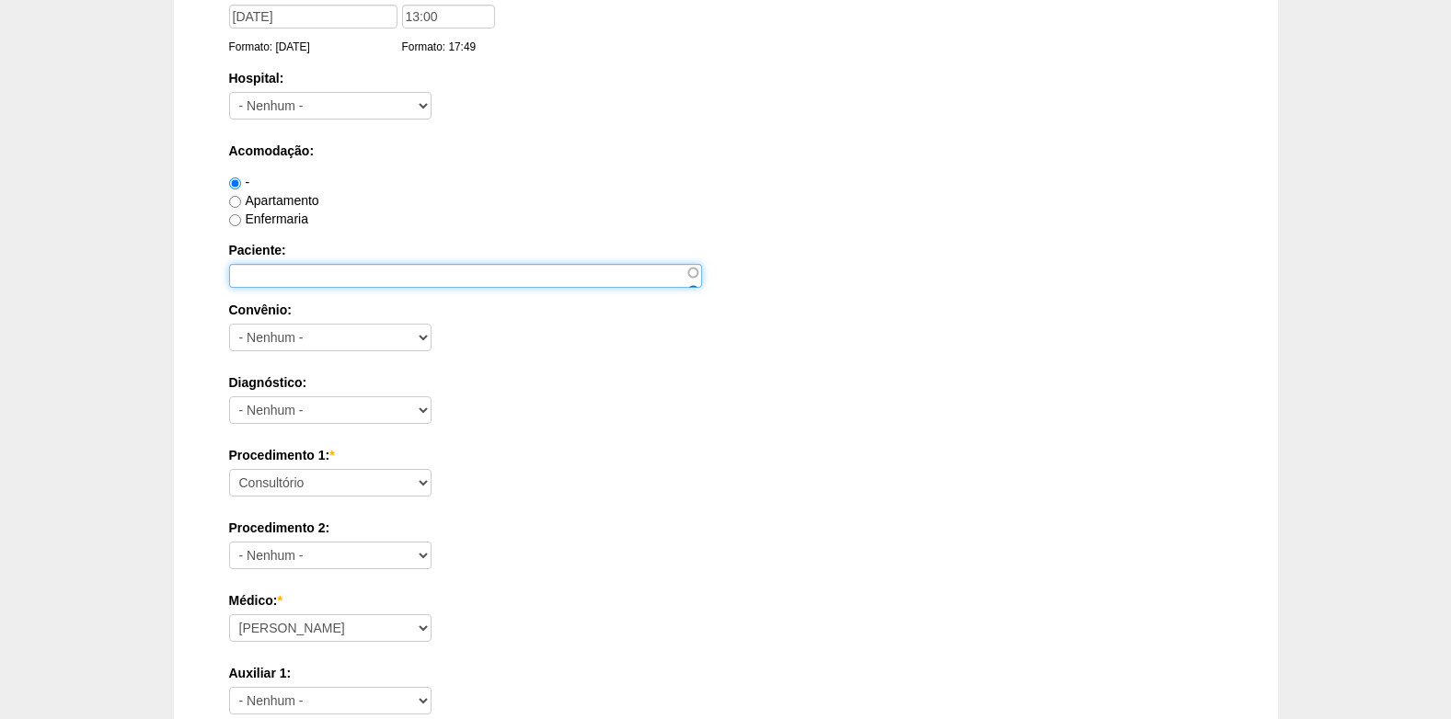
click at [285, 280] on input "Paciente:" at bounding box center [465, 276] width 473 height 24
paste input "ALINE JUSSARA GOMES LEITE SIQUEIRA"
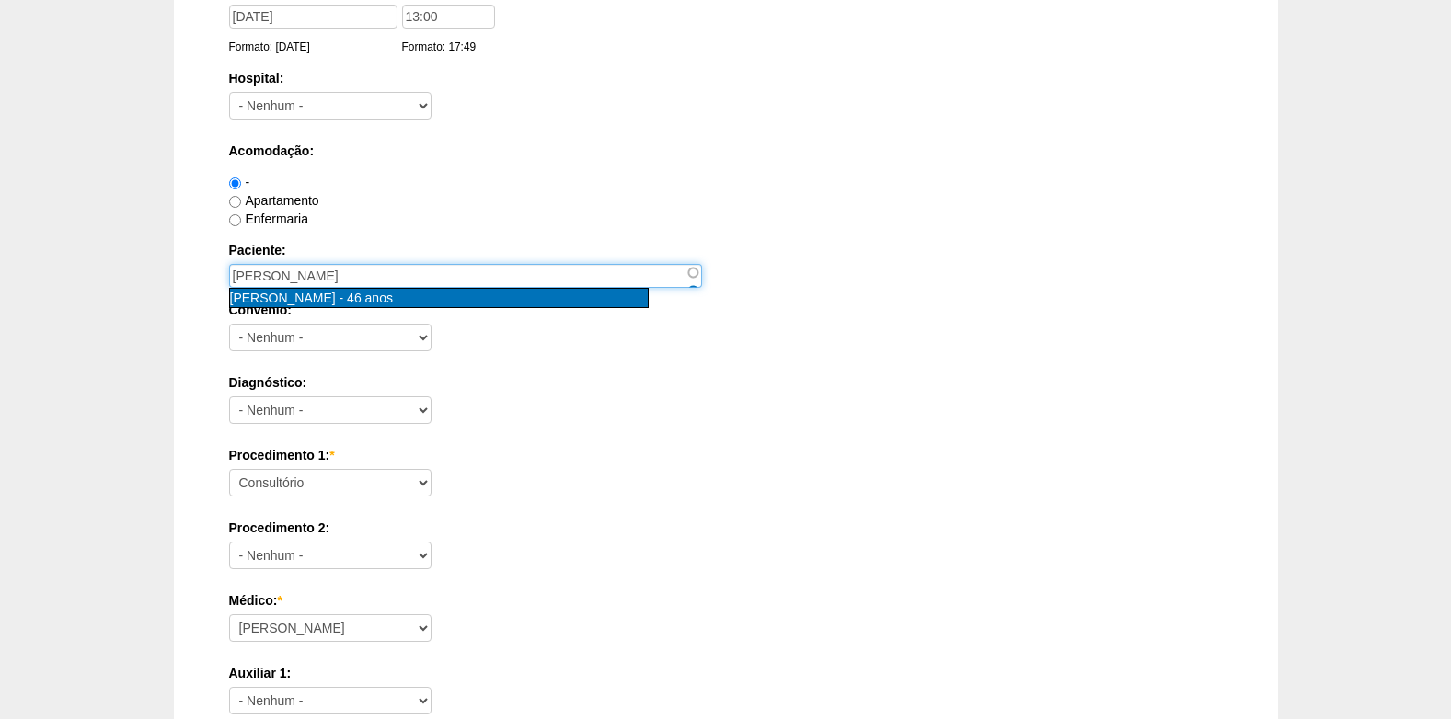
type input "ALINE JUSSARA GOMES LEITE DE SIQUEIRA [nid:87981]"
click at [340, 299] on span "ALINE JUSSARA GOMES LEITE DE SIQUEIRA" at bounding box center [284, 298] width 109 height 15
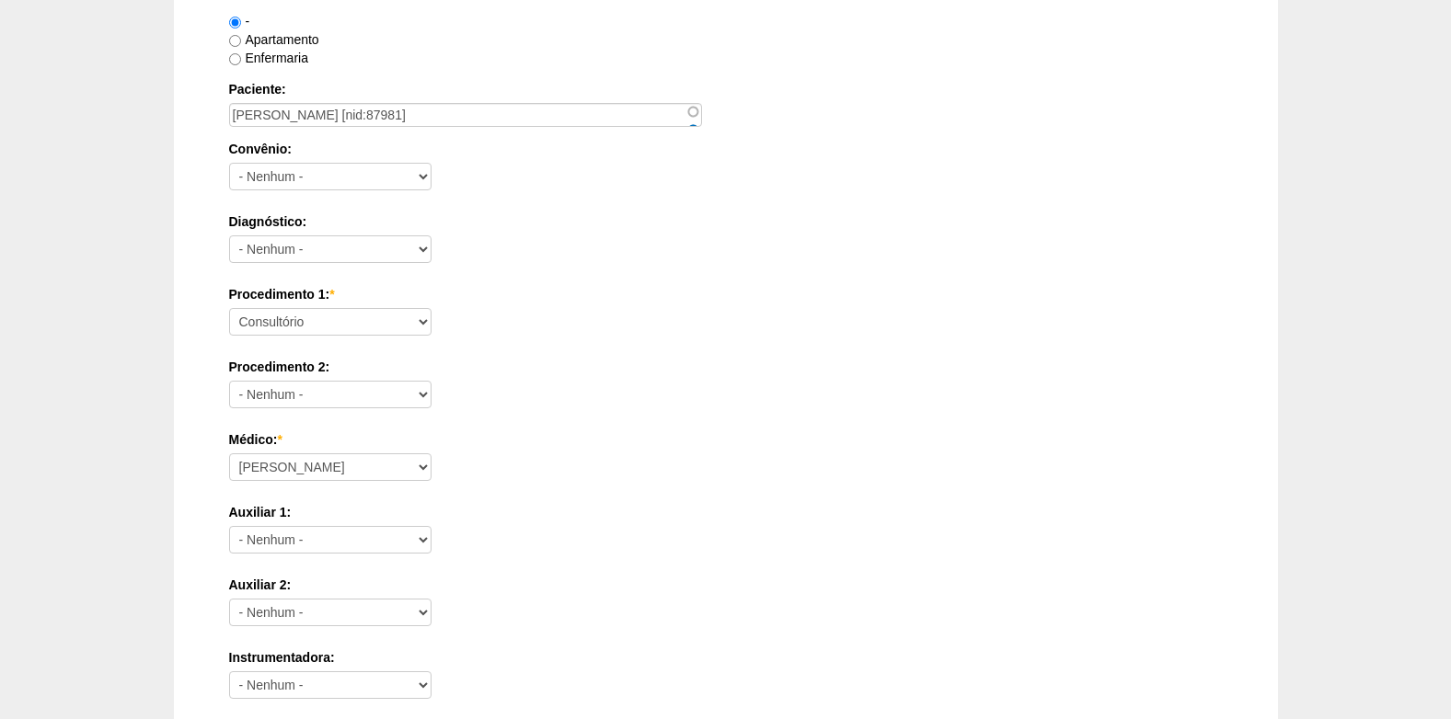
scroll to position [368, 0]
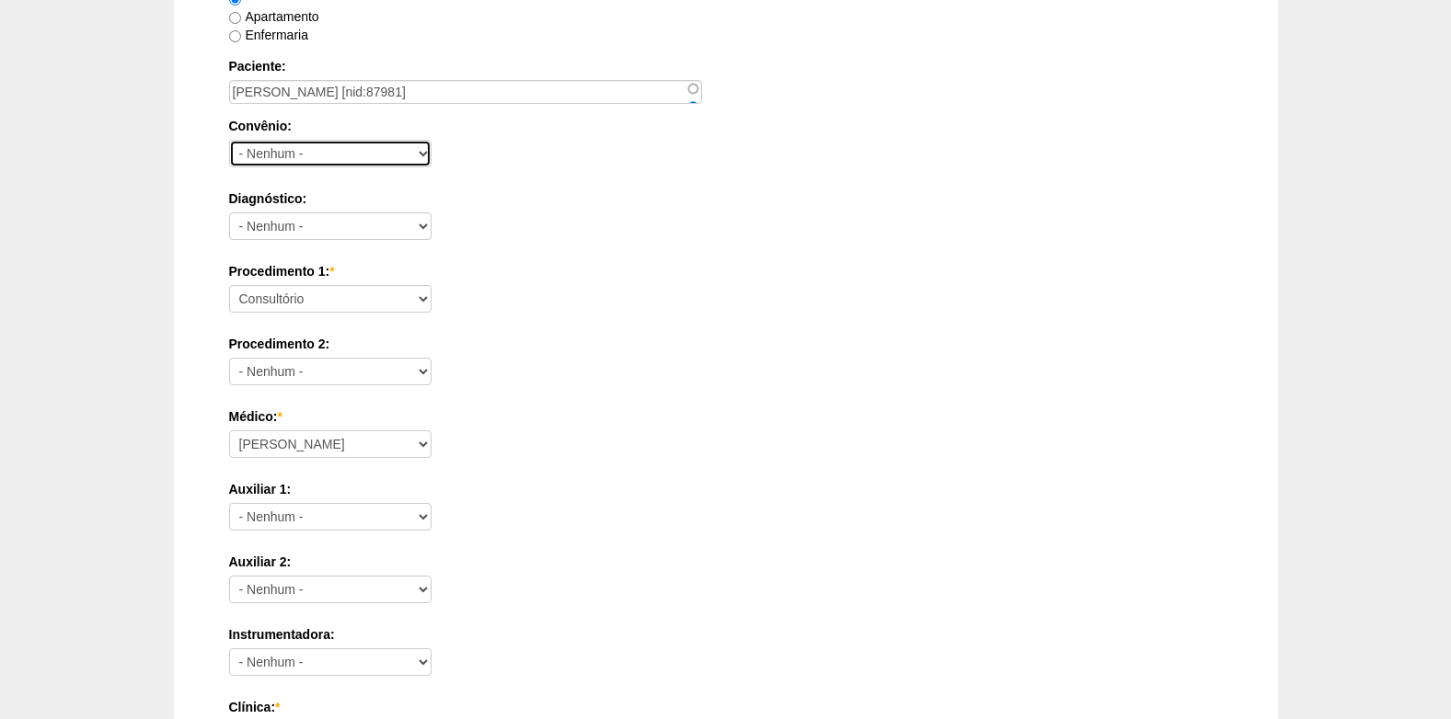
click at [308, 155] on select "- Nenhum - Abet Afresp Allianz Amil Blue Life Caasp Cabesp Caixa de Pensões Car…" at bounding box center [330, 154] width 202 height 28
click at [299, 151] on select "- Nenhum - Abet Afresp Allianz Amil Blue Life Caasp Cabesp Caixa de Pensões Car…" at bounding box center [330, 154] width 202 height 28
select select "4048"
click at [229, 140] on select "- Nenhum - Abet Afresp Allianz Amil Blue Life Caasp Cabesp Caixa de Pensões Car…" at bounding box center [330, 154] width 202 height 28
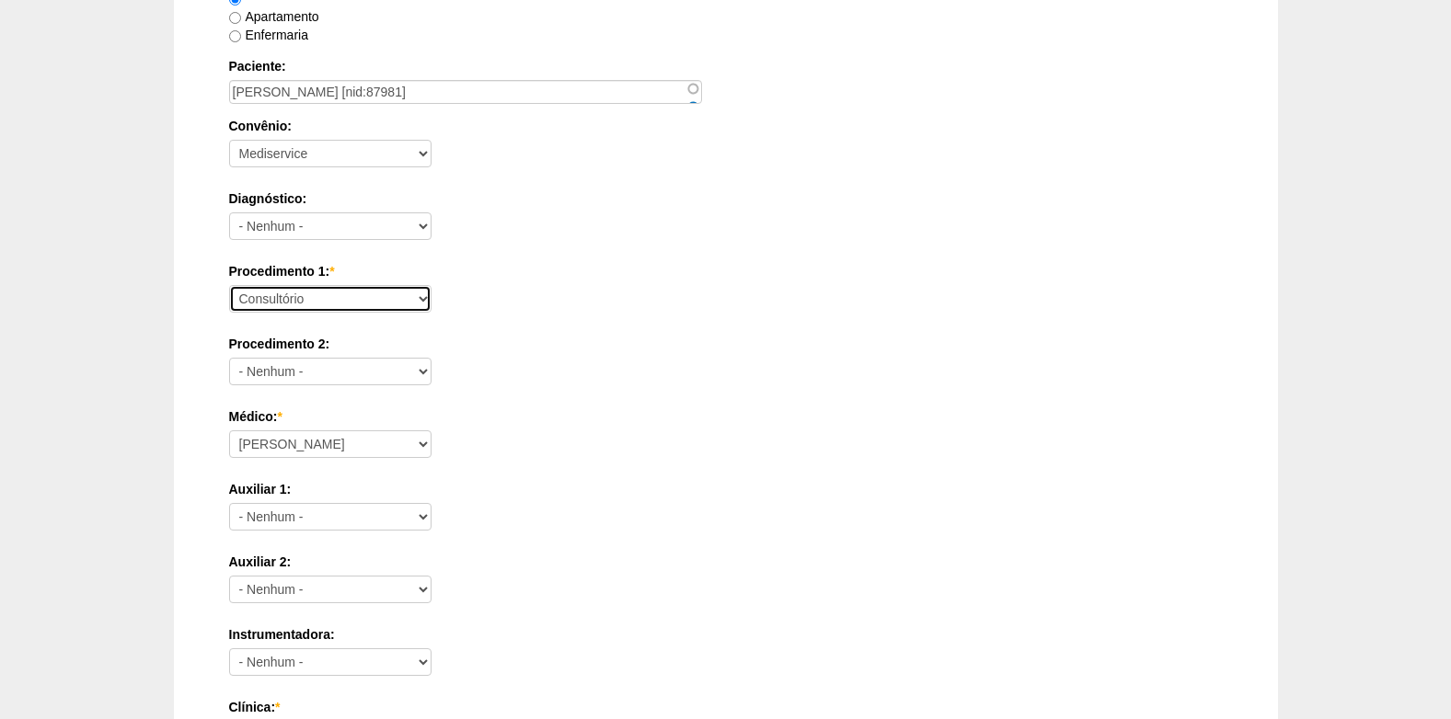
click at [379, 297] on select "Consultório Abscesso Hepático - Drenagem Abscesso perianal Amputação Abdômino P…" at bounding box center [330, 299] width 202 height 28
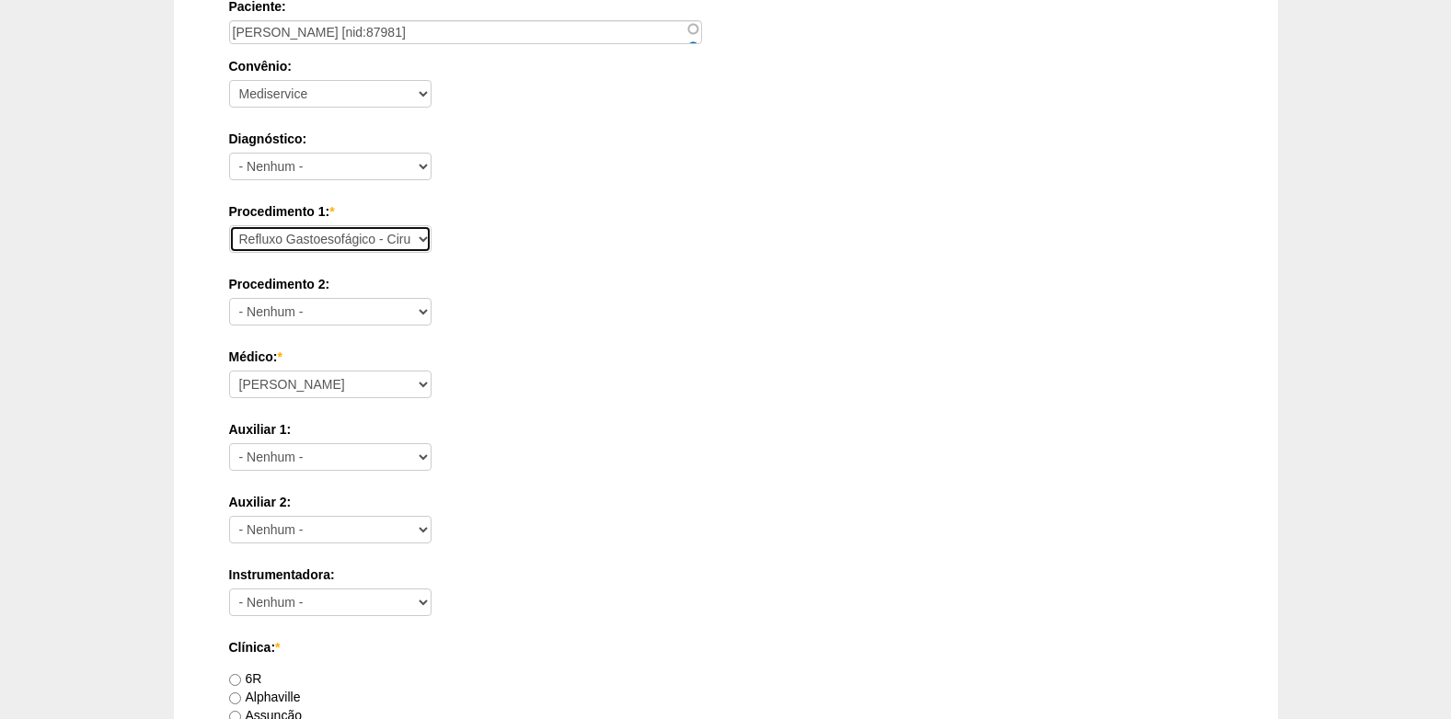
scroll to position [460, 0]
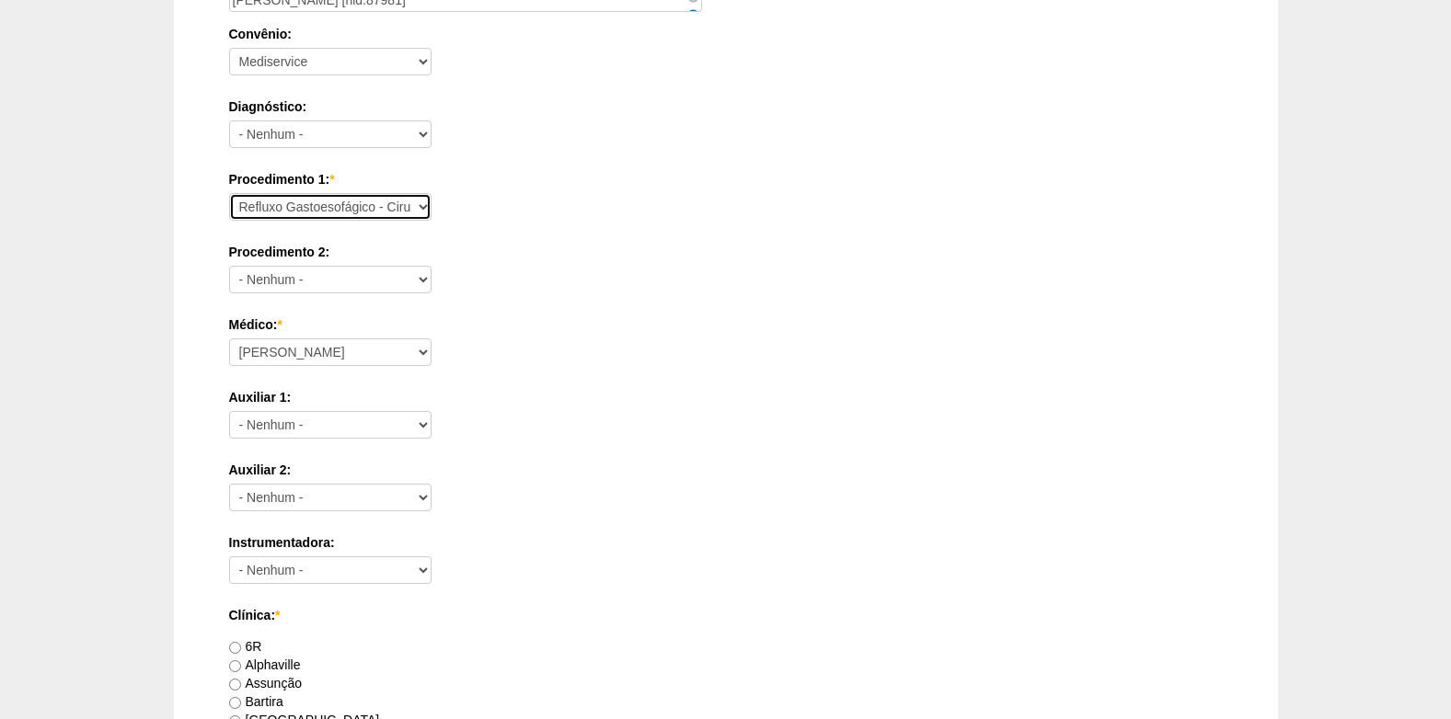
click at [331, 211] on select "Consultório Abscesso Hepático - Drenagem Abscesso perianal Amputação Abdômino P…" at bounding box center [330, 207] width 202 height 28
select select "31203"
click at [229, 193] on select "Consultório Abscesso Hepático - Drenagem Abscesso perianal Amputação Abdômino P…" at bounding box center [330, 207] width 202 height 28
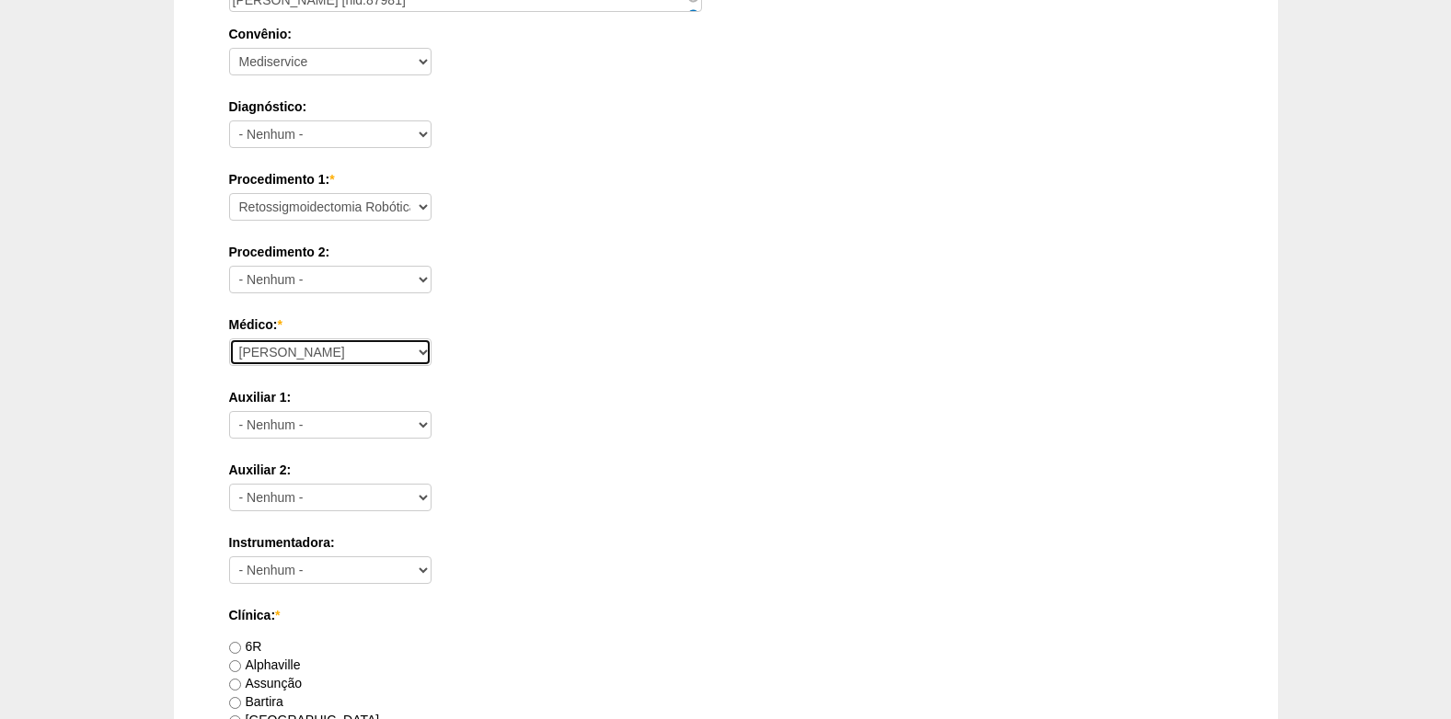
click at [331, 353] on select "Ana Paula Bruno Felipe Rossi Geraldo Igor Benevides Isabella Juliana Luiz Guilh…" at bounding box center [330, 353] width 202 height 28
select select "43"
click at [229, 339] on select "Ana Paula Bruno Felipe Rossi Geraldo Igor Benevides Isabella Juliana Luiz Guilh…" at bounding box center [330, 353] width 202 height 28
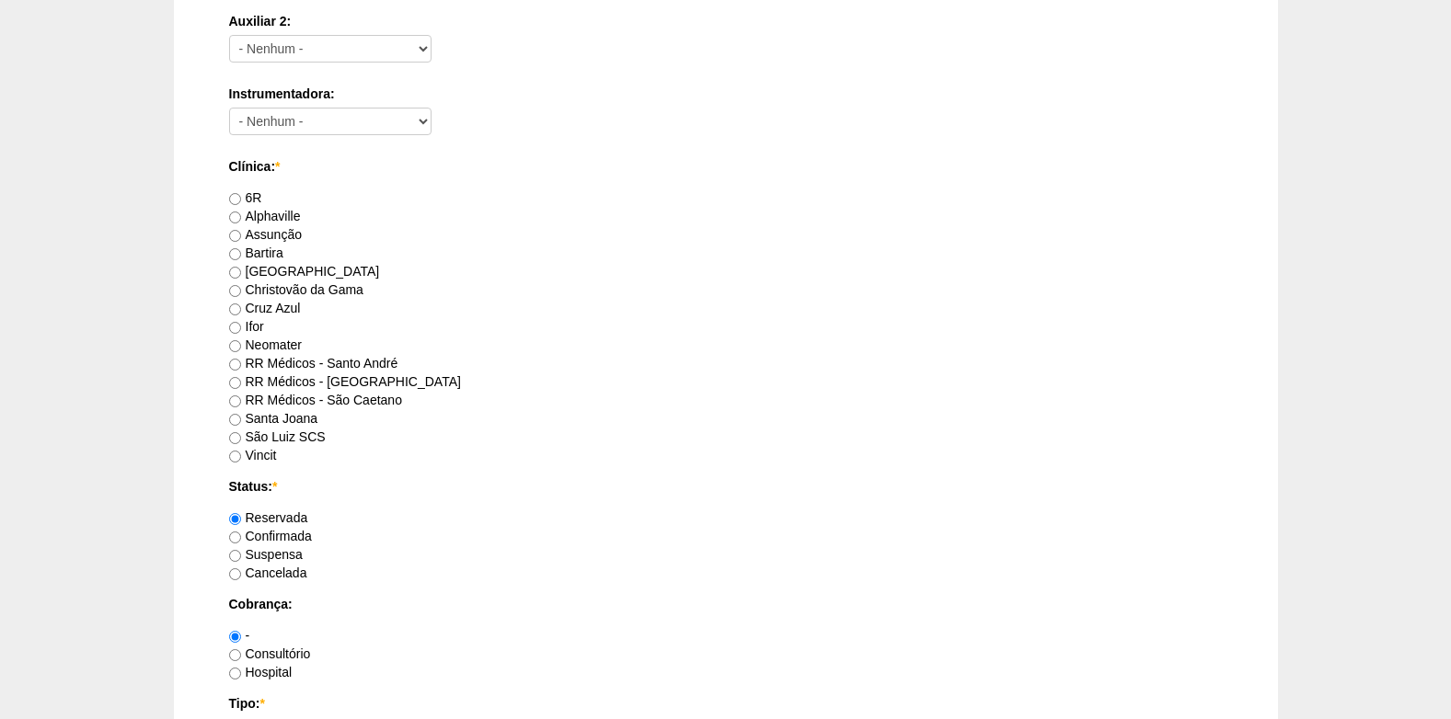
scroll to position [920, 0]
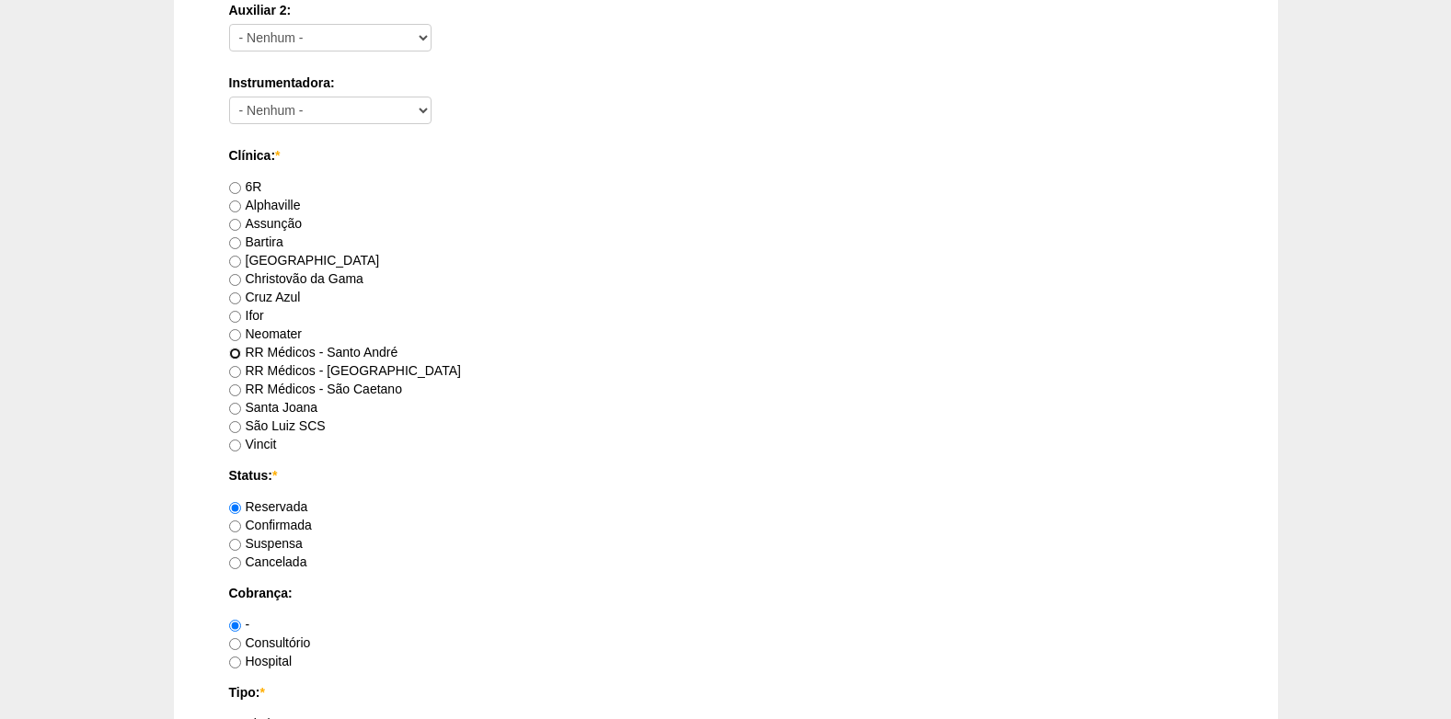
click at [240, 353] on input "RR Médicos - Santo André" at bounding box center [235, 354] width 12 height 12
radio input "true"
click at [241, 525] on label "Confirmada" at bounding box center [270, 525] width 83 height 15
click at [241, 525] on input "Confirmada" at bounding box center [235, 527] width 12 height 12
radio input "true"
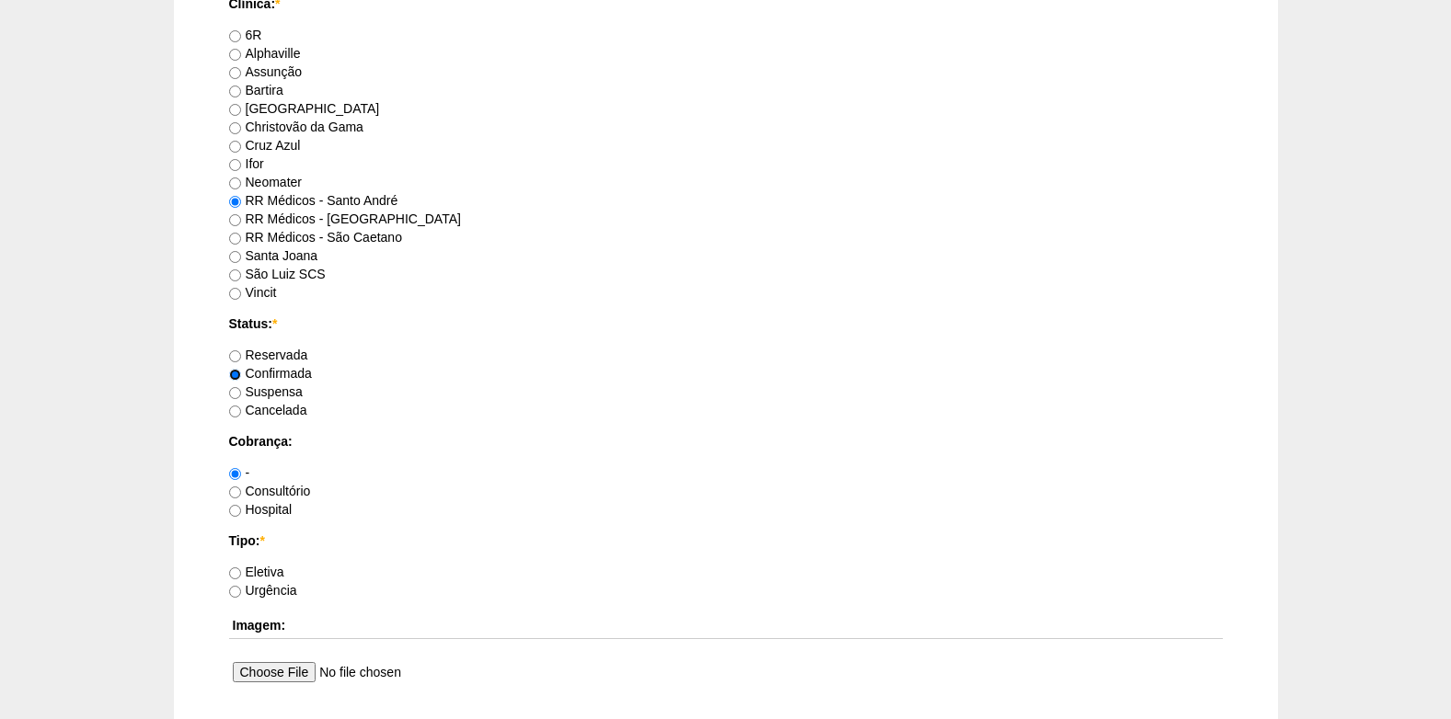
scroll to position [1104, 0]
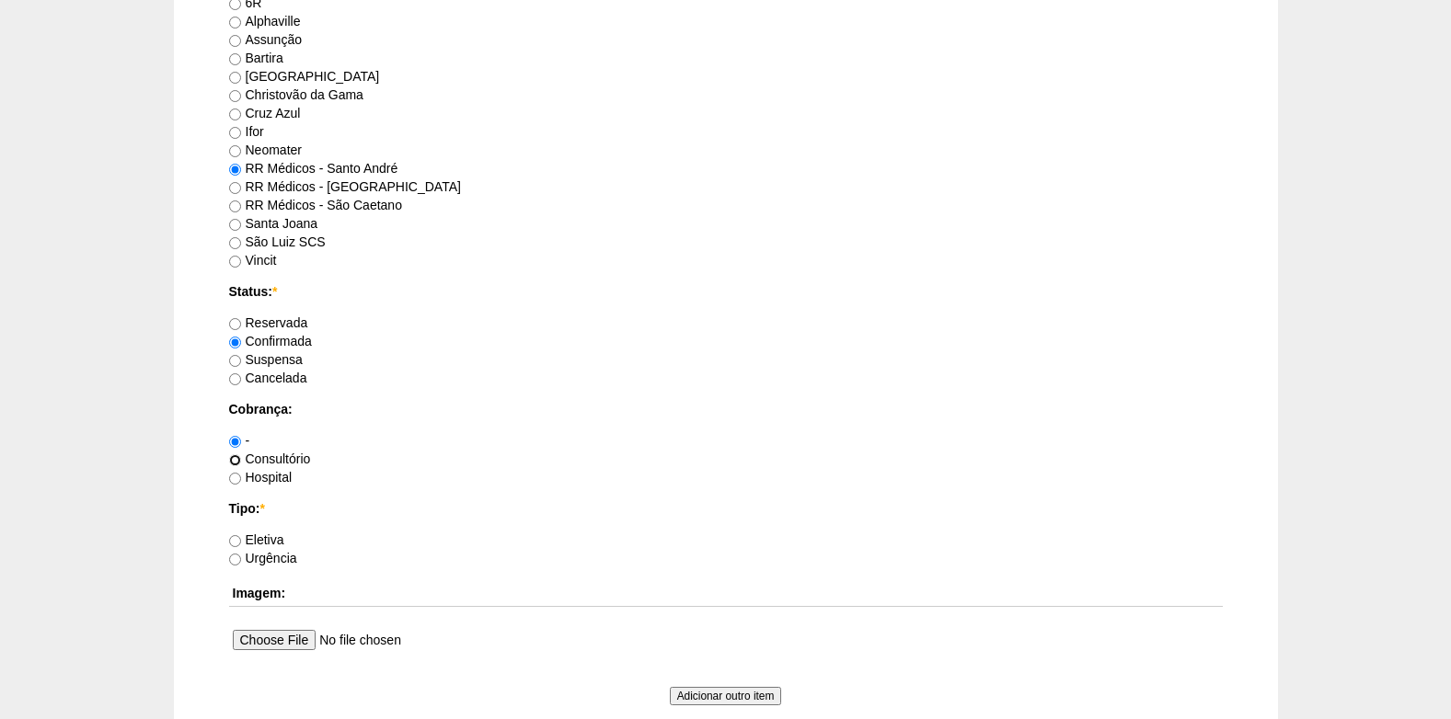
click at [236, 463] on input "Consultório" at bounding box center [235, 461] width 12 height 12
radio input "true"
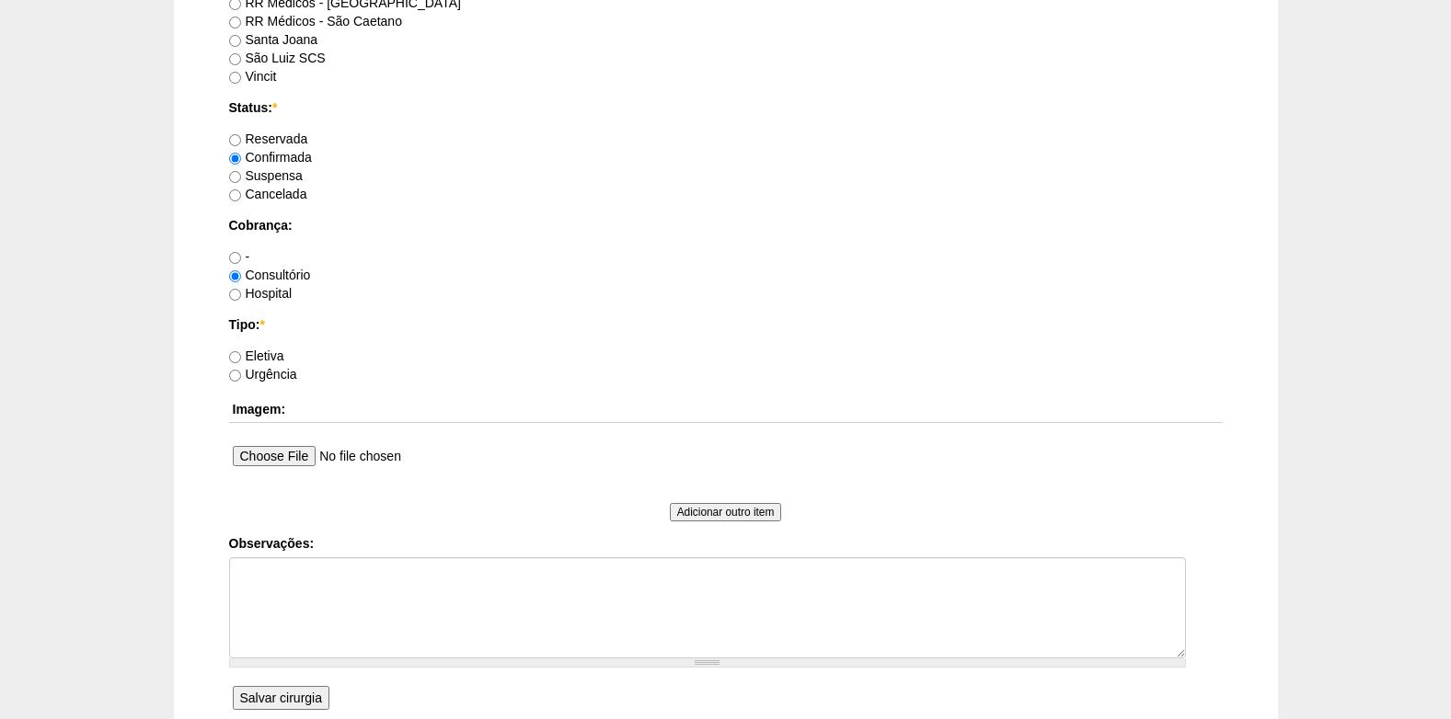
click at [243, 351] on label "Eletiva" at bounding box center [256, 356] width 55 height 15
click at [241, 351] on input "Eletiva" at bounding box center [235, 357] width 12 height 12
radio input "true"
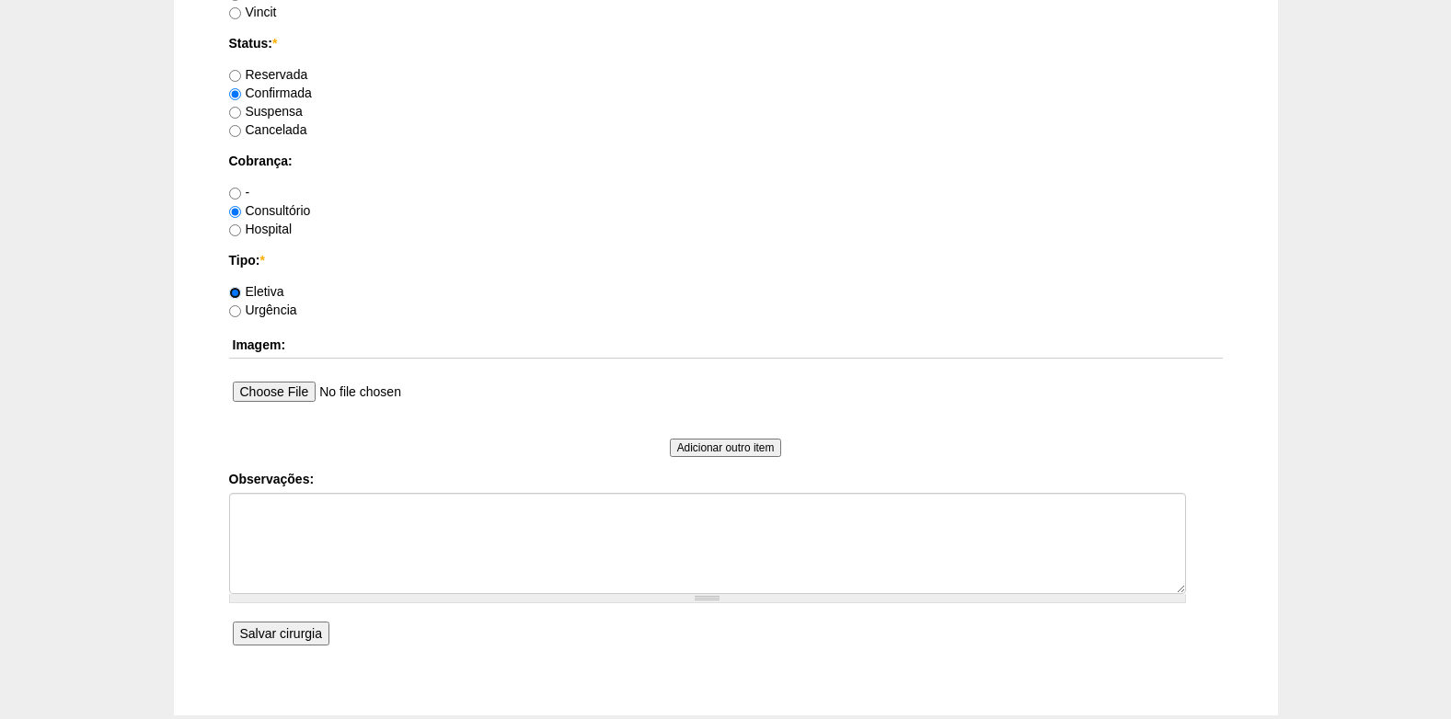
scroll to position [1380, 0]
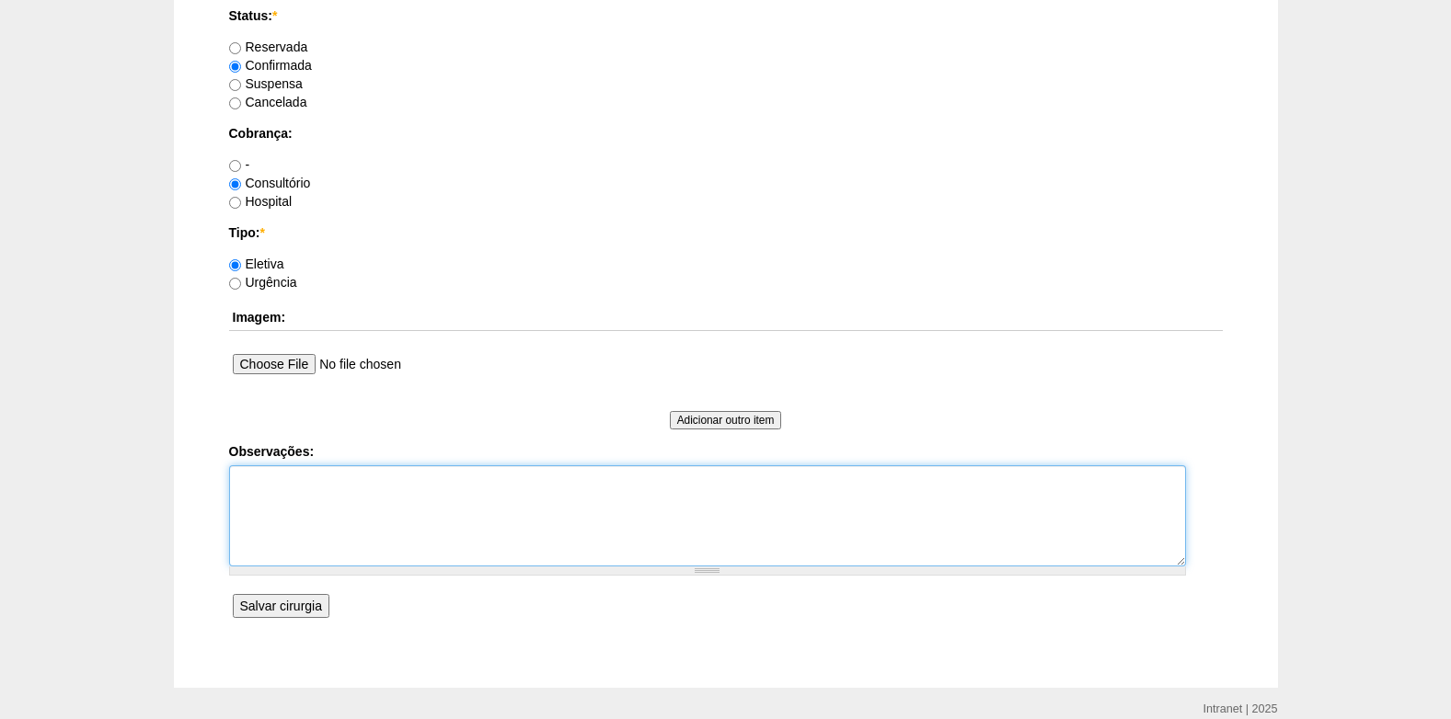
click at [282, 500] on textarea "Observações:" at bounding box center [707, 516] width 957 height 101
click at [236, 483] on textarea "COBRANÇA CONSULTÓRIO (PACIENTE RR MEDICOS)" at bounding box center [707, 516] width 957 height 101
type textarea "EM CONJ COM DR ROGERS COBRANÇA CONSULTÓRIO (PACIENTE RR MEDICOS)"
click at [284, 608] on input "Salvar cirurgia" at bounding box center [281, 606] width 97 height 24
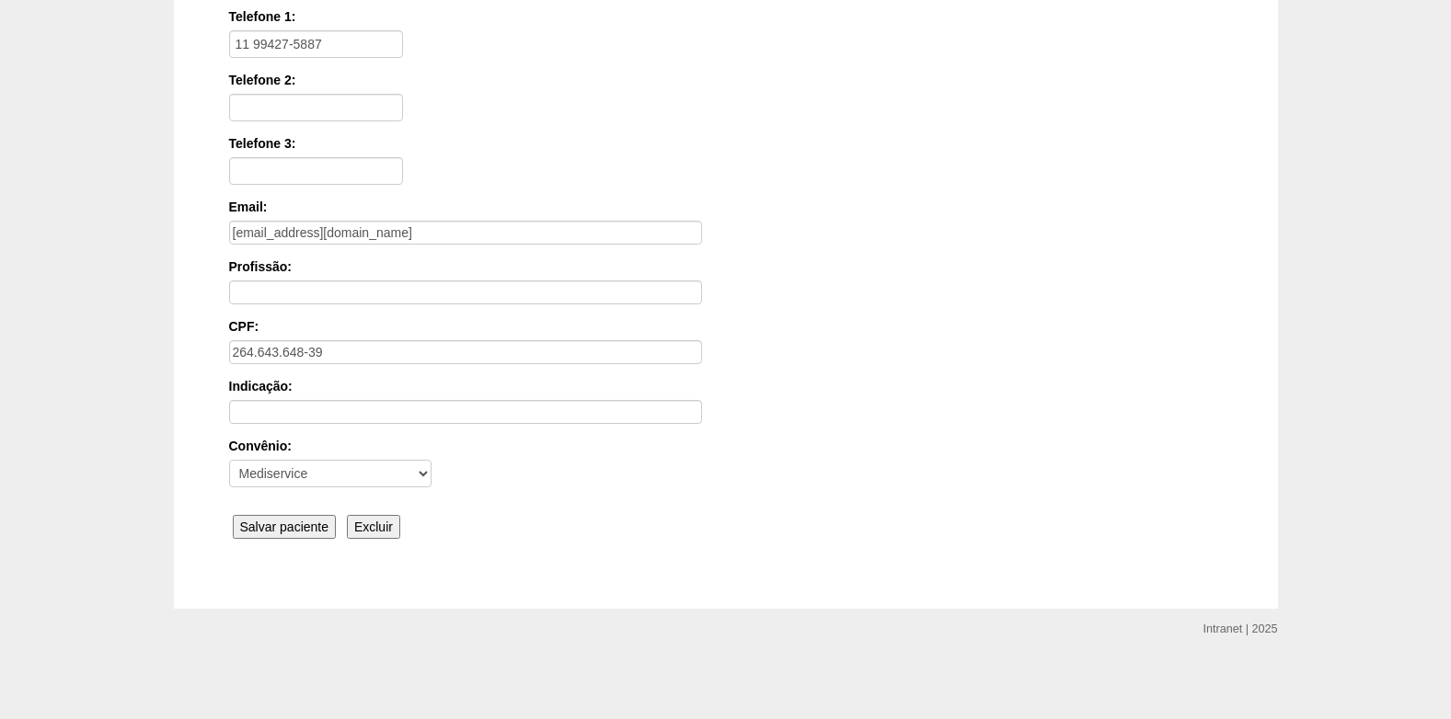
scroll to position [404, 0]
click at [263, 527] on input "Salvar paciente" at bounding box center [285, 526] width 104 height 24
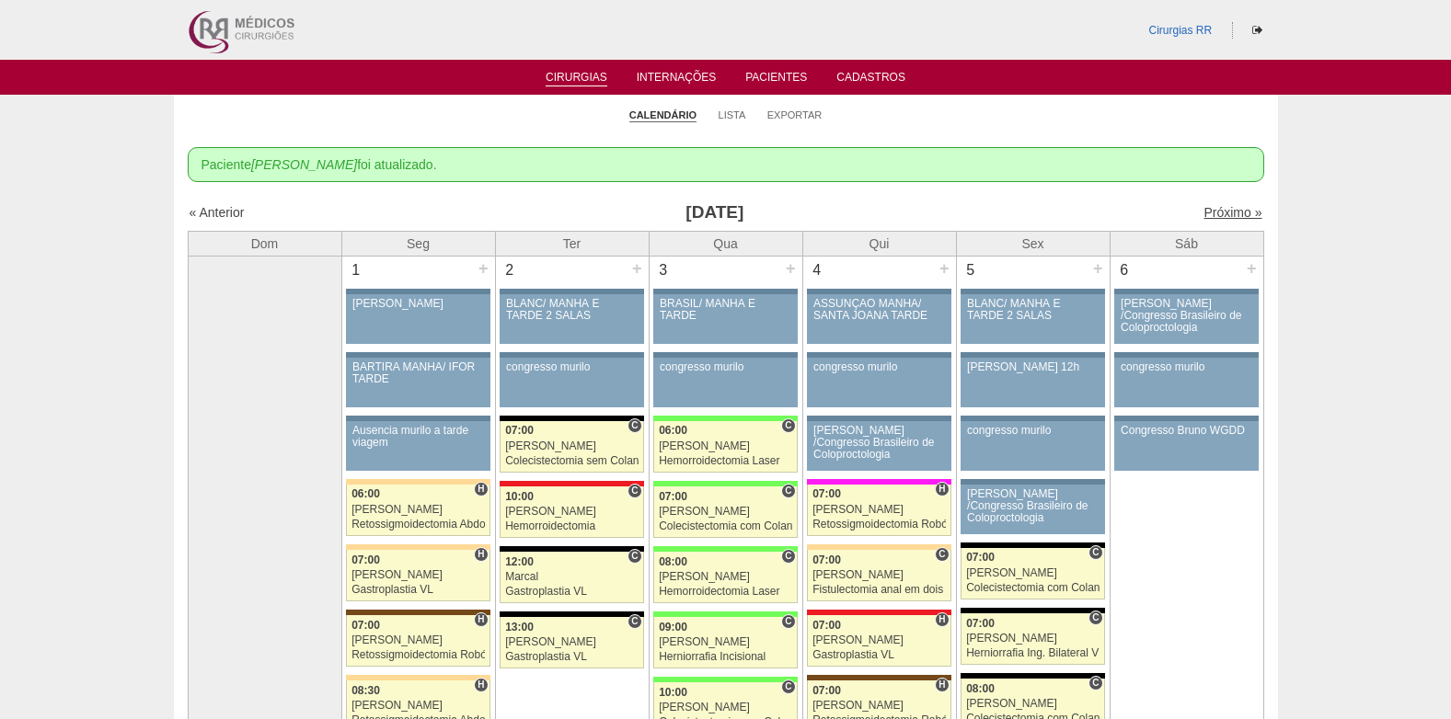
click at [1223, 209] on link "Próximo »" at bounding box center [1232, 212] width 58 height 15
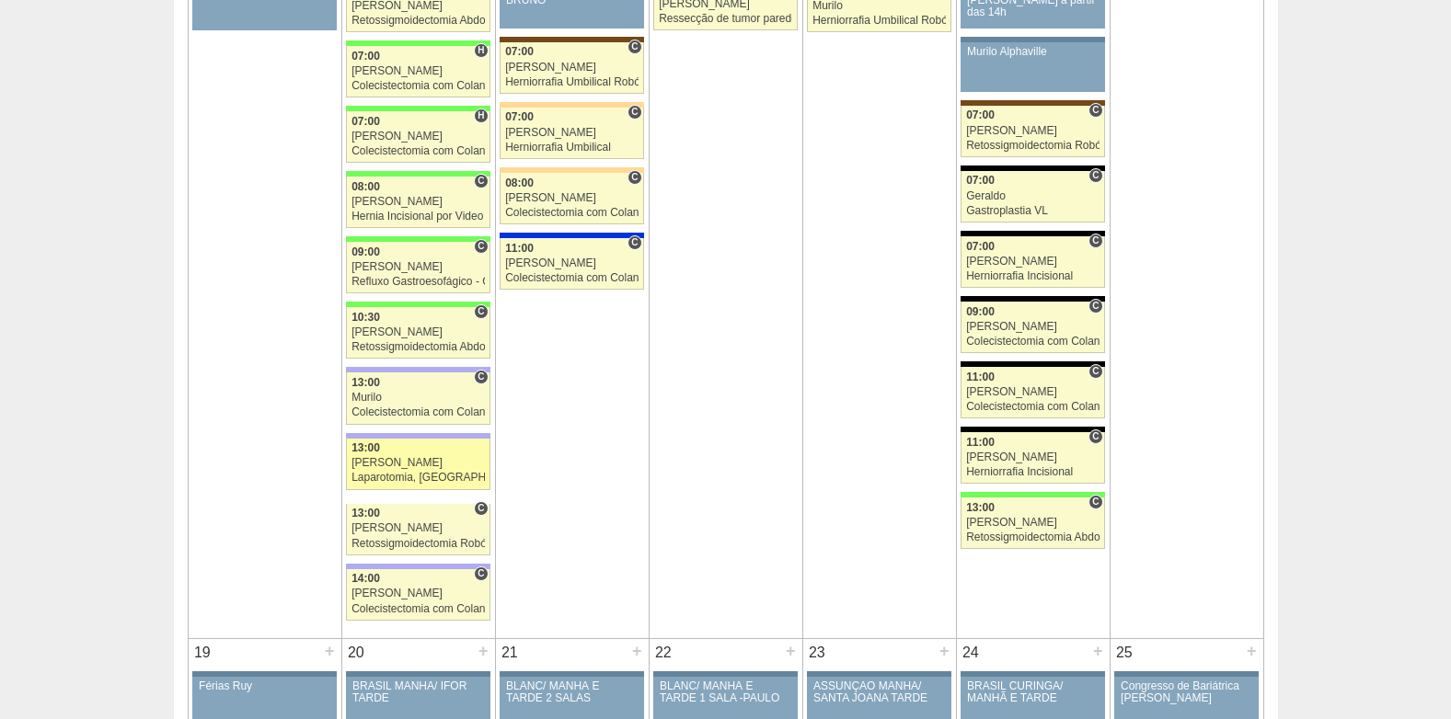
scroll to position [2300, 0]
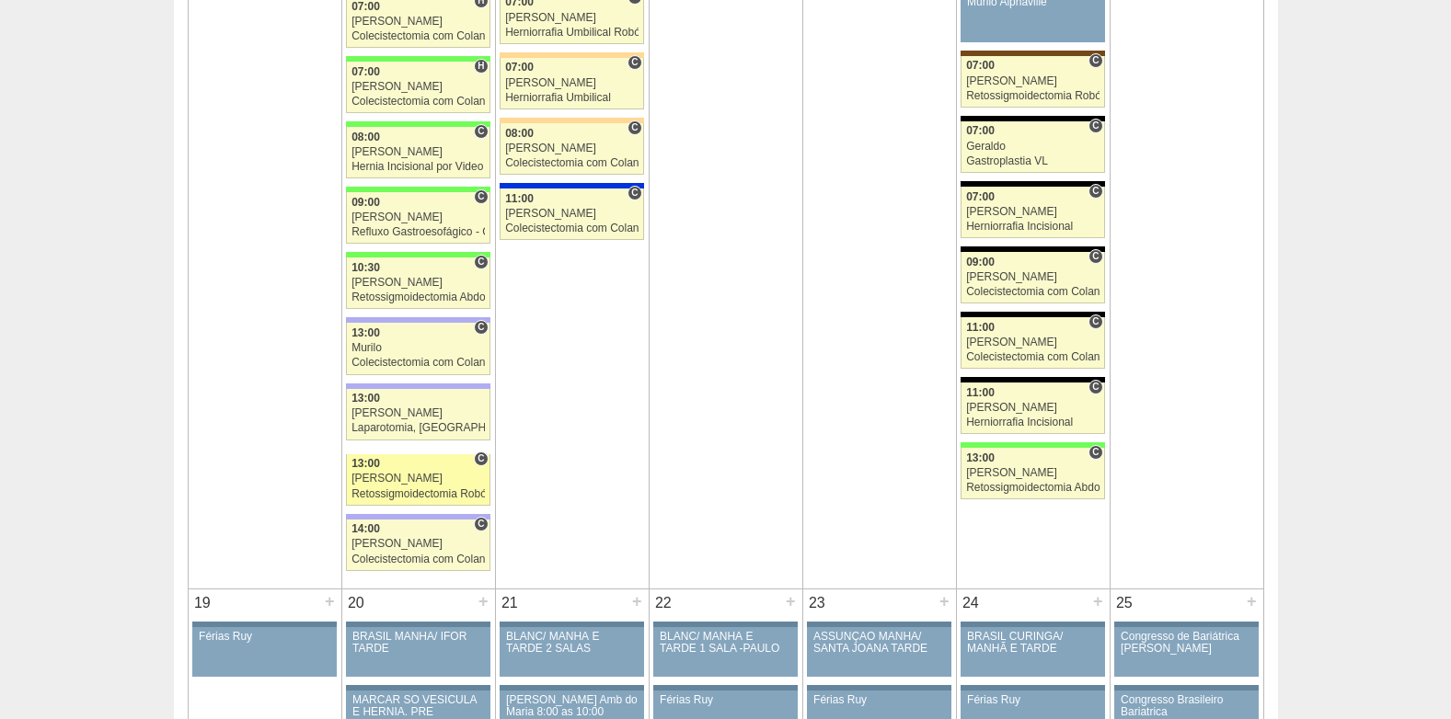
click at [409, 485] on div "[PERSON_NAME]" at bounding box center [417, 479] width 133 height 12
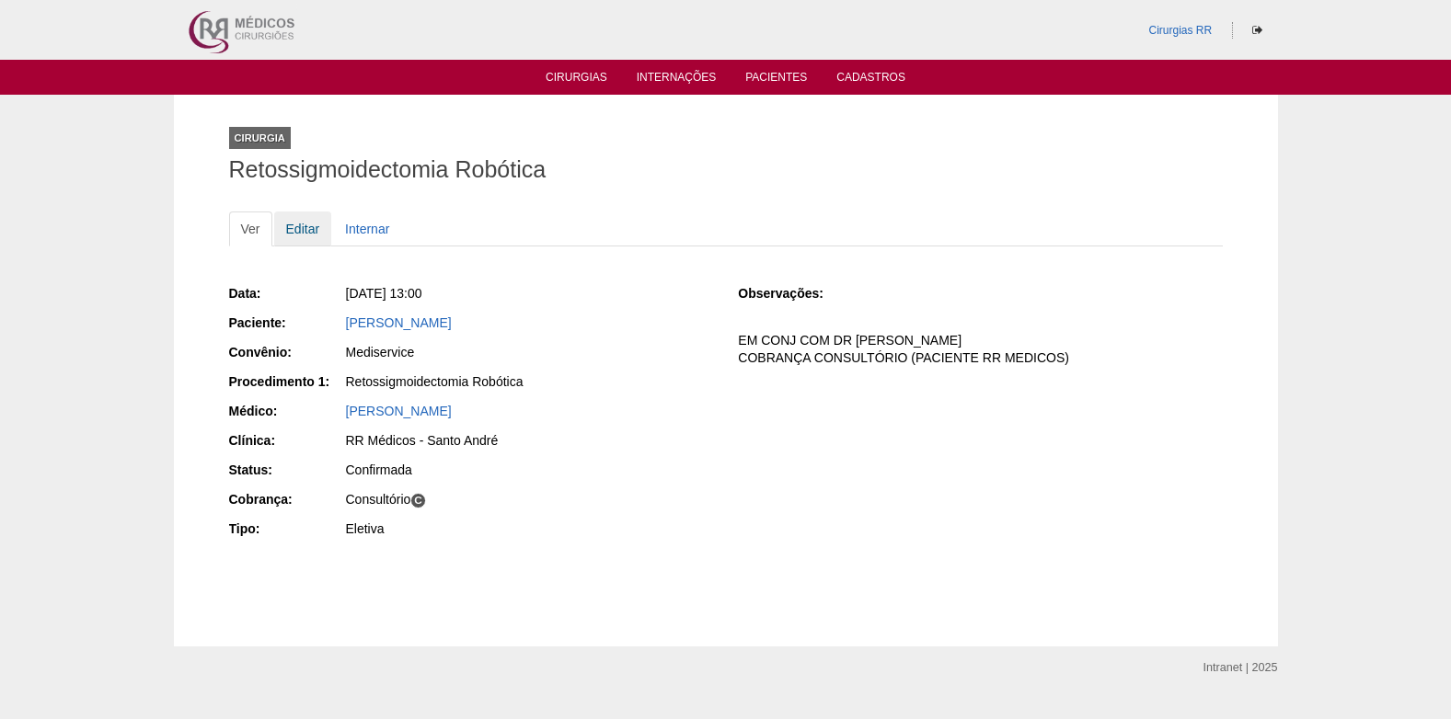
click at [299, 224] on link "Editar" at bounding box center [303, 229] width 58 height 35
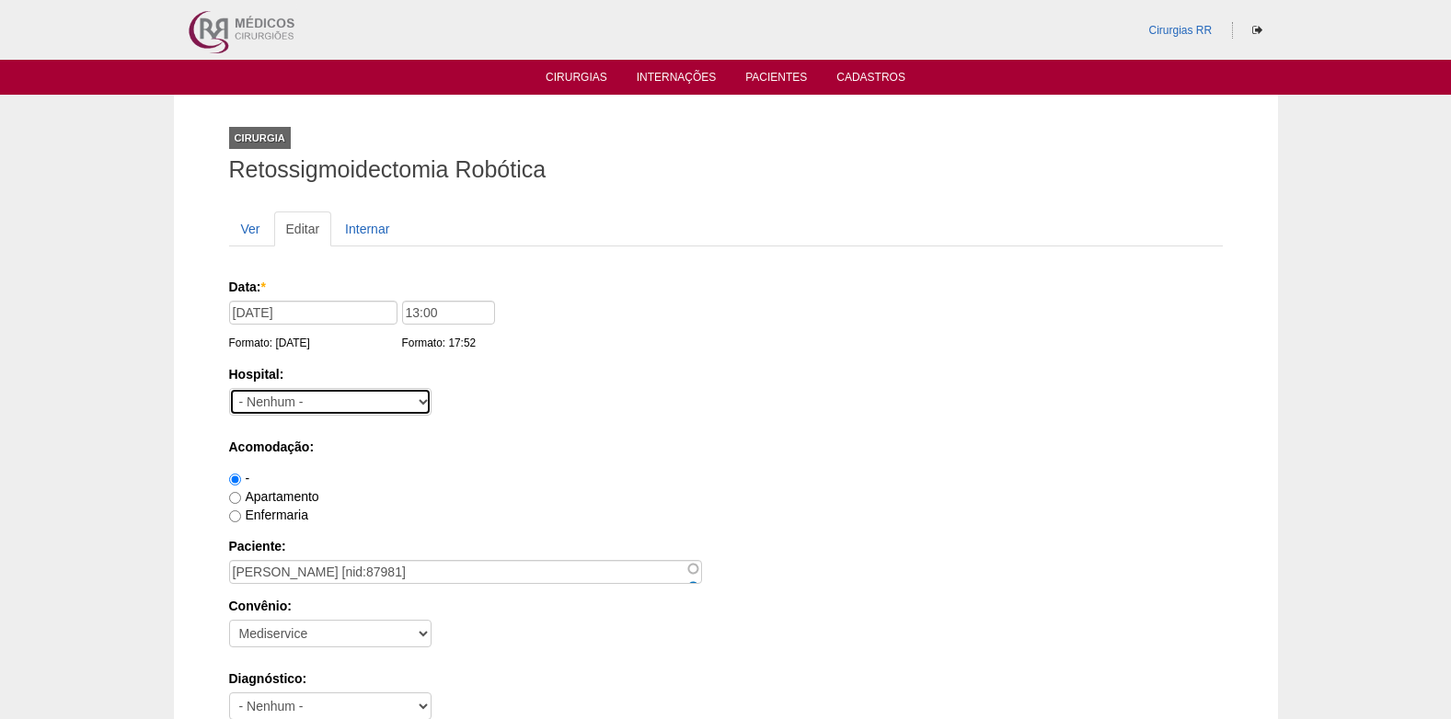
click at [378, 410] on select "- Nenhum - 9 de Julho Albert Einstein Alvorada América Assunção Bartira Benefic…" at bounding box center [330, 402] width 202 height 28
select select "8"
click at [229, 388] on select "- Nenhum - 9 de Julho Albert Einstein Alvorada América Assunção Bartira Benefic…" at bounding box center [330, 402] width 202 height 28
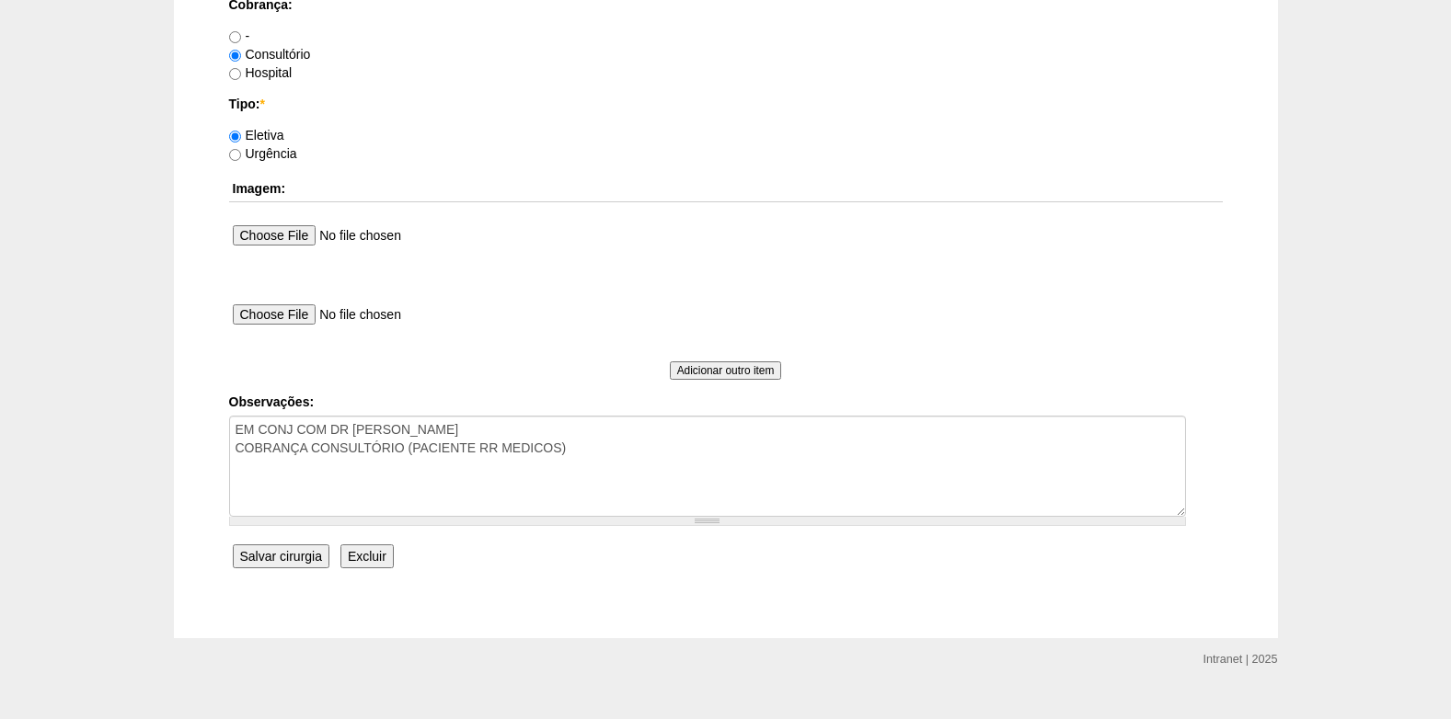
scroll to position [1652, 0]
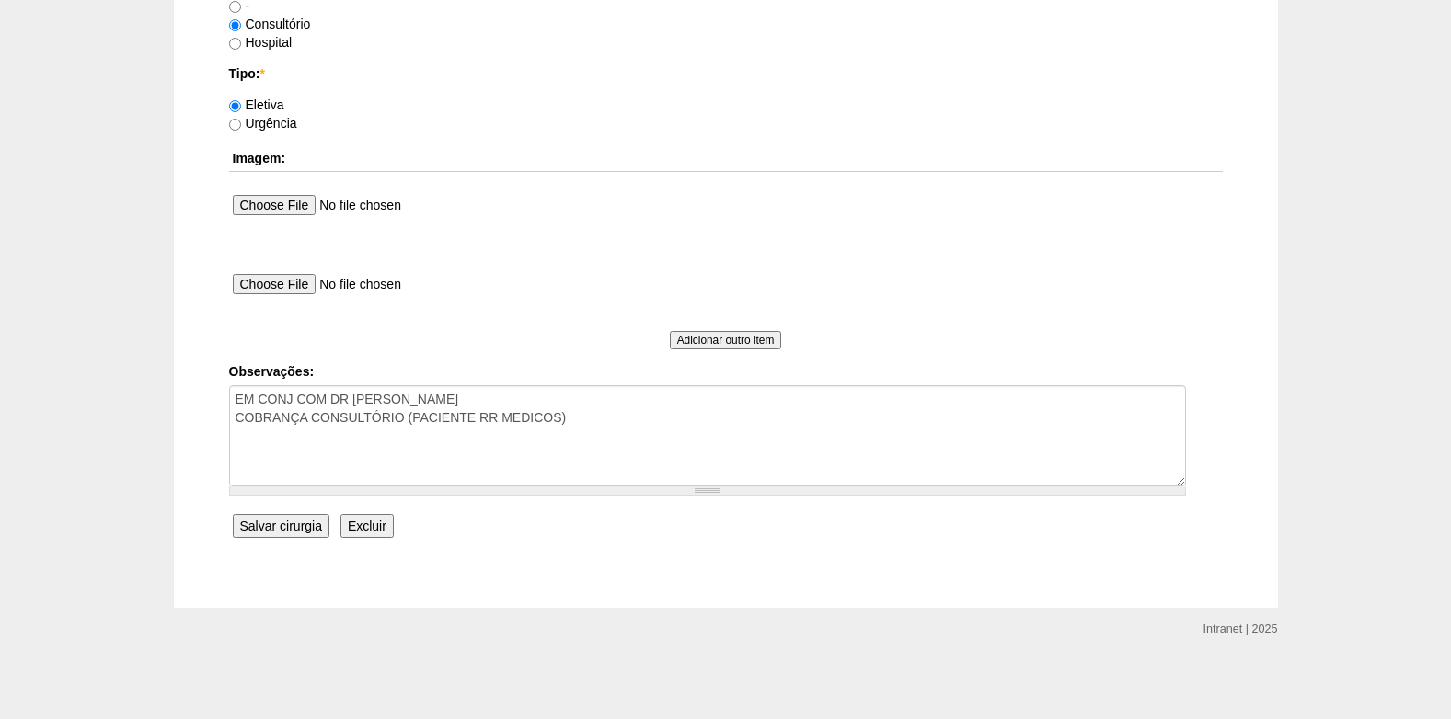
click at [305, 524] on input "Salvar cirurgia" at bounding box center [281, 526] width 97 height 24
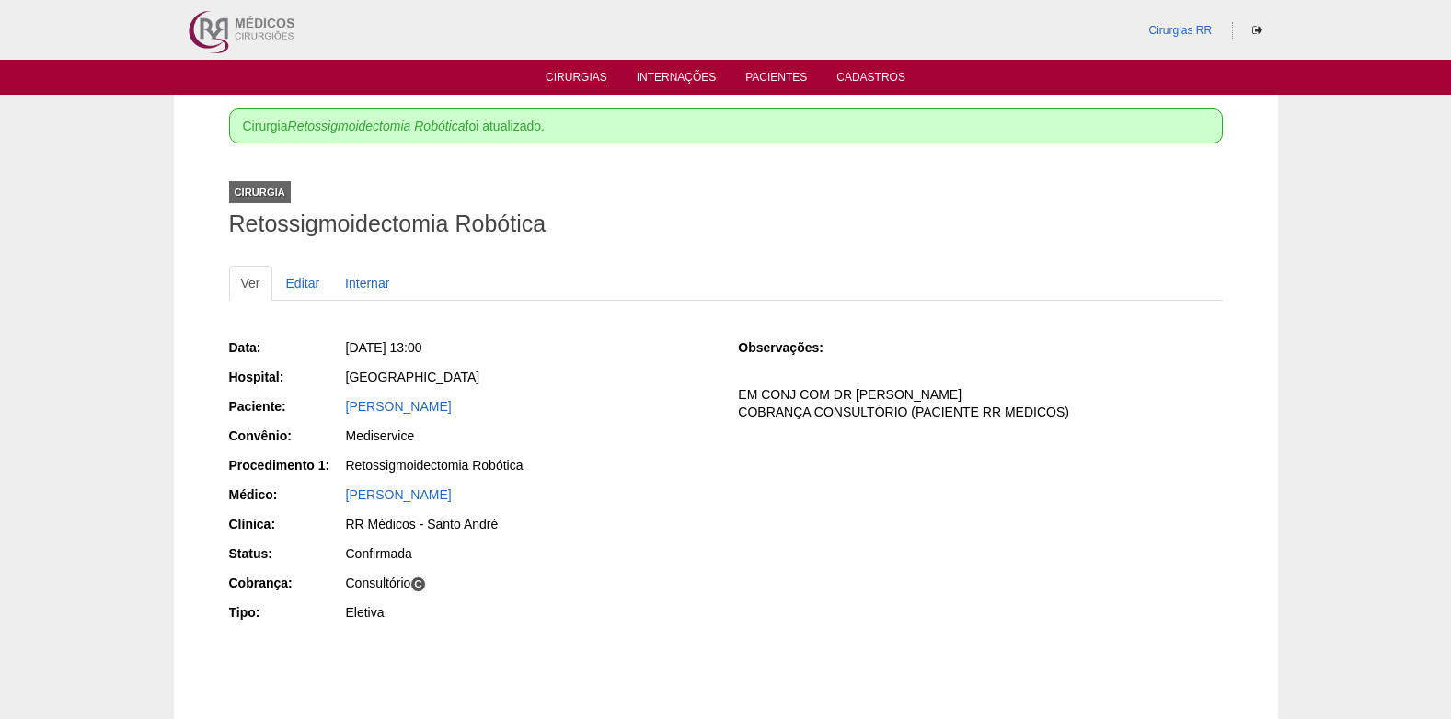
click at [573, 82] on link "Cirurgias" at bounding box center [577, 79] width 62 height 16
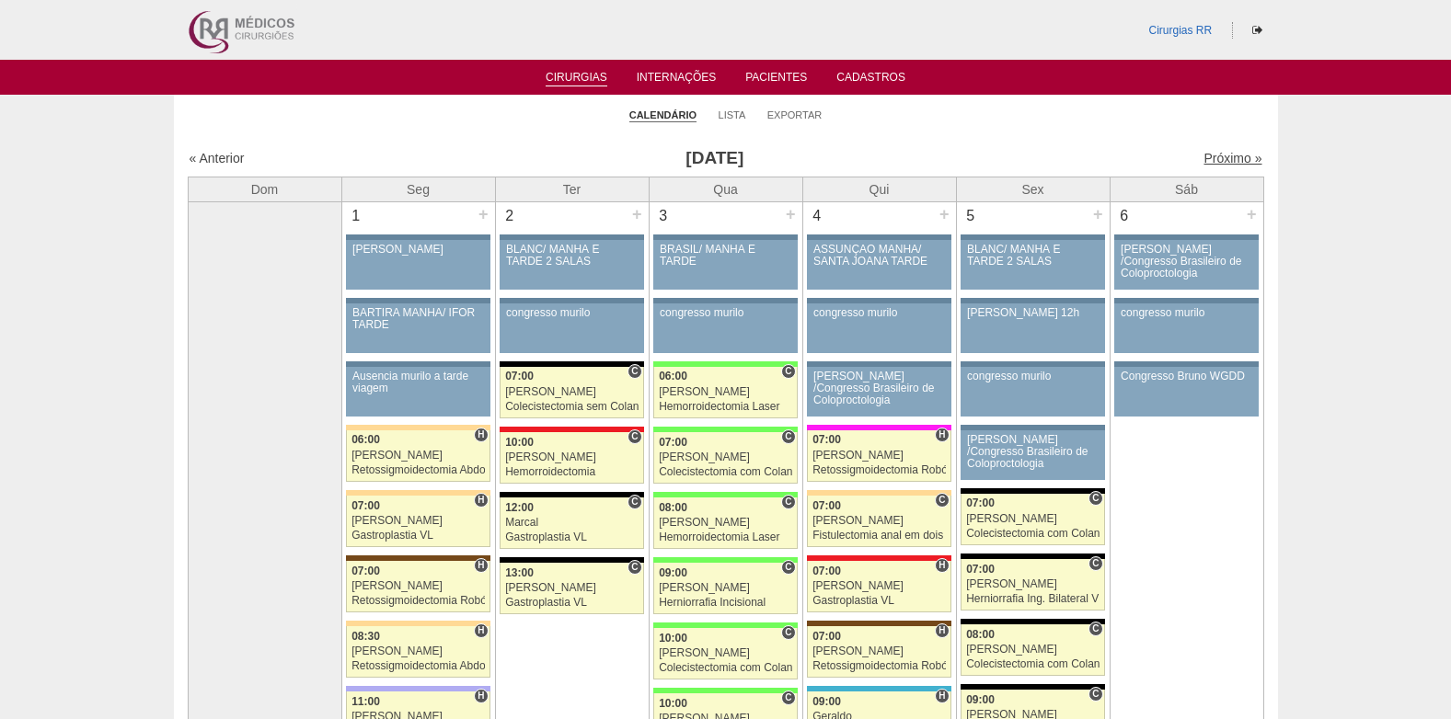
click at [1219, 156] on link "Próximo »" at bounding box center [1232, 158] width 58 height 15
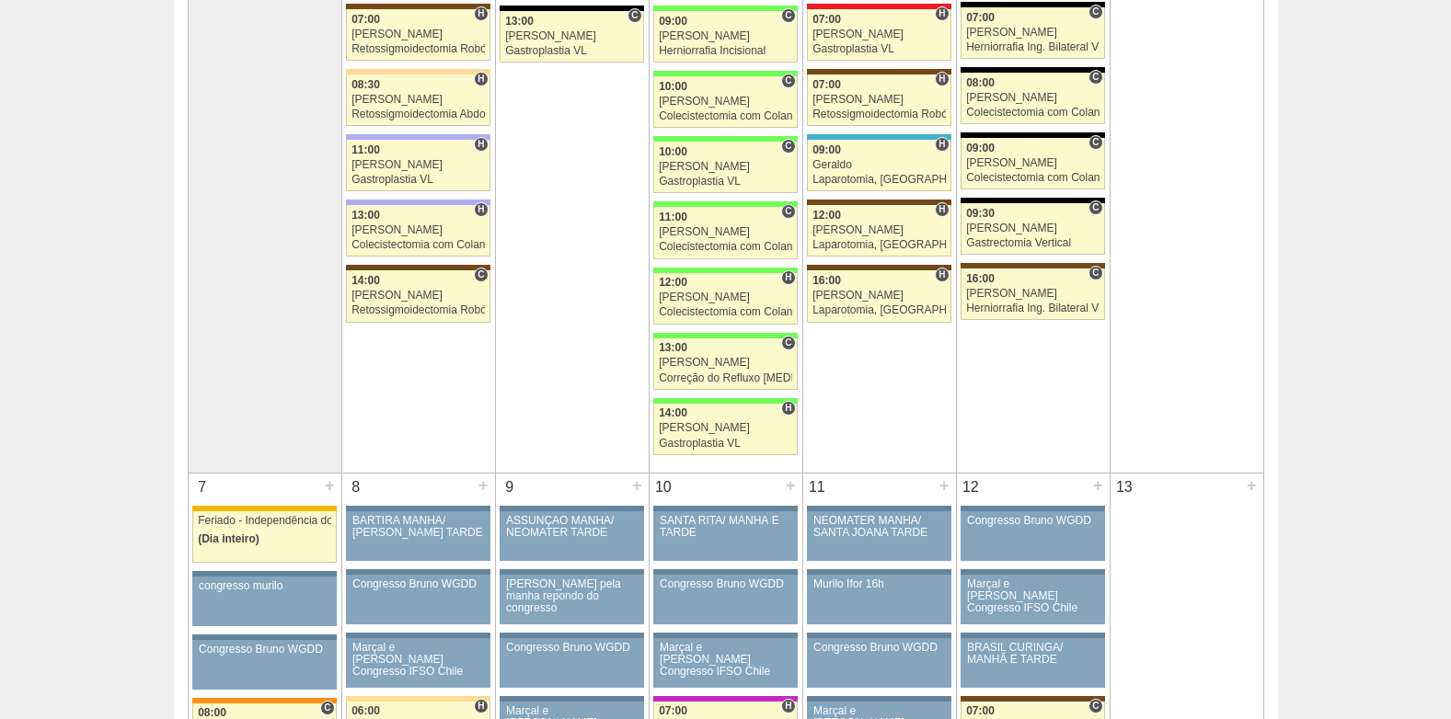
scroll to position [818, 0]
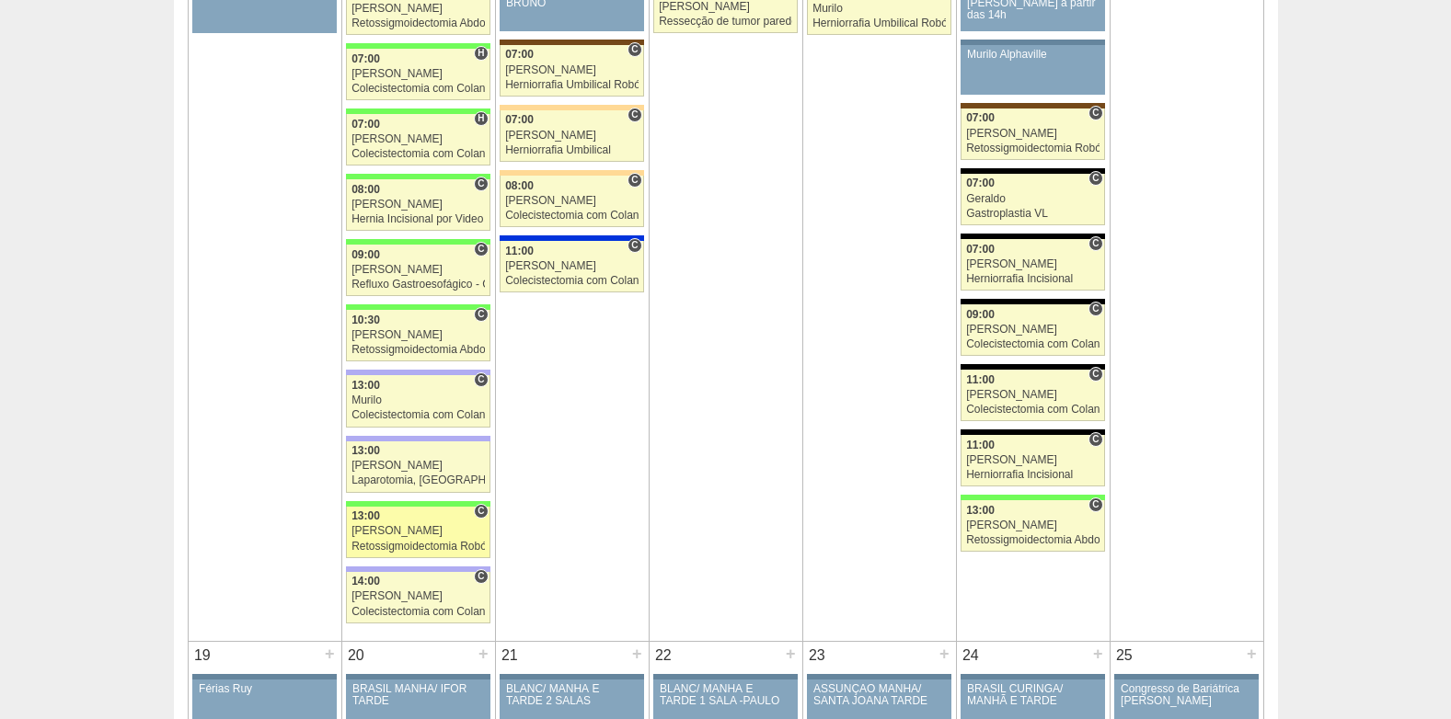
scroll to position [2300, 0]
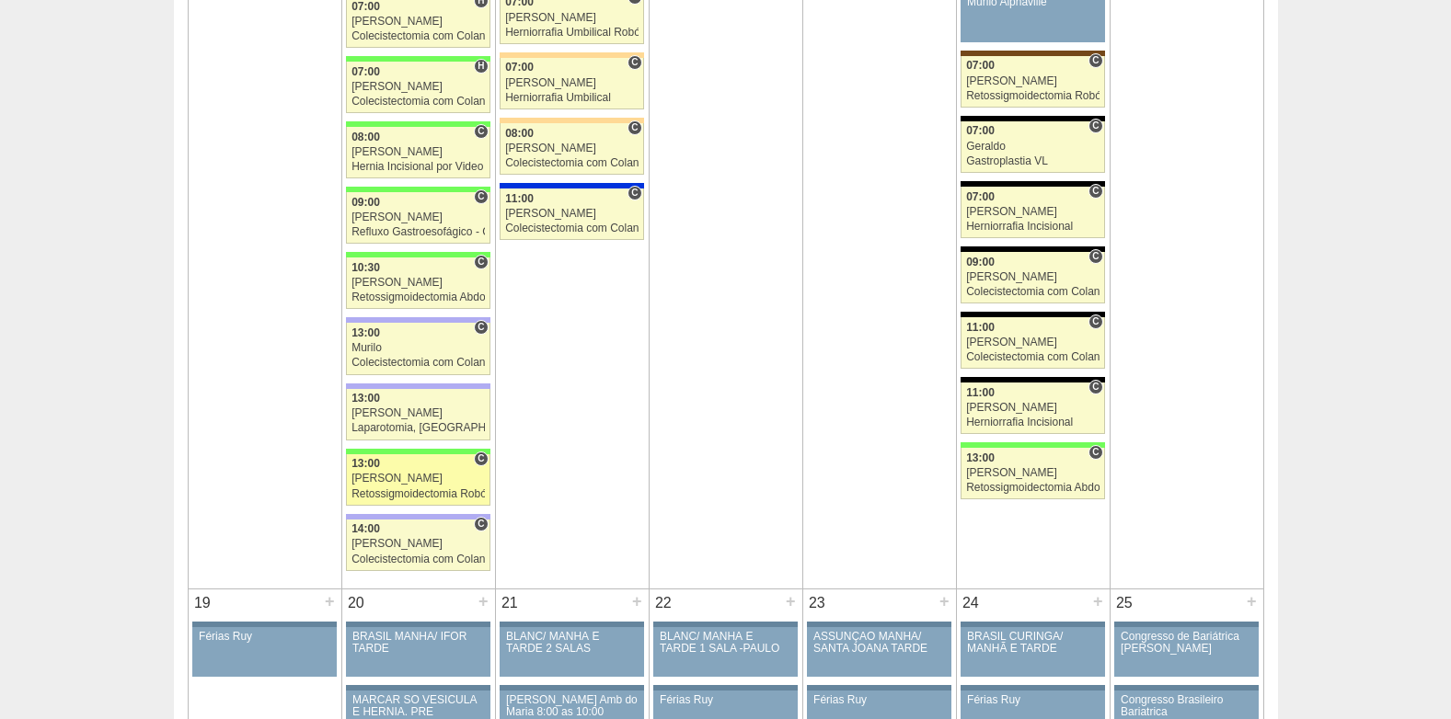
click at [401, 484] on div "[PERSON_NAME]" at bounding box center [417, 479] width 133 height 12
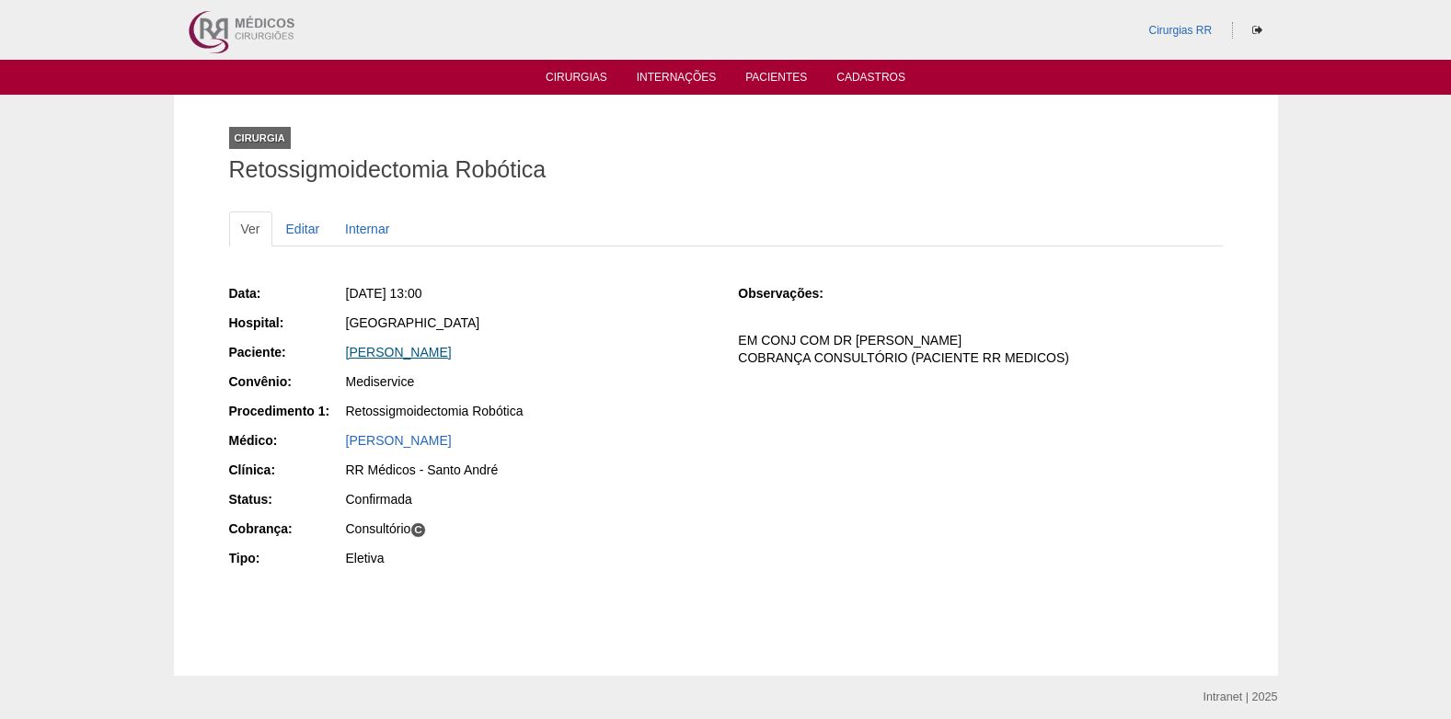
click at [413, 351] on link "[PERSON_NAME]" at bounding box center [399, 352] width 106 height 15
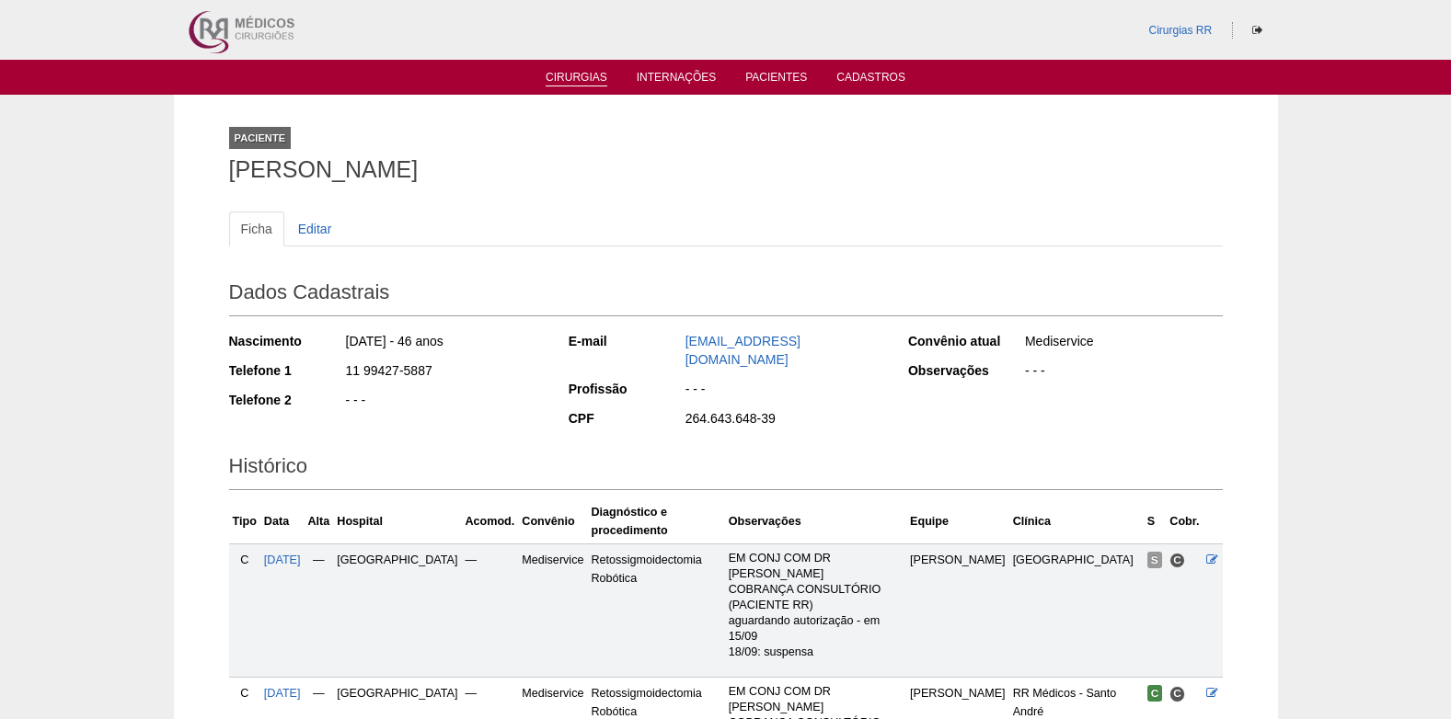
click at [570, 76] on link "Cirurgias" at bounding box center [577, 79] width 62 height 16
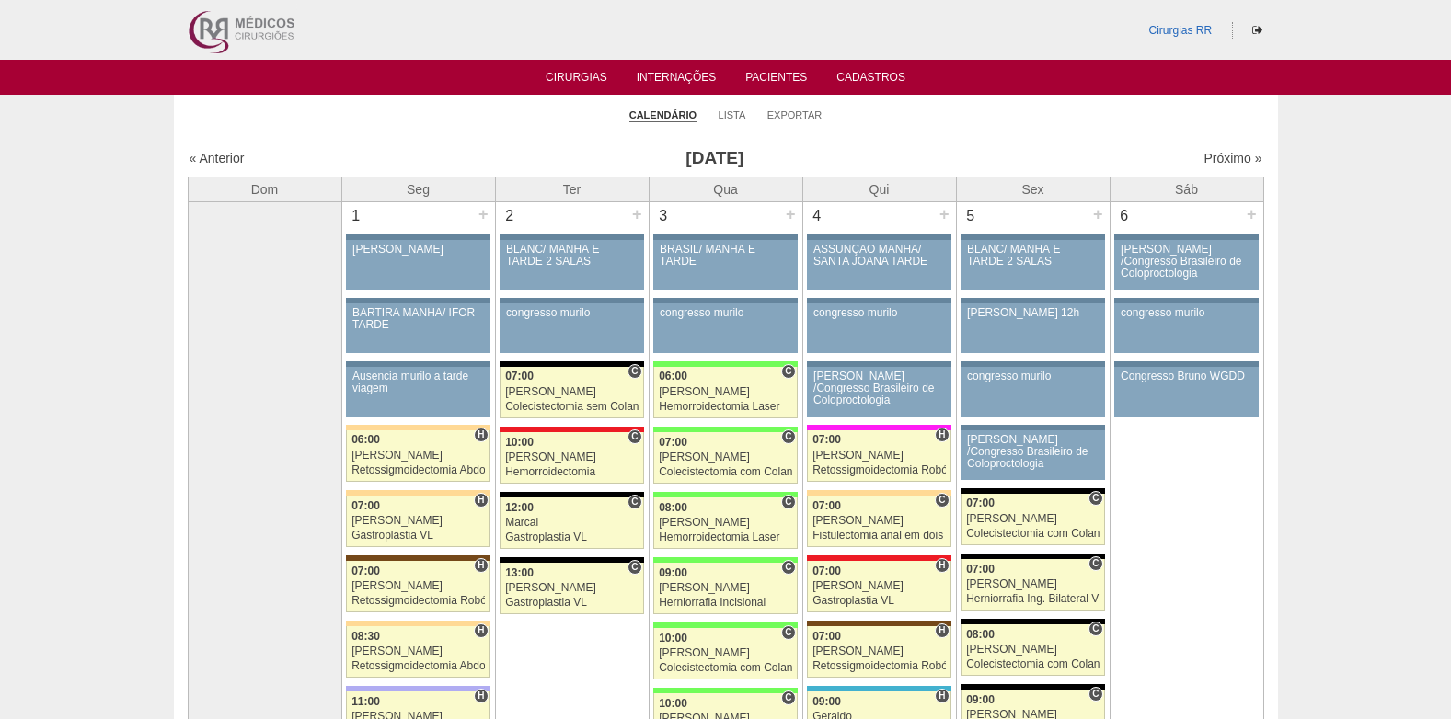
click at [771, 79] on link "Pacientes" at bounding box center [776, 79] width 62 height 16
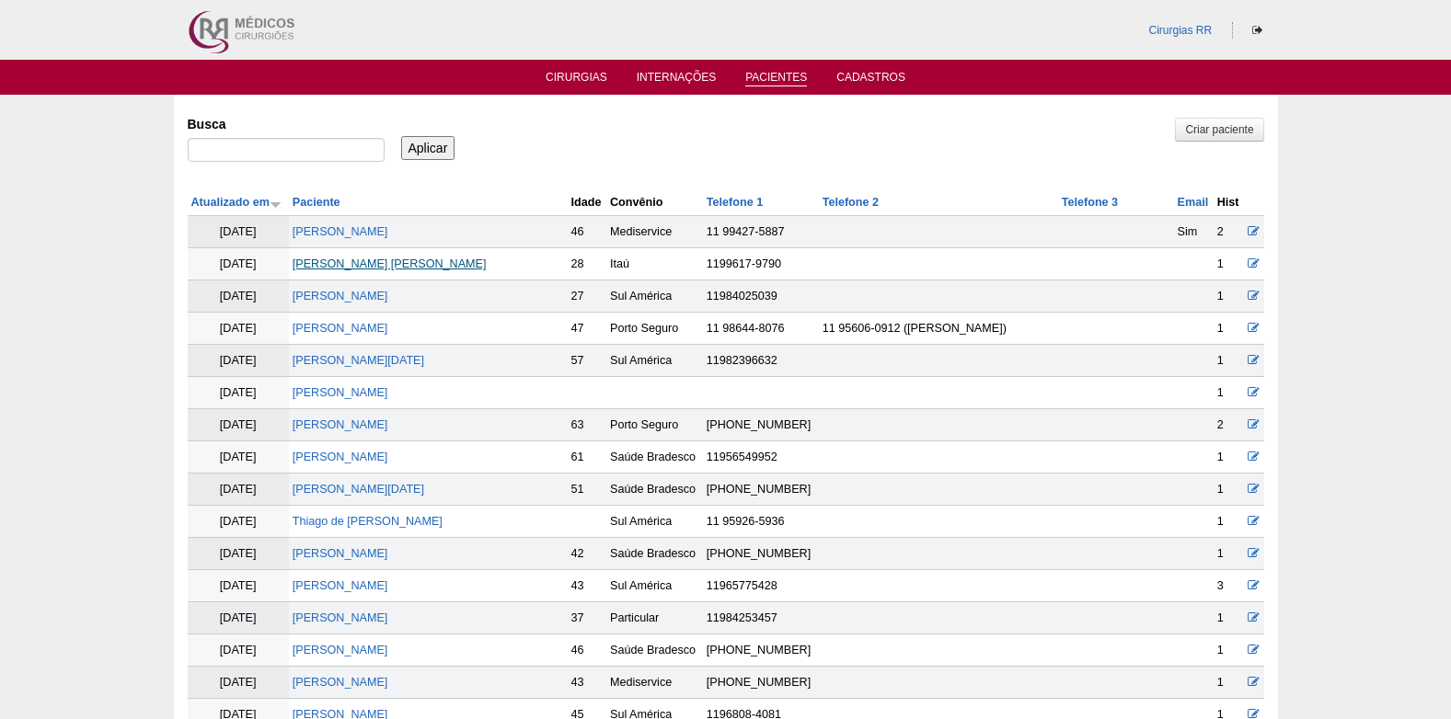
click at [373, 264] on link "[PERSON_NAME] [PERSON_NAME]" at bounding box center [390, 264] width 194 height 13
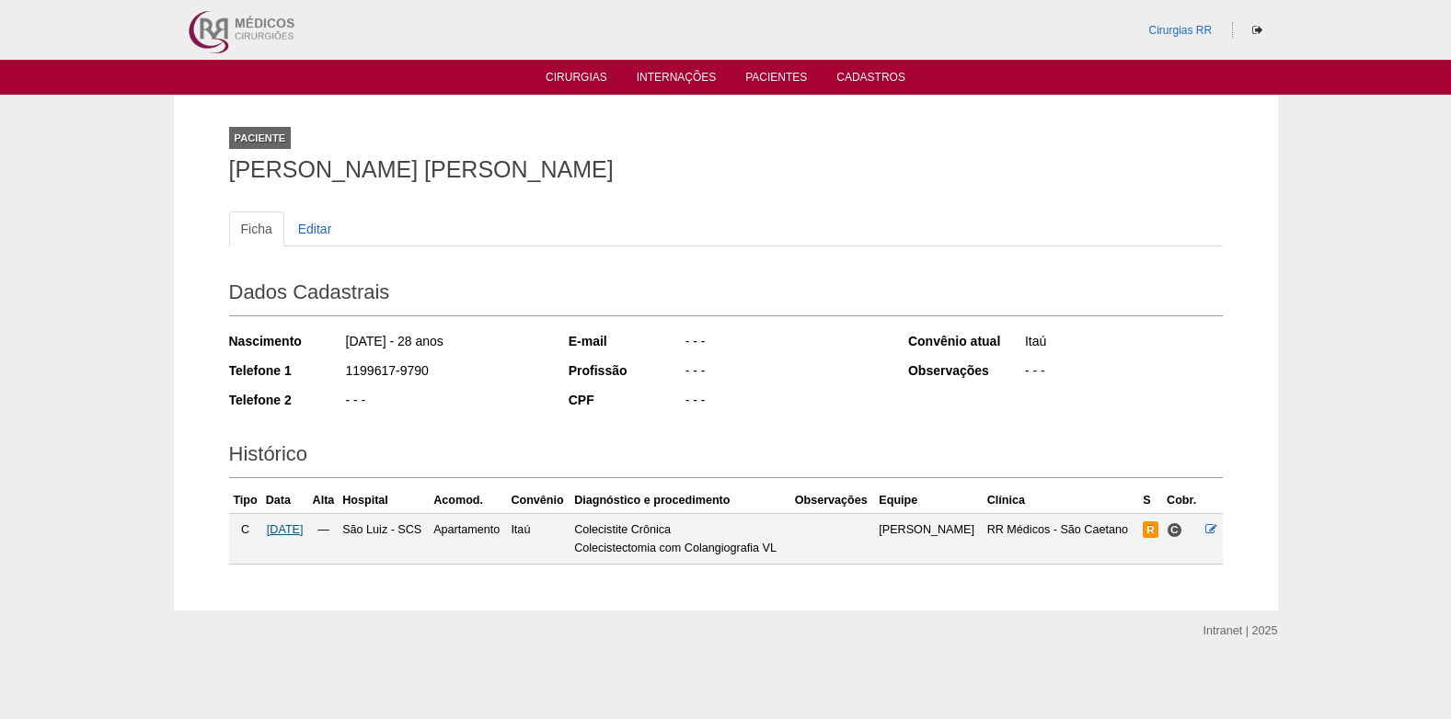
click at [298, 535] on span "05/11/2025" at bounding box center [285, 530] width 37 height 13
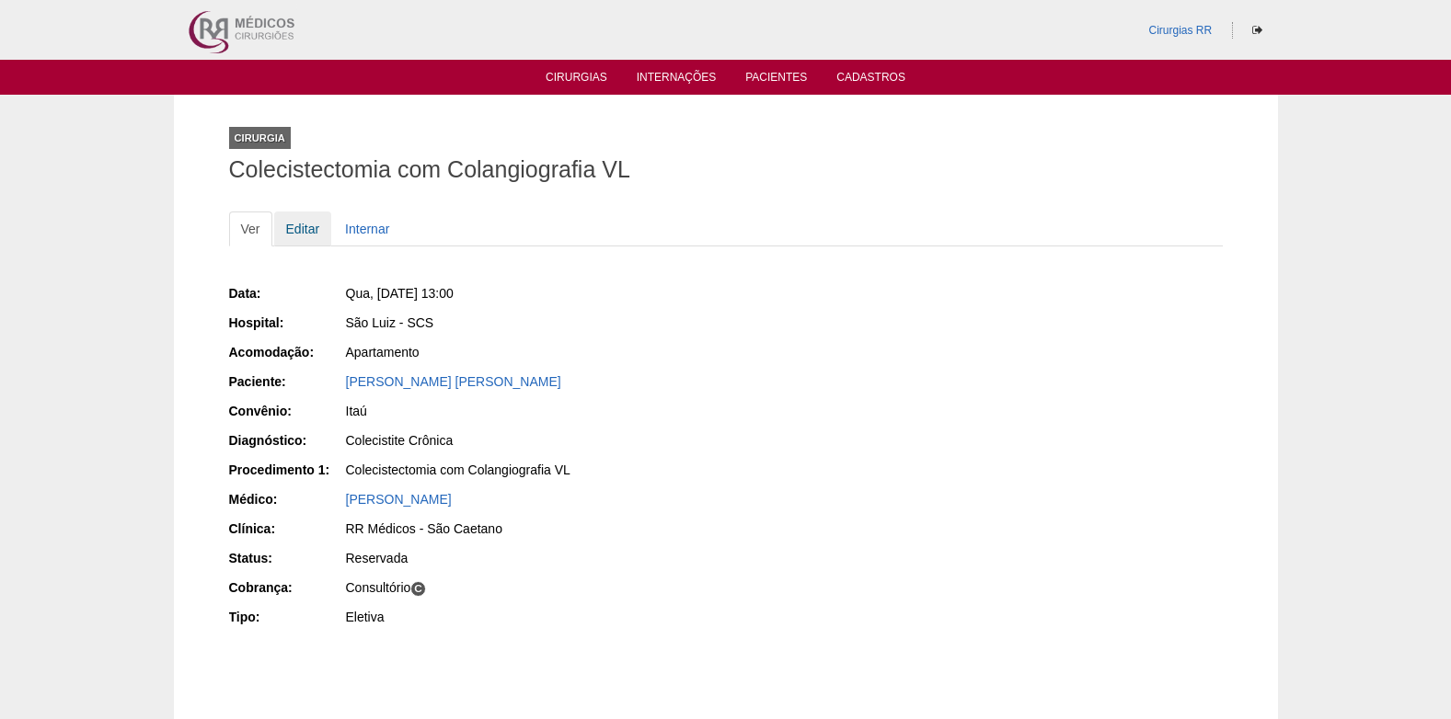
click at [307, 226] on link "Editar" at bounding box center [303, 229] width 58 height 35
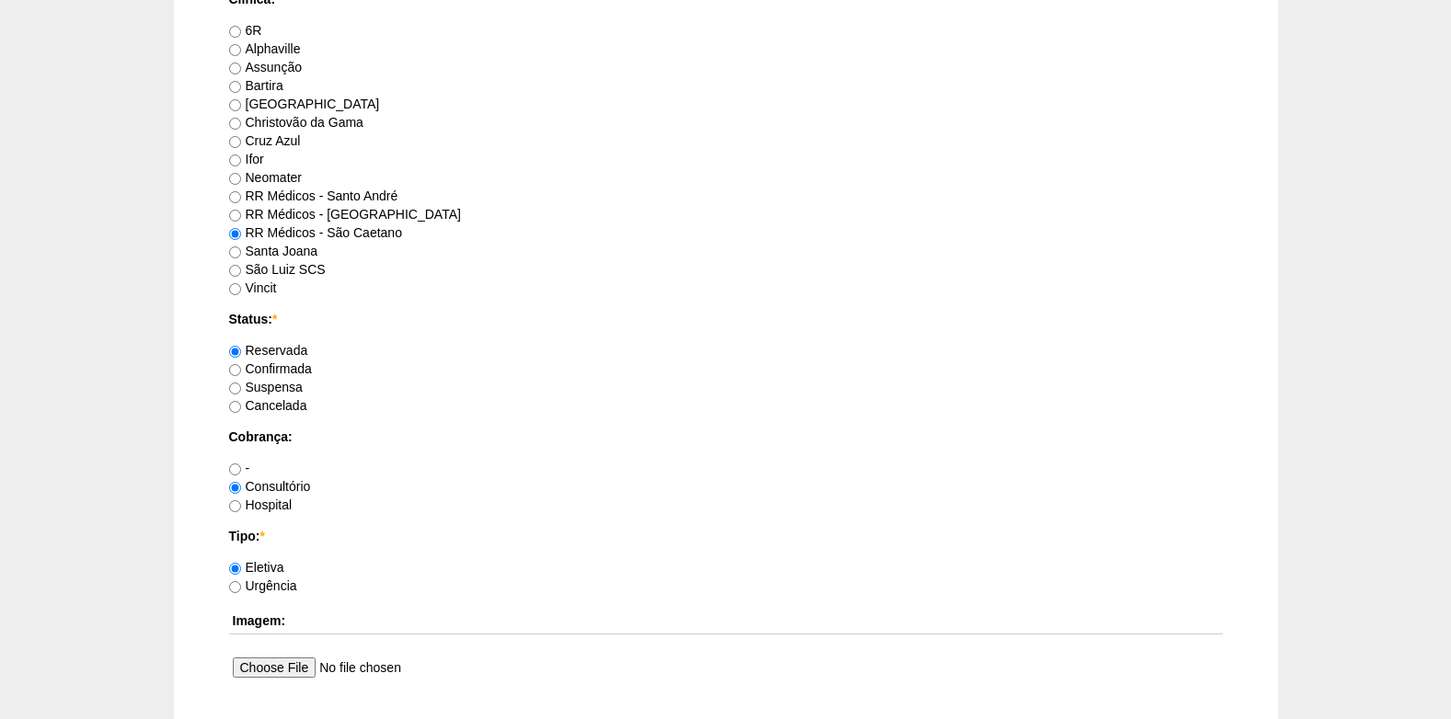
scroll to position [1196, 0]
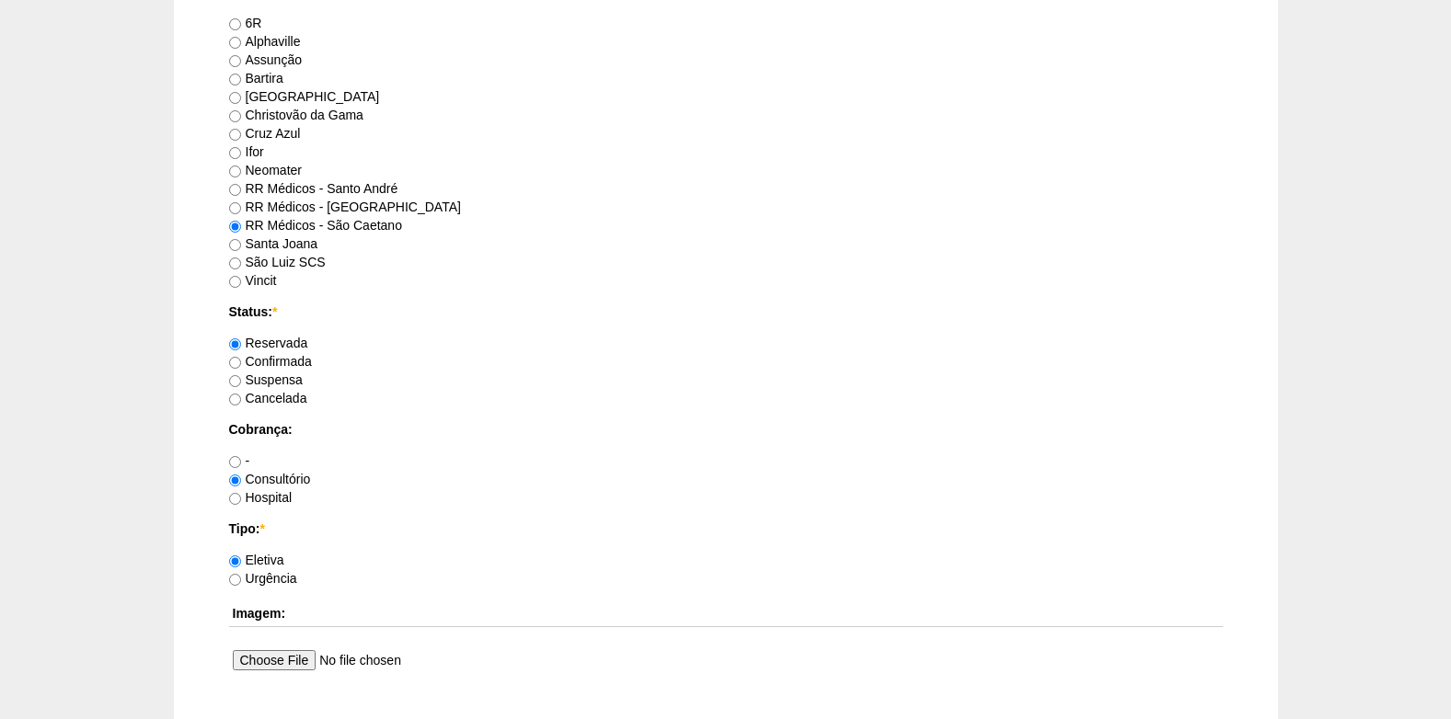
click at [243, 366] on label "Confirmada" at bounding box center [270, 361] width 83 height 15
click at [241, 366] on input "Confirmada" at bounding box center [235, 363] width 12 height 12
radio input "true"
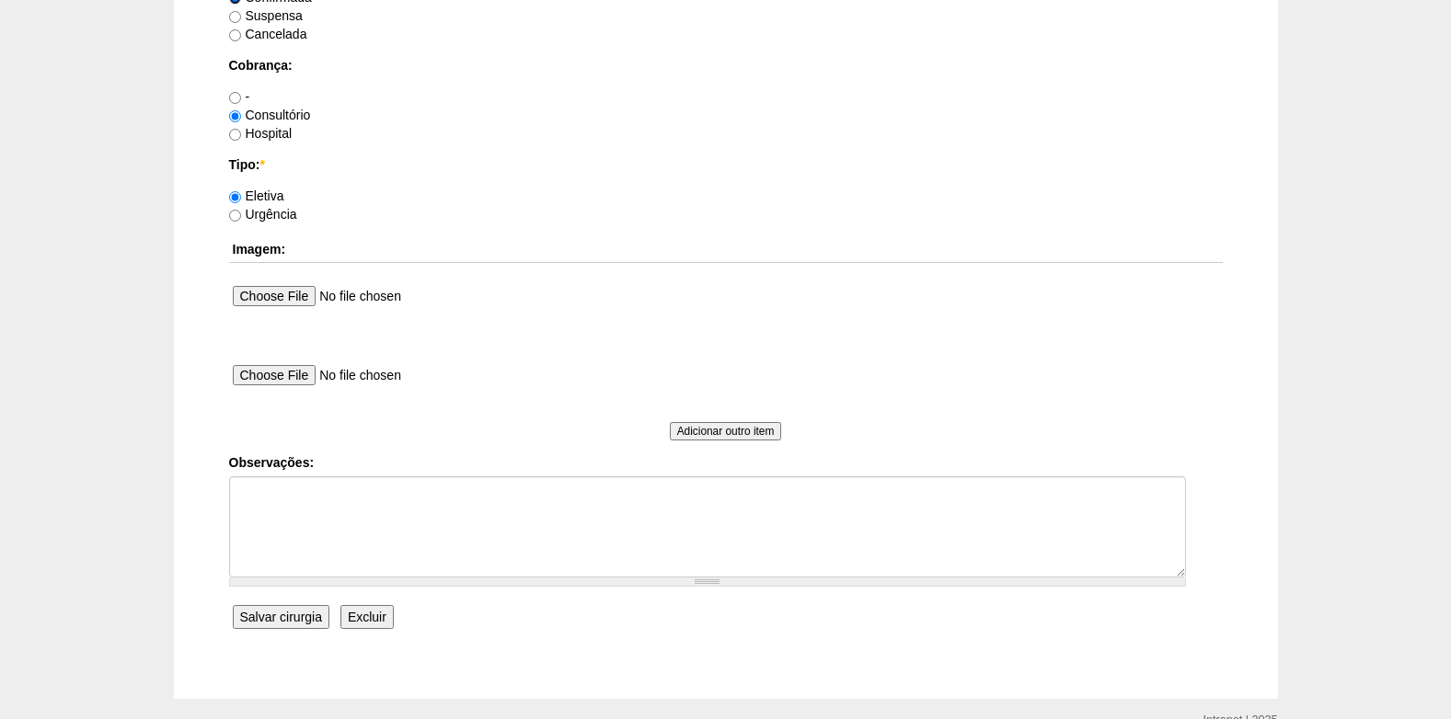
scroll to position [1564, 0]
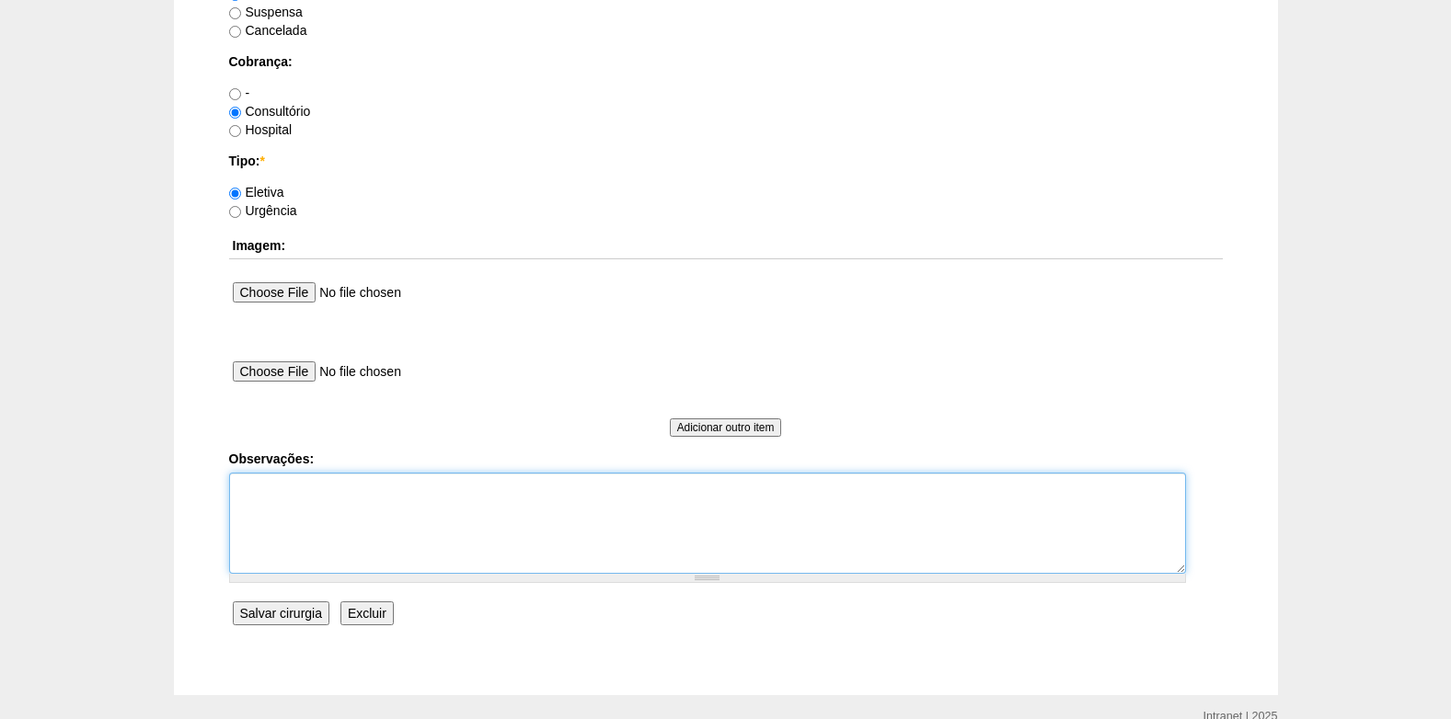
click at [287, 530] on textarea "Observações:" at bounding box center [707, 523] width 957 height 101
type textarea "c"
click at [378, 502] on textarea "COBRANÇA CONSULTÓRIO AUTORIZADO VENCE 26/01" at bounding box center [707, 523] width 957 height 101
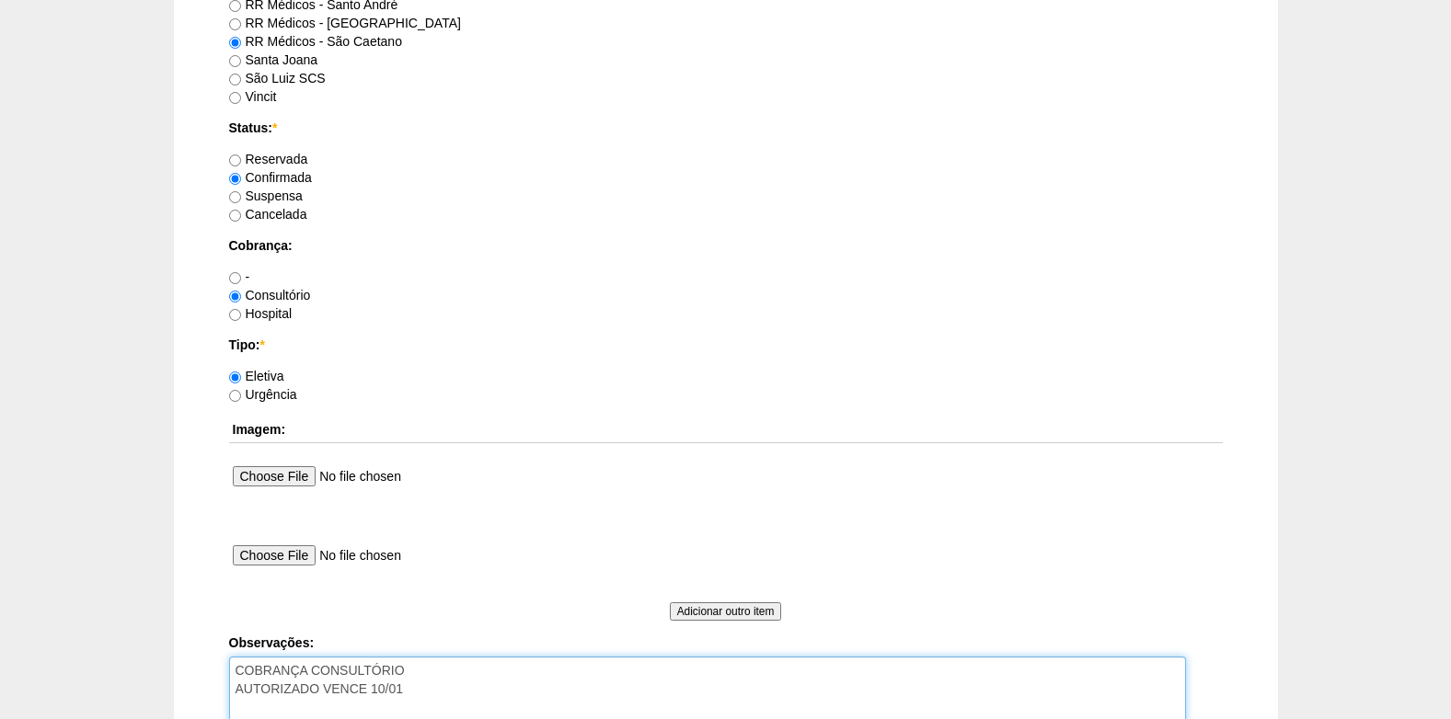
scroll to position [1012, 0]
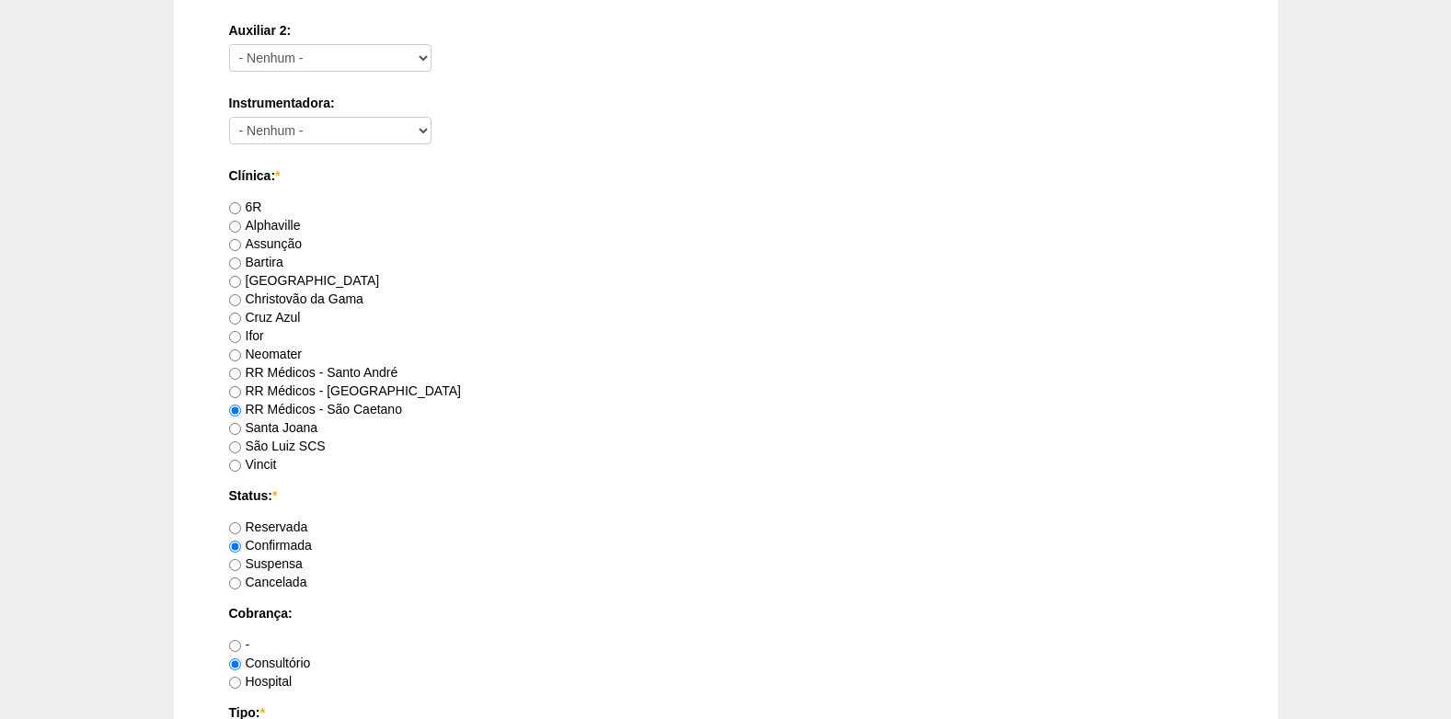
type textarea "COBRANÇA CONSULTÓRIO AUTORIZADO VENCE 10/01"
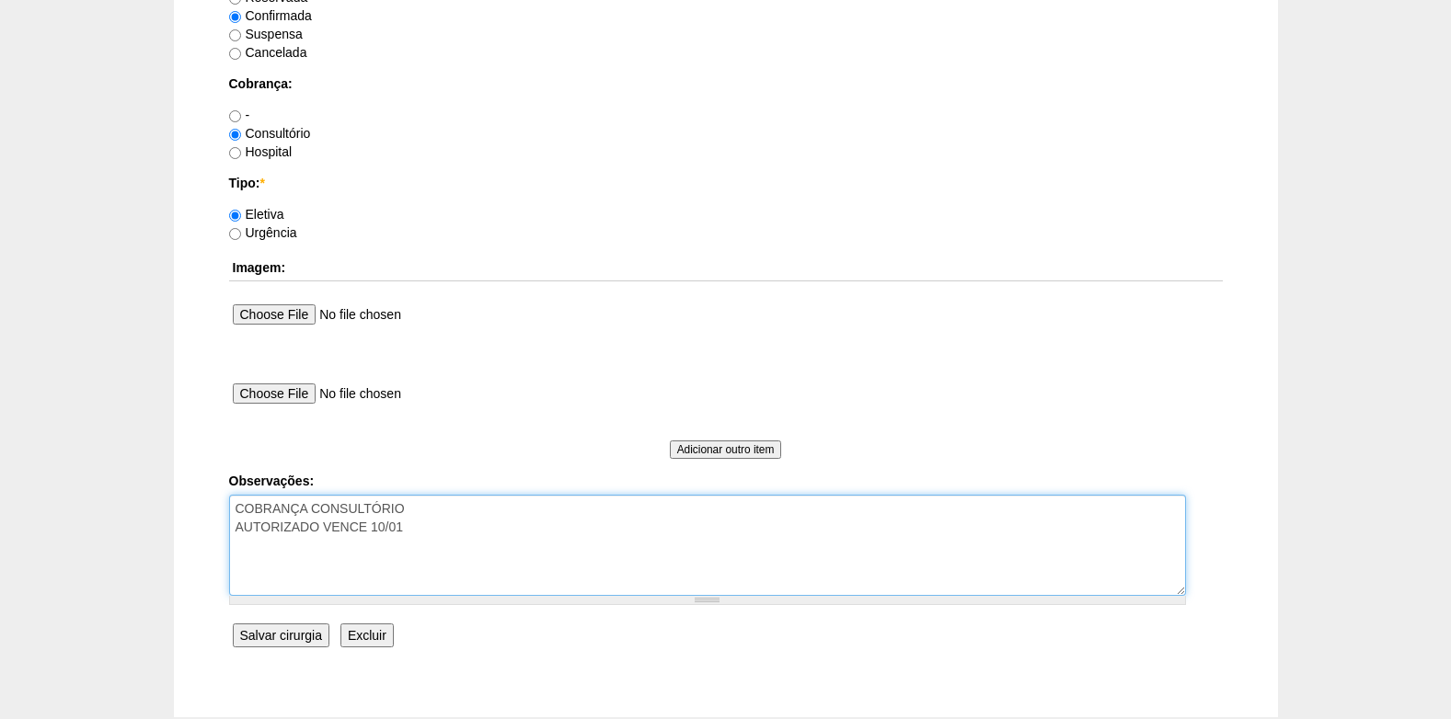
scroll to position [1652, 0]
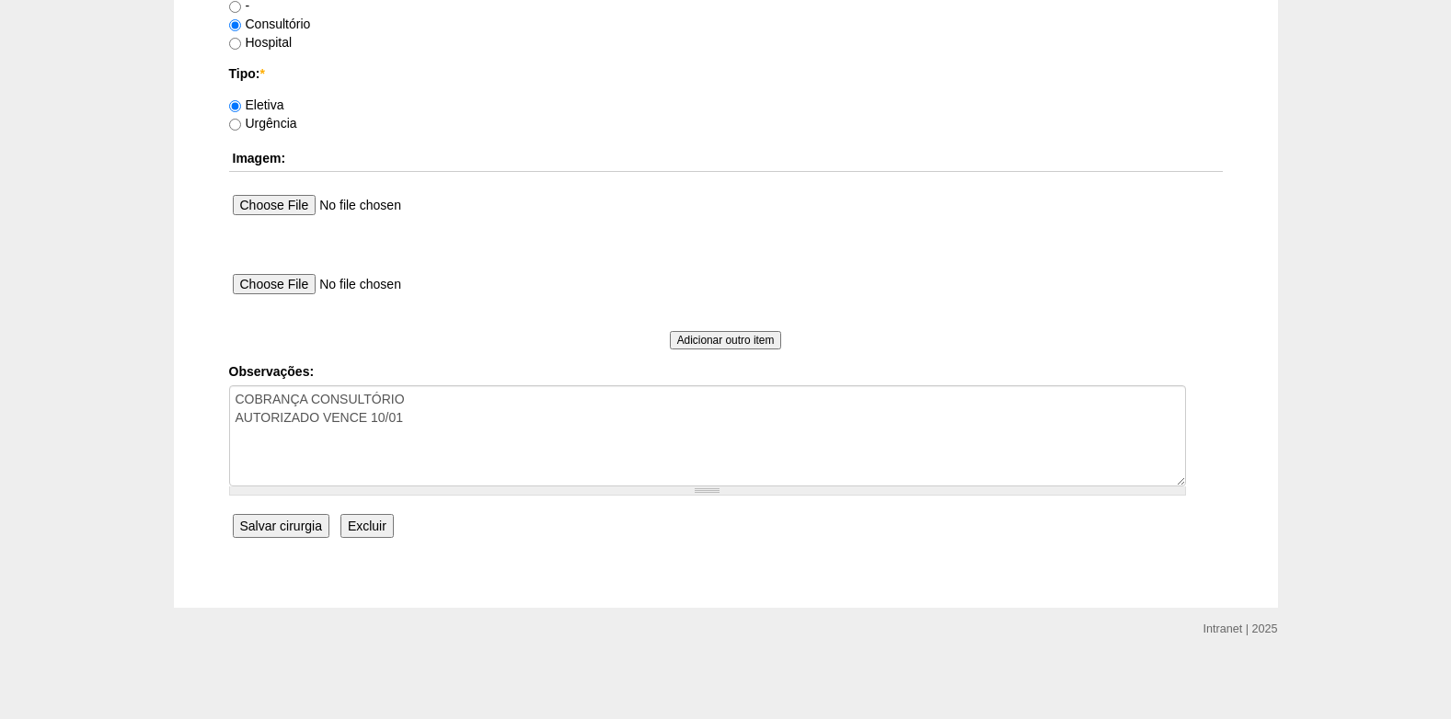
click at [281, 528] on input "Salvar cirurgia" at bounding box center [281, 526] width 97 height 24
